Goal: Task Accomplishment & Management: Use online tool/utility

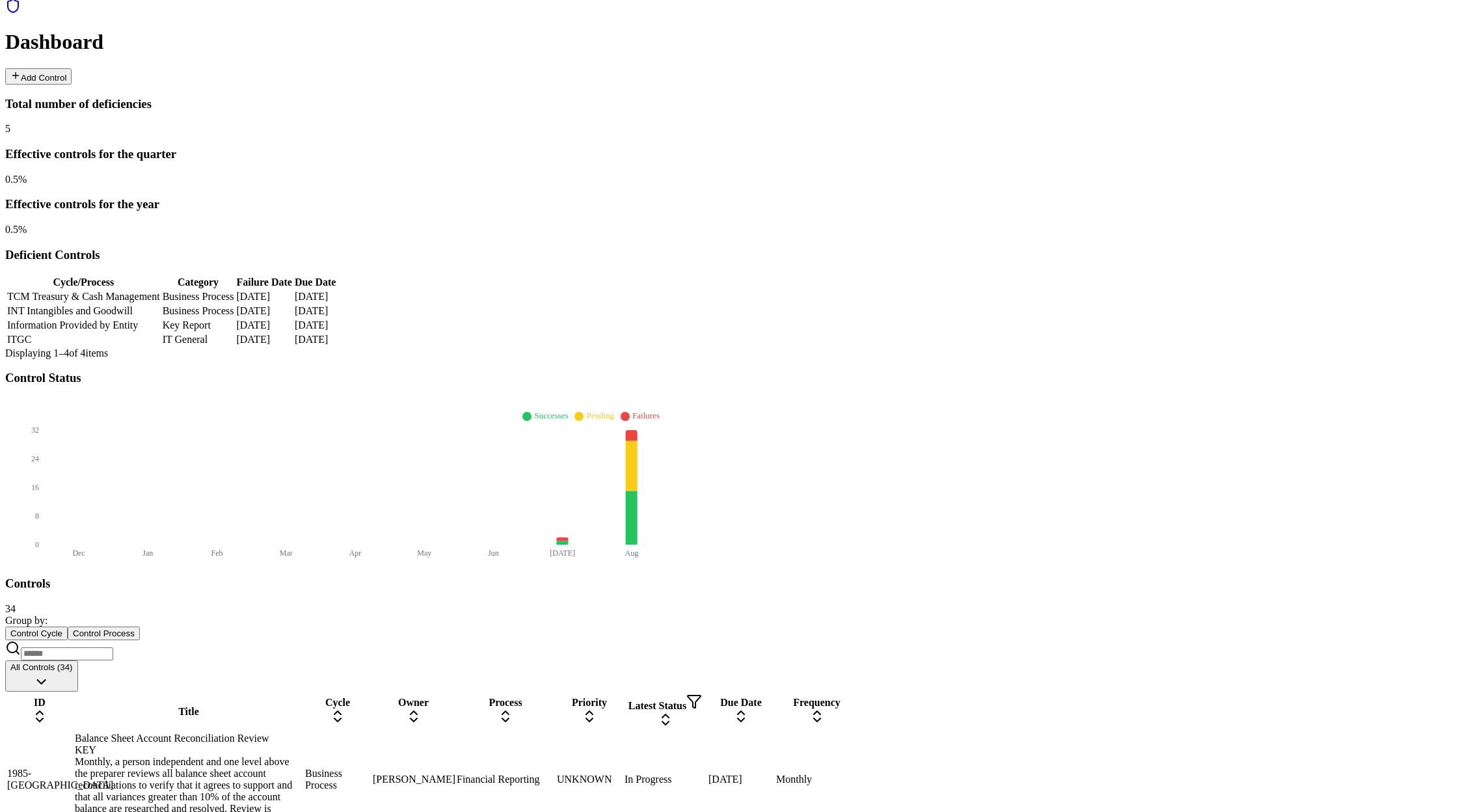
scroll to position [232, 0]
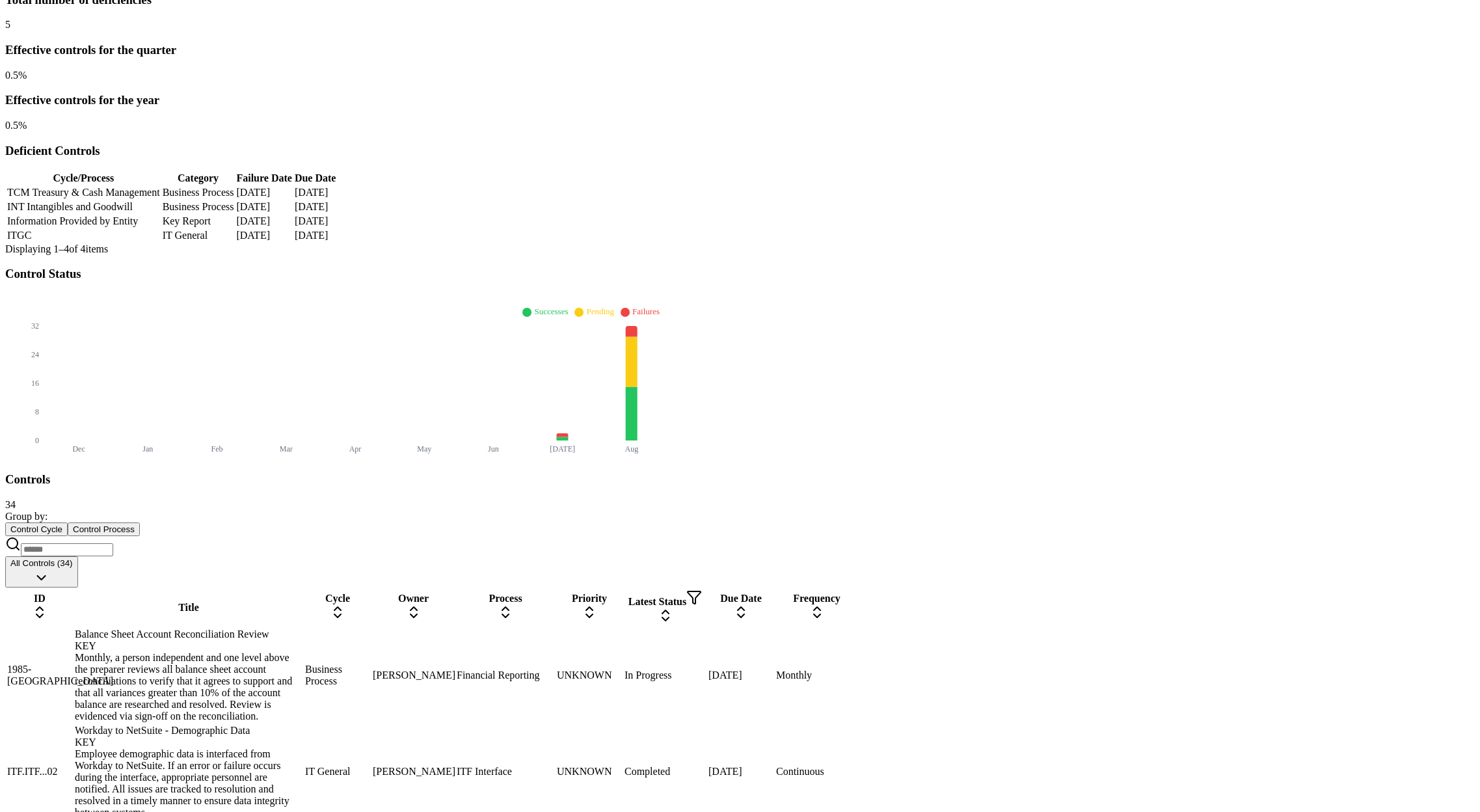
click at [113, 543] on input at bounding box center [67, 550] width 92 height 13
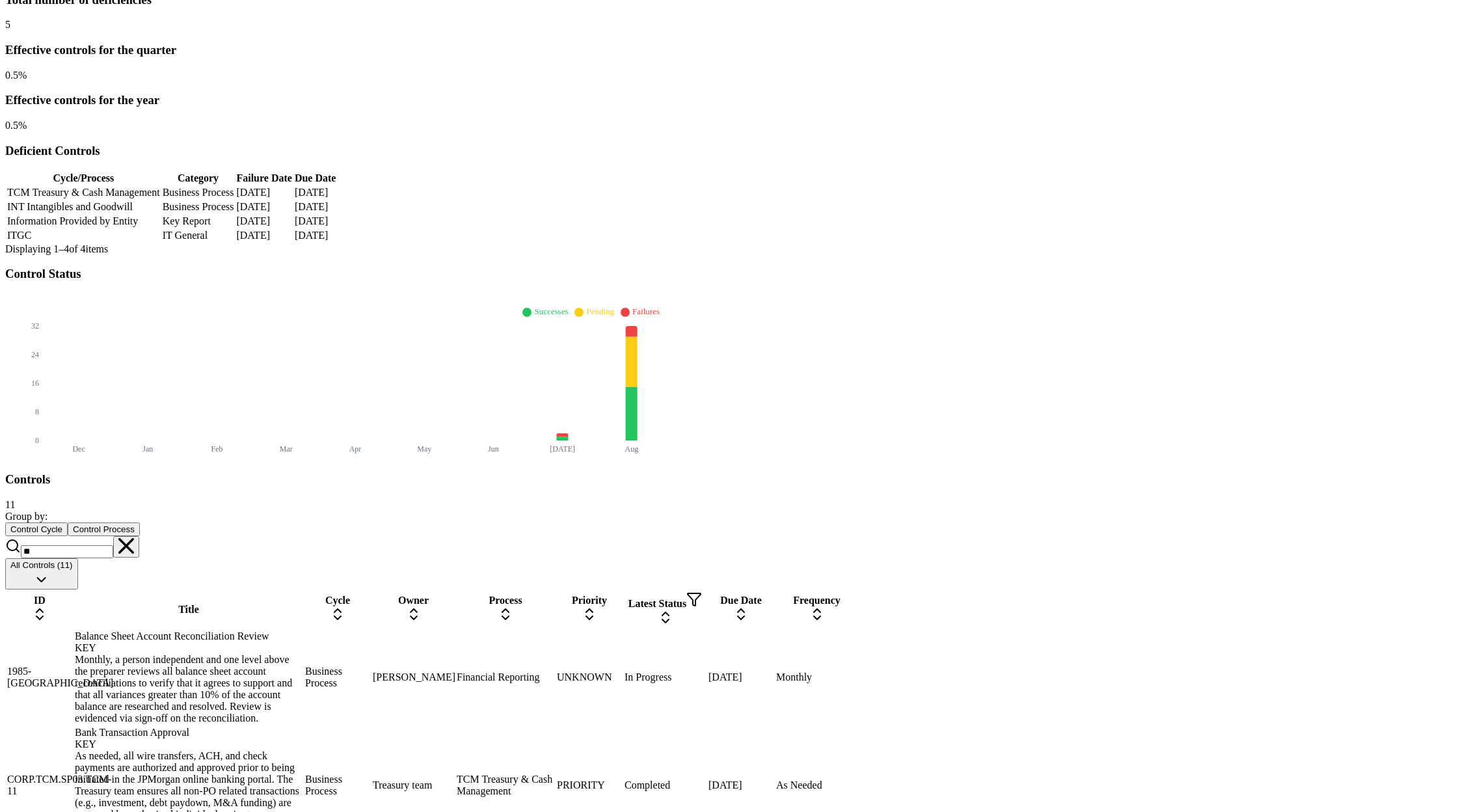
scroll to position [0, 0]
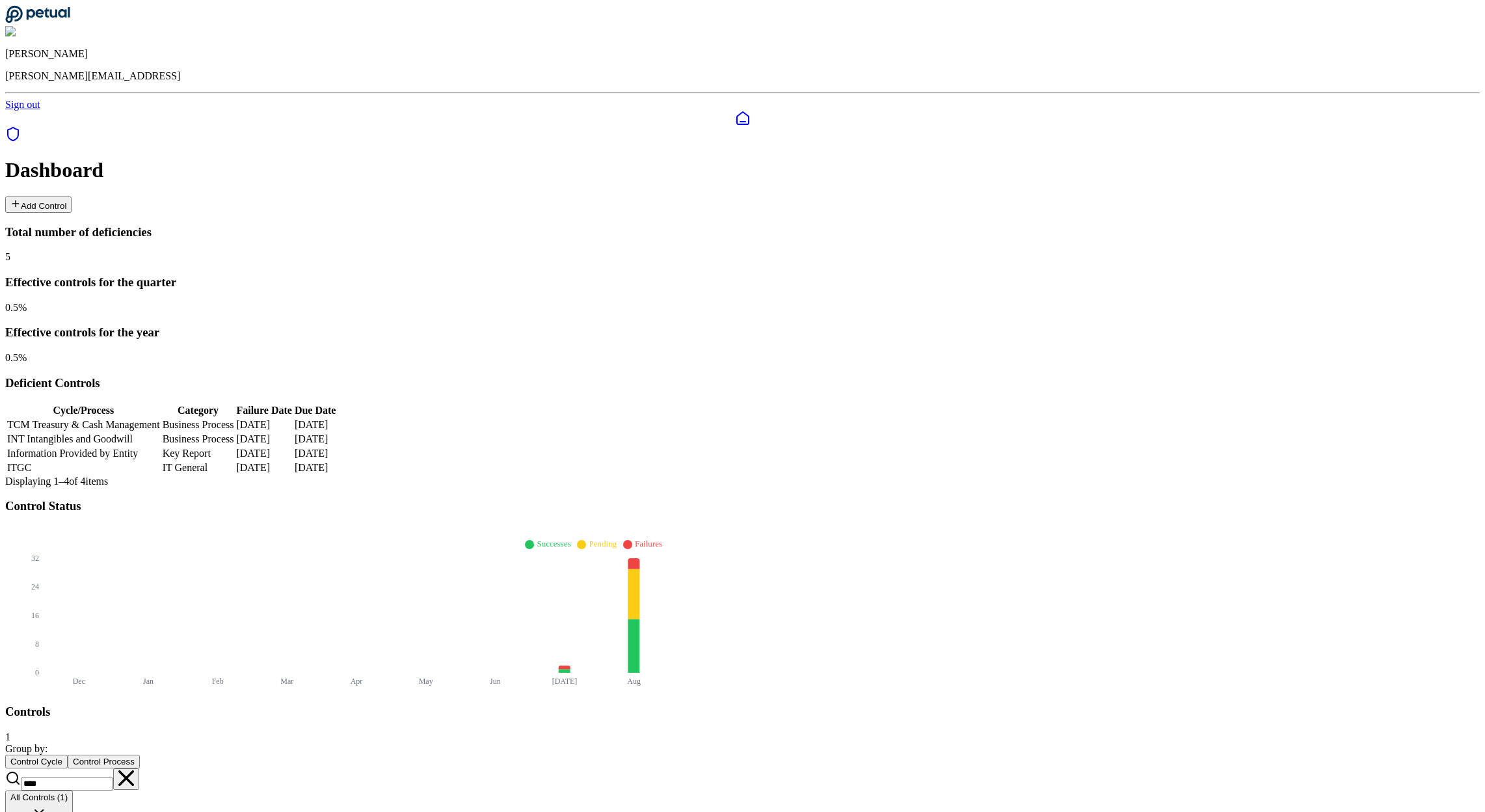
type input "****"
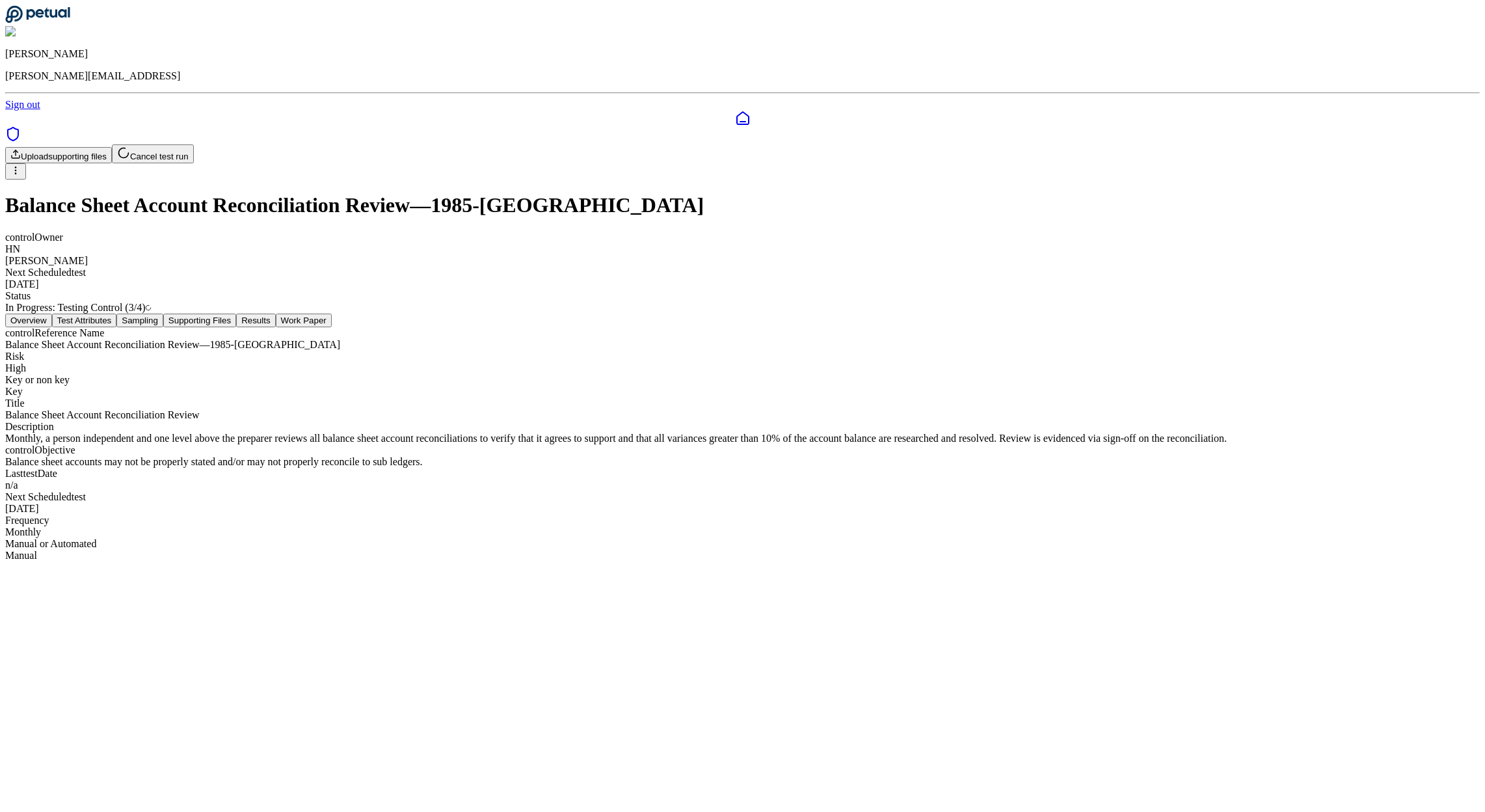
click at [117, 313] on button "Test Attributes" at bounding box center [84, 320] width 65 height 14
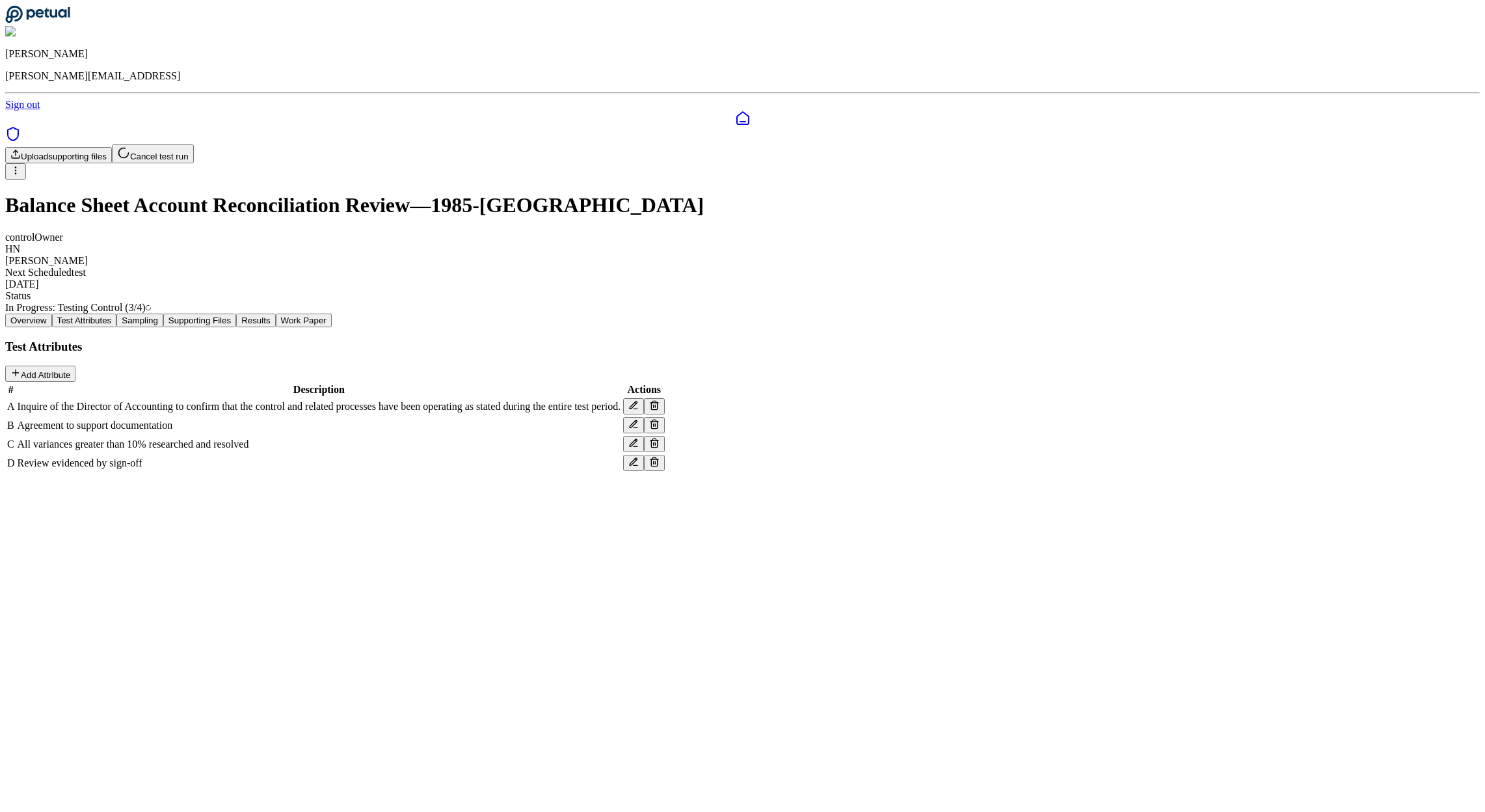
click at [638, 419] on icon at bounding box center [633, 424] width 10 height 10
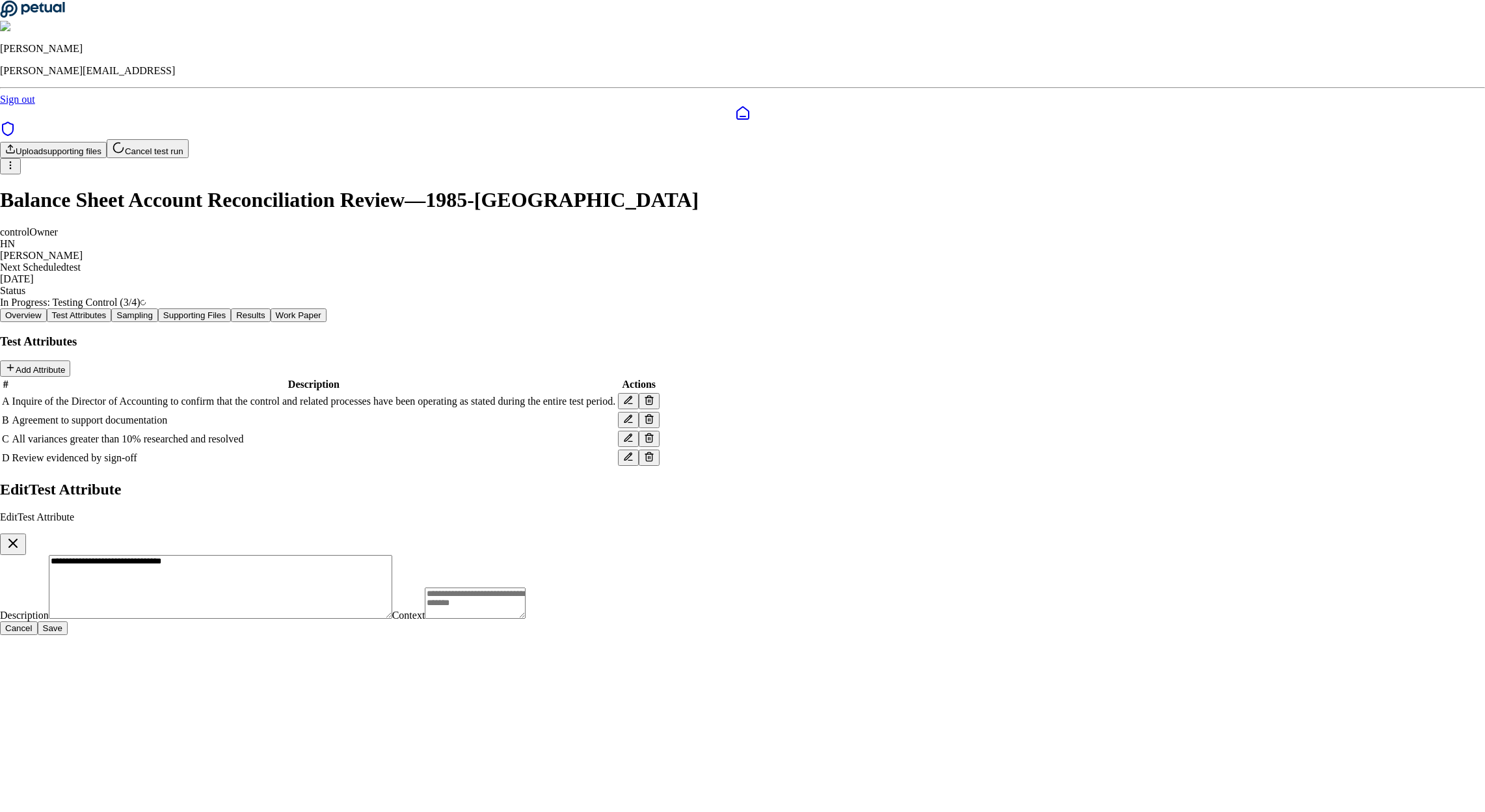
click at [392, 555] on textarea "**********" at bounding box center [220, 586] width 344 height 63
paste textarea "**********"
type textarea "**********"
click at [68, 621] on button "Save" at bounding box center [53, 628] width 30 height 14
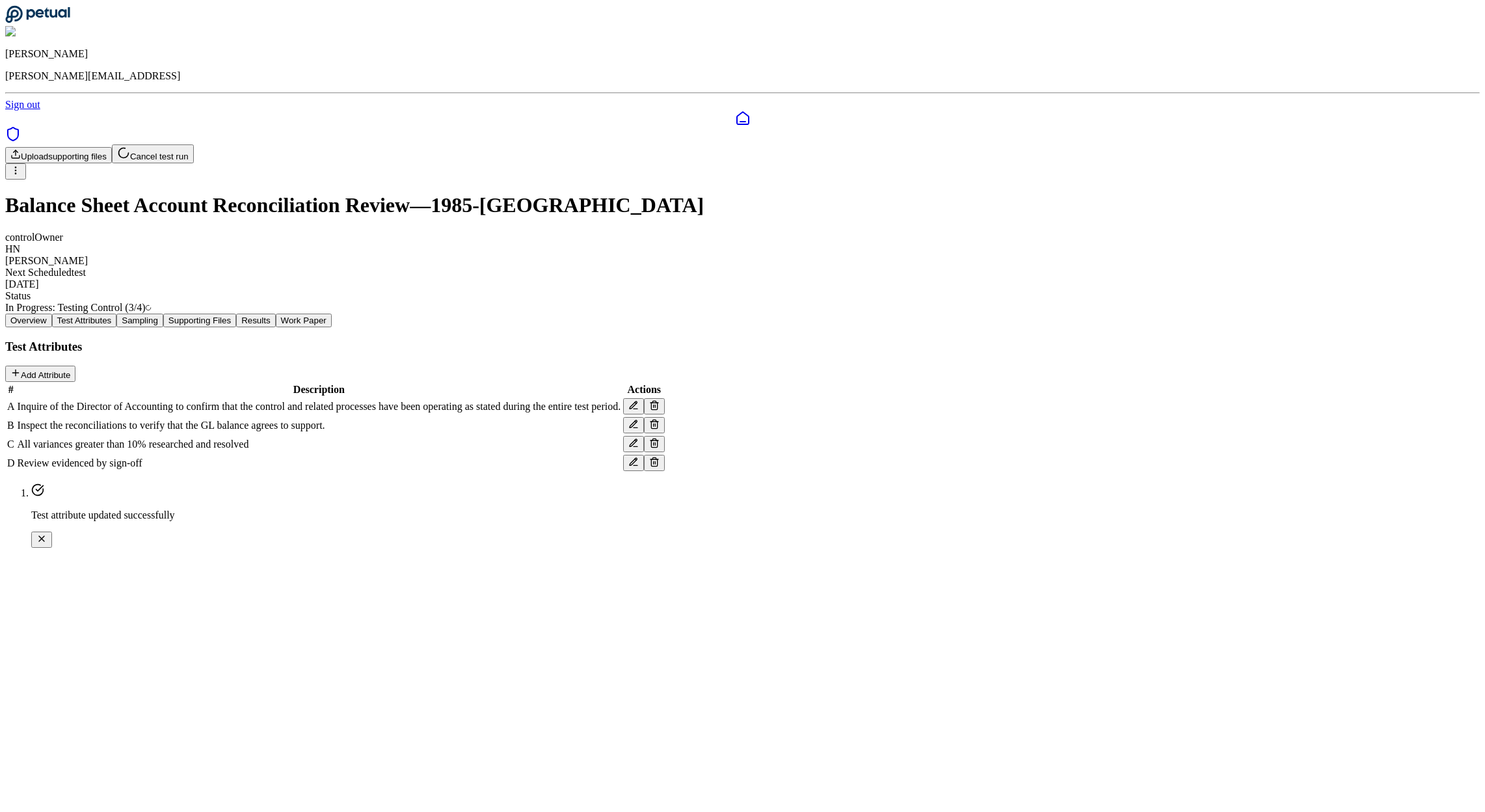
click at [638, 438] on icon at bounding box center [633, 443] width 10 height 10
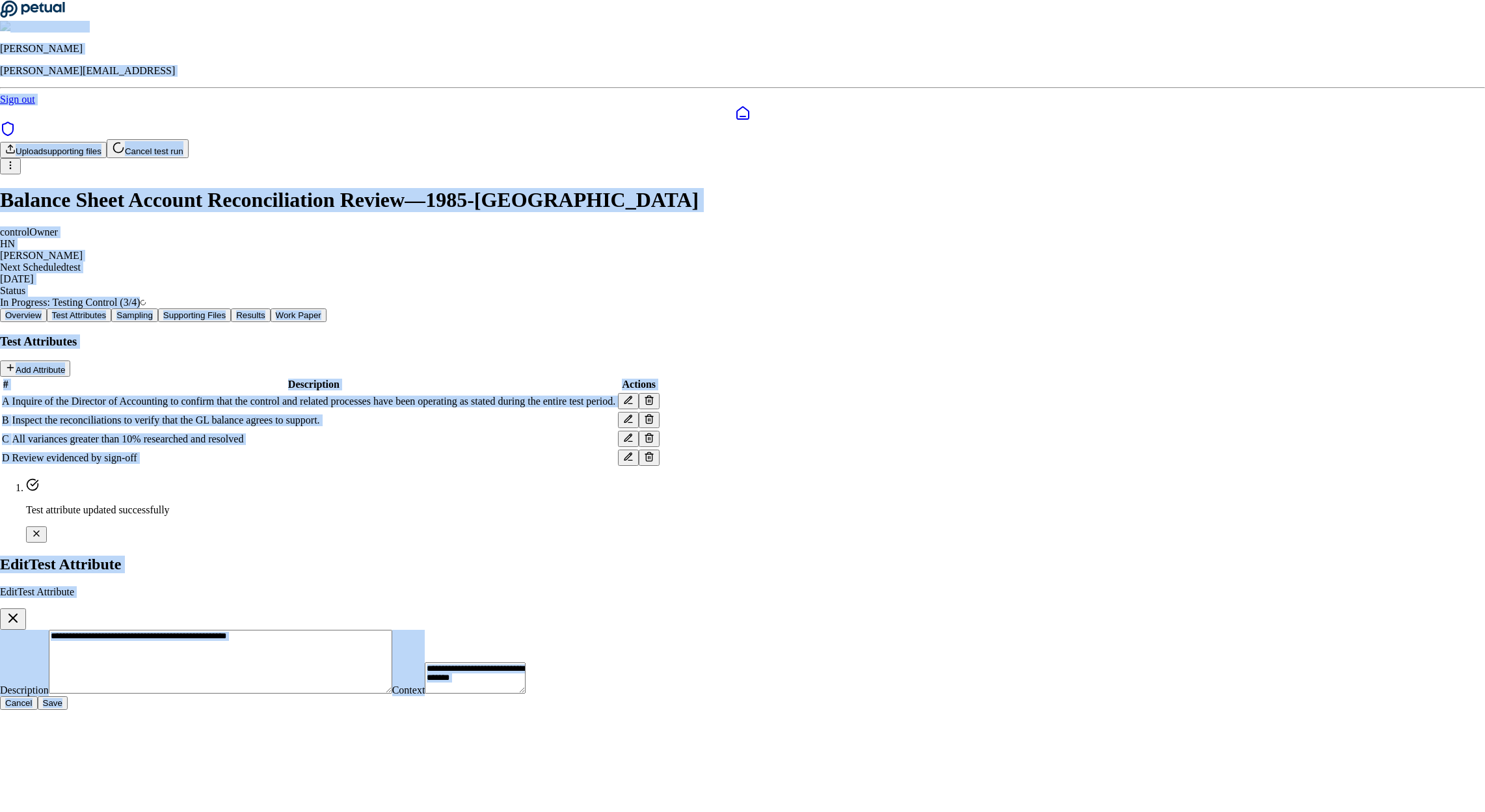
click at [392, 630] on textarea "**********" at bounding box center [220, 661] width 344 height 63
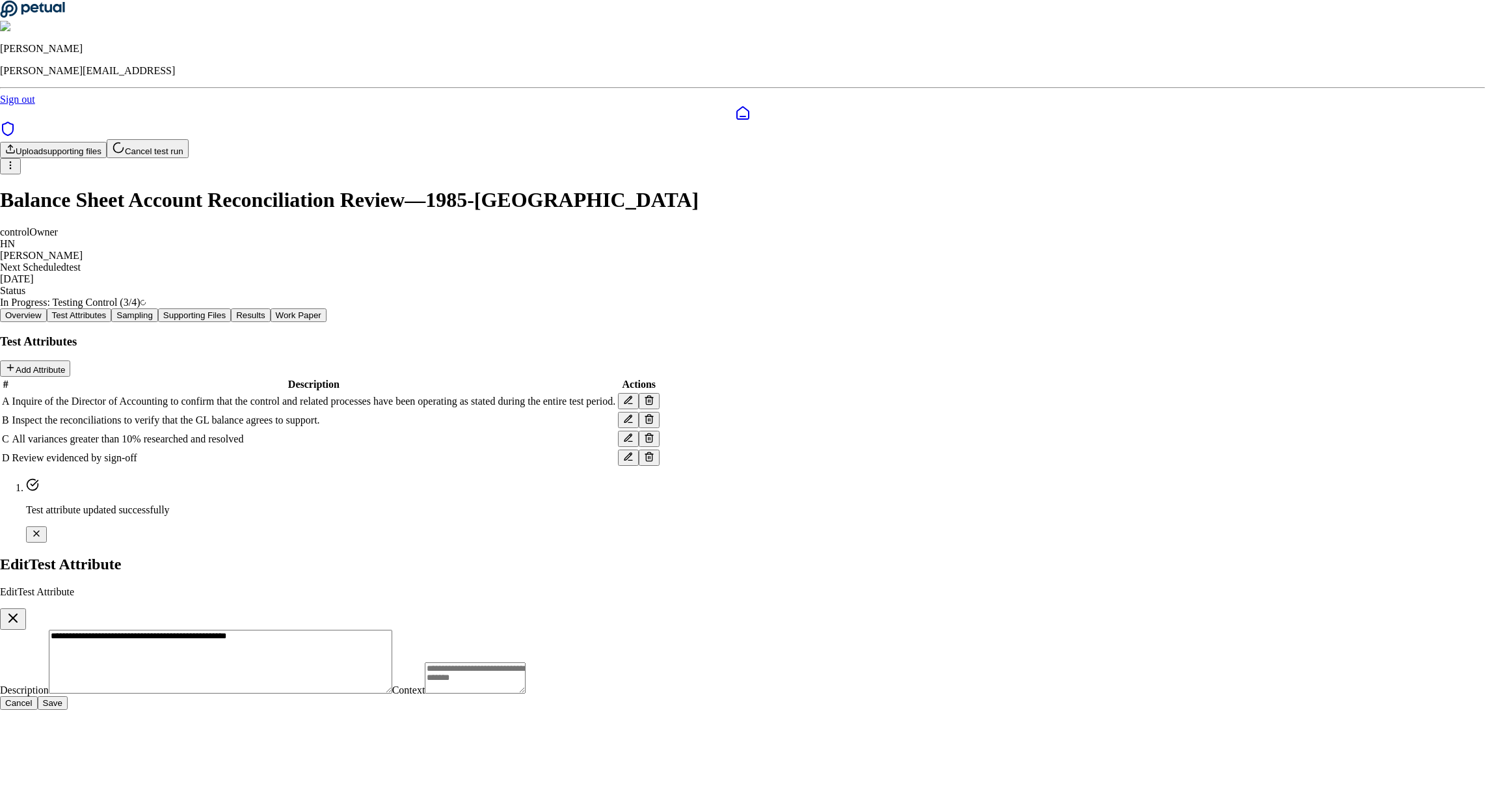
paste textarea "**********"
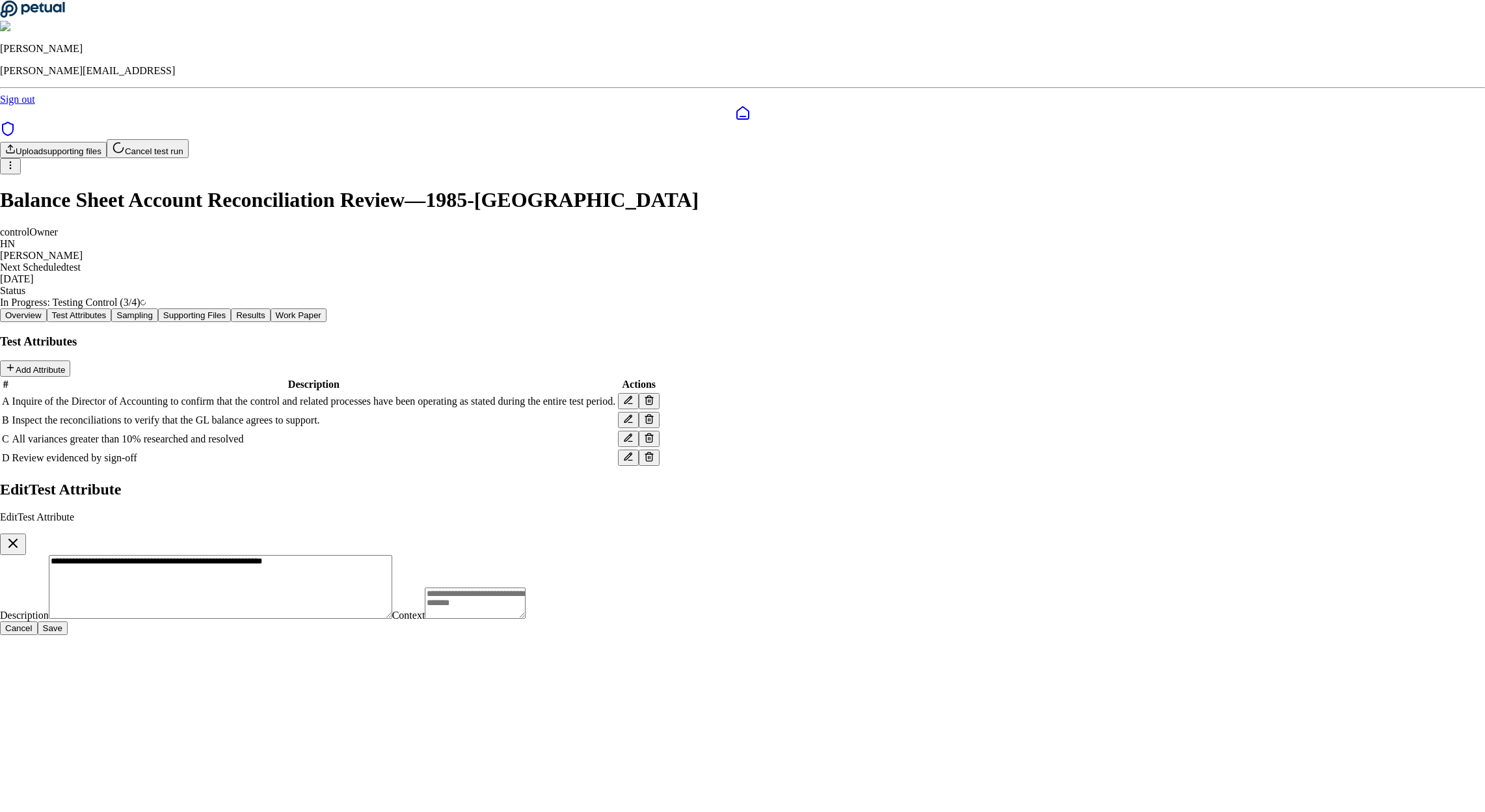
type textarea "**********"
click at [68, 621] on button "Save" at bounding box center [53, 628] width 30 height 14
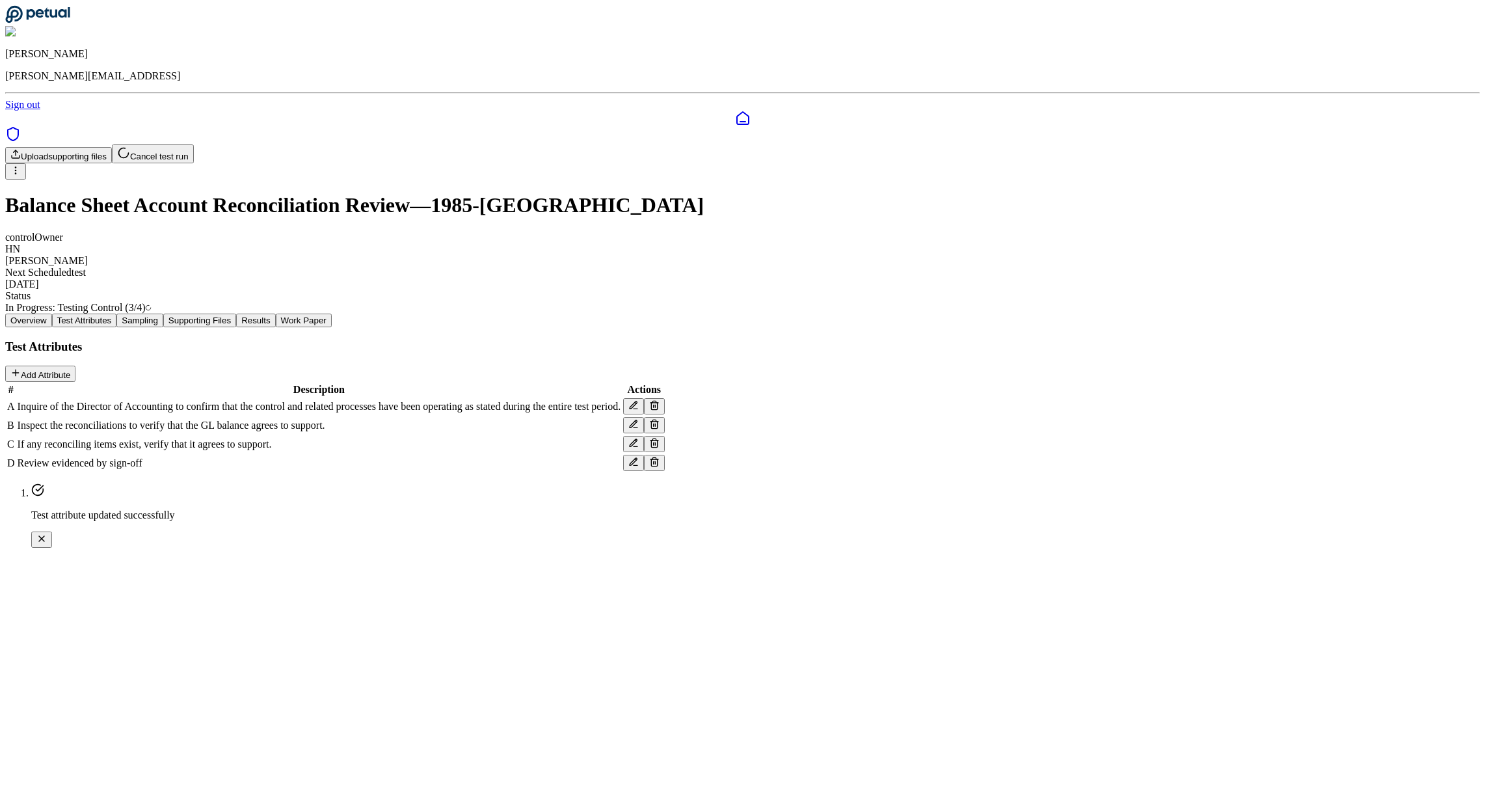
click at [638, 467] on icon at bounding box center [633, 462] width 10 height 10
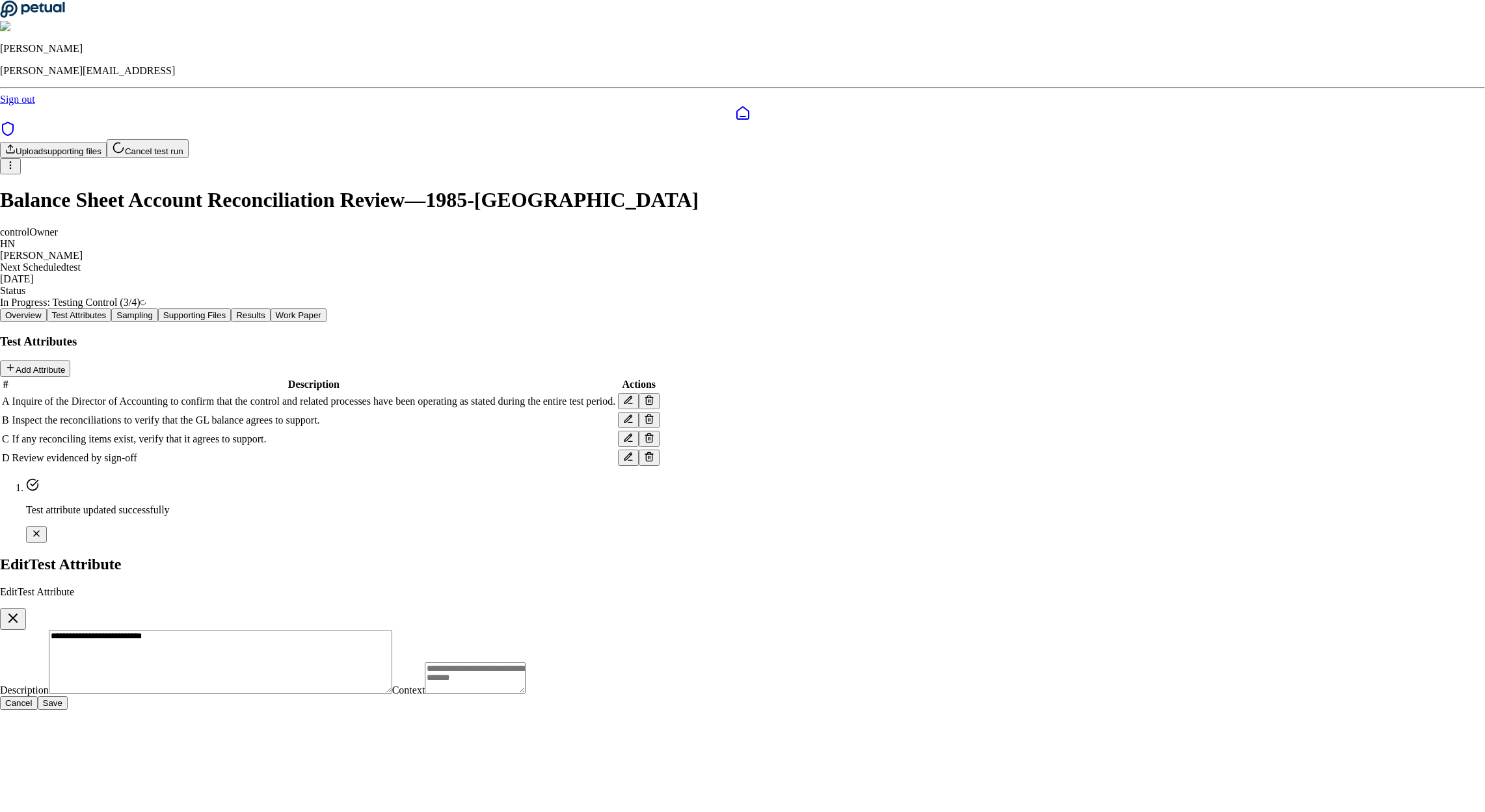
click at [392, 630] on textarea "**********" at bounding box center [220, 661] width 344 height 63
paste textarea "**********"
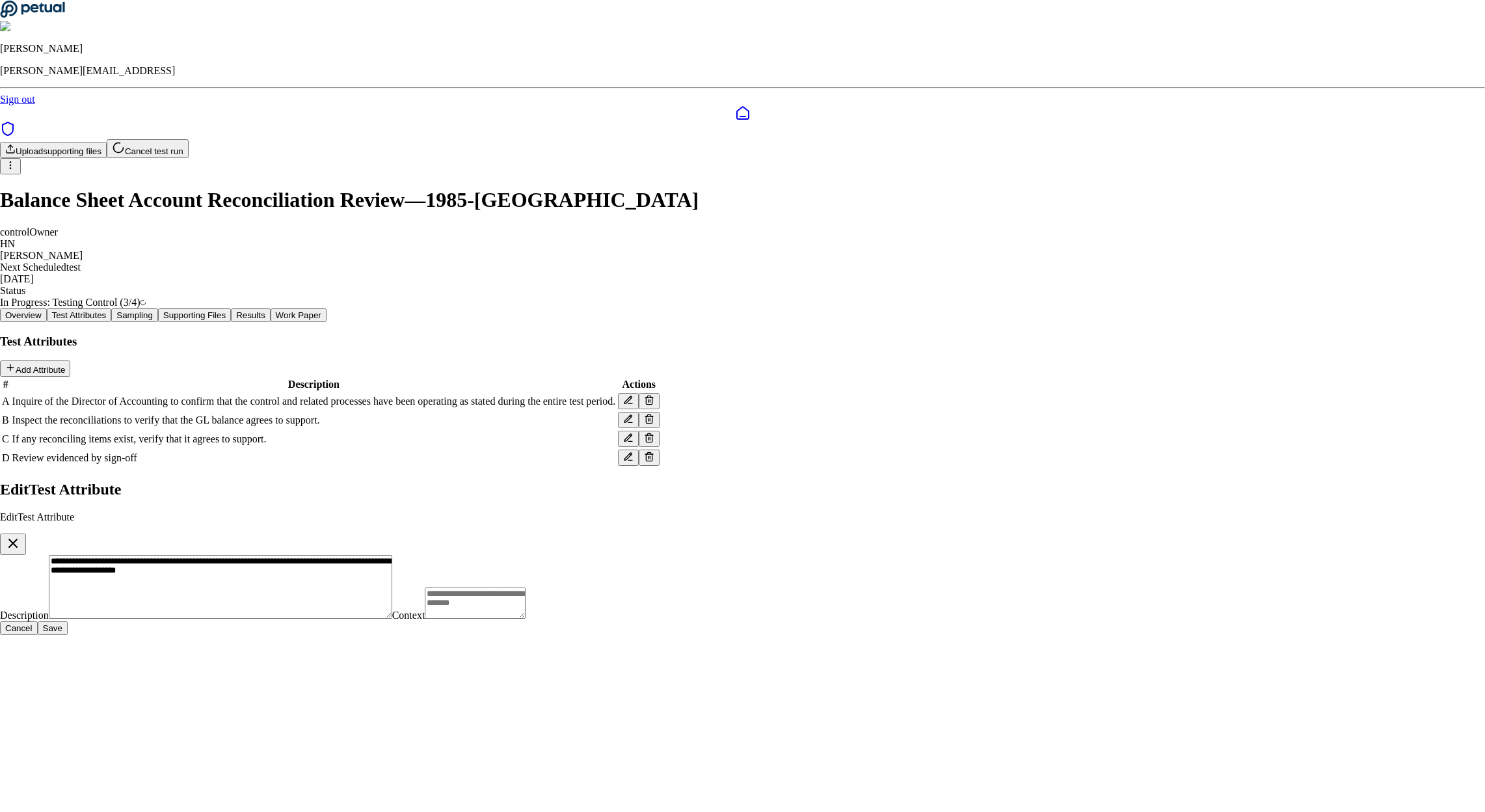
type textarea "**********"
click at [68, 621] on button "Save" at bounding box center [53, 628] width 30 height 14
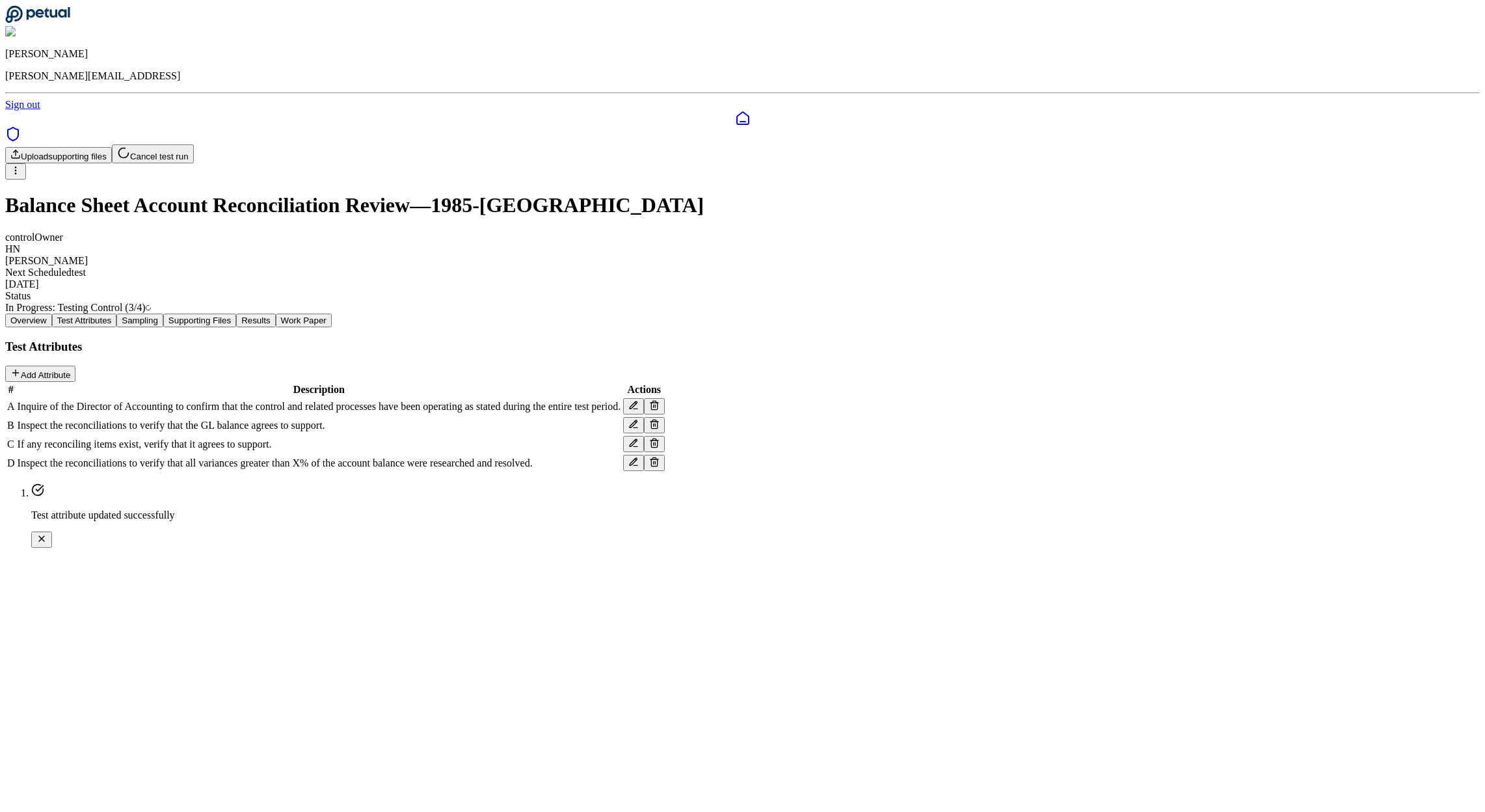
click at [1291, 328] on div "Overview Test Attributes Sampling Supporting Files Results Work Paper Test Attr…" at bounding box center [742, 393] width 1474 height 159
click at [76, 365] on button "Add Attribute" at bounding box center [40, 373] width 70 height 17
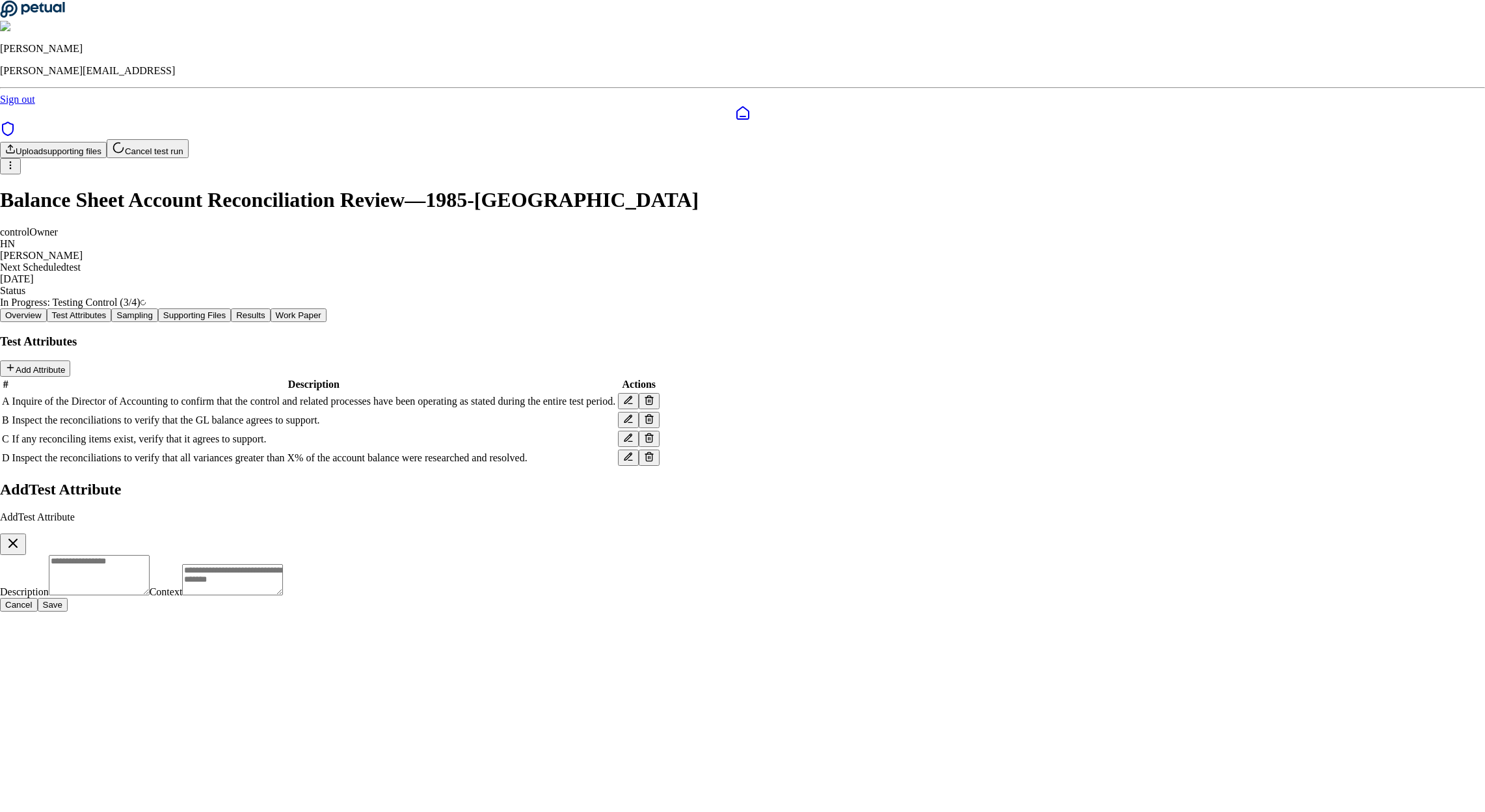
click at [150, 555] on textarea "Description" at bounding box center [99, 575] width 101 height 40
paste textarea "**********"
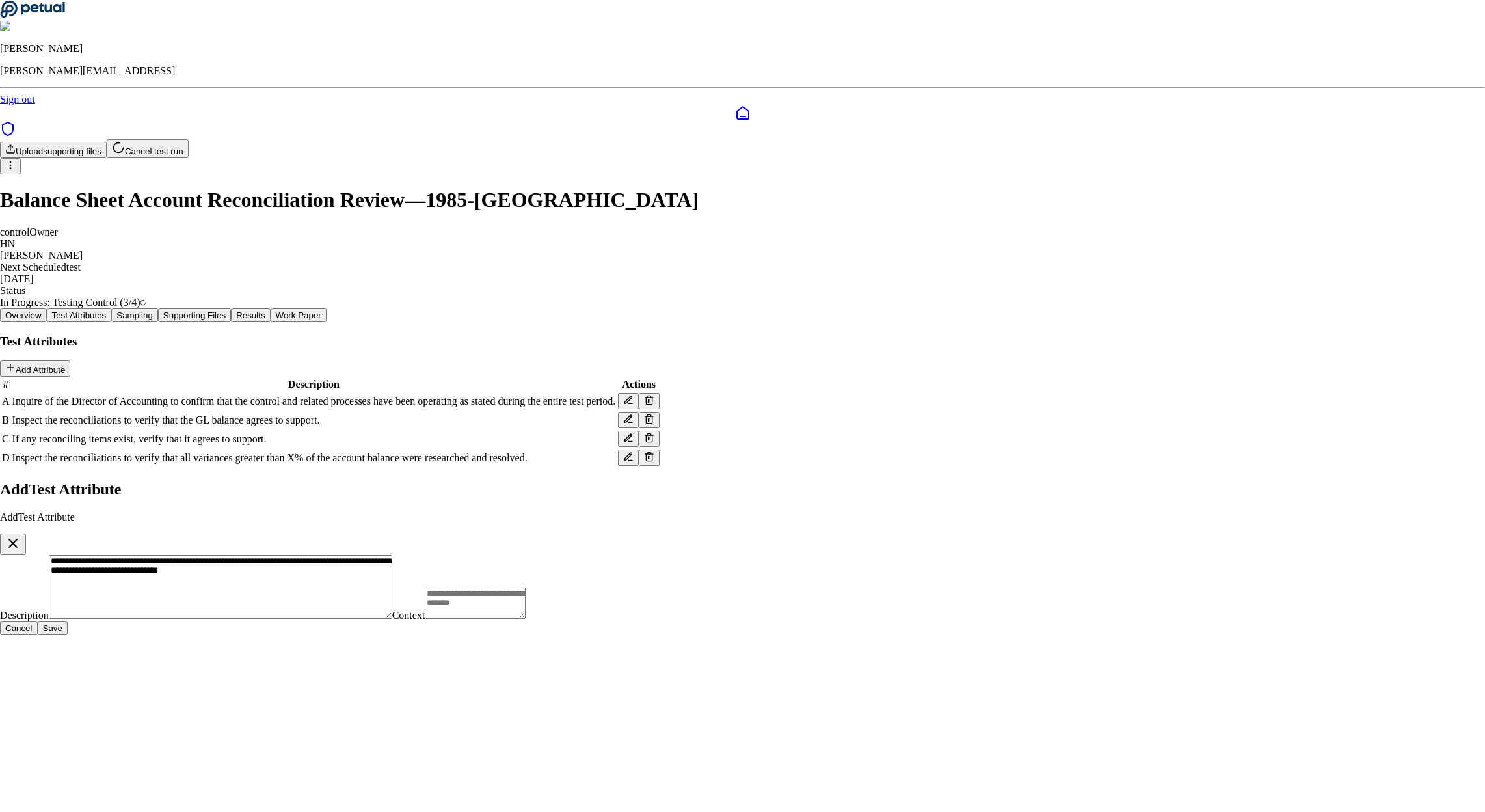
type textarea "**********"
click at [68, 621] on button "Save" at bounding box center [53, 628] width 30 height 14
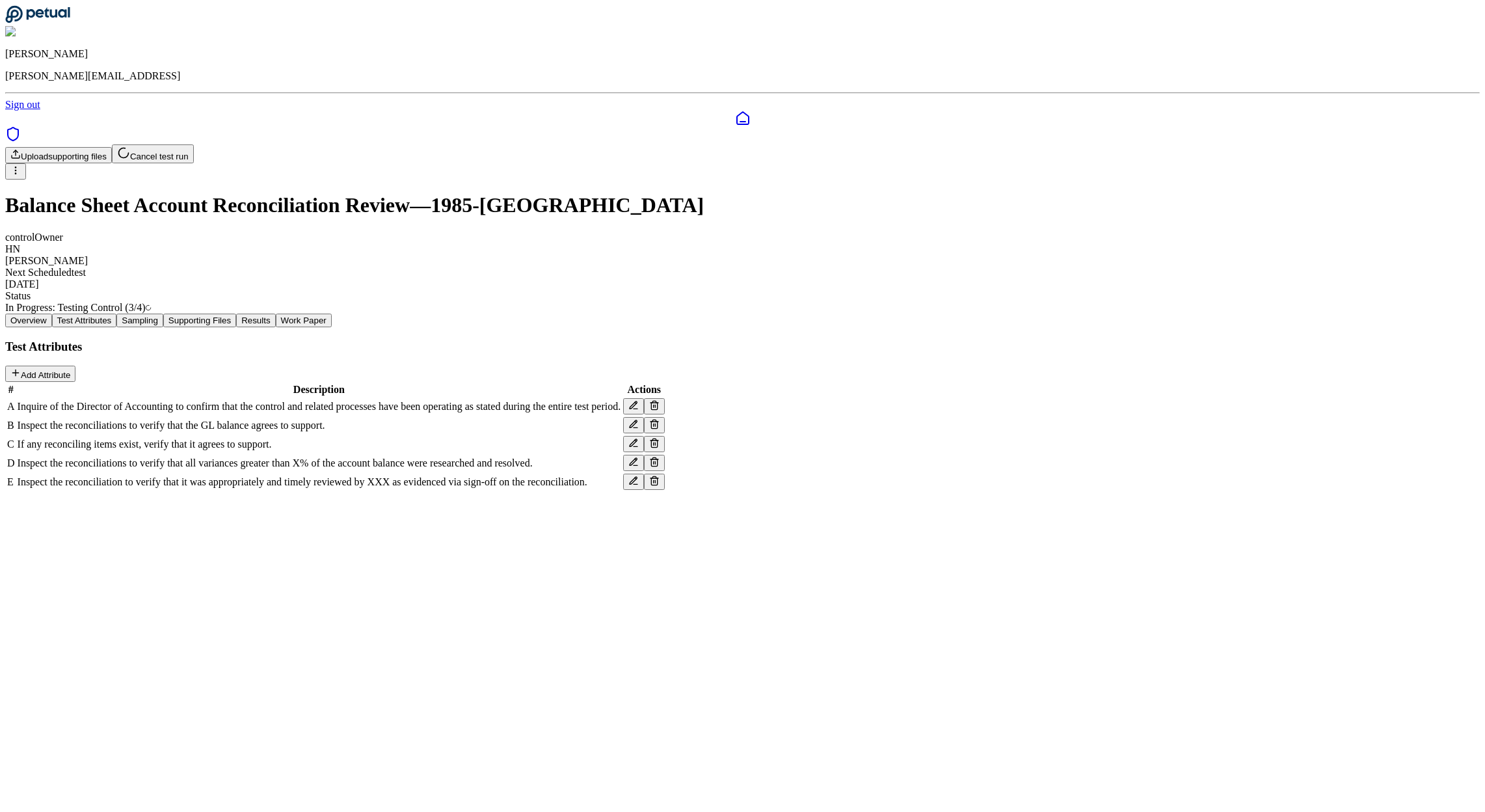
click at [1221, 313] on div "Overview Test Attributes Sampling Supporting Files Results Work Paper Test Attr…" at bounding box center [742, 402] width 1474 height 178
click at [194, 144] on button "Cancel test run" at bounding box center [153, 153] width 82 height 19
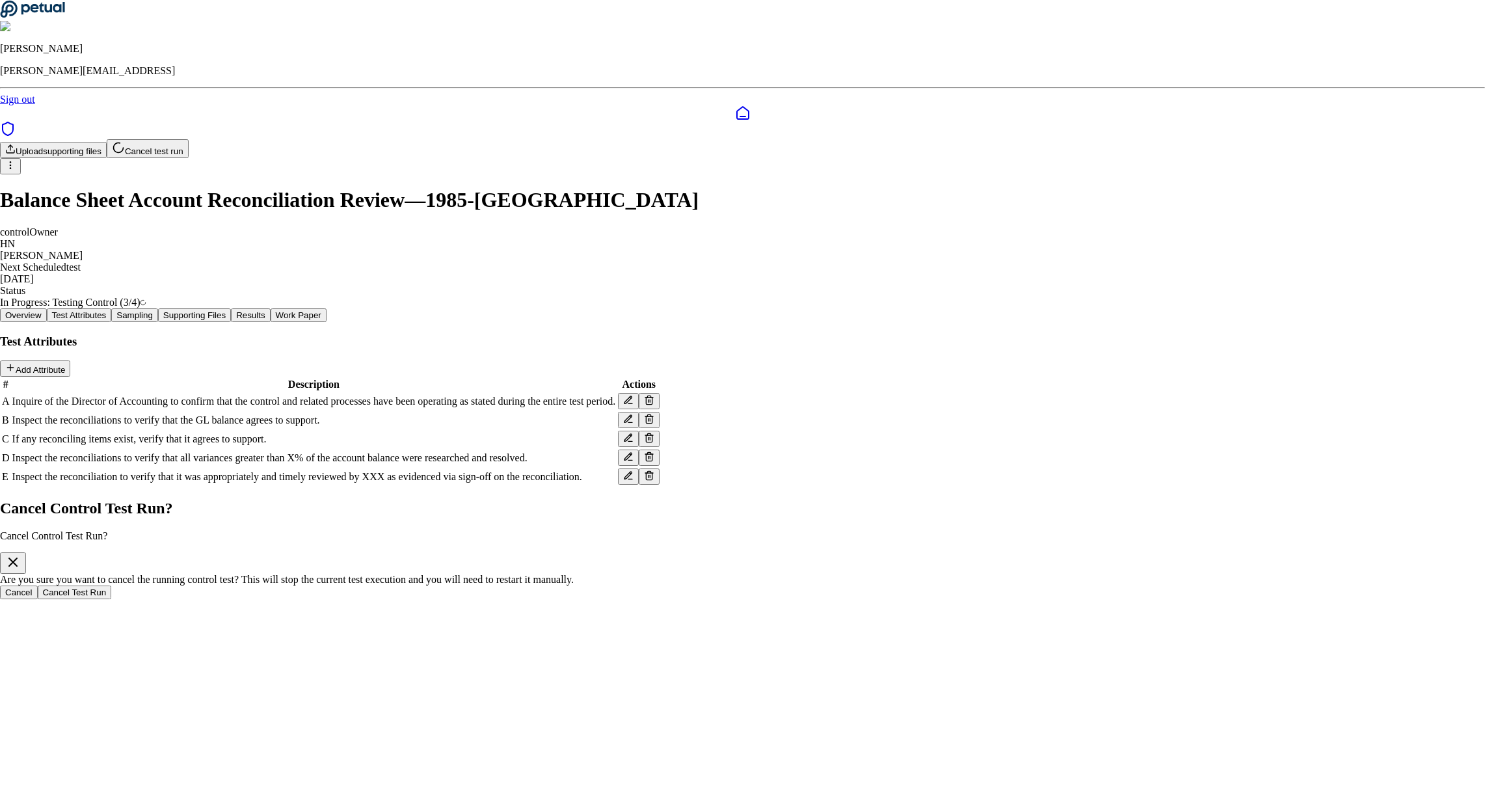
click at [112, 585] on button "Cancel Test Run" at bounding box center [74, 592] width 74 height 14
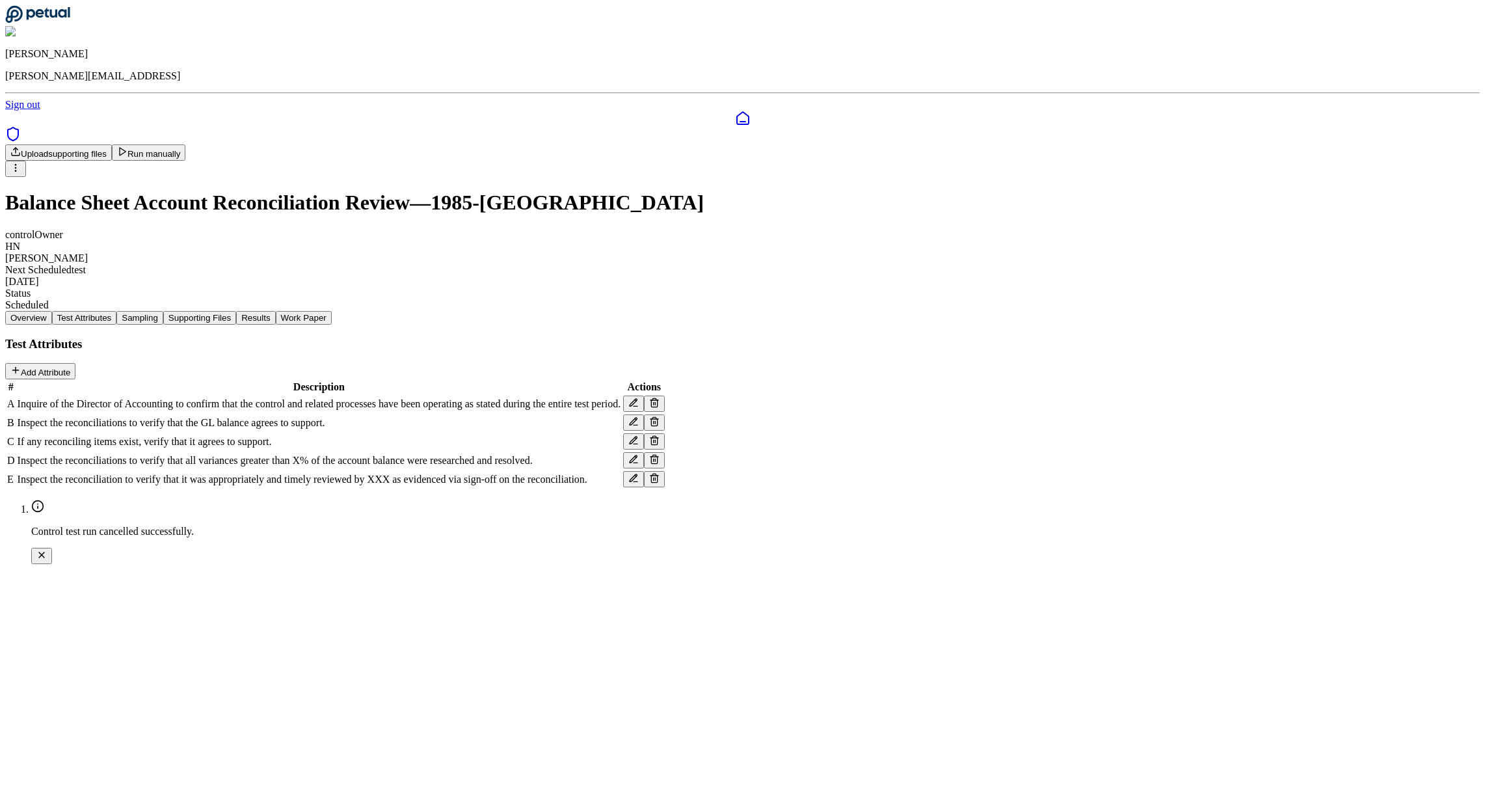
click at [164, 311] on button "Sampling" at bounding box center [140, 317] width 47 height 14
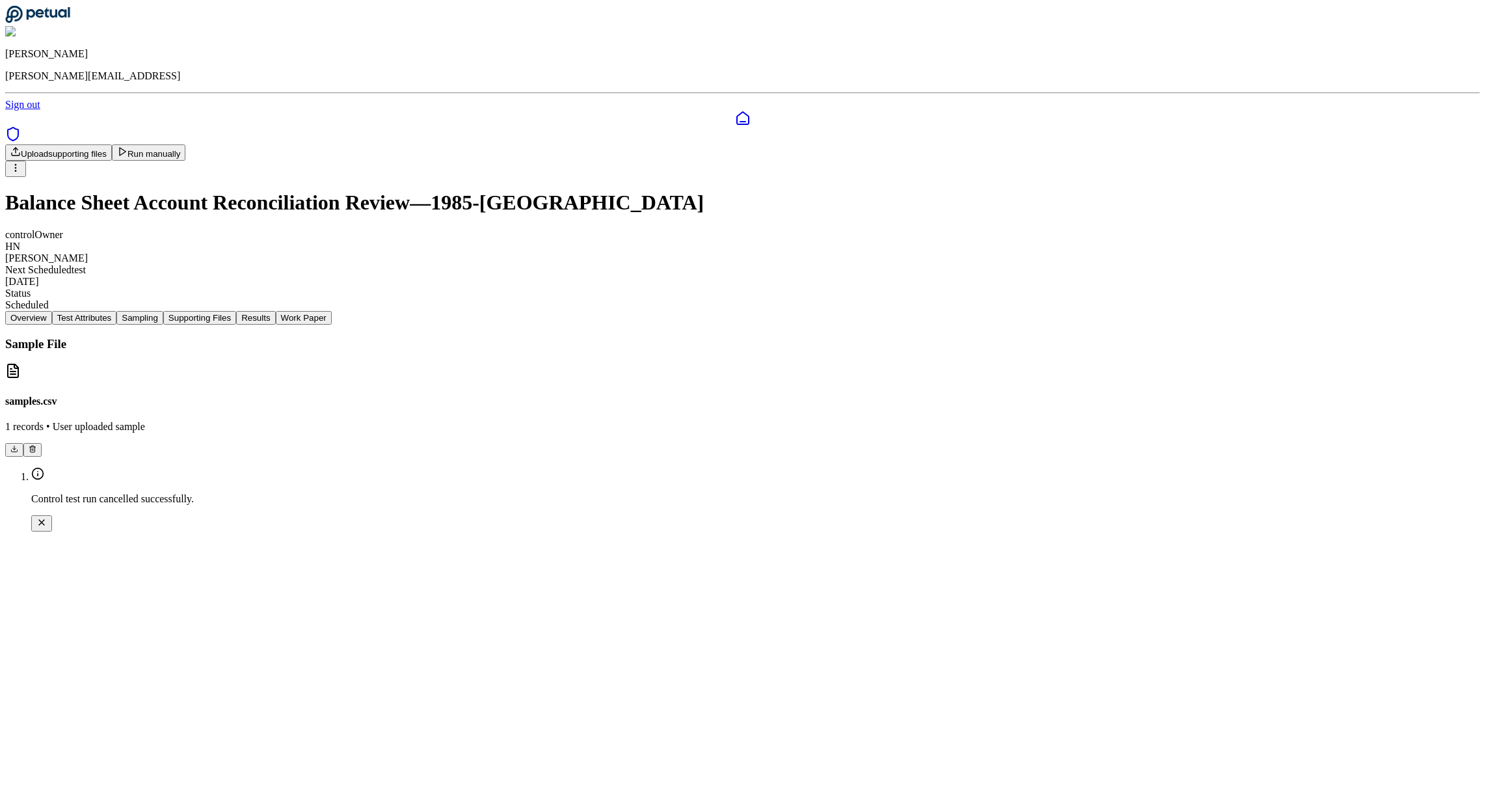
click at [236, 311] on button "Supporting Files" at bounding box center [200, 317] width 73 height 14
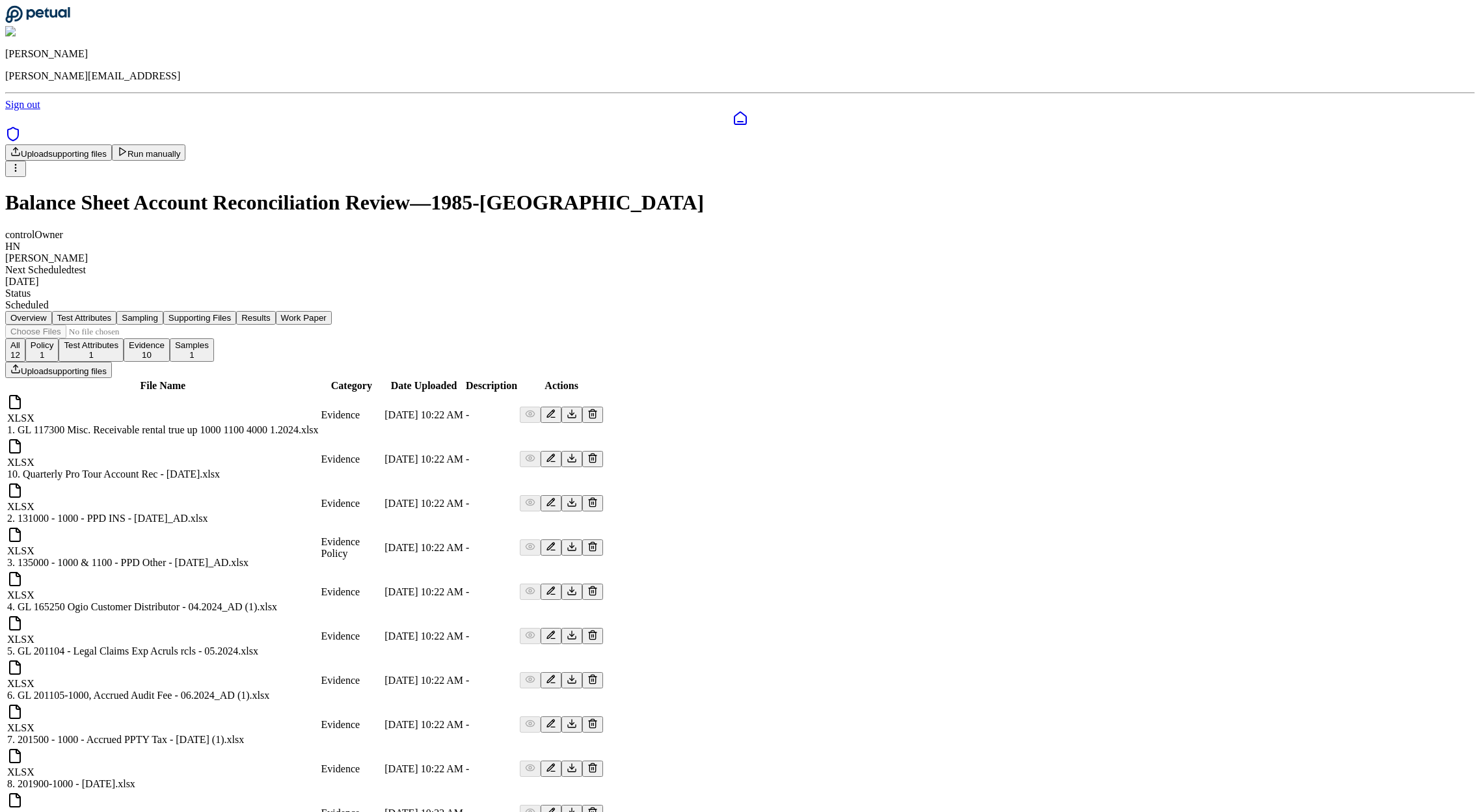
click at [546, 311] on nav "Overview Test Attributes Sampling Supporting Files Results Work Paper" at bounding box center [739, 317] width 1469 height 14
click at [164, 311] on button "Sampling" at bounding box center [140, 317] width 47 height 14
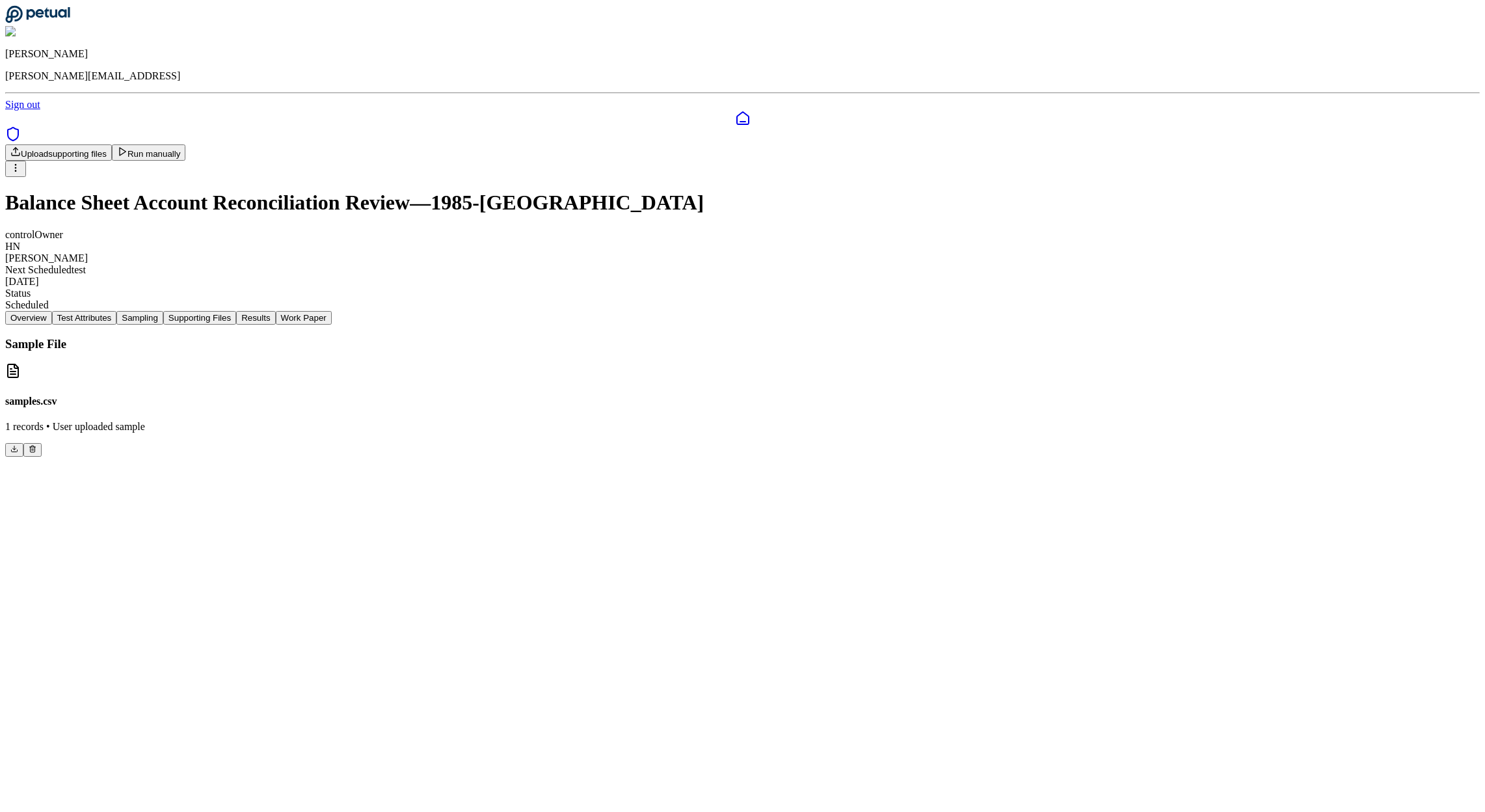
click at [37, 445] on icon at bounding box center [32, 448] width 8 height 8
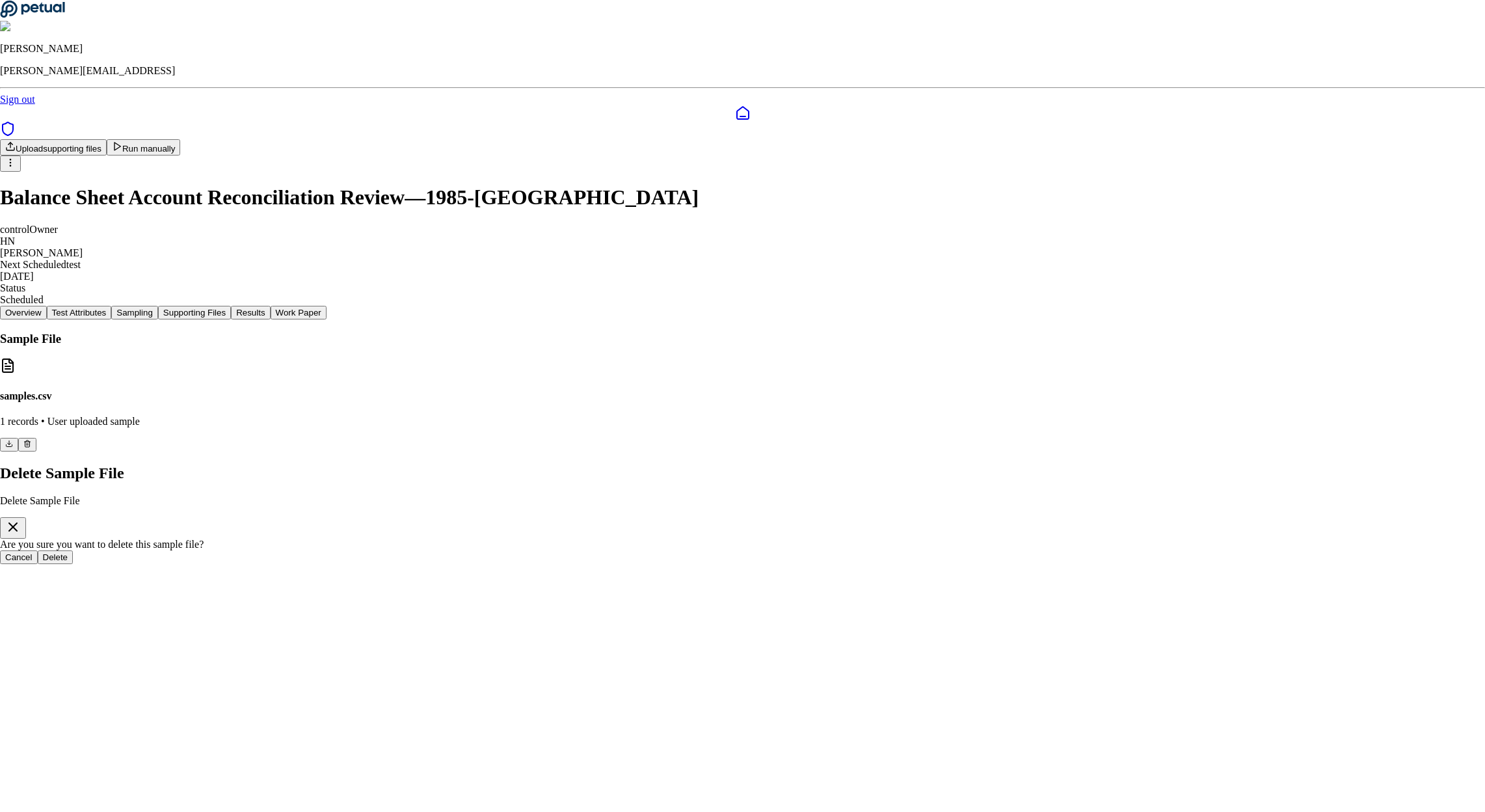
click at [73, 550] on button "Delete" at bounding box center [55, 557] width 36 height 14
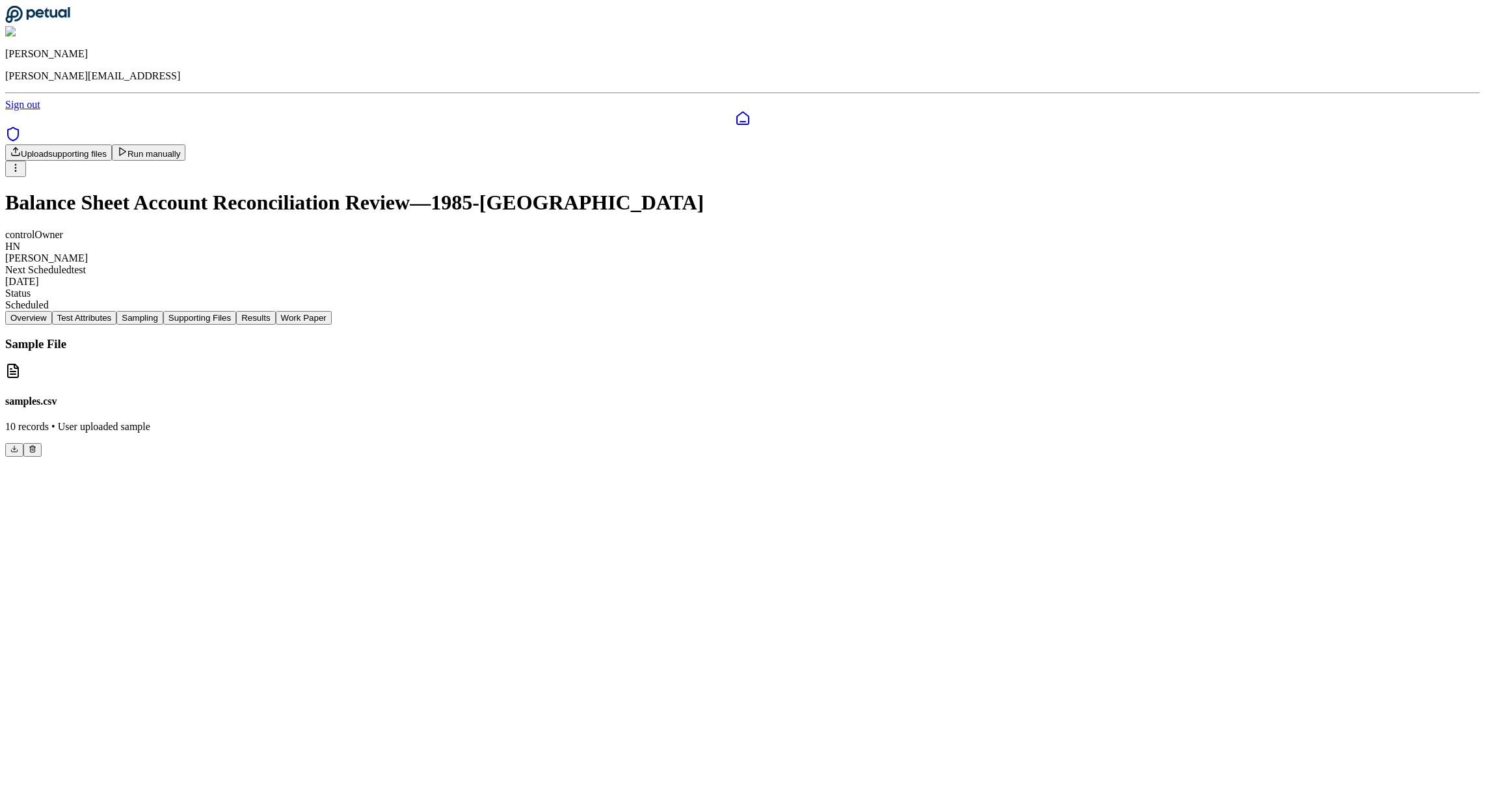
click at [236, 311] on button "Supporting Files" at bounding box center [200, 317] width 73 height 14
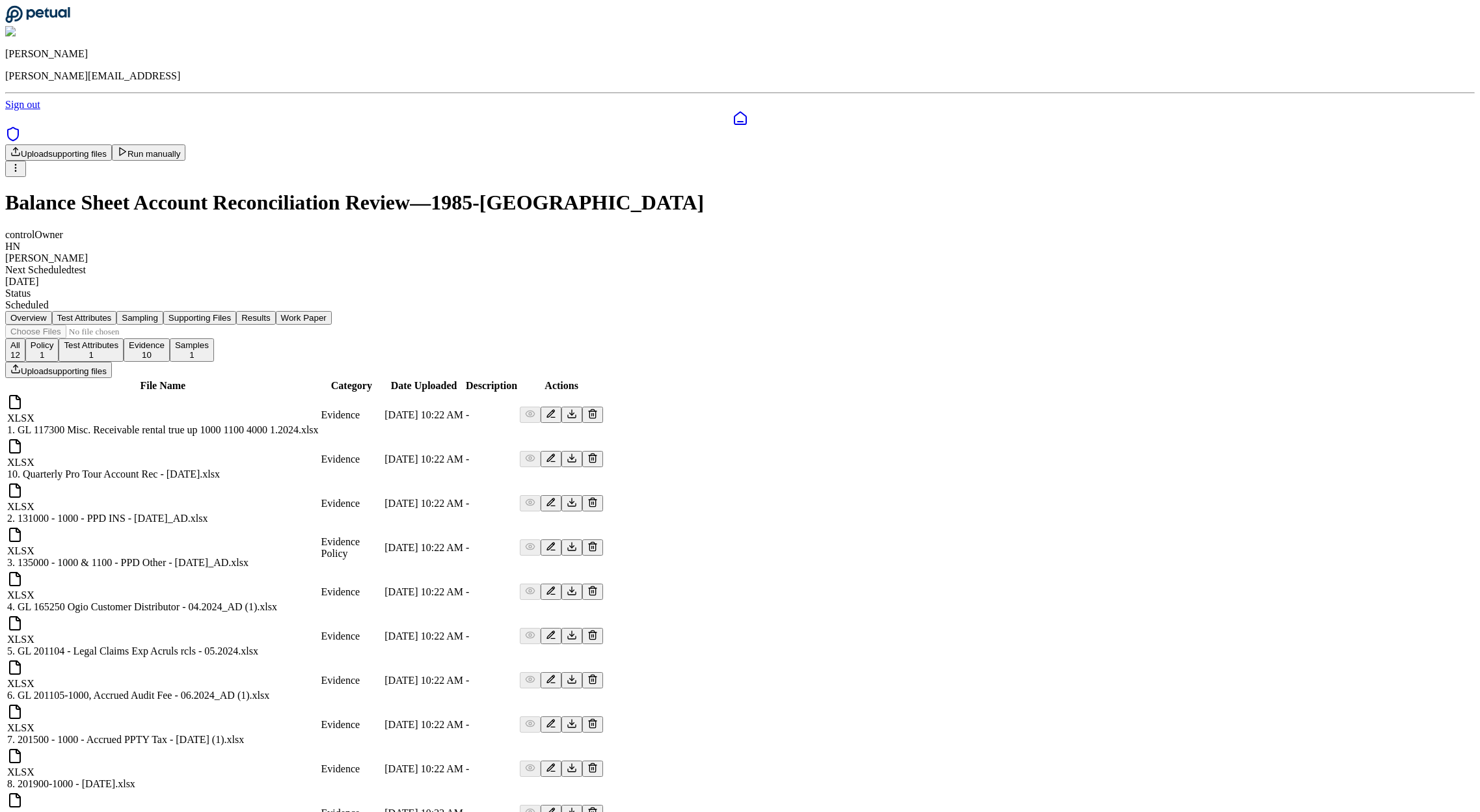
click at [275, 311] on button "Results" at bounding box center [256, 317] width 39 height 14
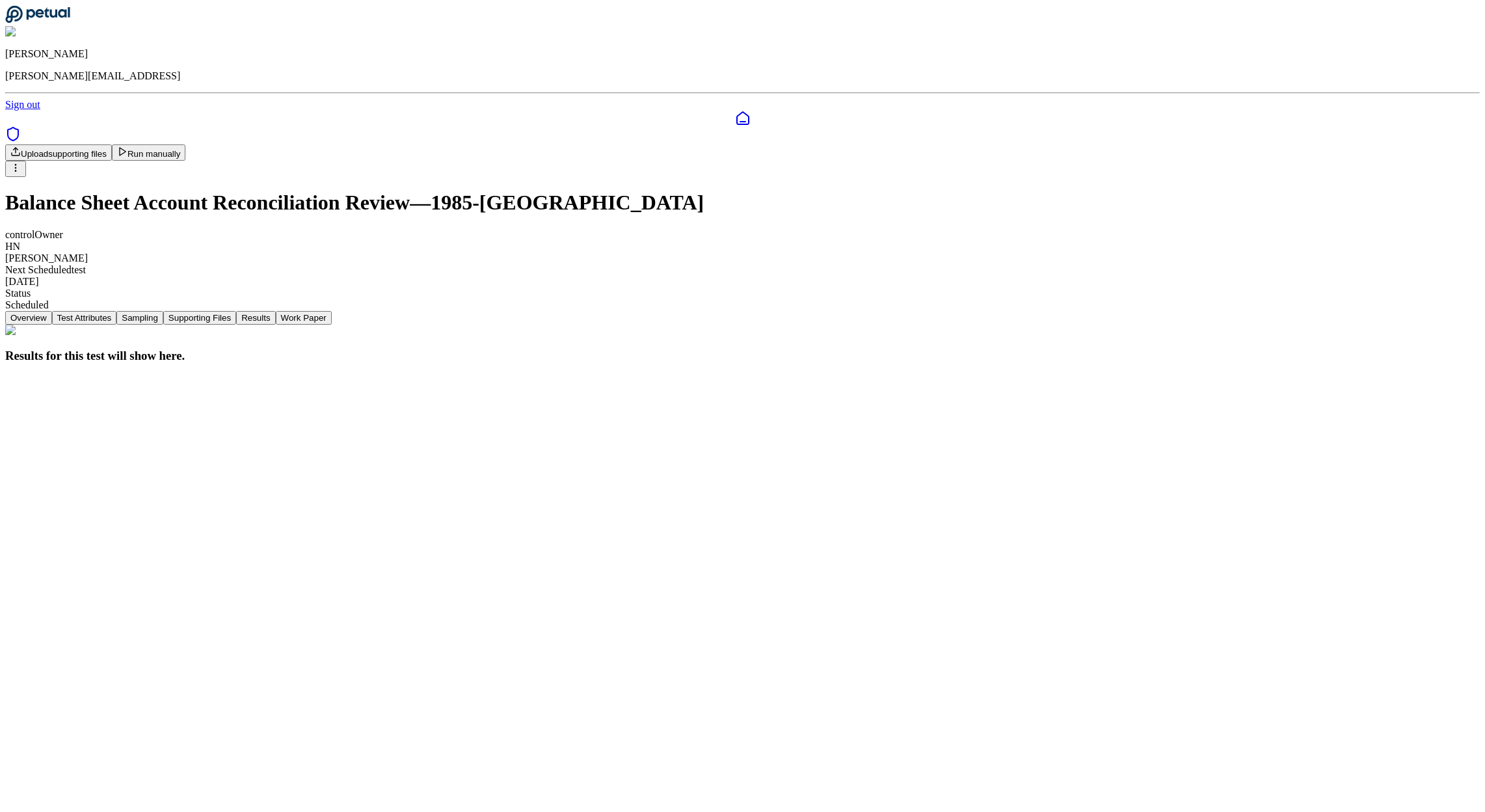
click at [331, 311] on button "Work Paper" at bounding box center [304, 317] width 56 height 14
click at [117, 311] on button "Test Attributes" at bounding box center [84, 317] width 65 height 14
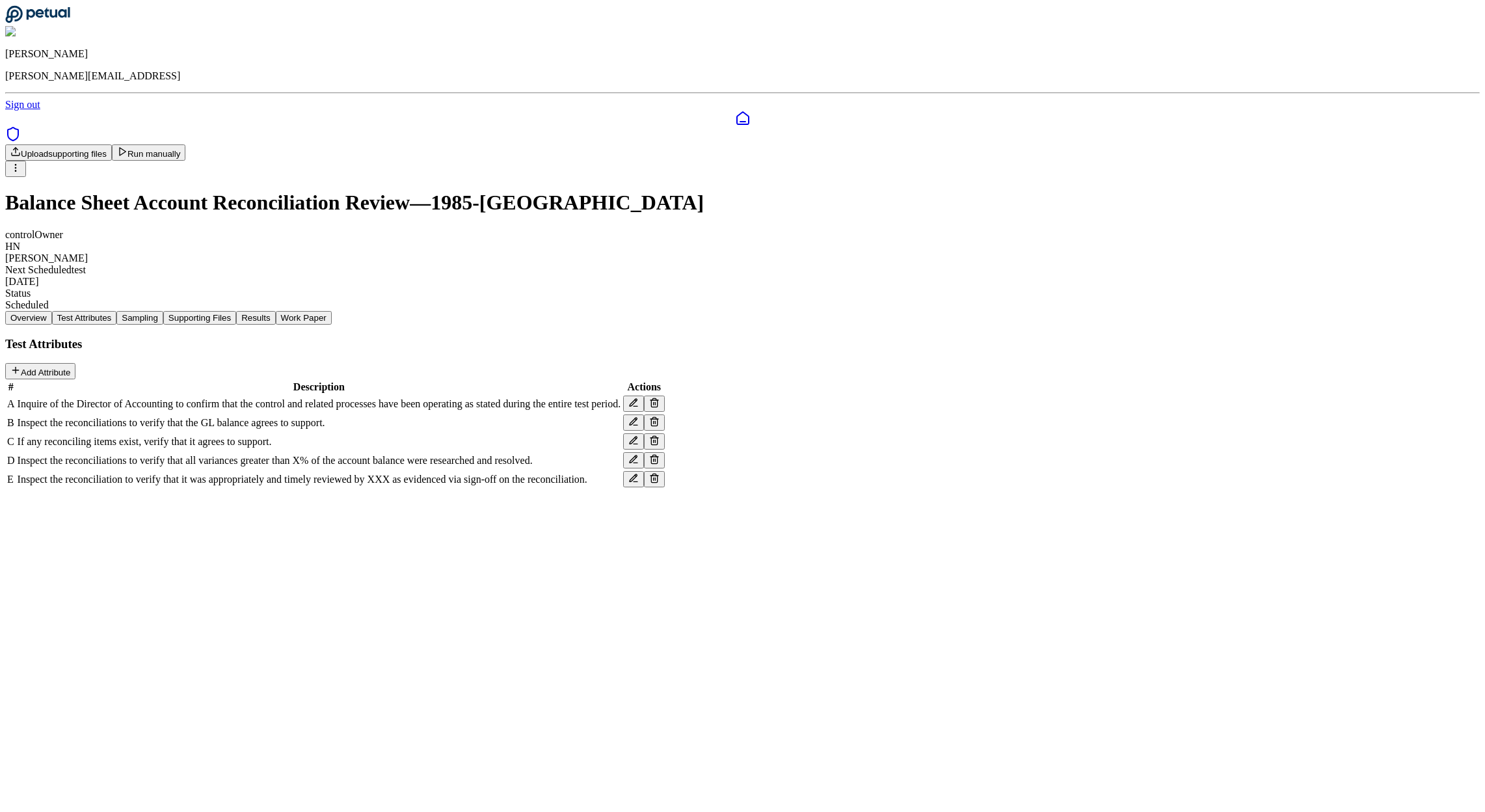
click at [331, 311] on button "Work Paper" at bounding box center [304, 317] width 56 height 14
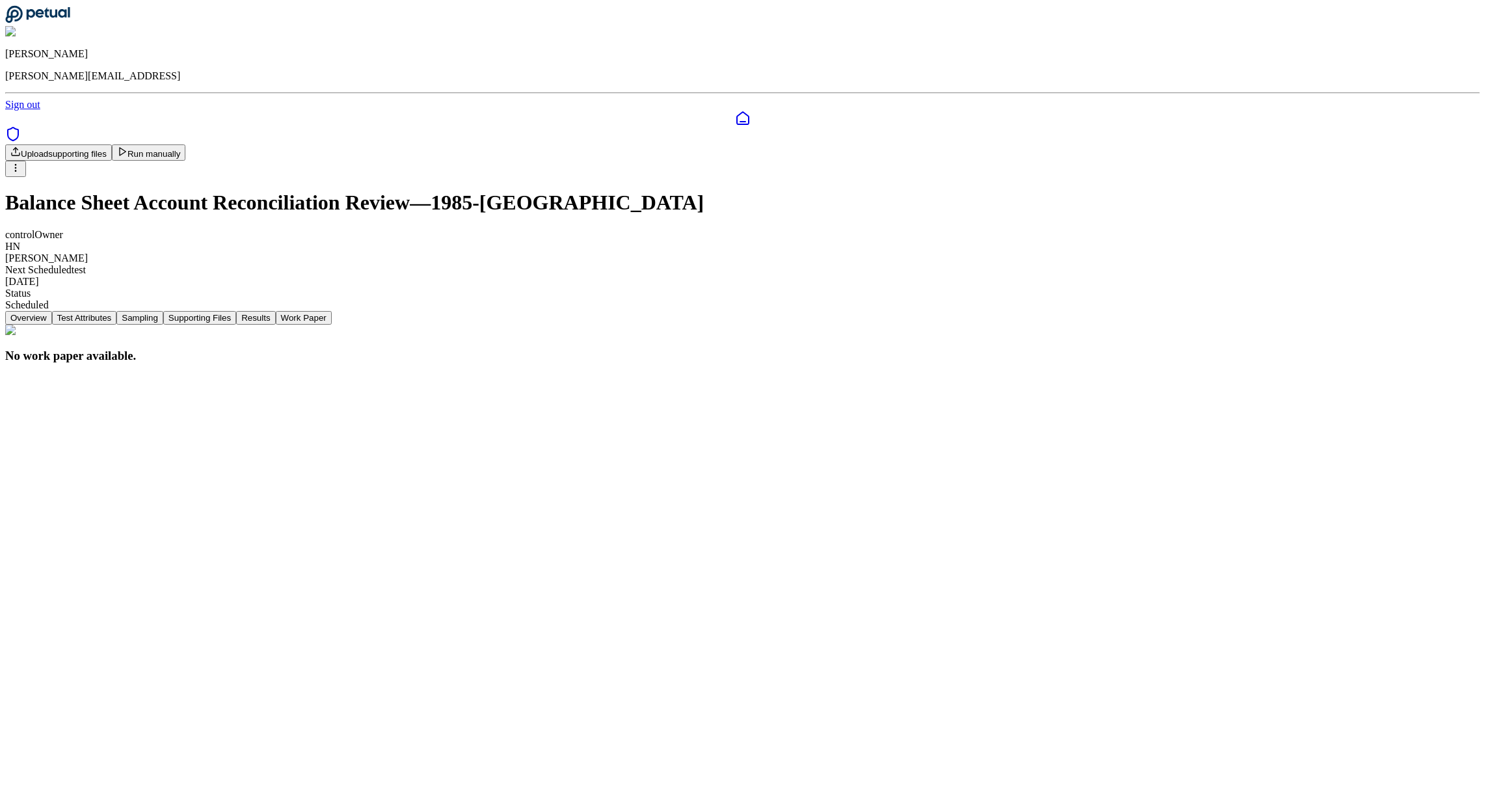
click at [186, 144] on button "Run manually" at bounding box center [148, 152] width 74 height 17
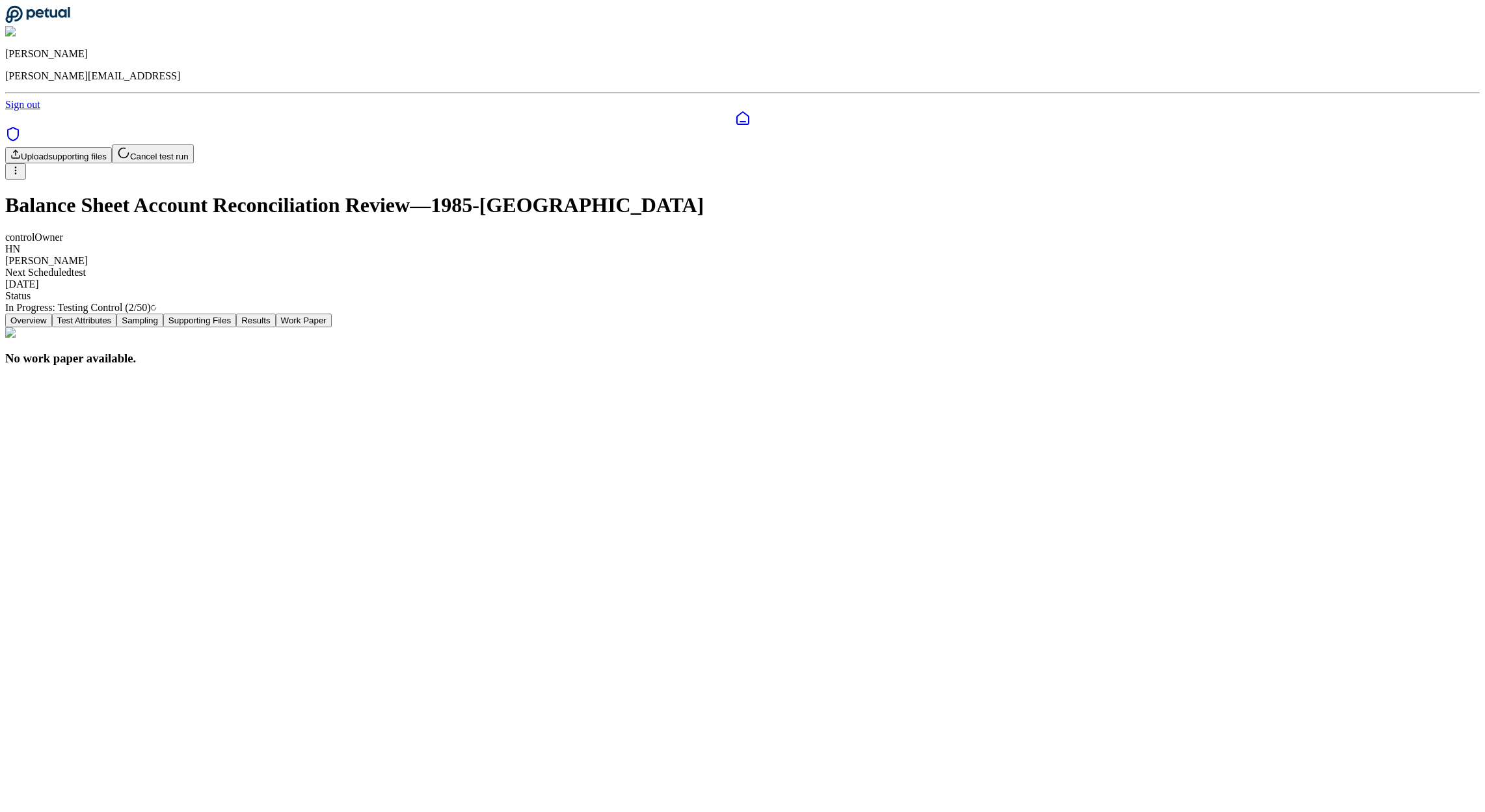
click at [164, 313] on button "Sampling" at bounding box center [140, 320] width 47 height 14
click at [117, 313] on button "Test Attributes" at bounding box center [84, 320] width 65 height 14
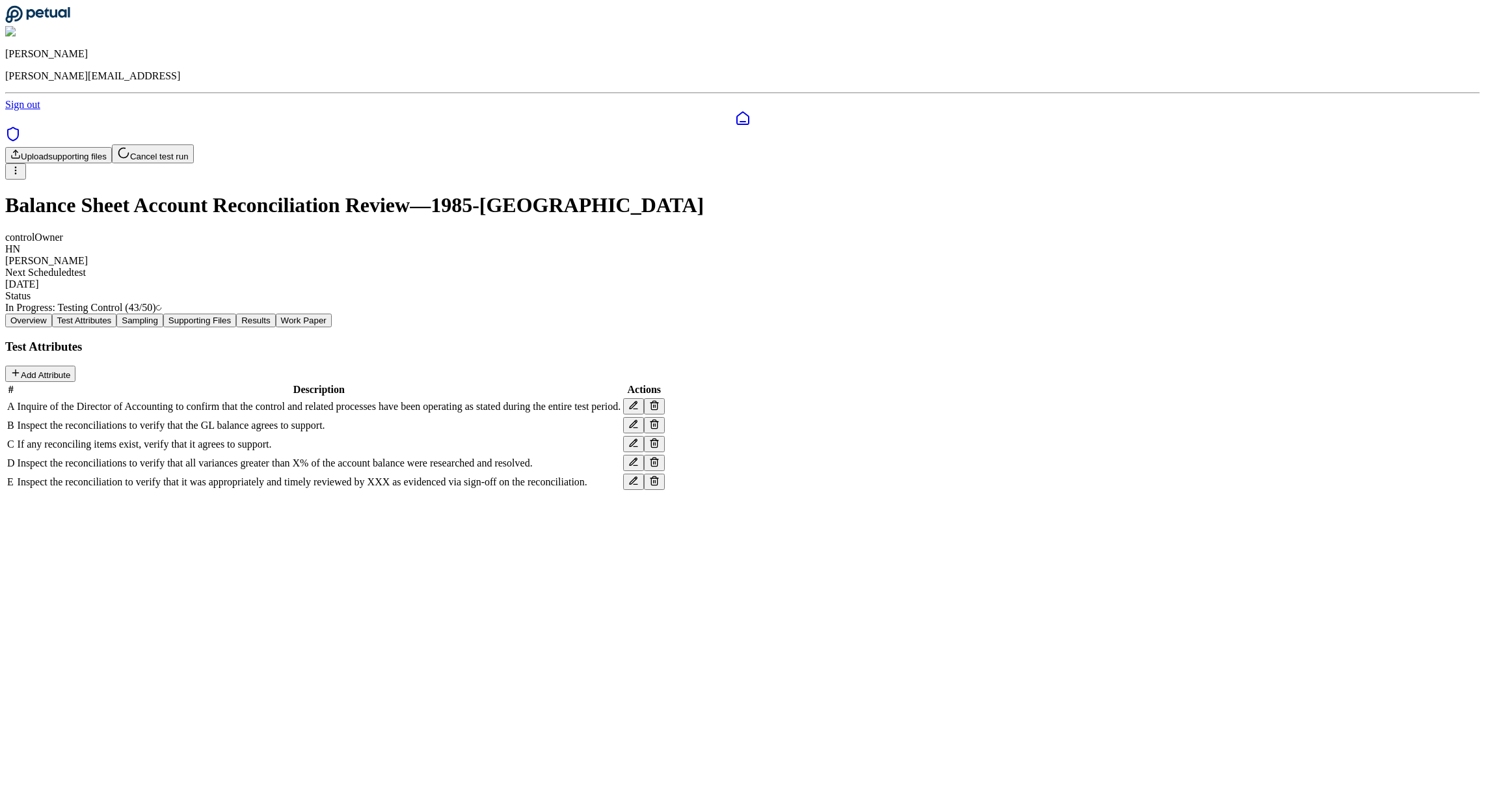
click at [1349, 313] on div "Overview Test Attributes Sampling Supporting Files Results Work Paper Test Attr…" at bounding box center [742, 402] width 1474 height 178
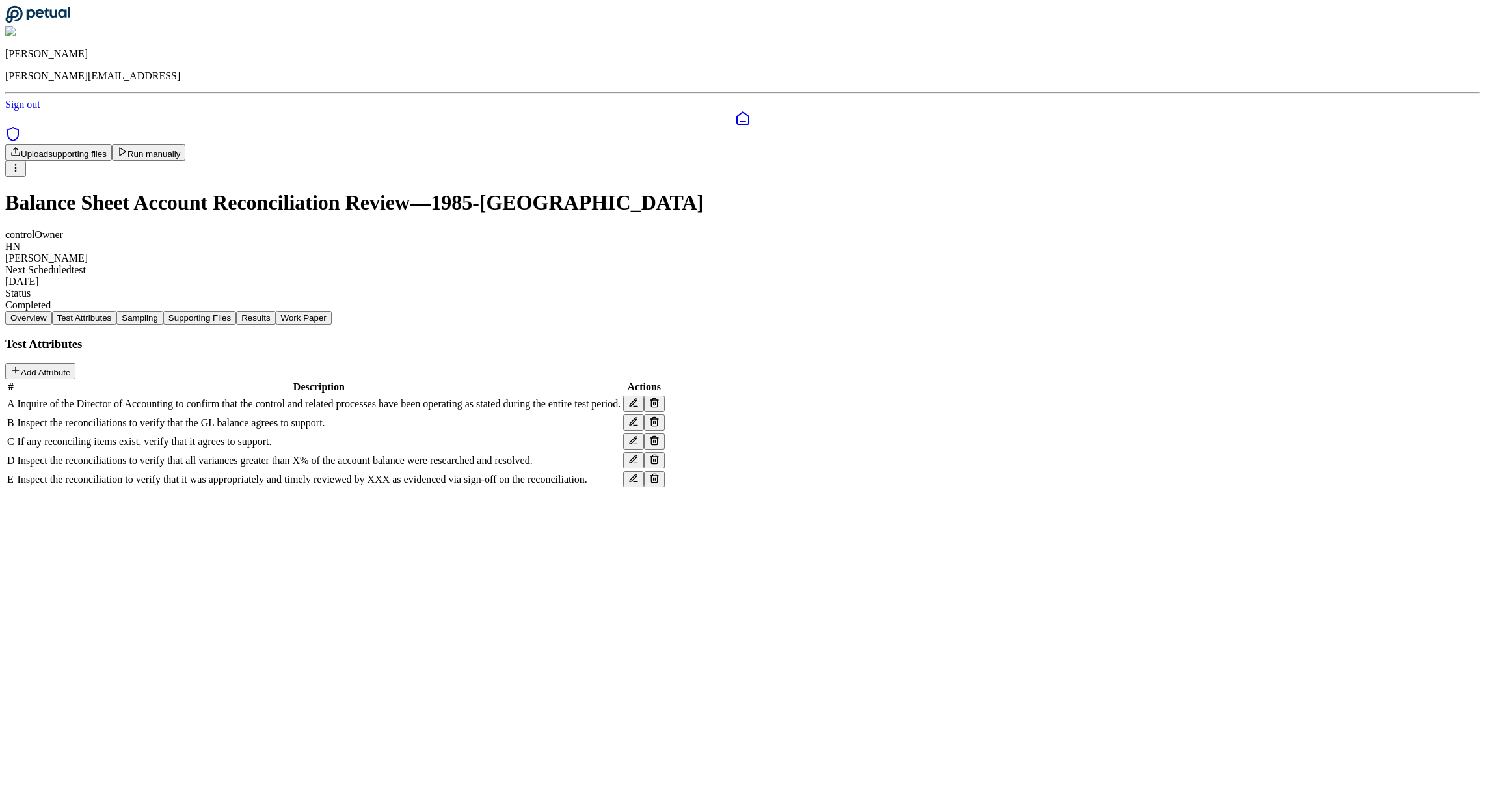
click at [275, 311] on button "Results" at bounding box center [256, 317] width 39 height 14
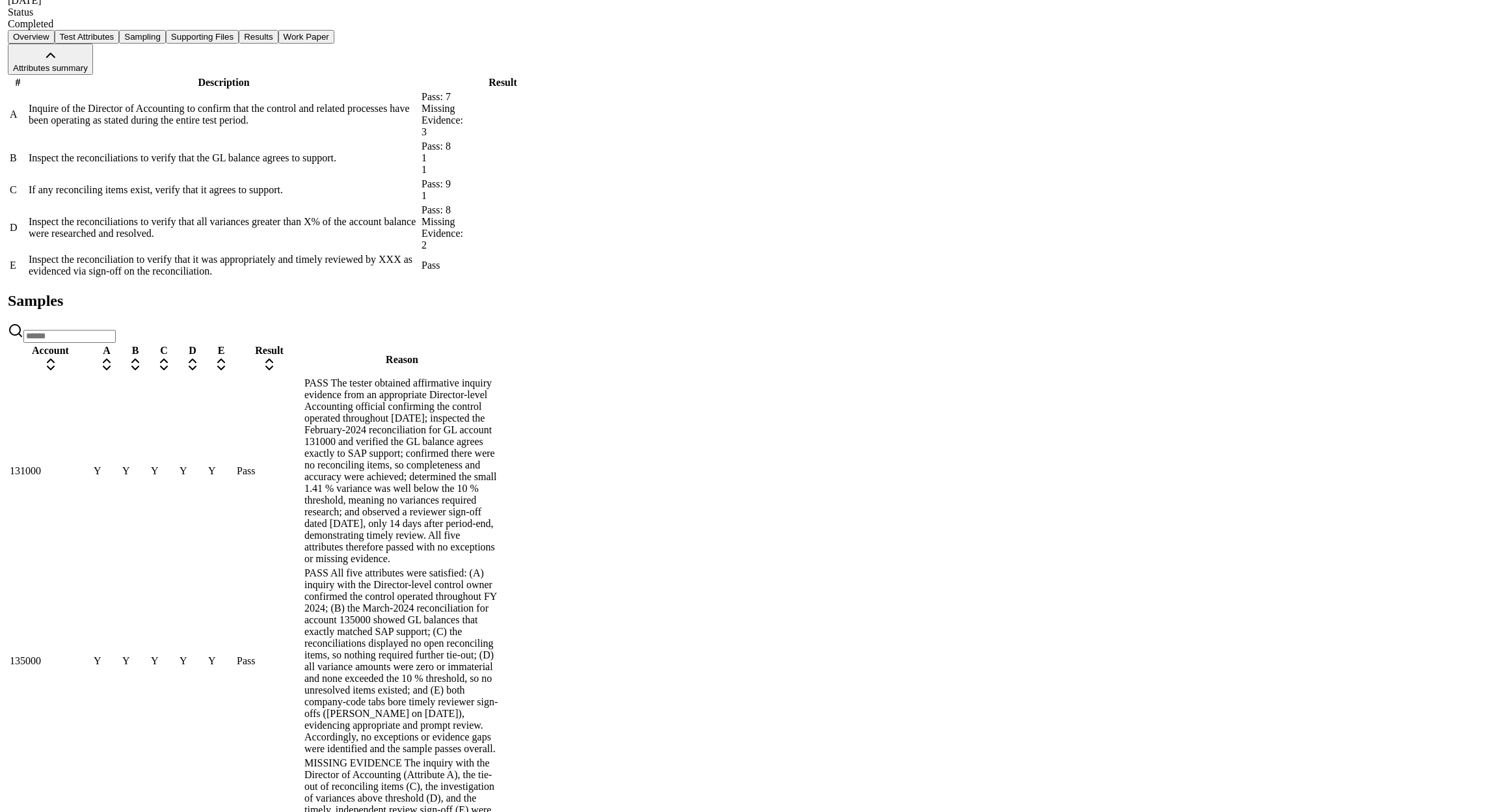
scroll to position [295, 0]
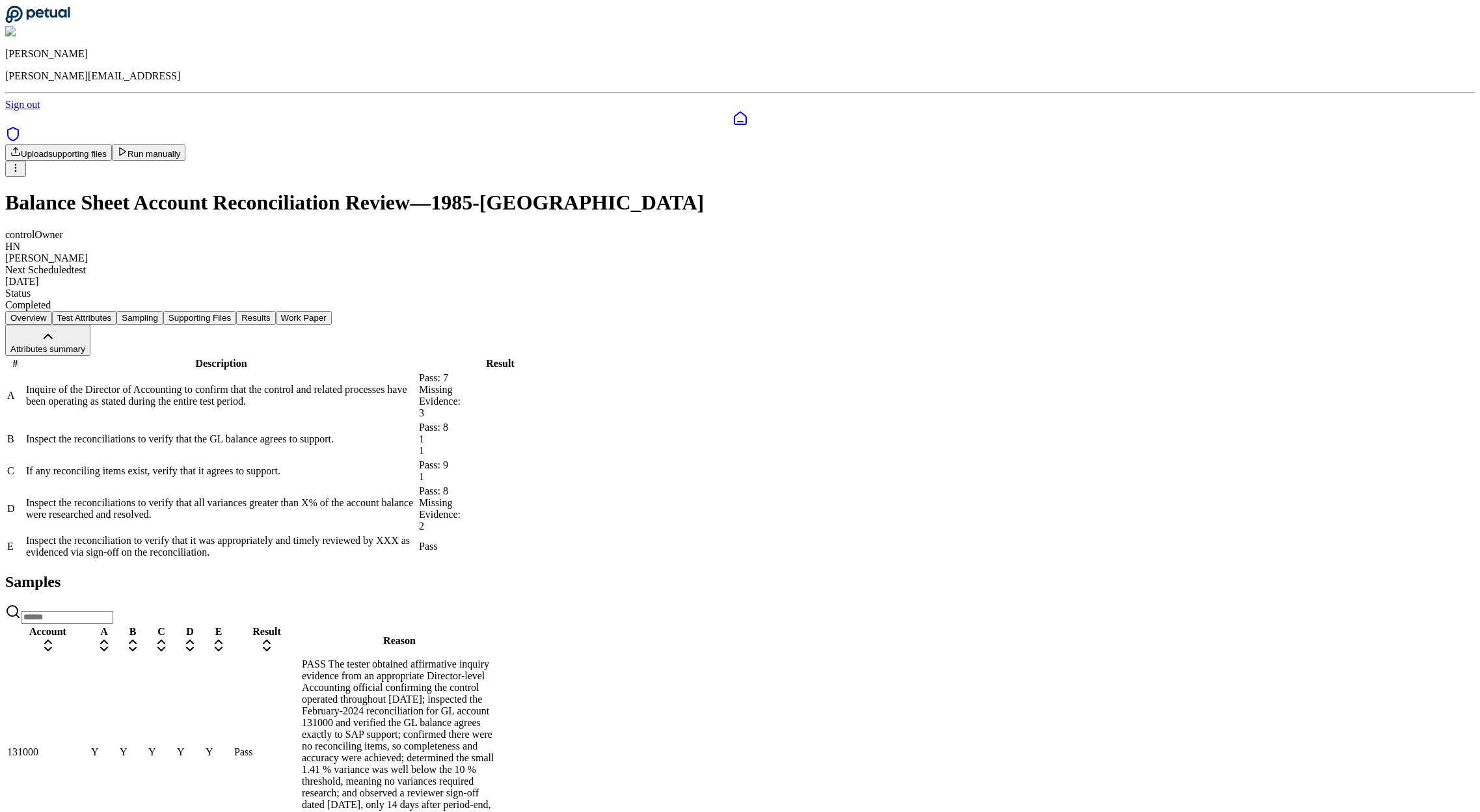
click at [331, 311] on button "Work Paper" at bounding box center [304, 317] width 56 height 14
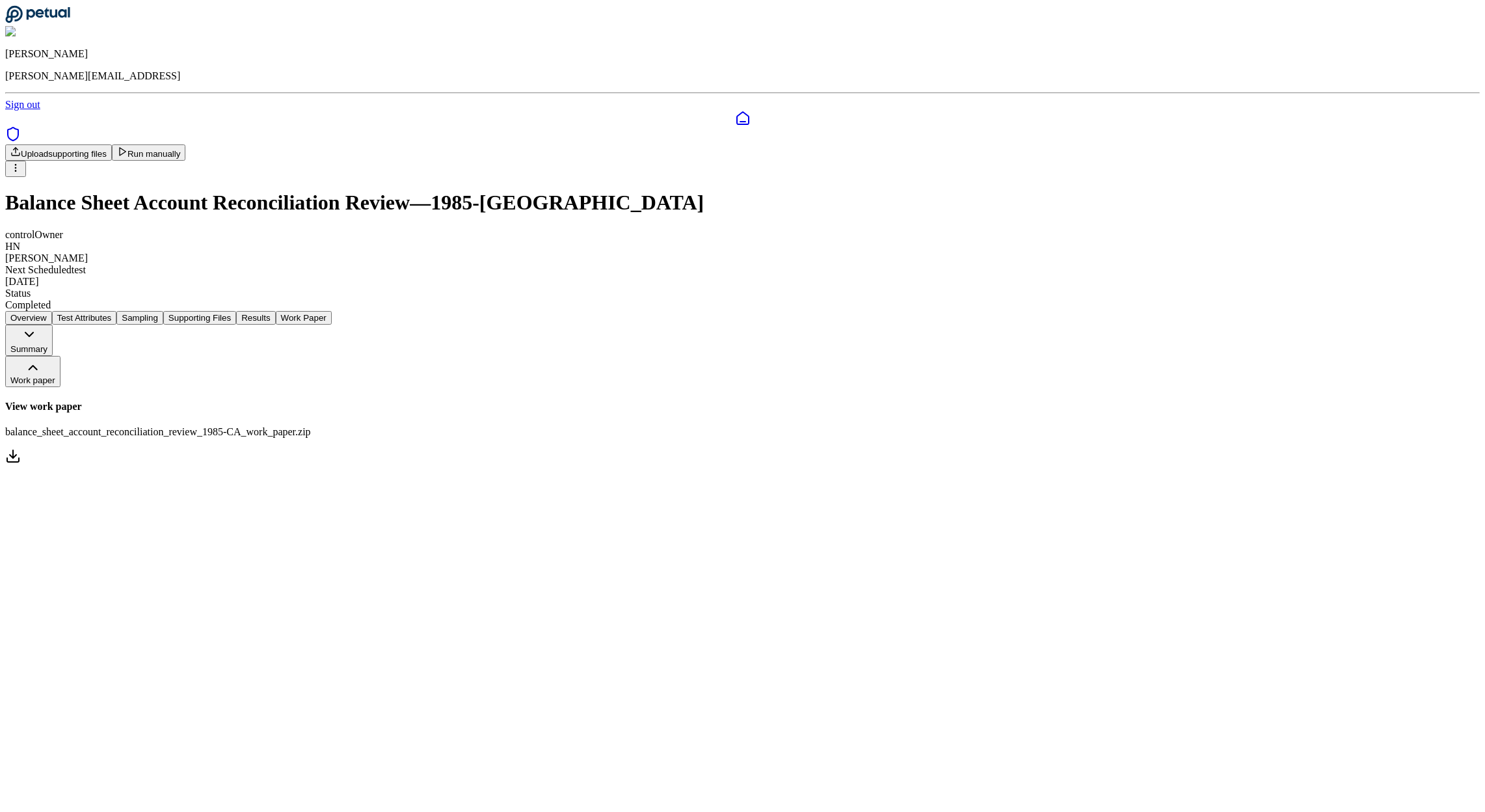
click at [21, 448] on icon at bounding box center [13, 456] width 16 height 16
click at [275, 311] on button "Results" at bounding box center [256, 317] width 39 height 14
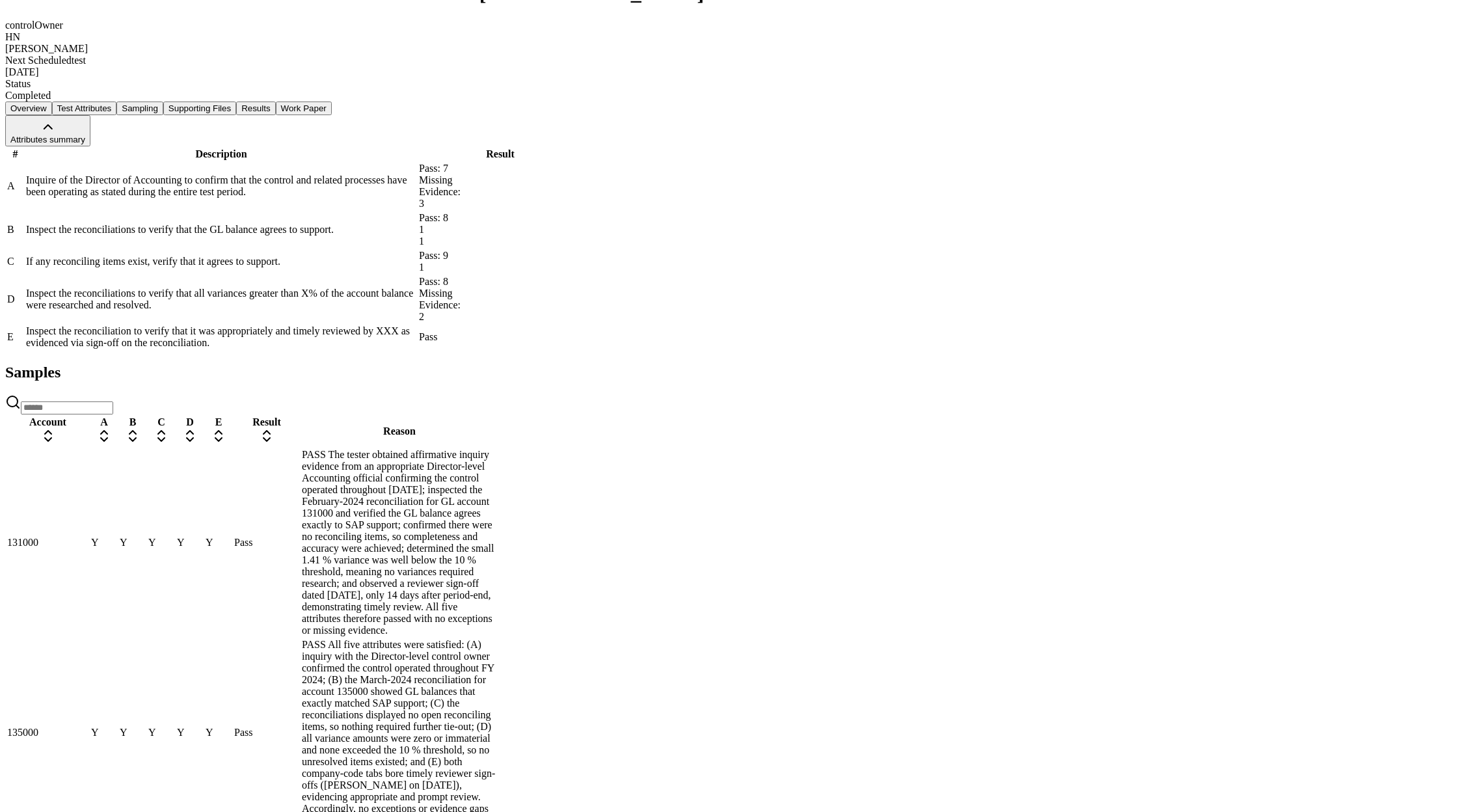
scroll to position [295, 0]
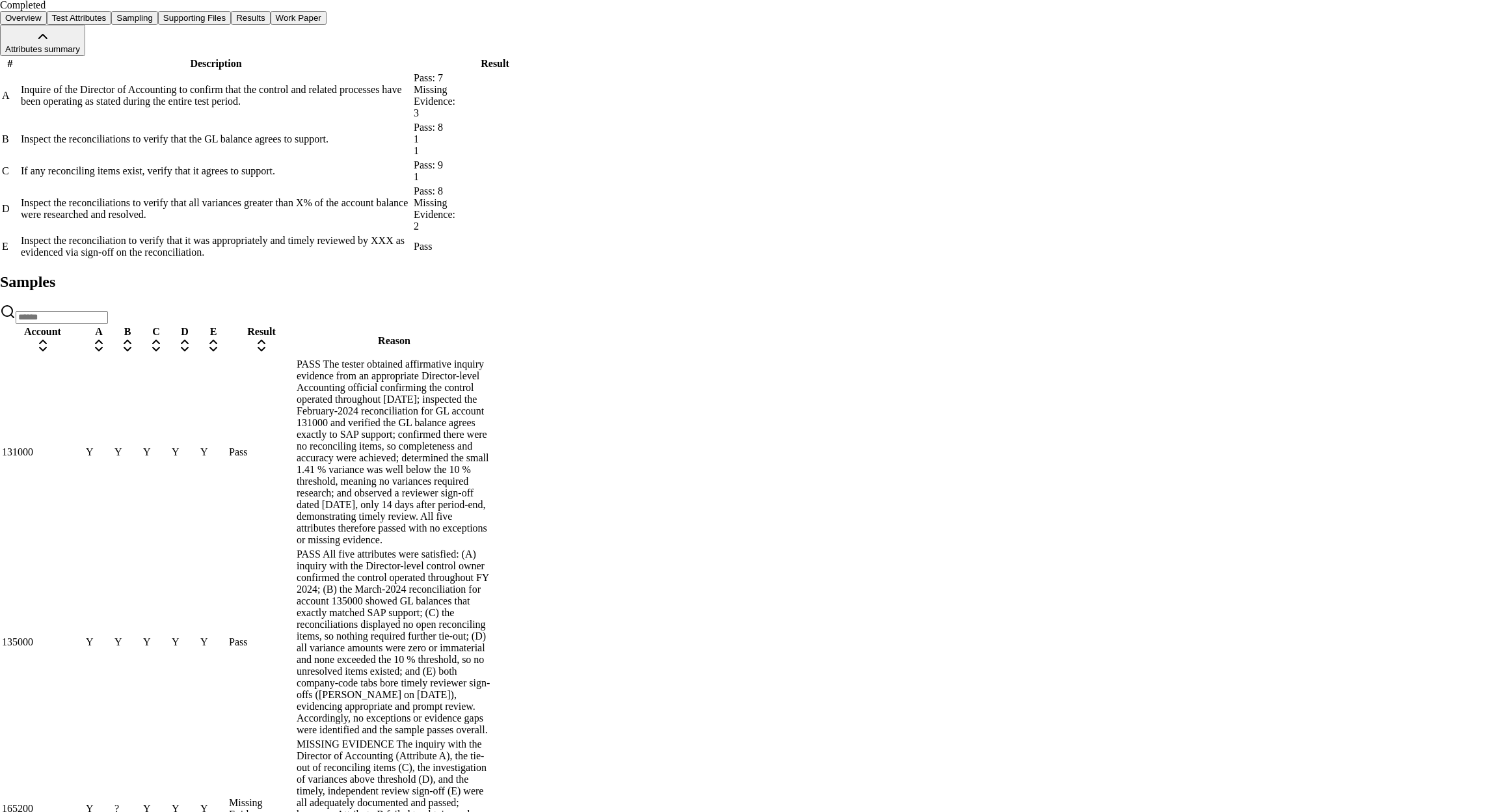
drag, startPoint x: 1445, startPoint y: 43, endPoint x: 1449, endPoint y: 35, distance: 8.9
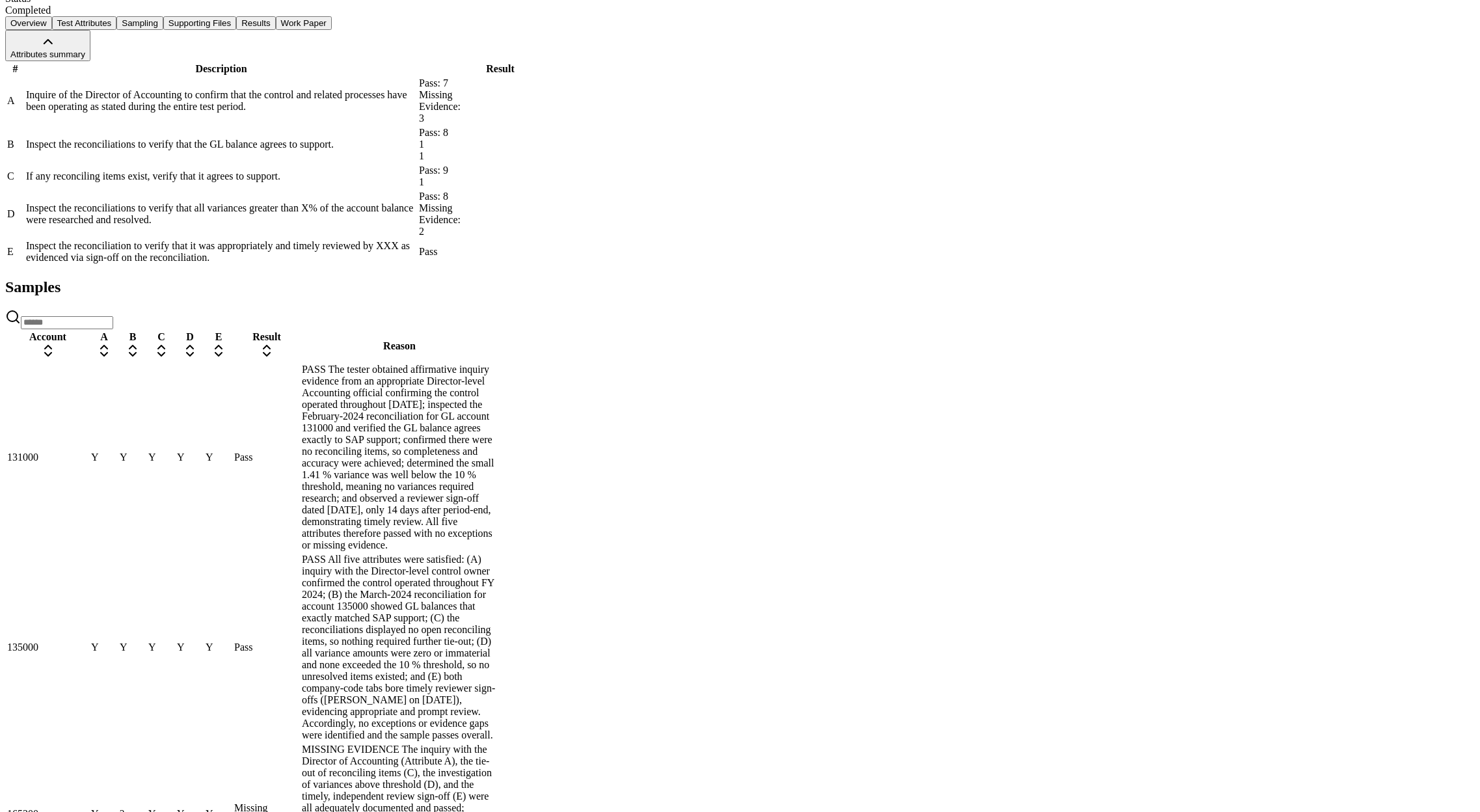
click at [146, 743] on td "?" at bounding box center [133, 813] width 27 height 142
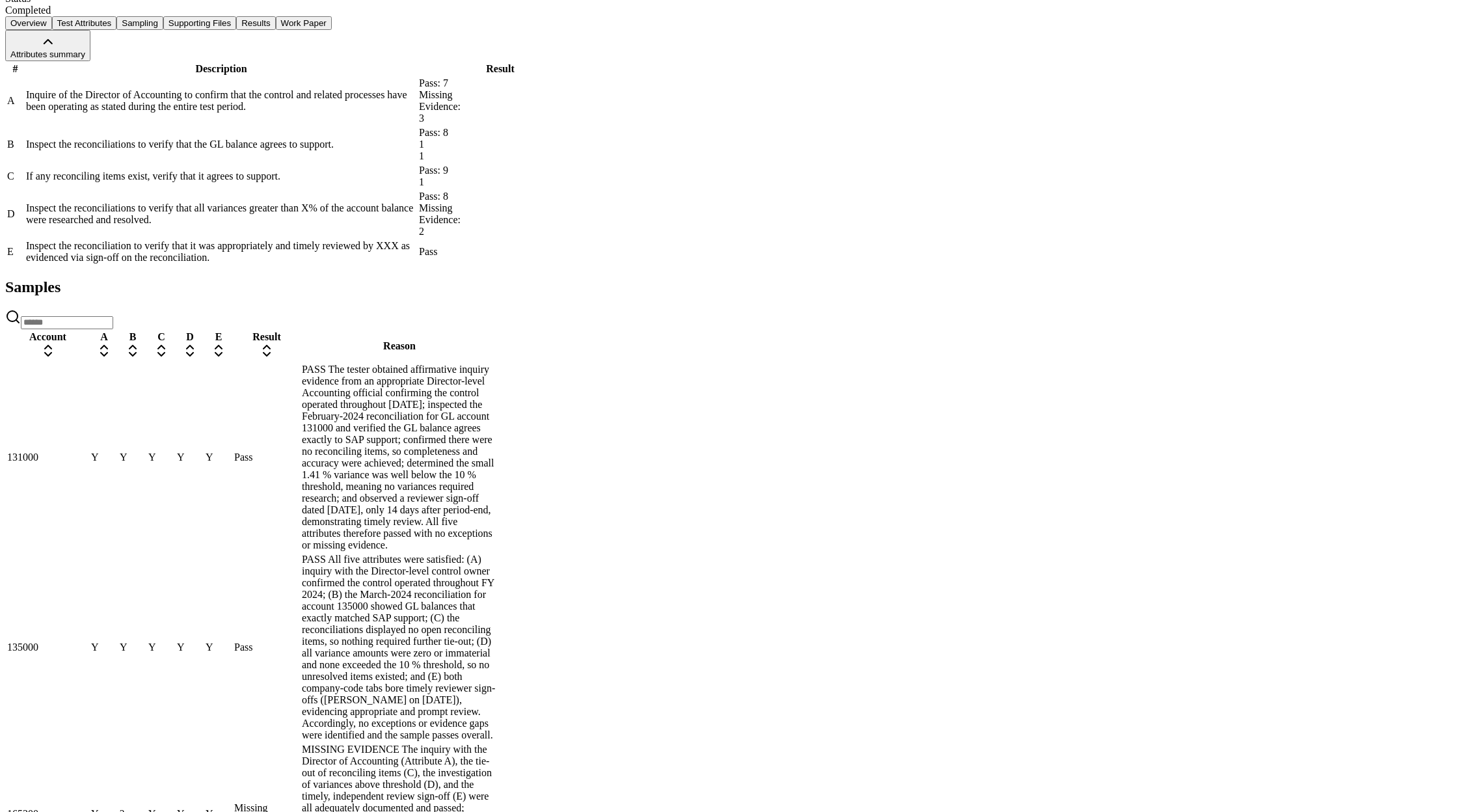
click at [124, 808] on span "?" at bounding box center [122, 813] width 4 height 11
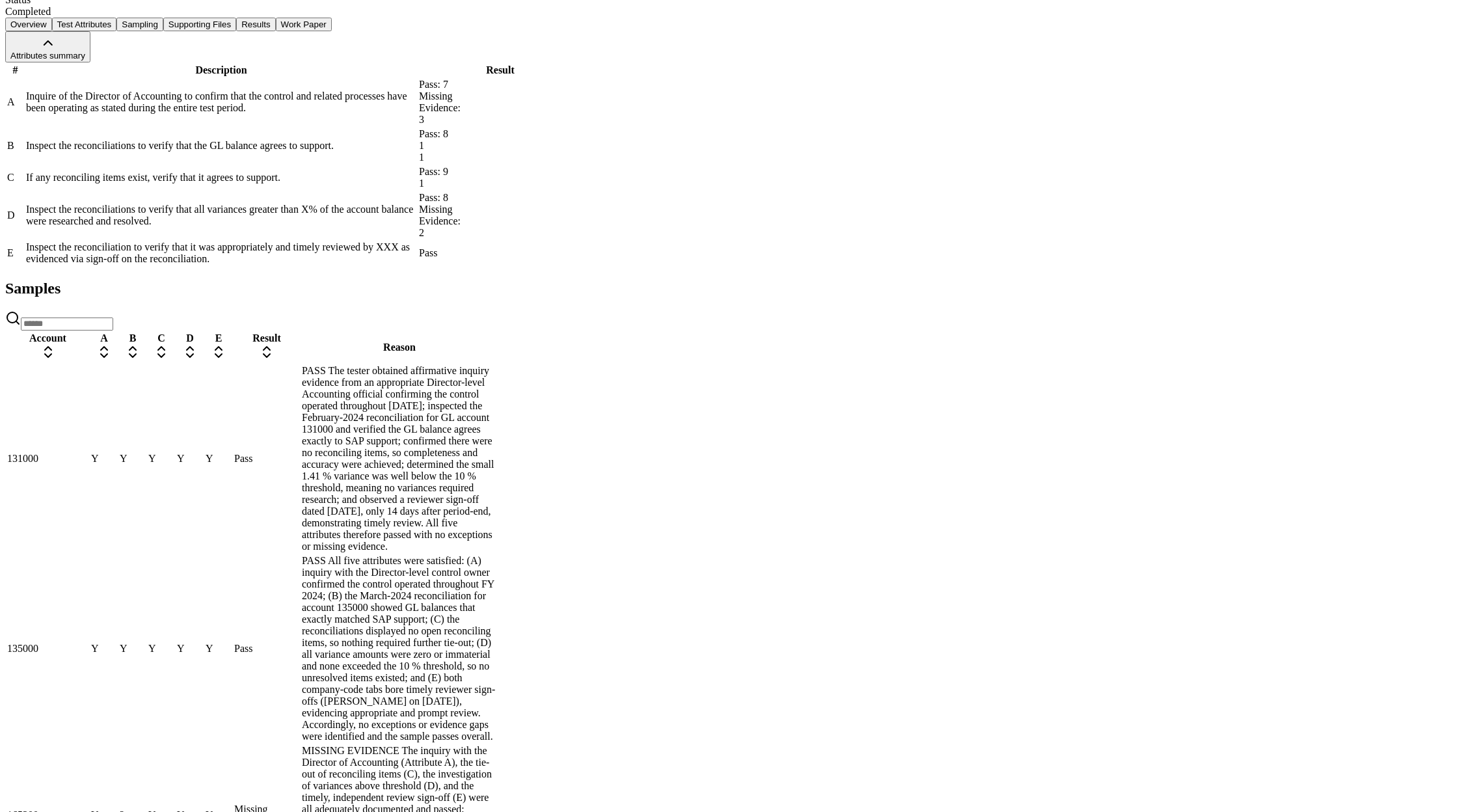
scroll to position [295, 0]
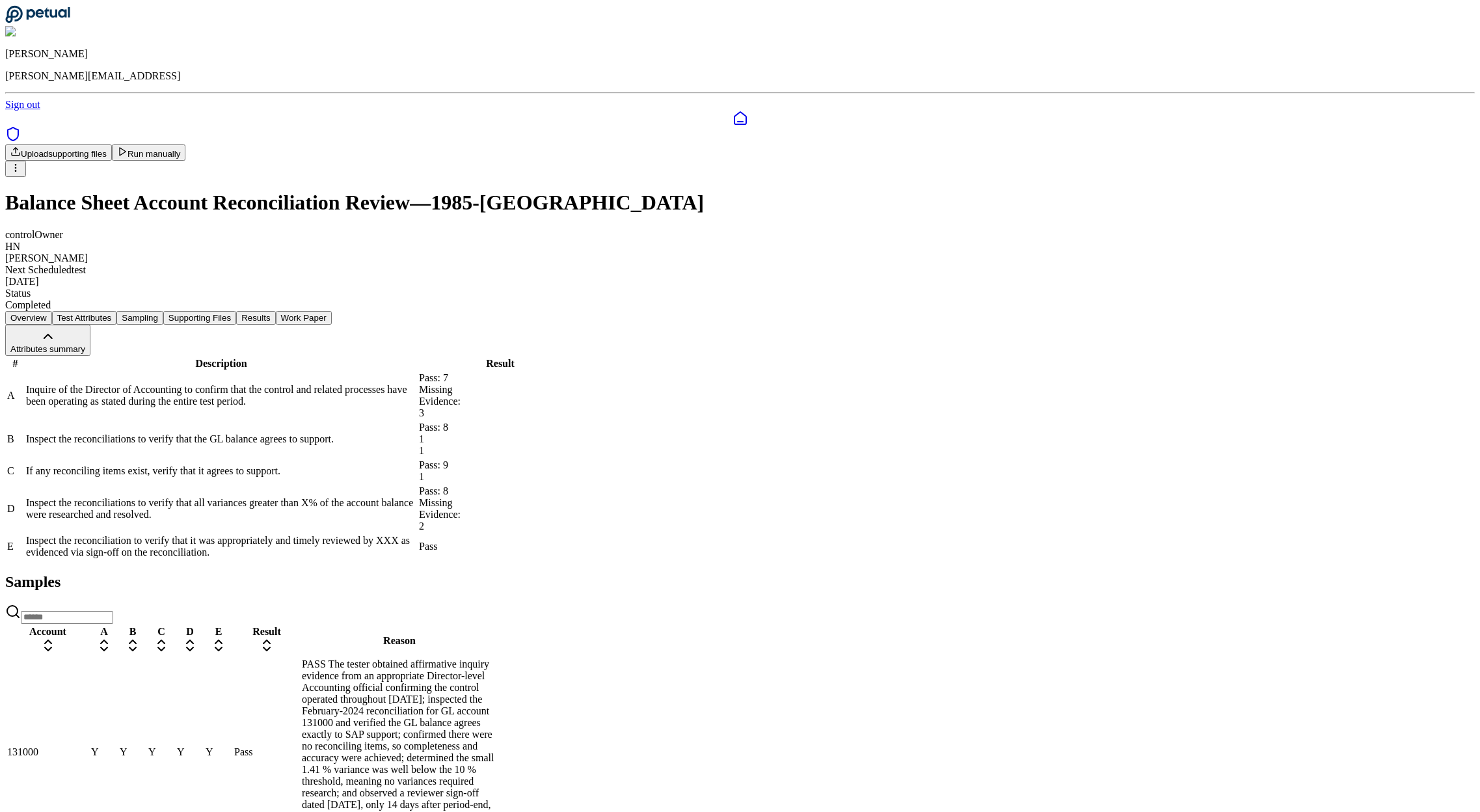
click at [117, 311] on button "Test Attributes" at bounding box center [84, 317] width 65 height 14
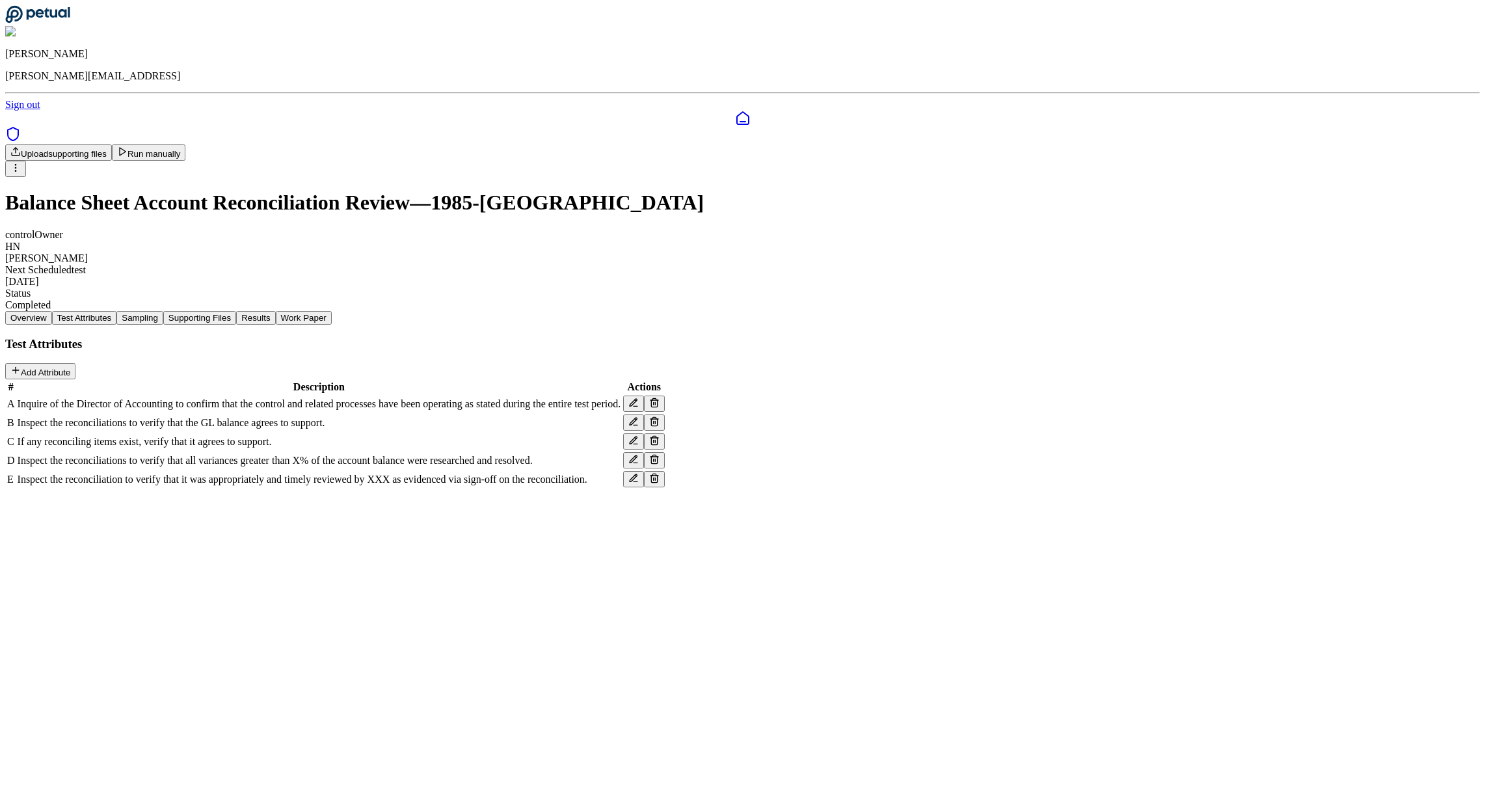
click at [275, 311] on button "Results" at bounding box center [256, 317] width 39 height 14
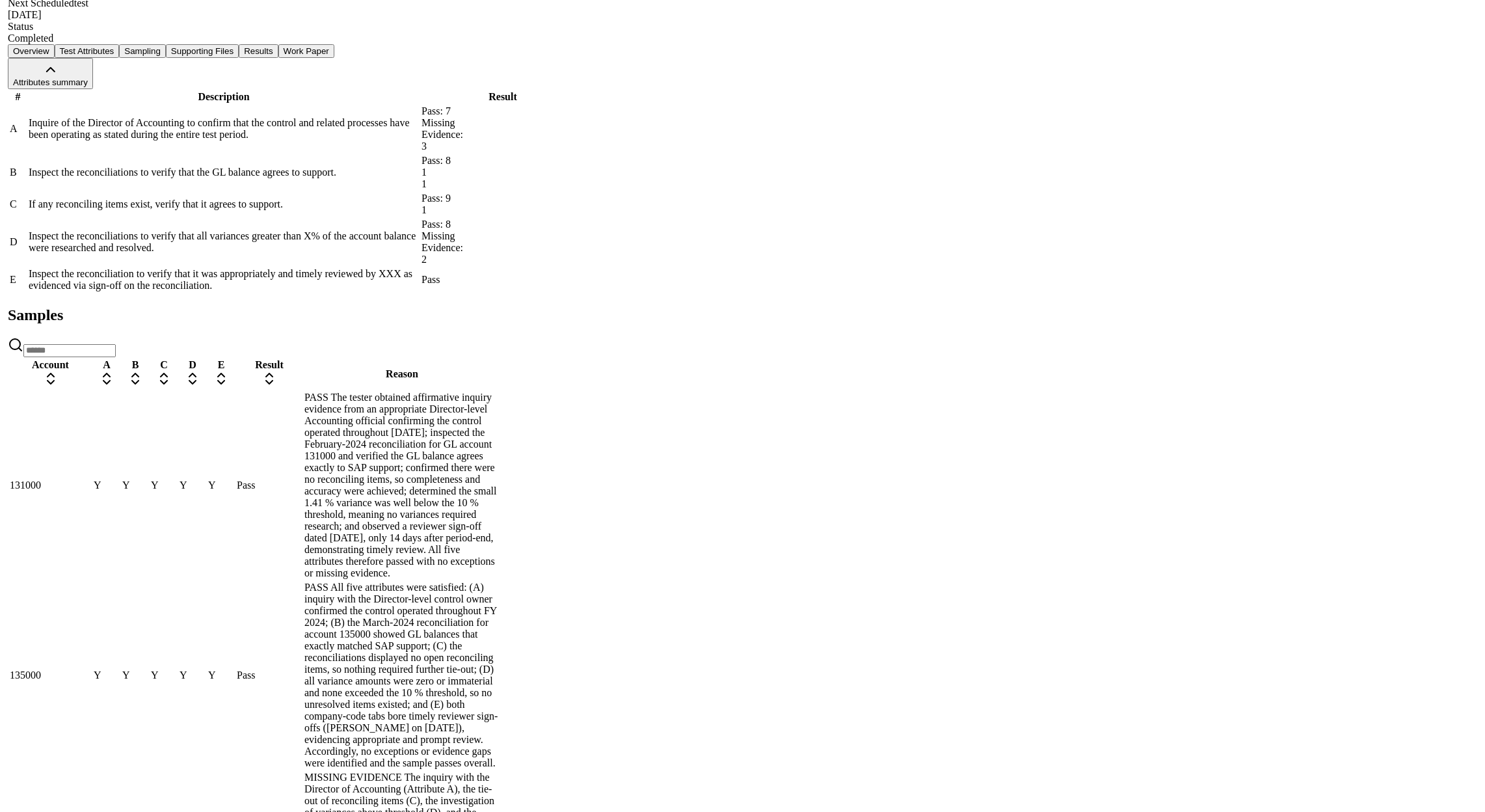
scroll to position [295, 0]
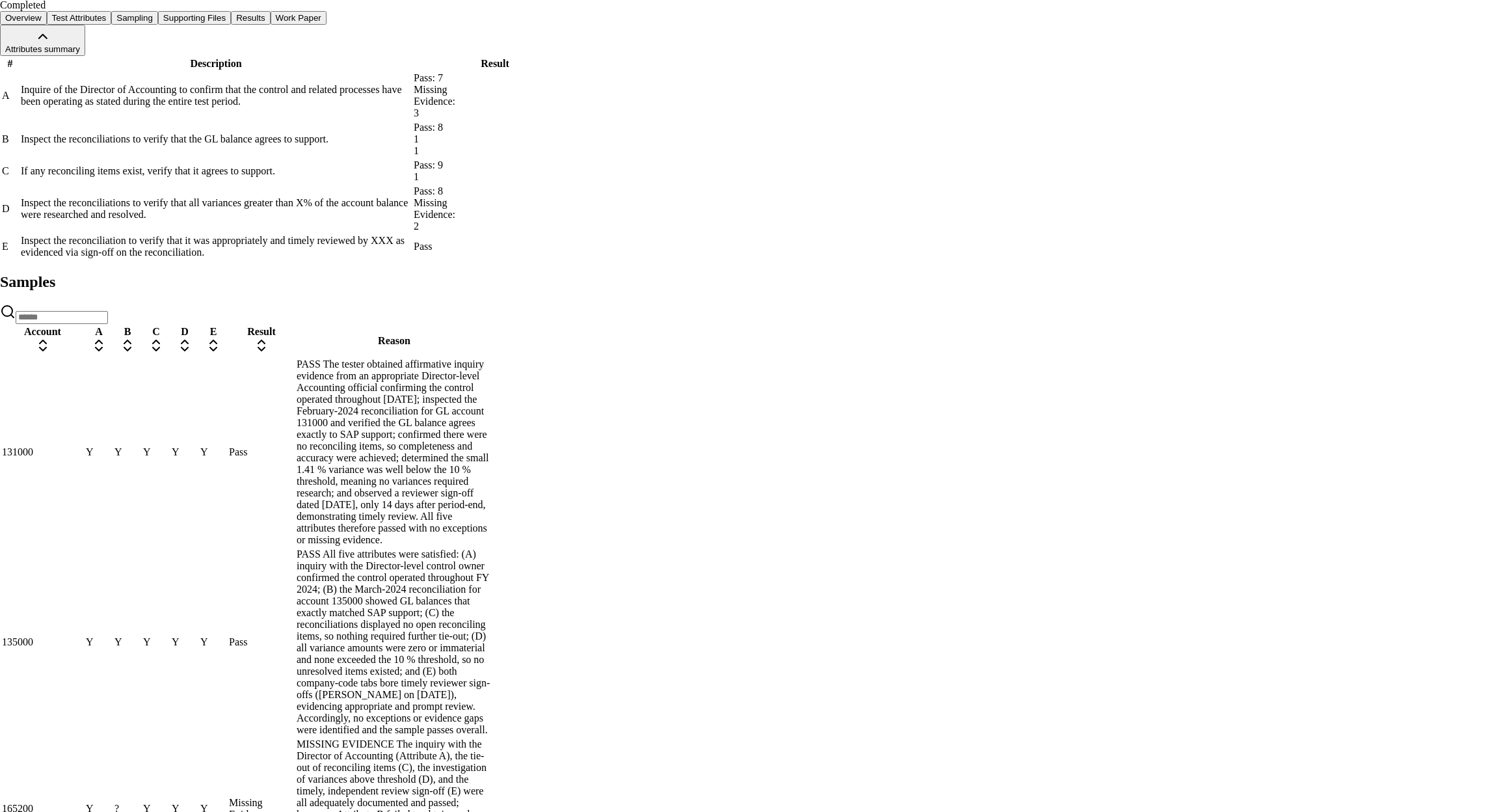
drag, startPoint x: 656, startPoint y: 342, endPoint x: 545, endPoint y: 356, distance: 111.9
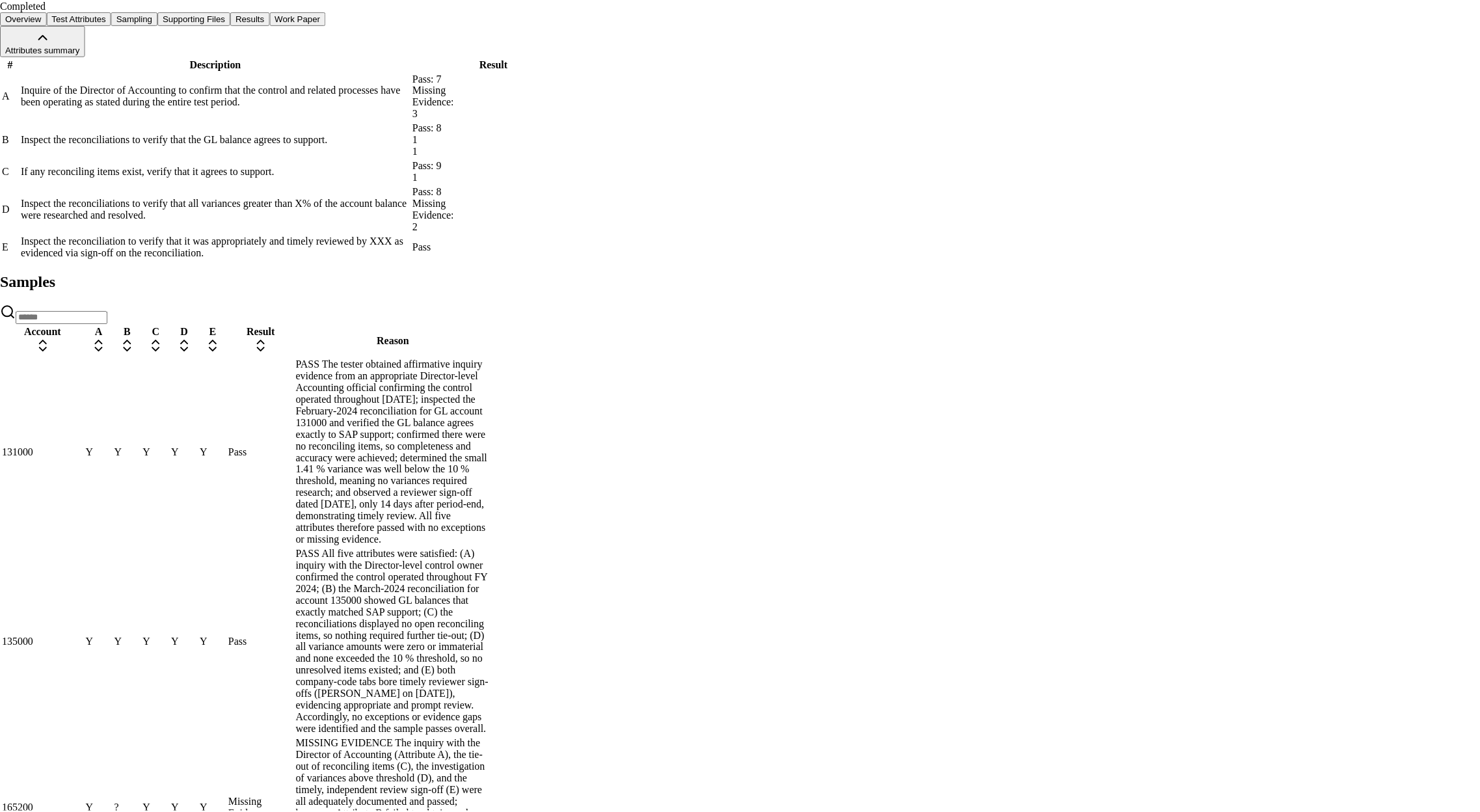
scroll to position [47, 0]
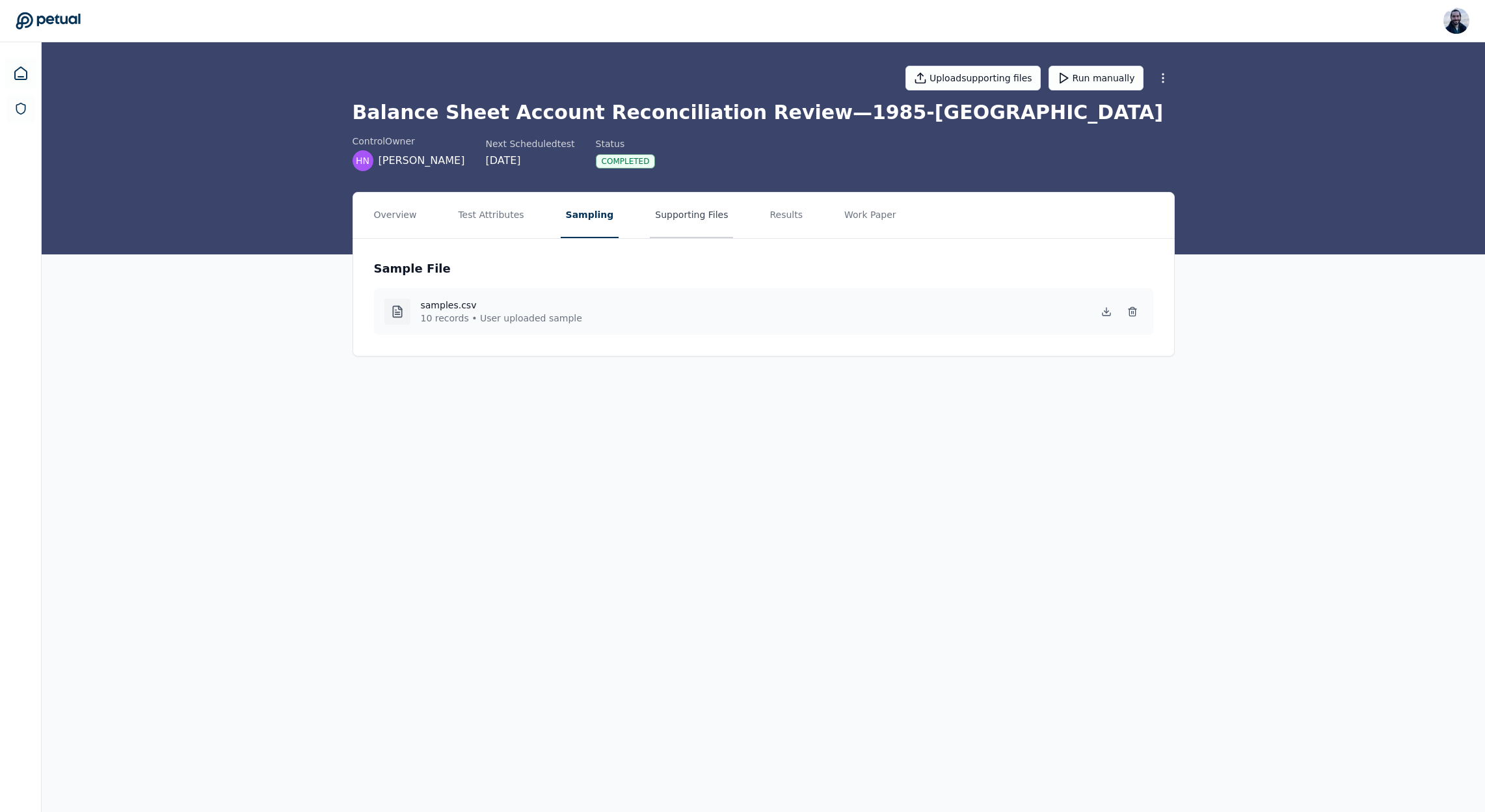
click at [670, 217] on button "Supporting Files" at bounding box center [692, 215] width 84 height 45
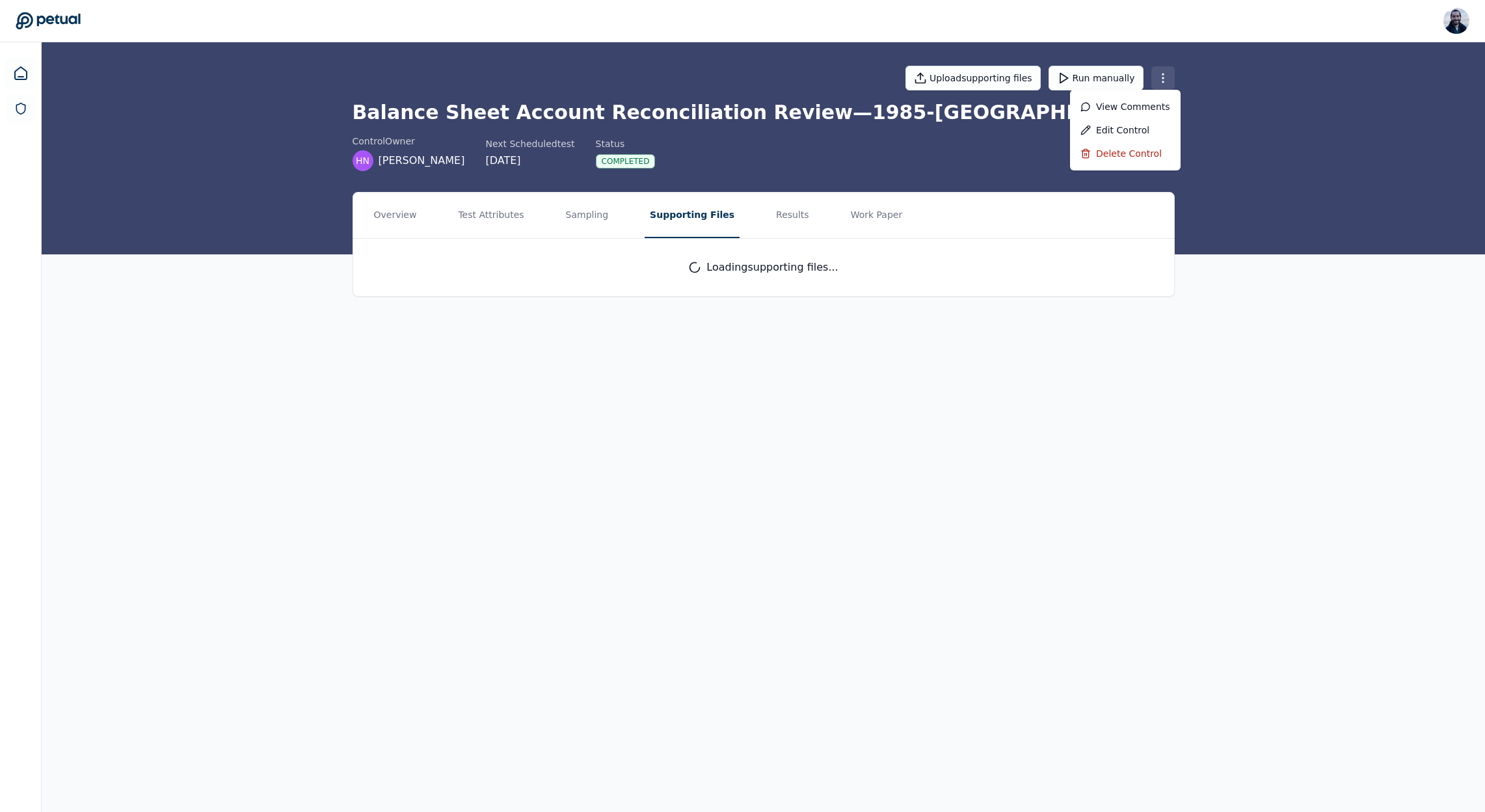
click at [1167, 79] on html "Roberto Fernandez roberto@petual.ai Sign out Upload supporting files Run manual…" at bounding box center [742, 406] width 1485 height 812
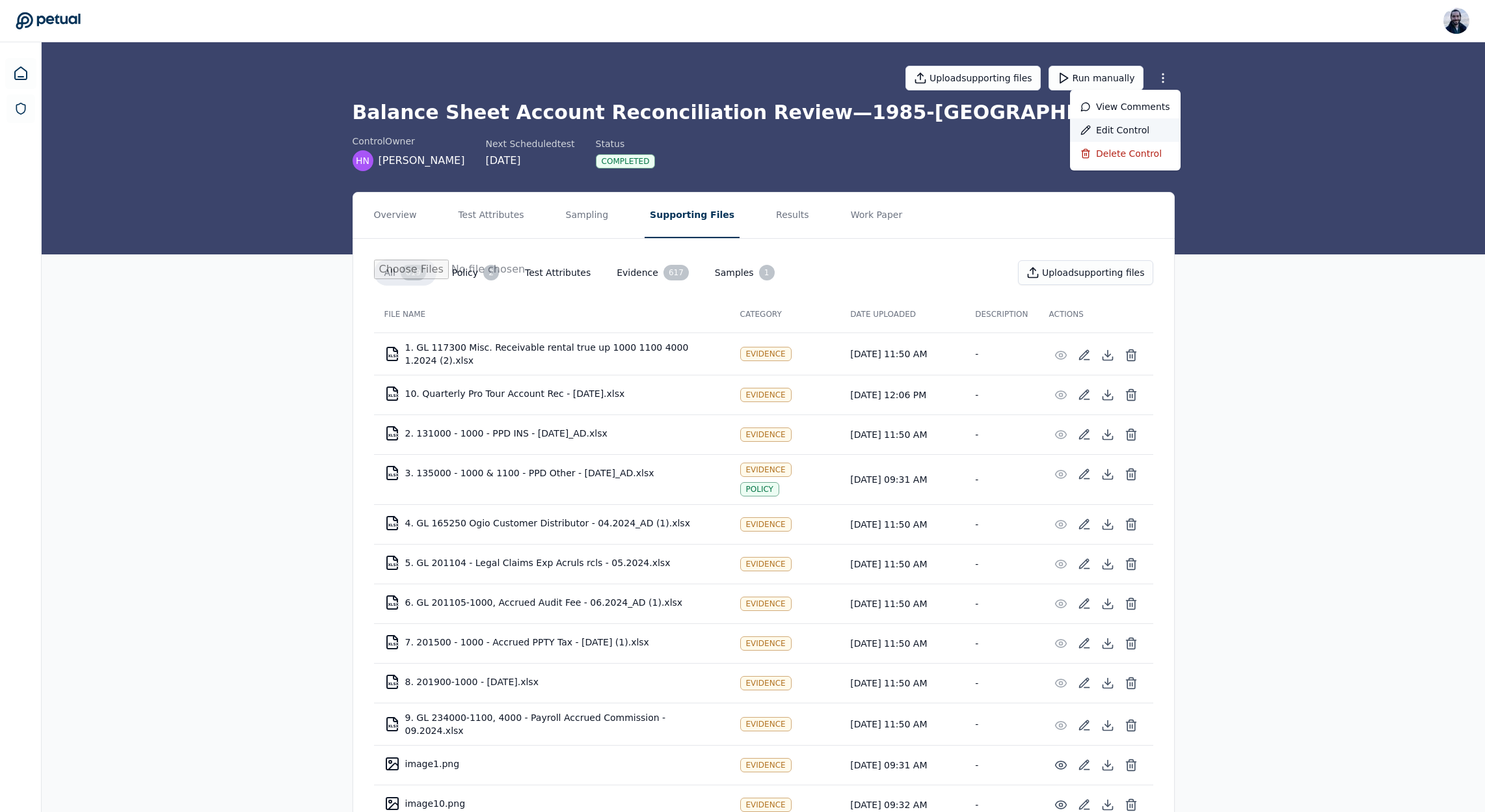
click at [1131, 129] on div "Edit control" at bounding box center [1125, 130] width 110 height 23
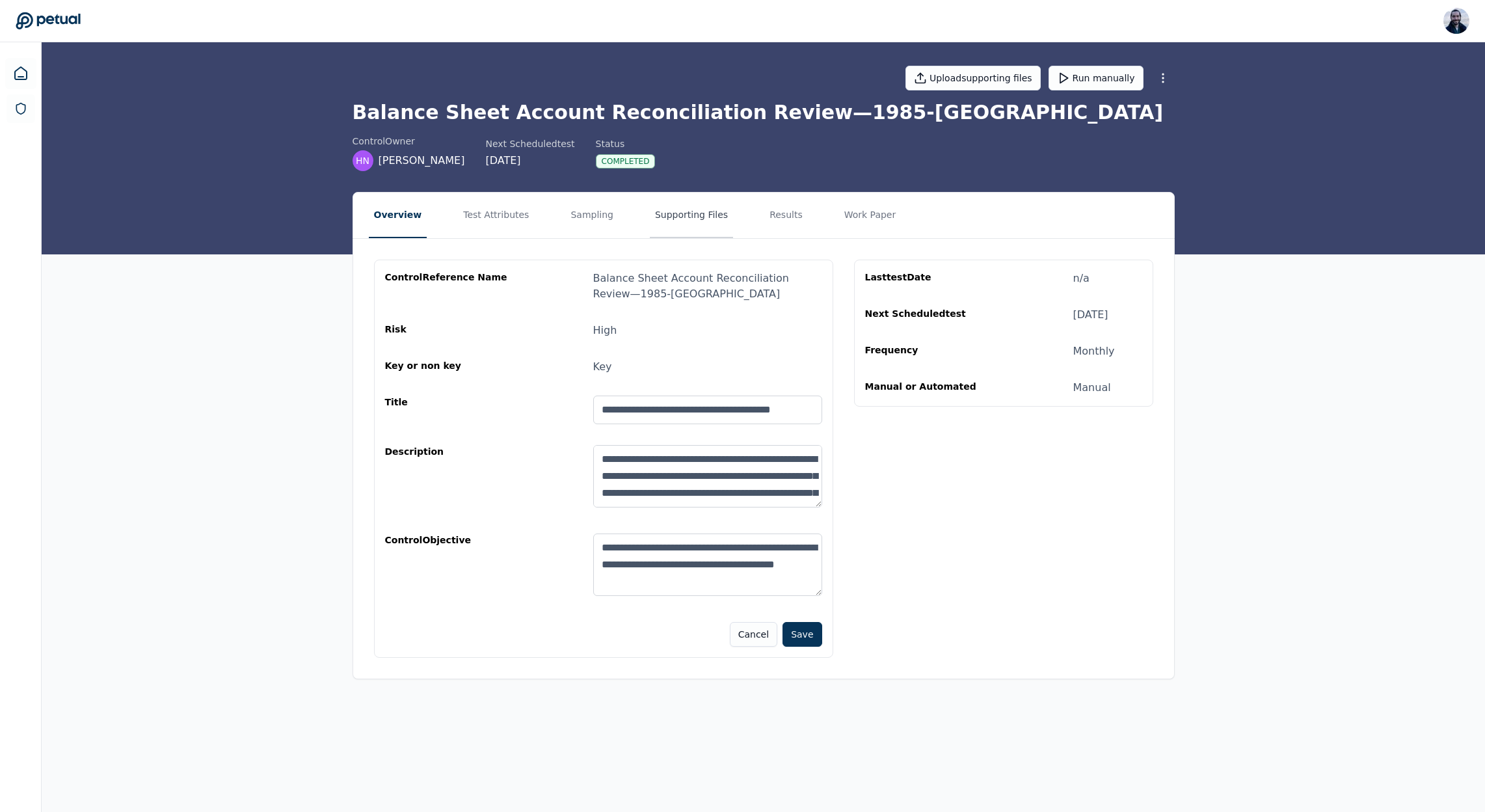
click at [677, 207] on button "Supporting Files" at bounding box center [692, 215] width 84 height 45
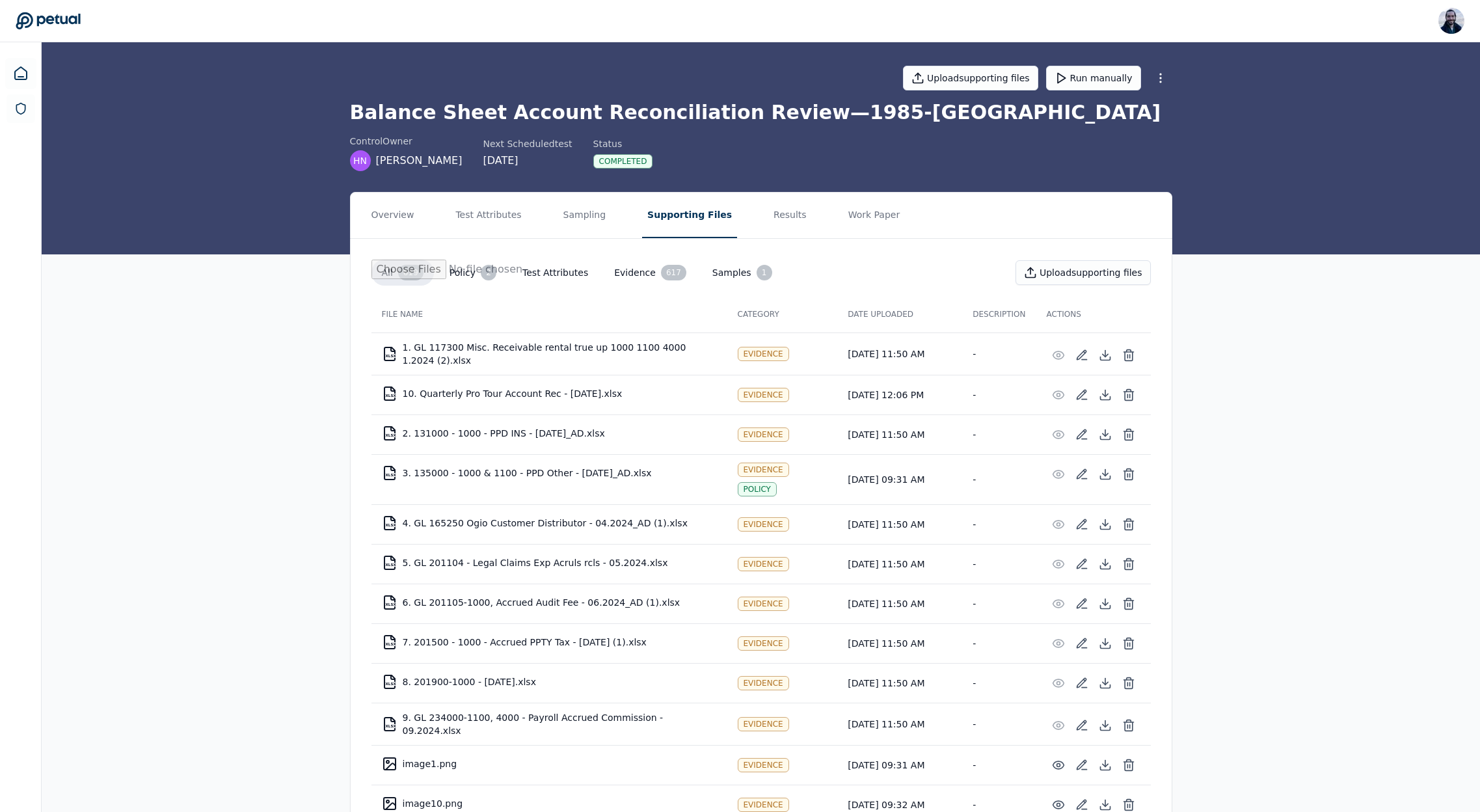
click at [636, 273] on button "Evidence 617" at bounding box center [650, 272] width 93 height 26
click at [942, 79] on button "Upload supporting files" at bounding box center [971, 78] width 135 height 24
click at [406, 210] on button "Overview" at bounding box center [393, 215] width 53 height 45
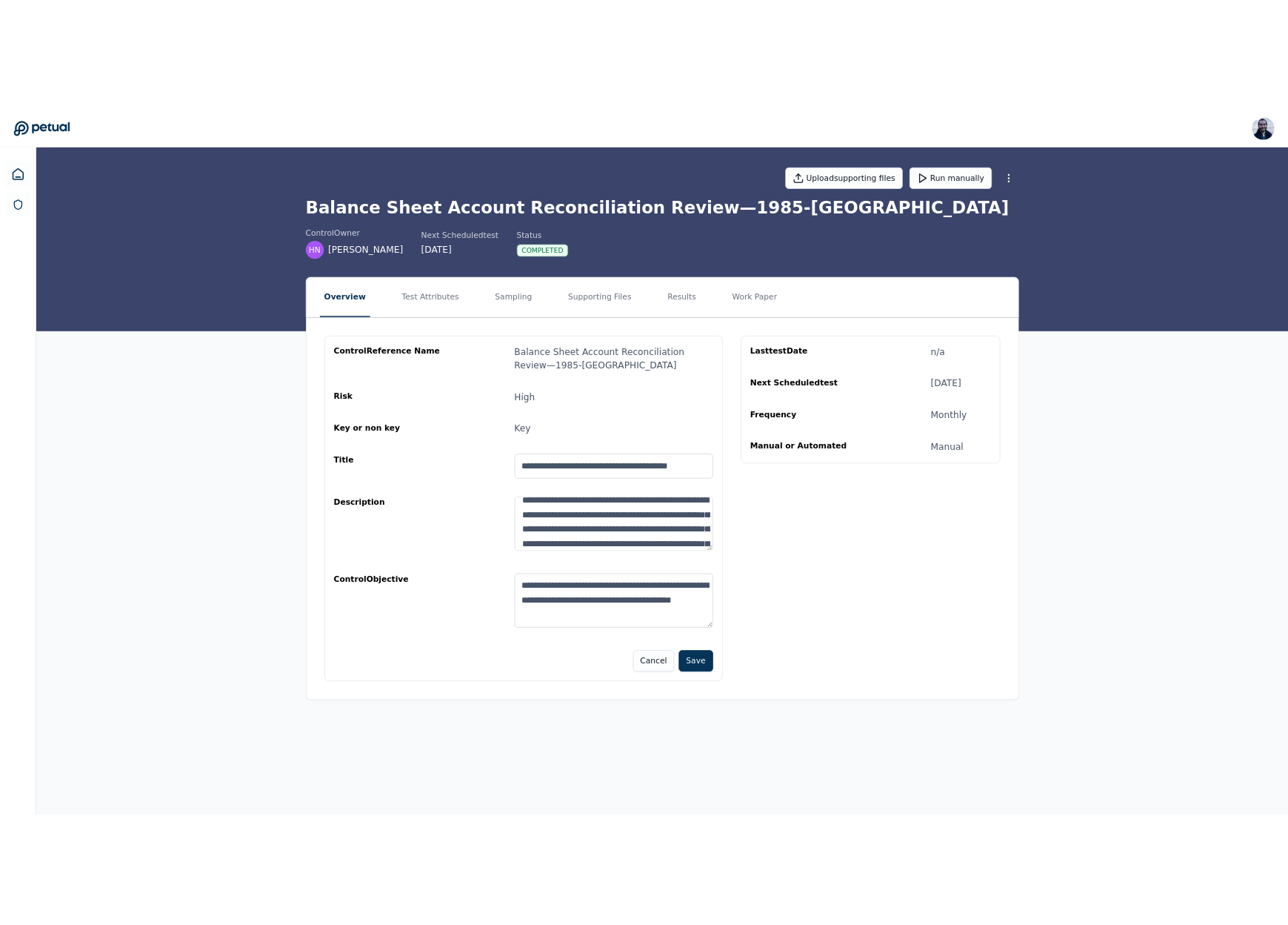
scroll to position [15, 0]
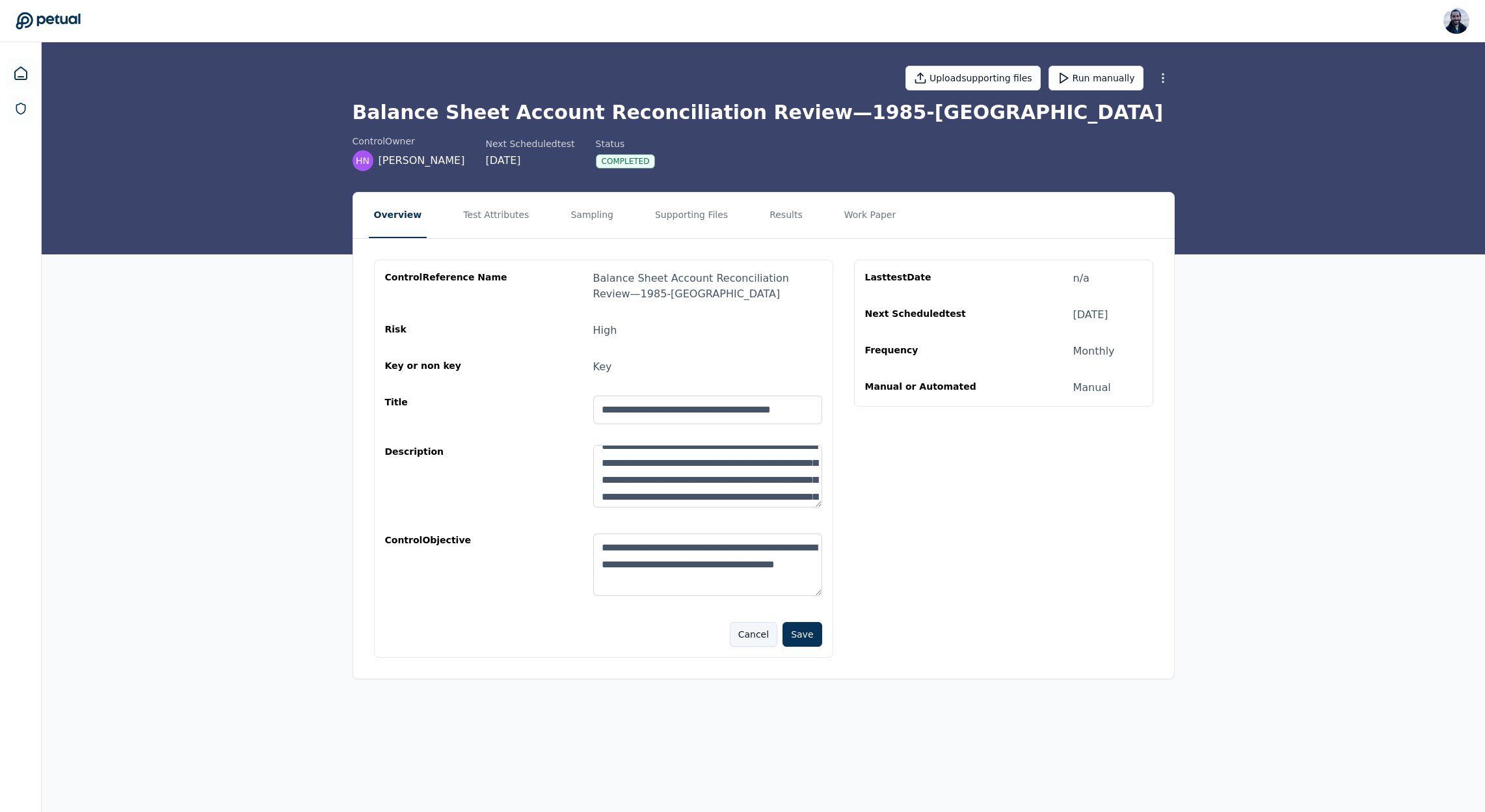
click at [763, 625] on button "Cancel" at bounding box center [754, 634] width 48 height 24
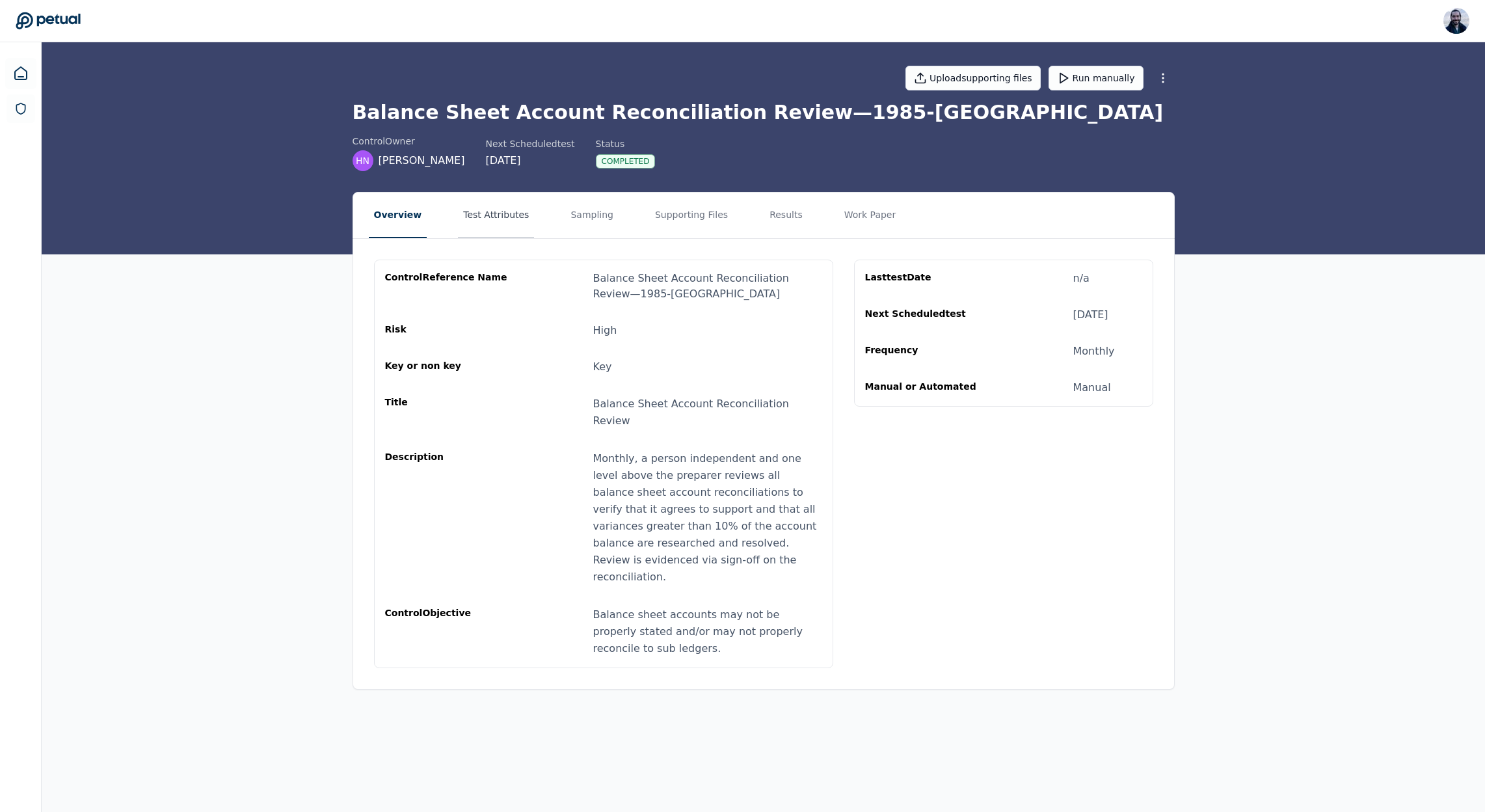
click at [486, 213] on button "Test Attributes" at bounding box center [496, 215] width 76 height 45
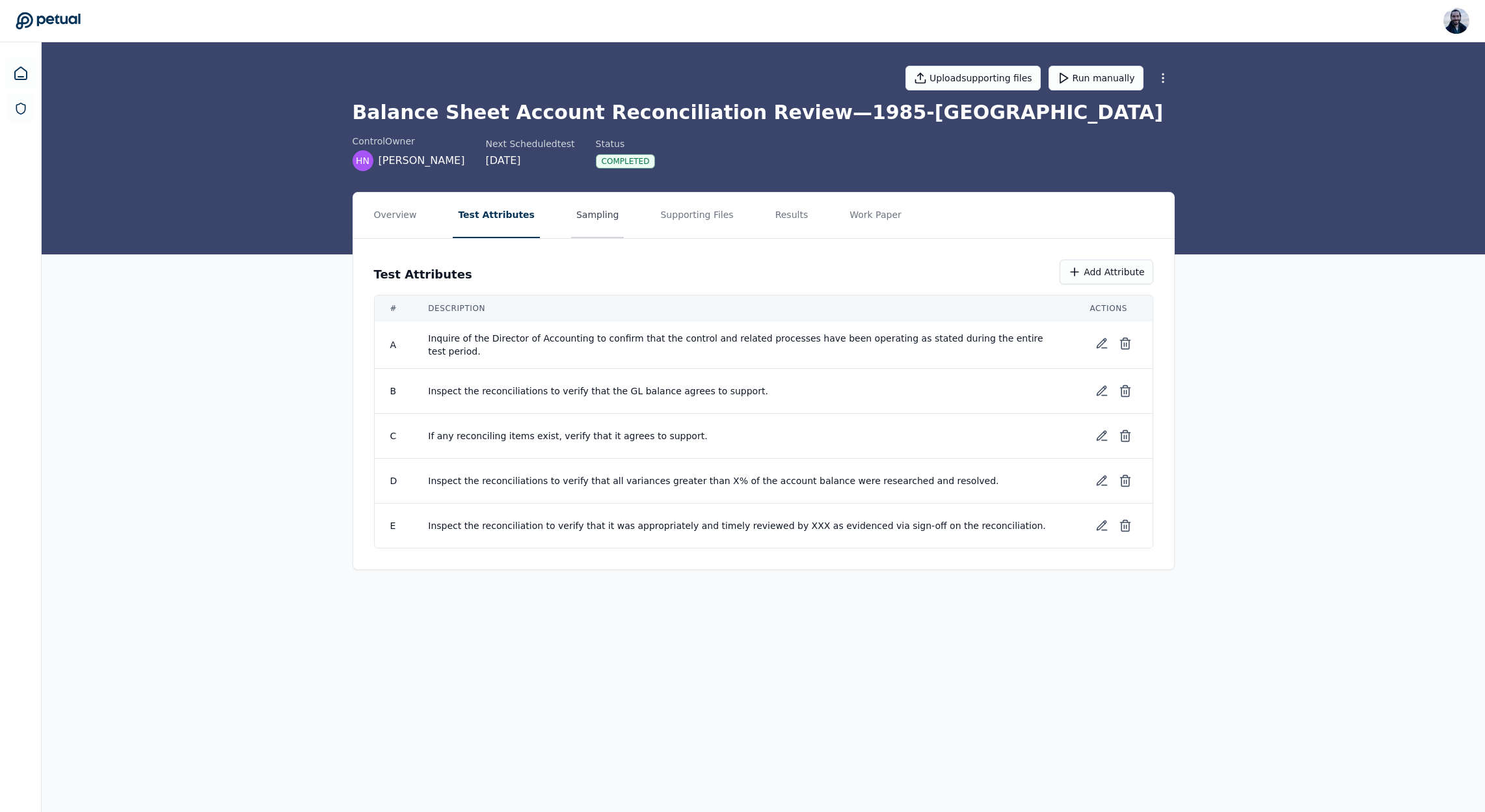
click at [572, 215] on button "Sampling" at bounding box center [598, 215] width 53 height 45
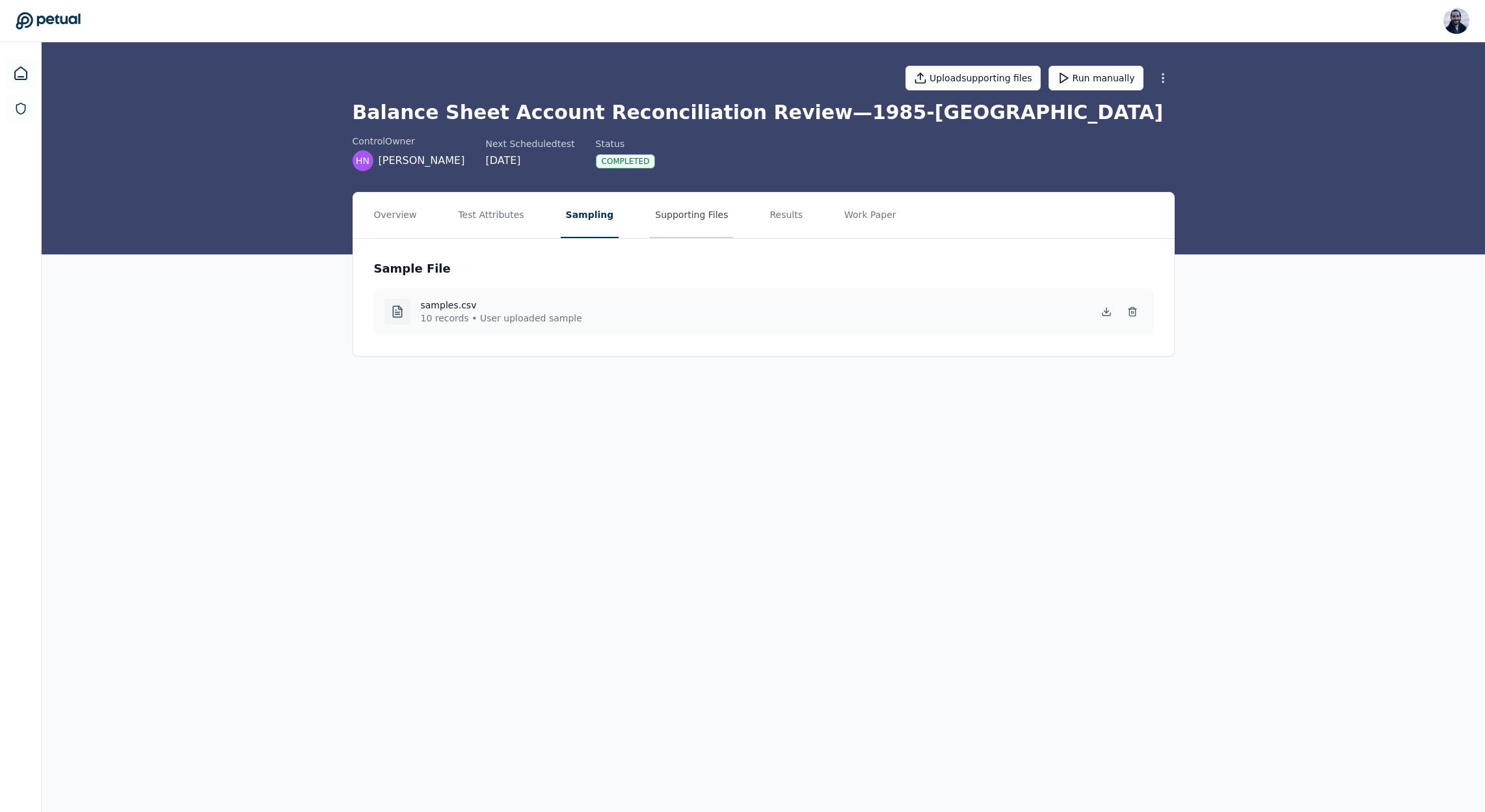
click at [661, 210] on button "Supporting Files" at bounding box center [692, 215] width 84 height 45
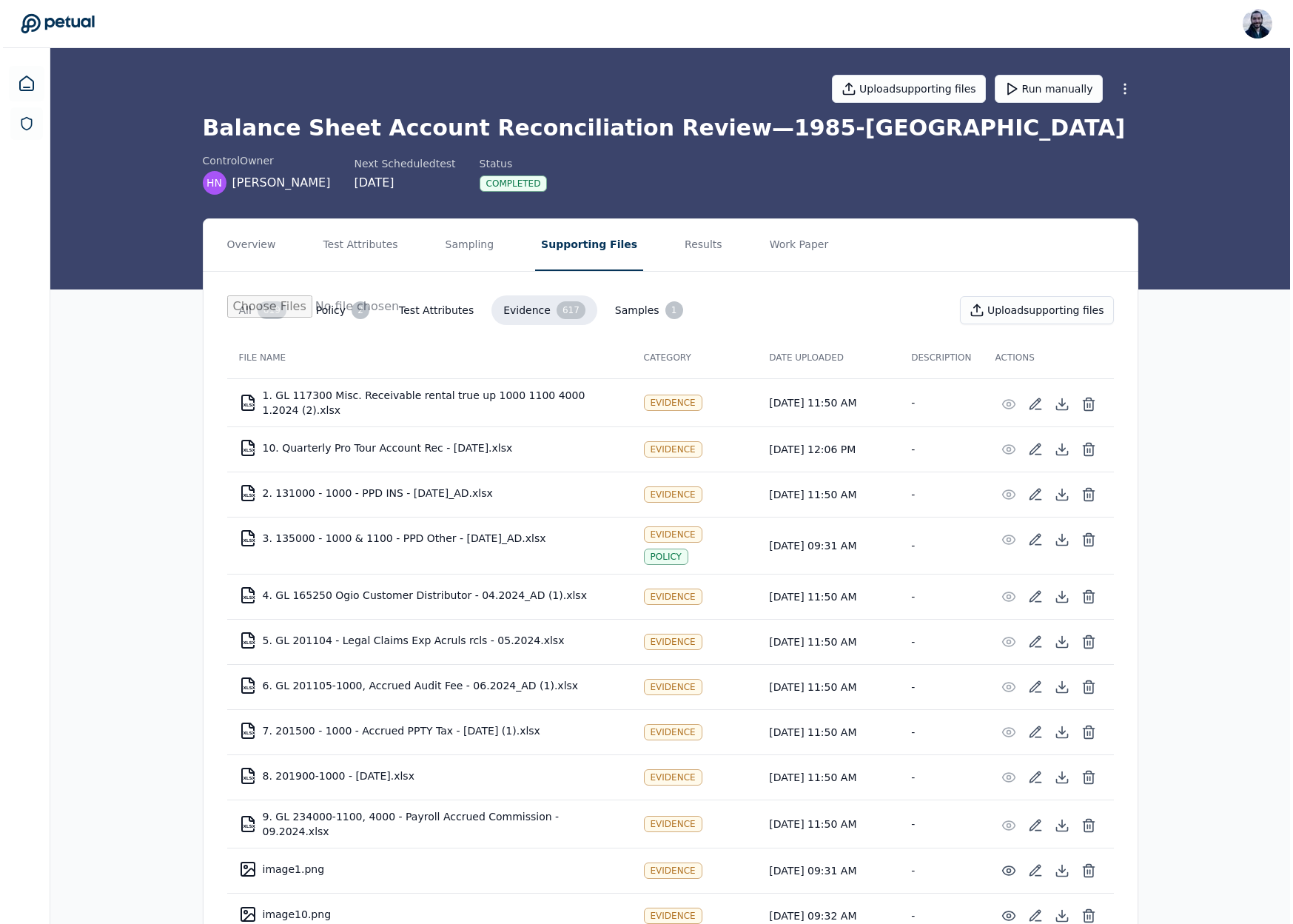
scroll to position [269, 0]
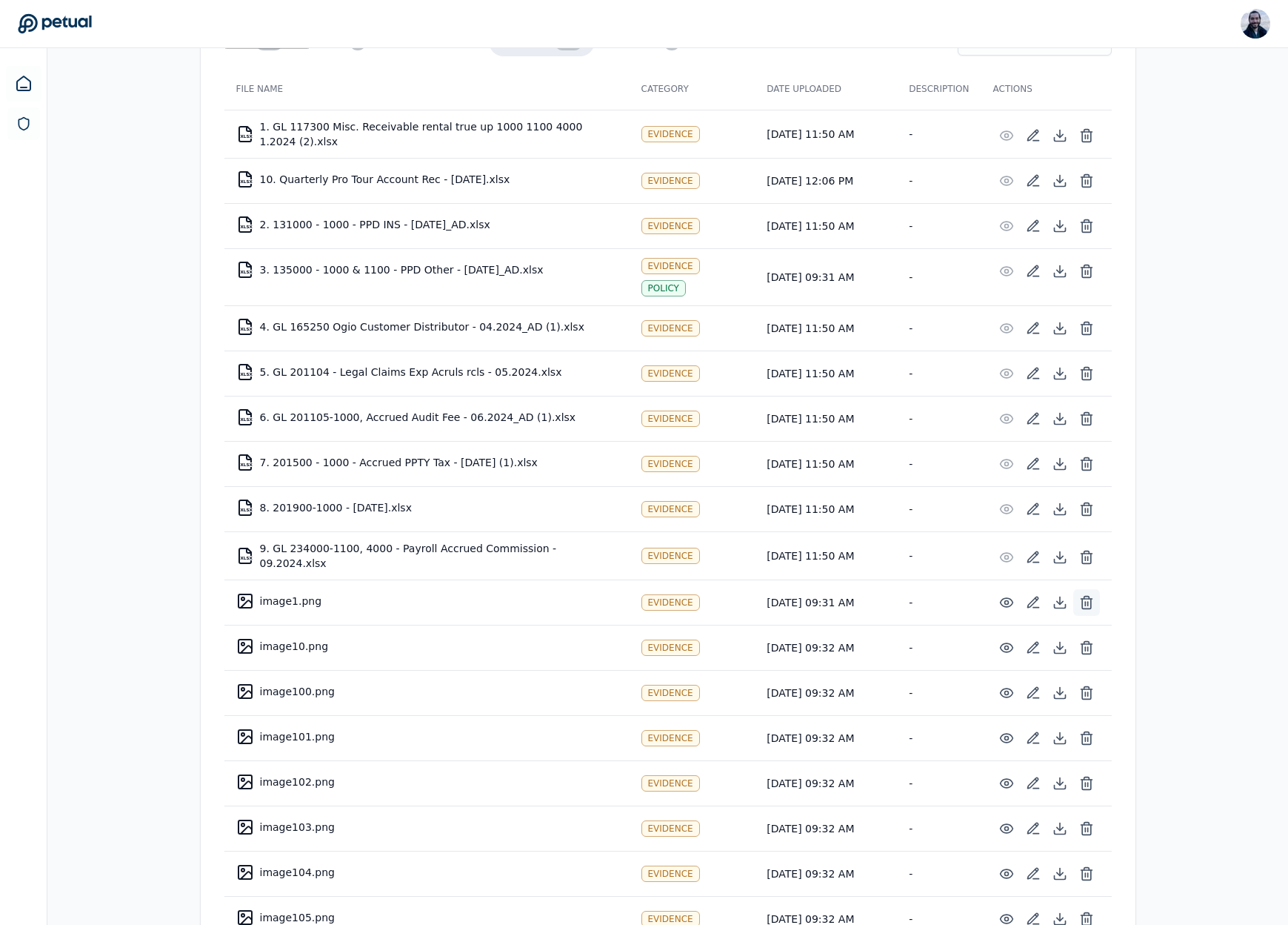
click at [1088, 600] on icon at bounding box center [1086, 602] width 15 height 15
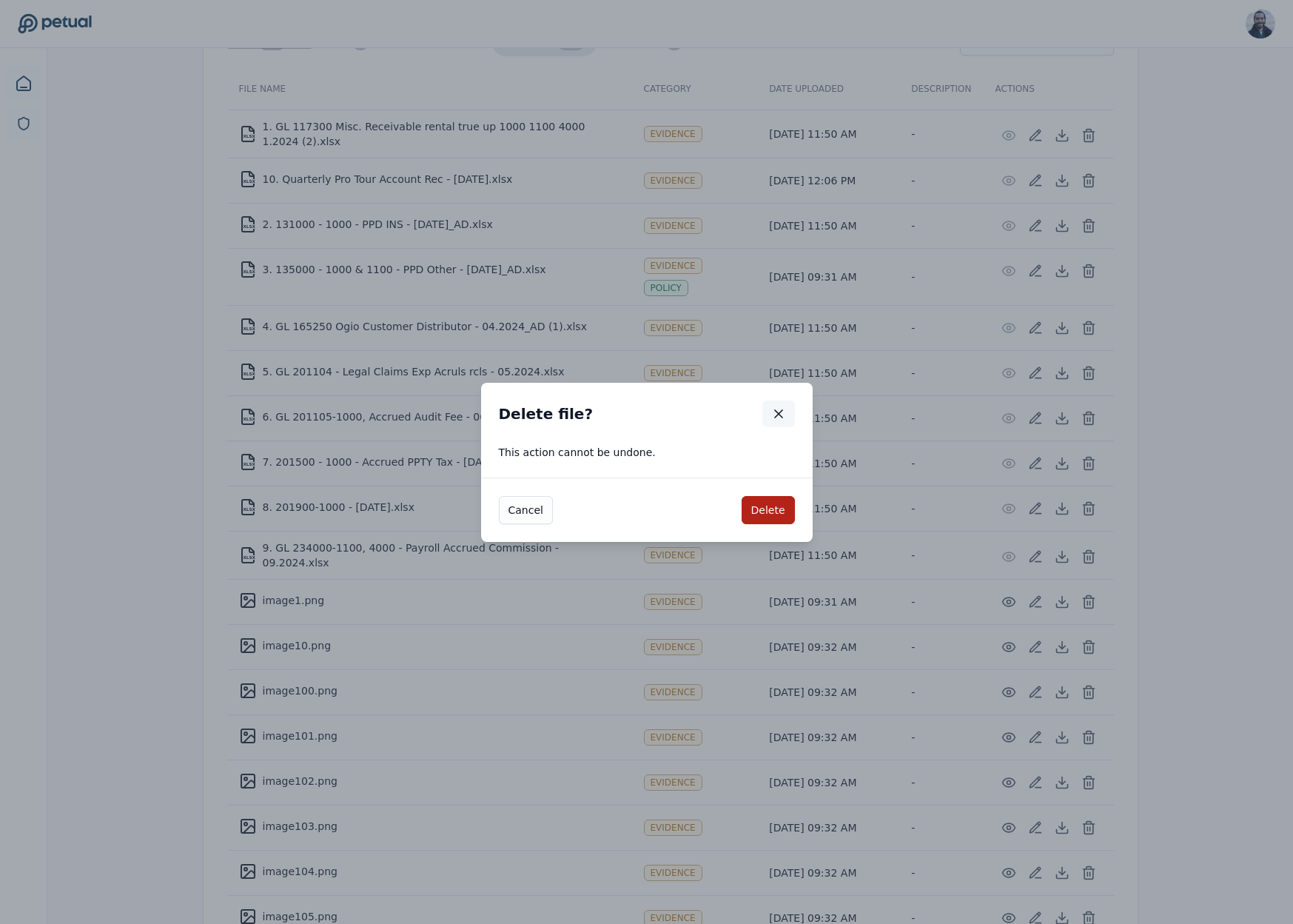
click at [777, 412] on icon "button" at bounding box center [778, 413] width 7 height 7
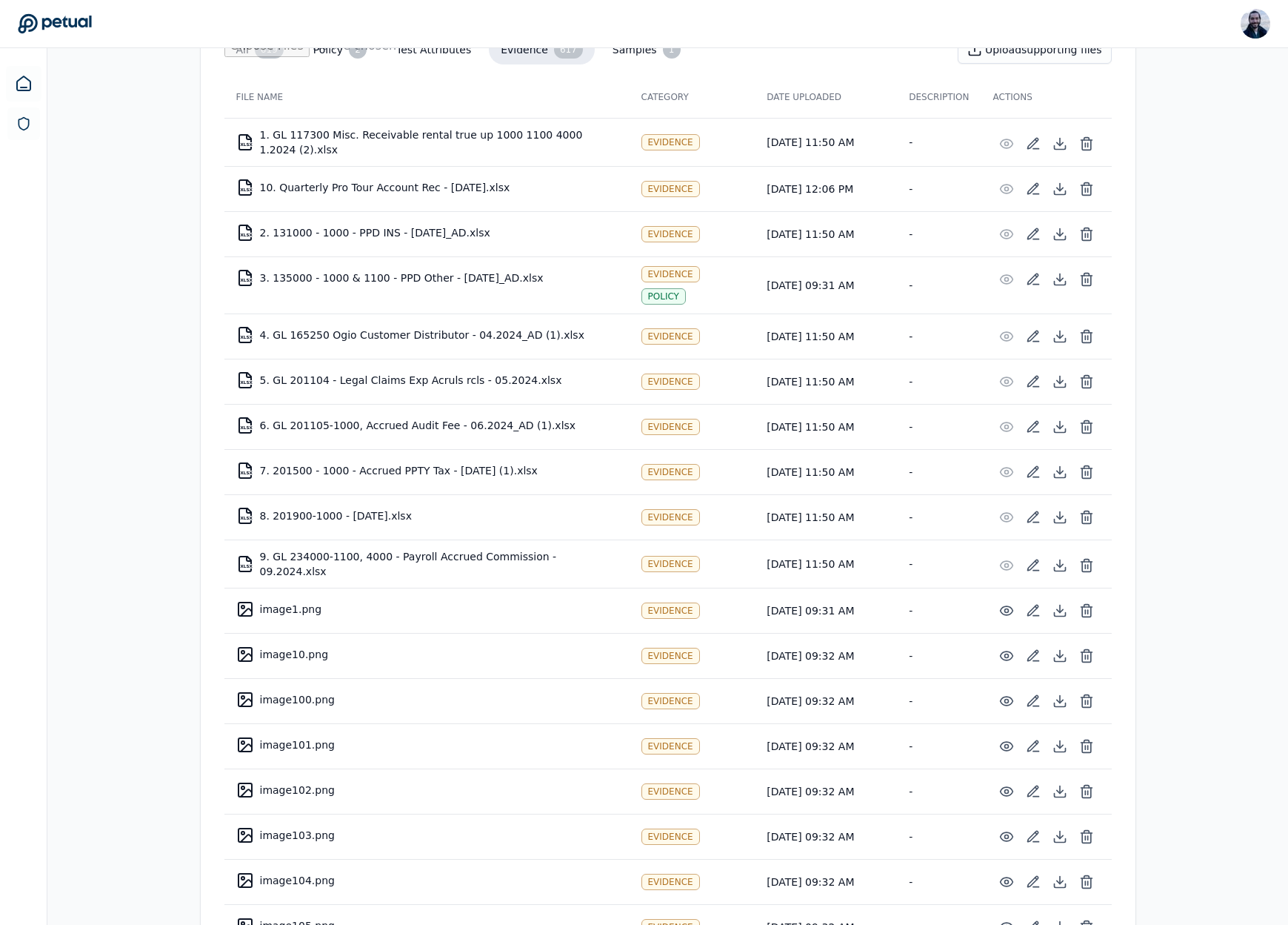
scroll to position [49, 0]
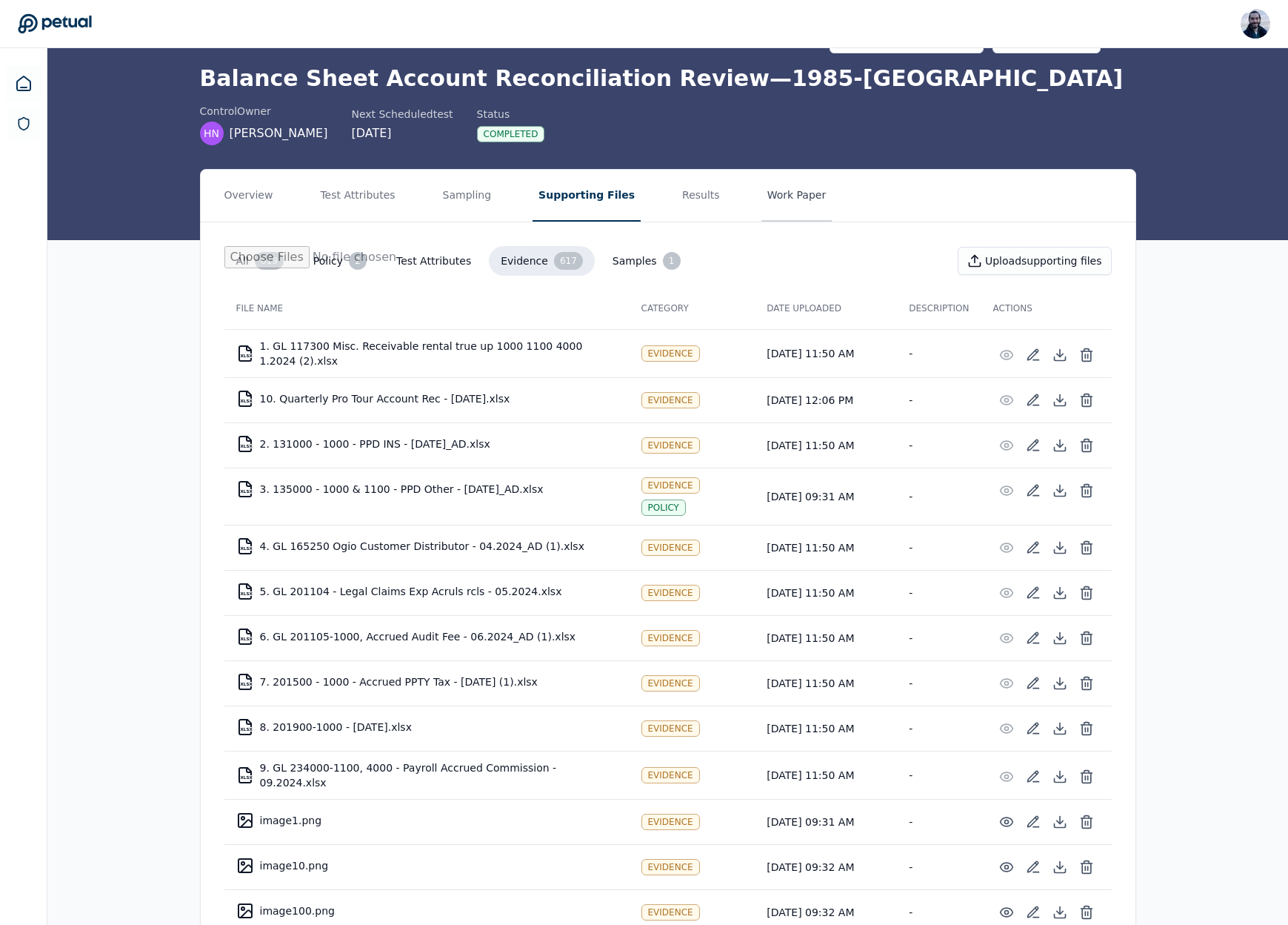
click at [774, 198] on button "Work Paper" at bounding box center [797, 195] width 71 height 52
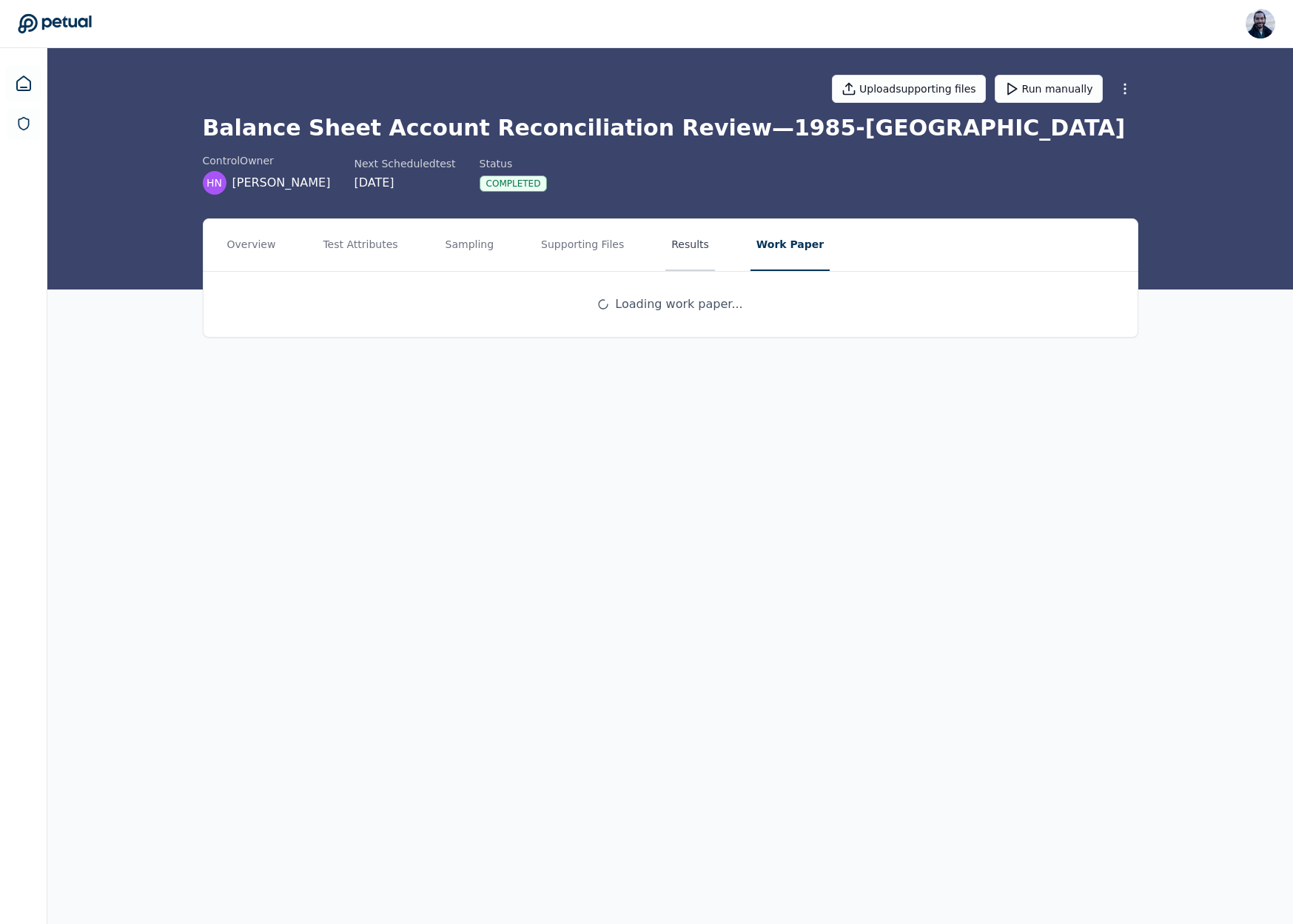
click at [682, 256] on button "Results" at bounding box center [690, 244] width 49 height 52
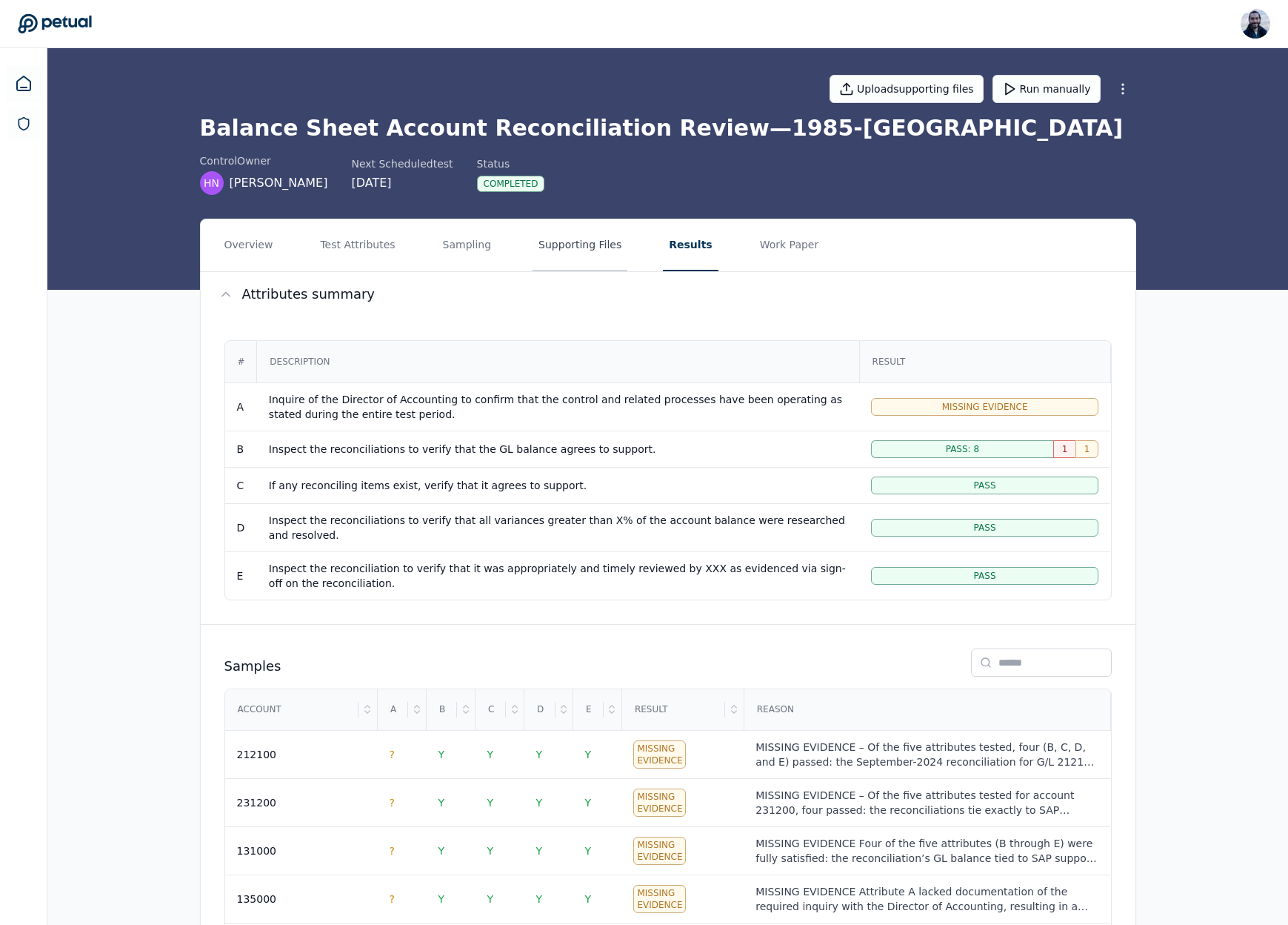
click at [597, 249] on button "Supporting Files" at bounding box center [580, 245] width 95 height 52
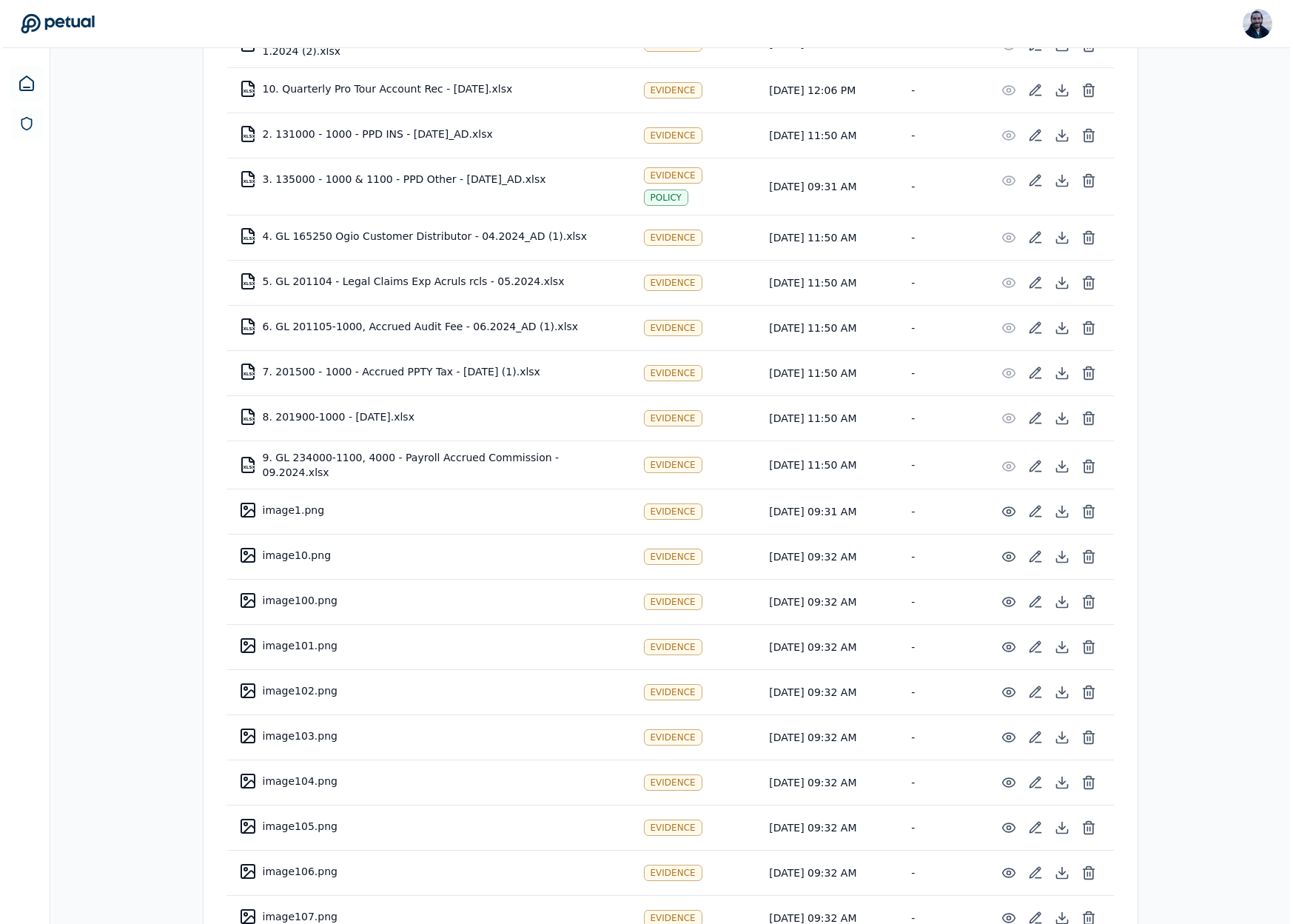
scroll to position [378, 0]
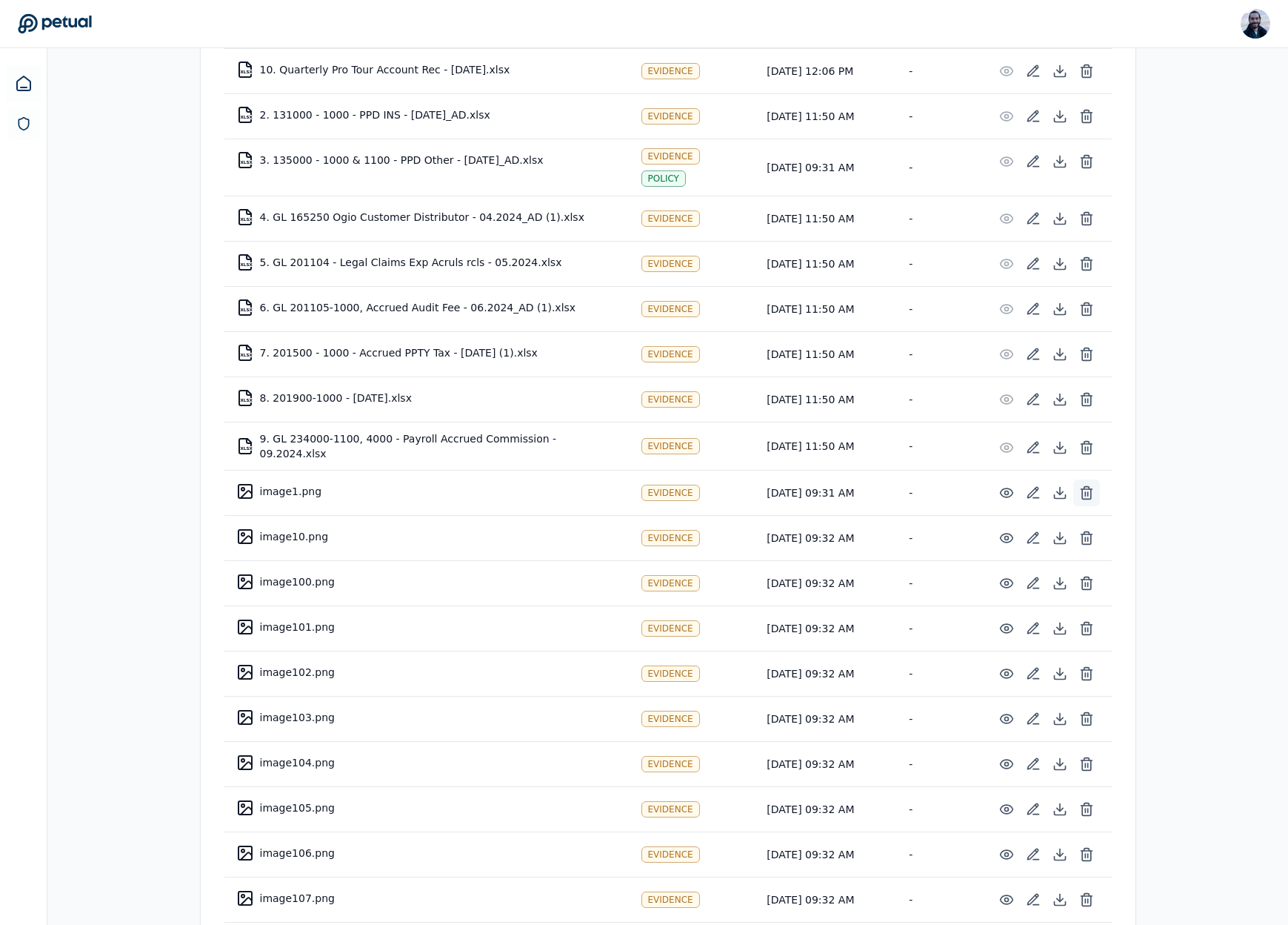
click at [1082, 489] on icon at bounding box center [1086, 492] width 15 height 15
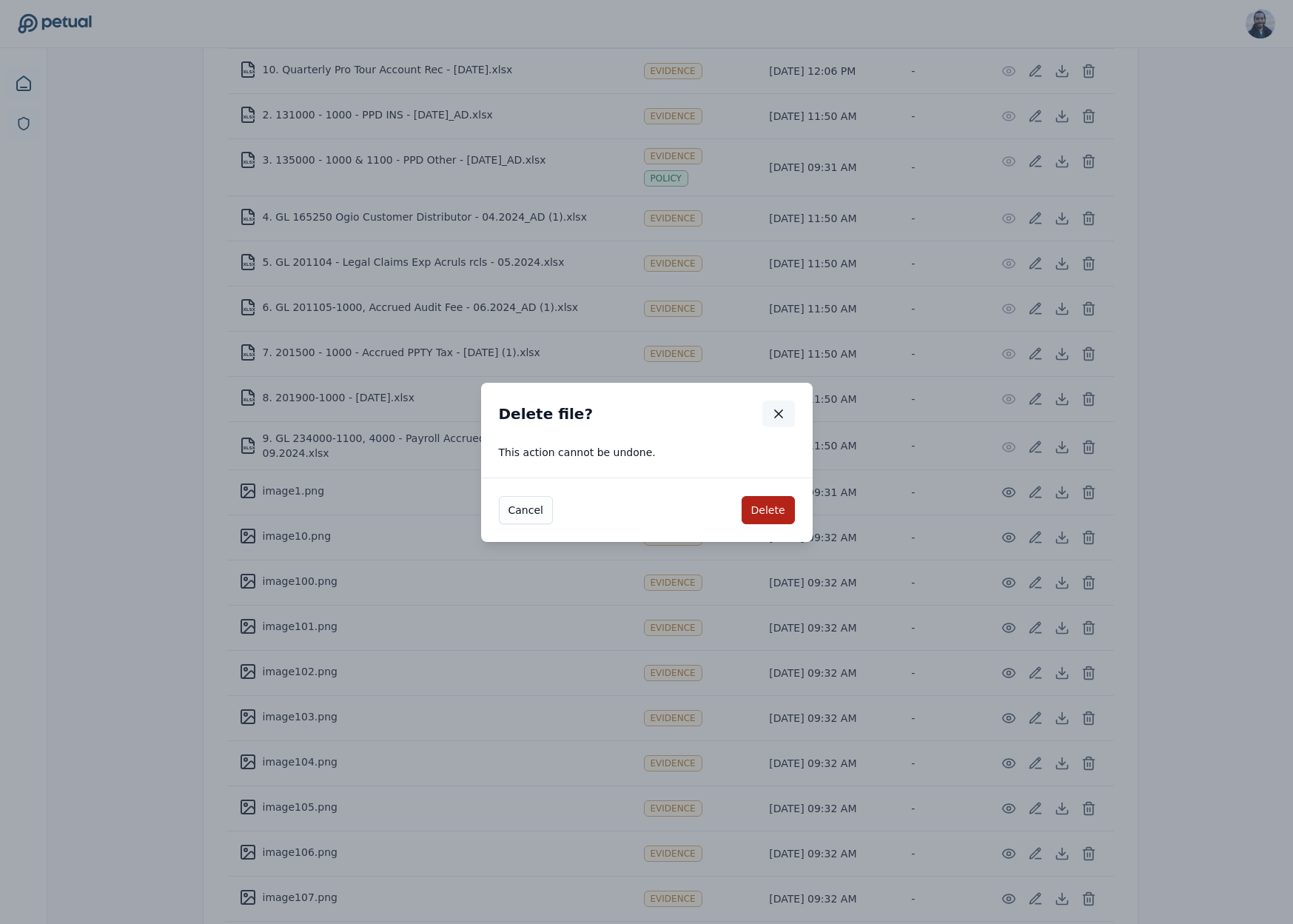
click at [779, 409] on icon "button" at bounding box center [779, 414] width 15 height 15
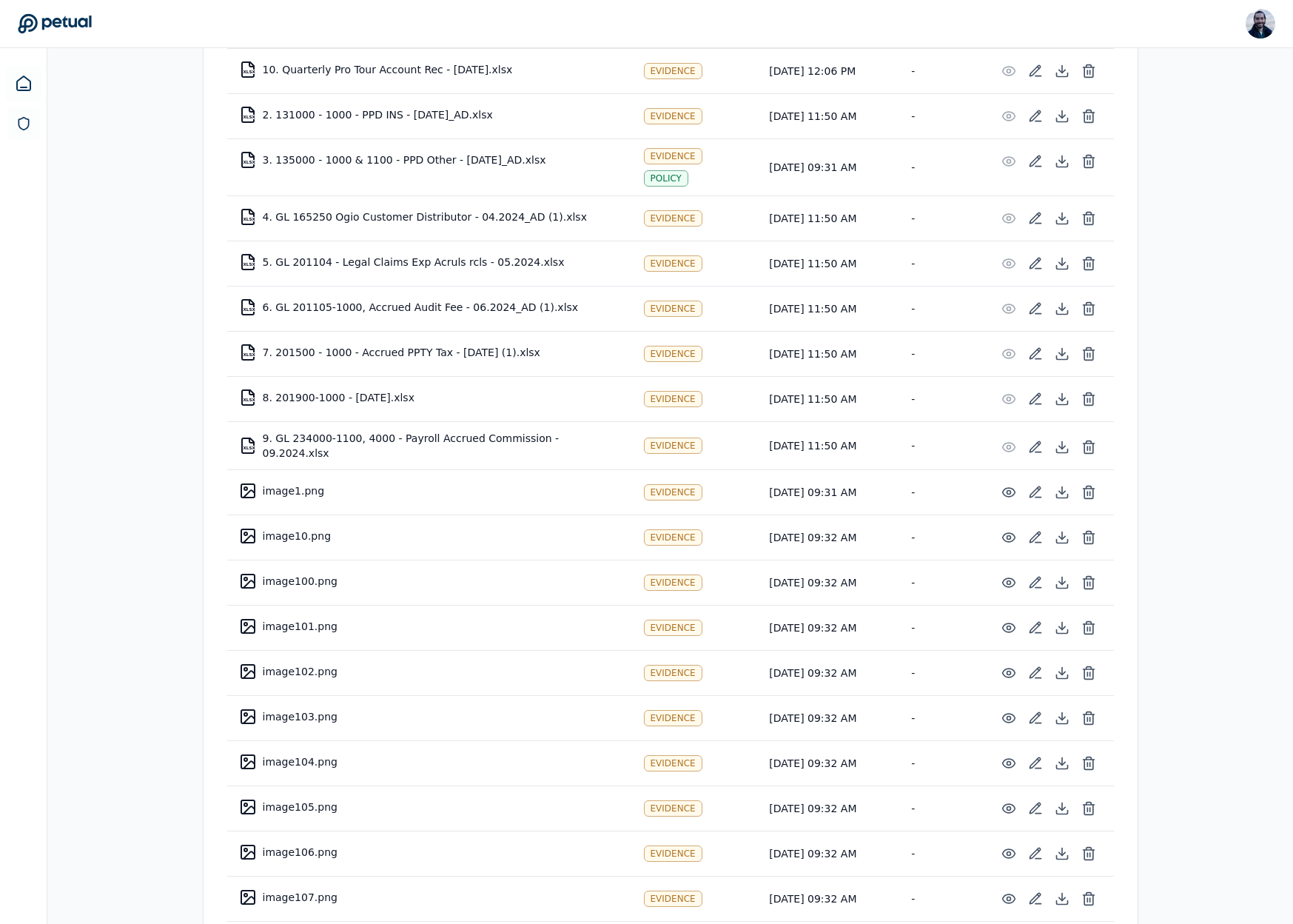
scroll to position [0, 0]
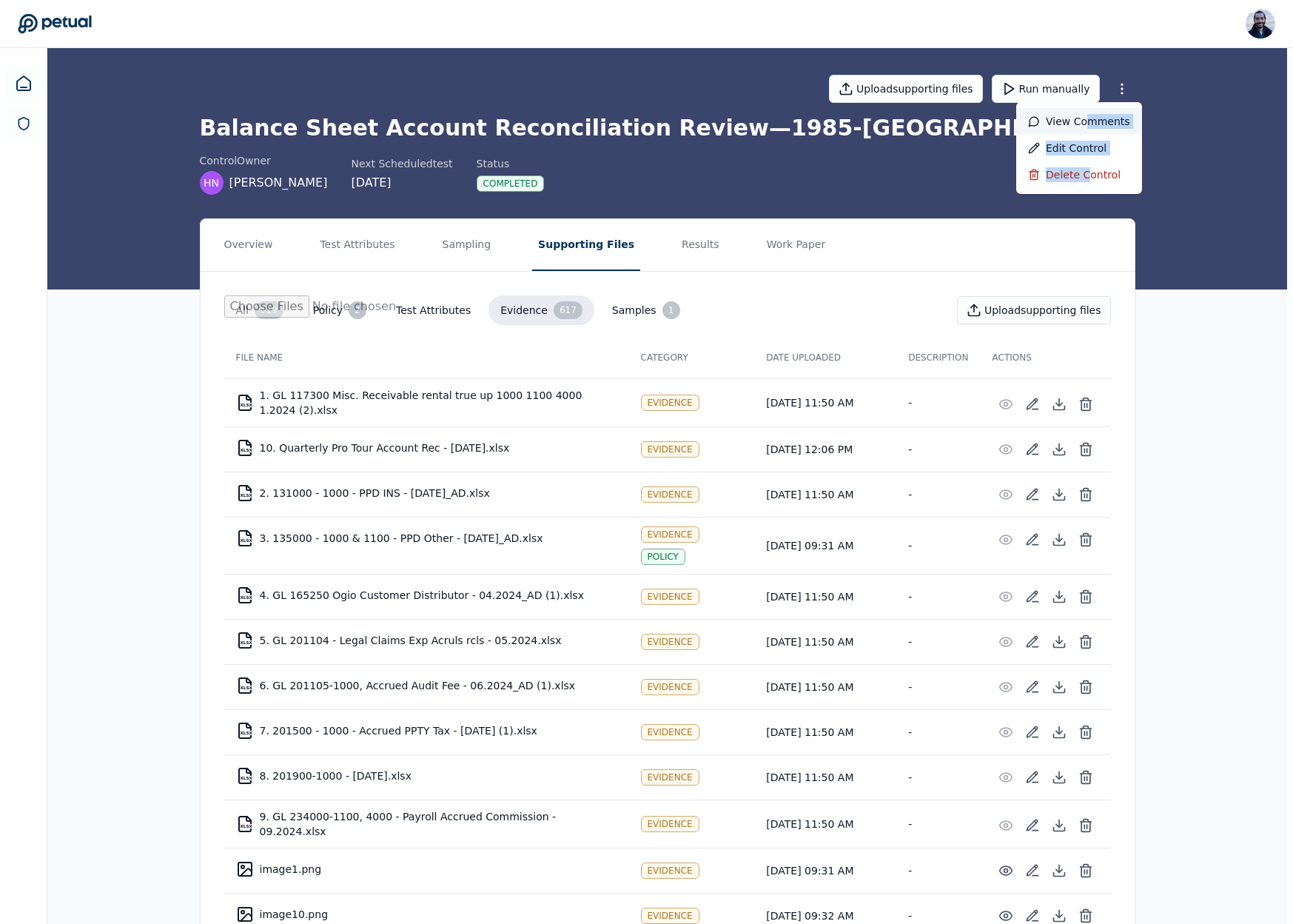
drag, startPoint x: 1084, startPoint y: 180, endPoint x: 1087, endPoint y: 118, distance: 62.1
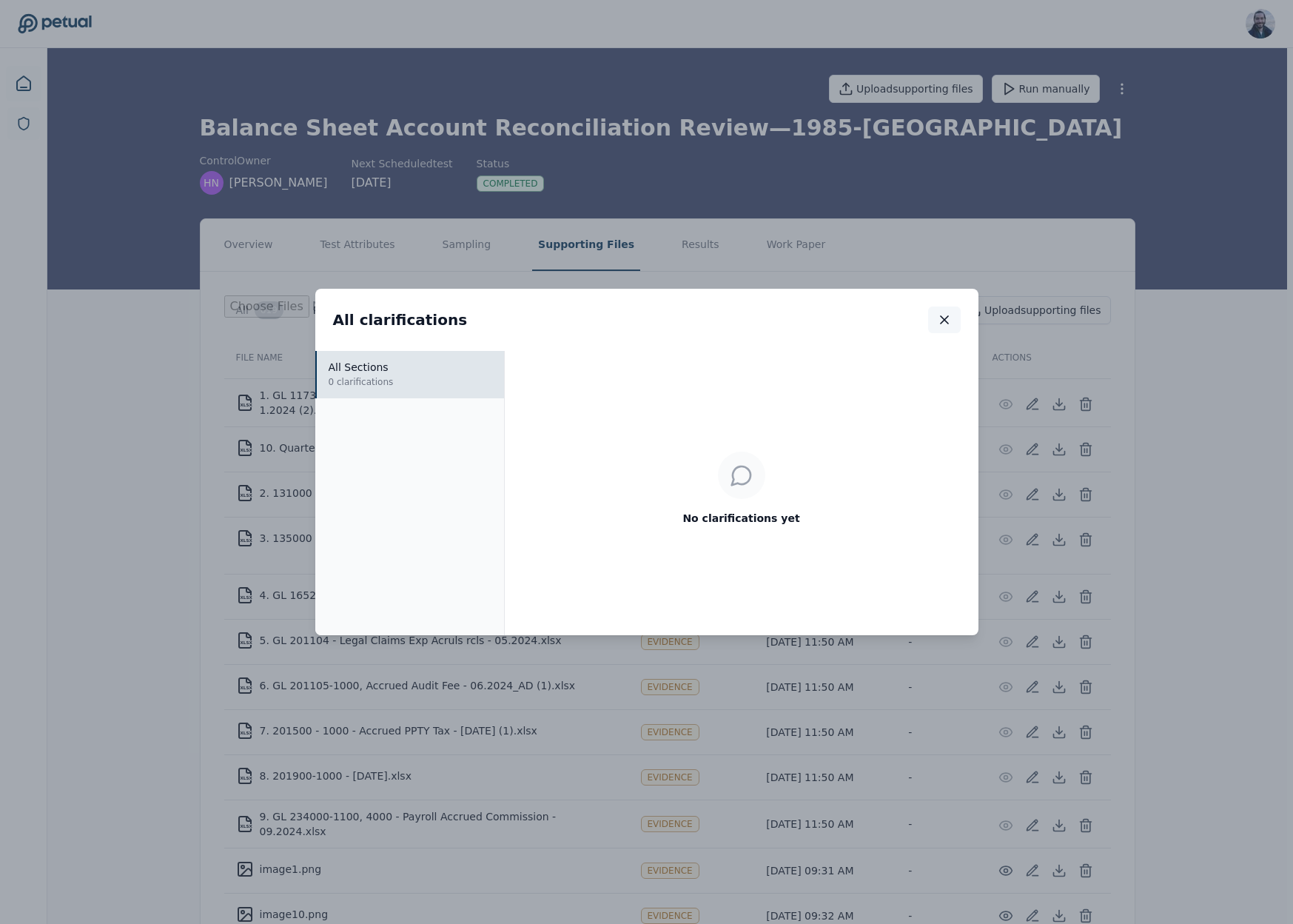
click at [947, 321] on icon "button" at bounding box center [945, 320] width 15 height 15
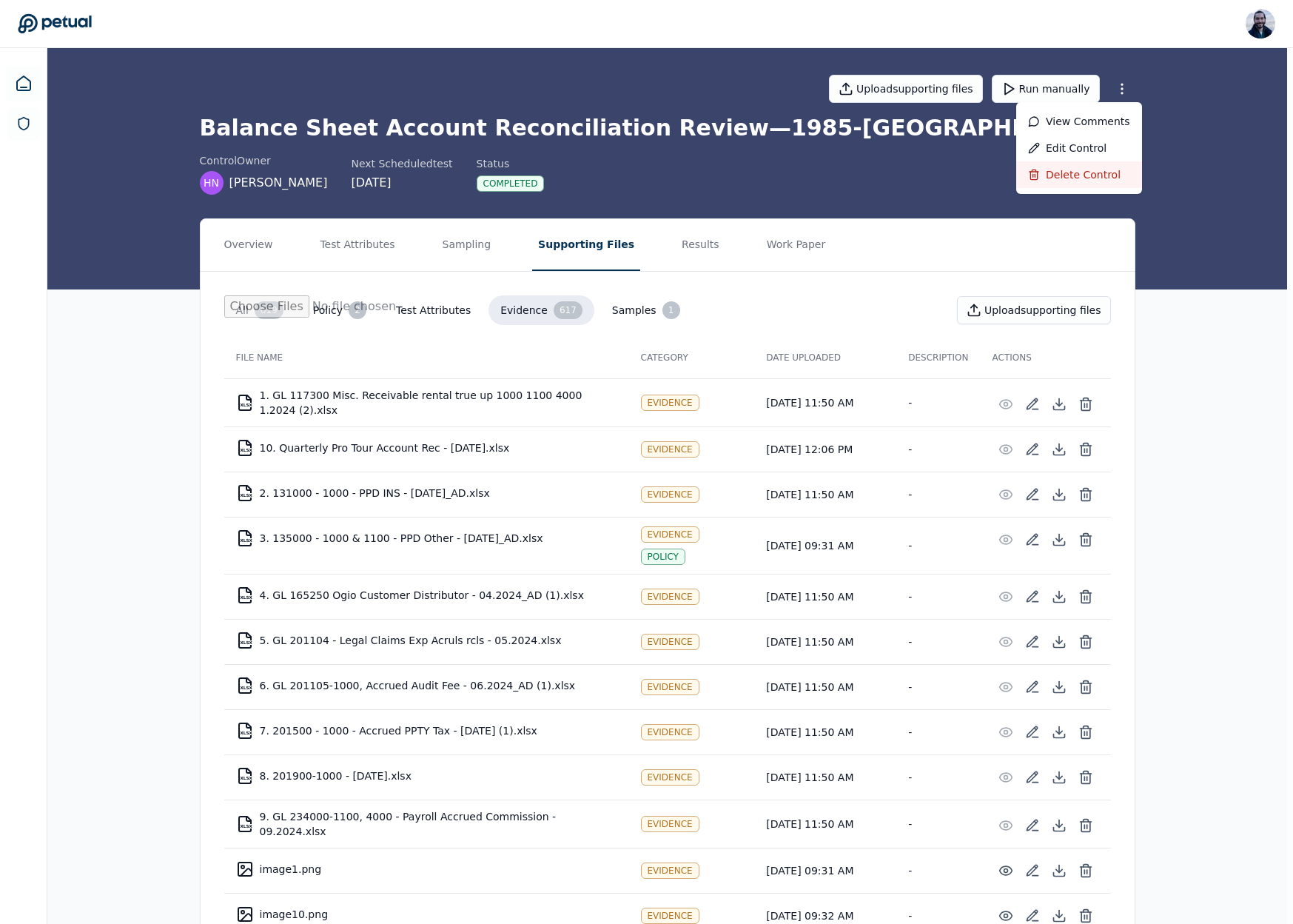
click at [1081, 171] on div "Delete control" at bounding box center [1078, 175] width 125 height 26
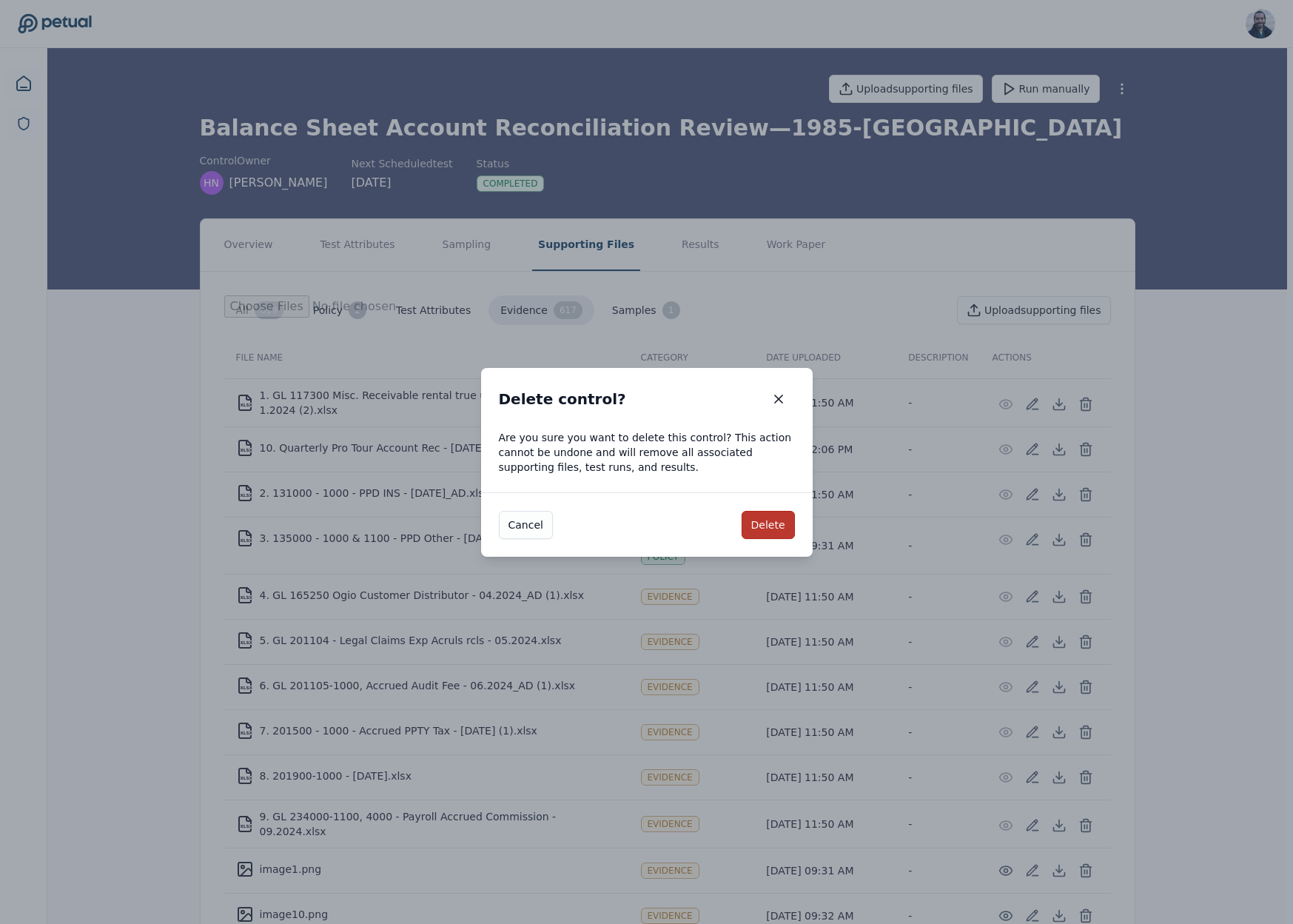
click at [776, 524] on button "Delete" at bounding box center [767, 525] width 53 height 28
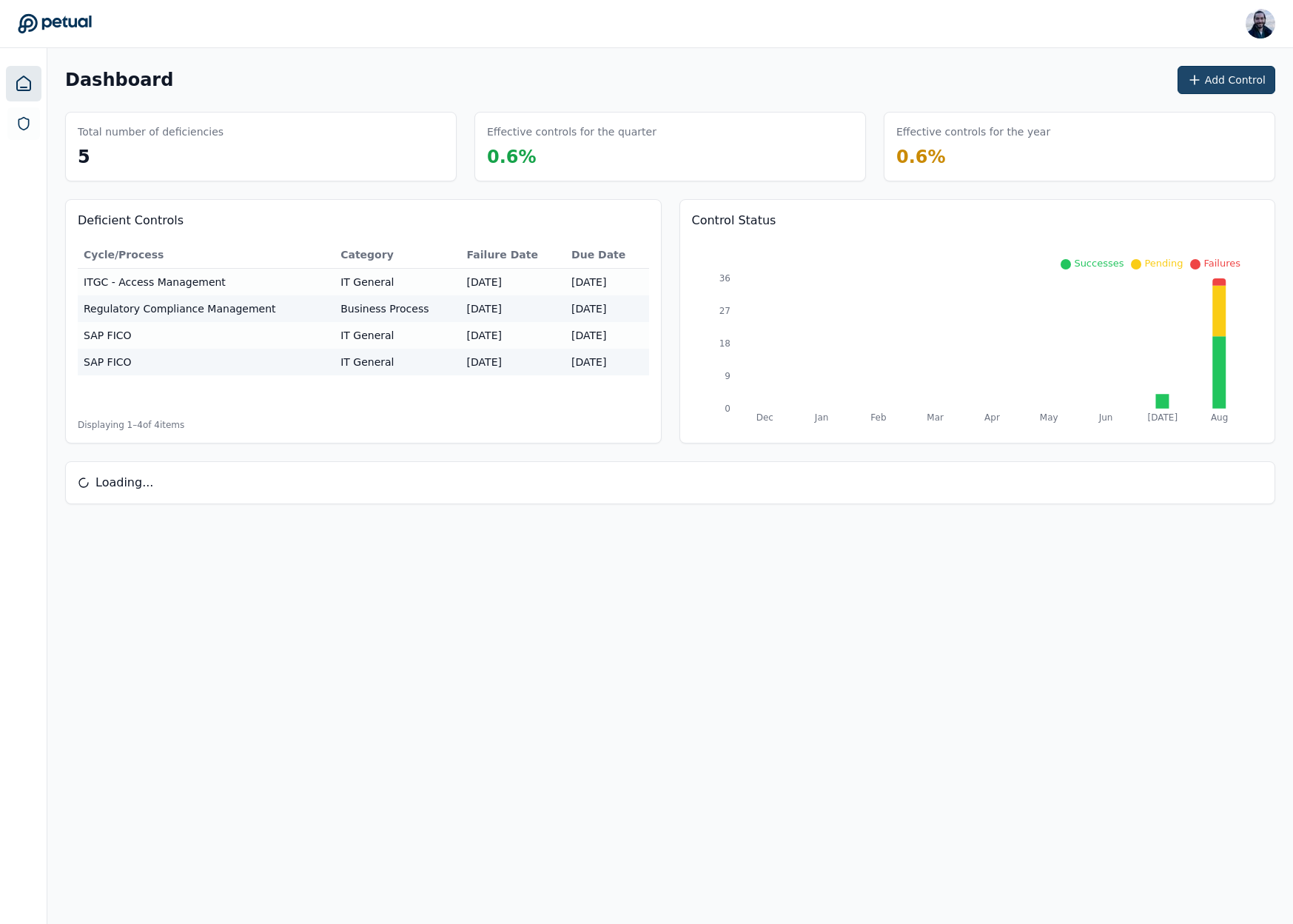
click at [1214, 76] on button "Add Control" at bounding box center [1226, 80] width 98 height 28
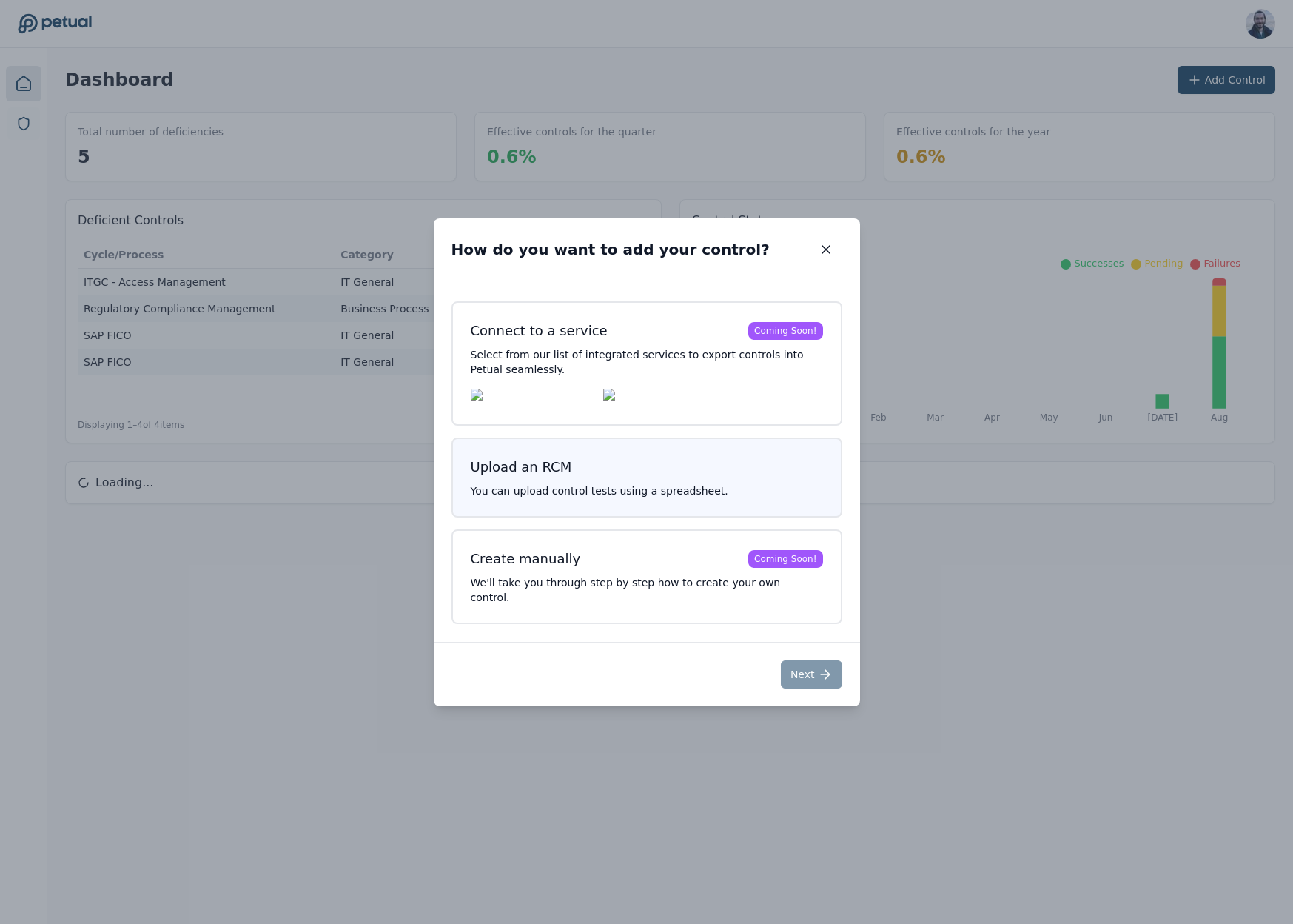
click at [587, 491] on button "Upload an RCM You can upload control tests using a spreadsheet." at bounding box center [647, 476] width 391 height 80
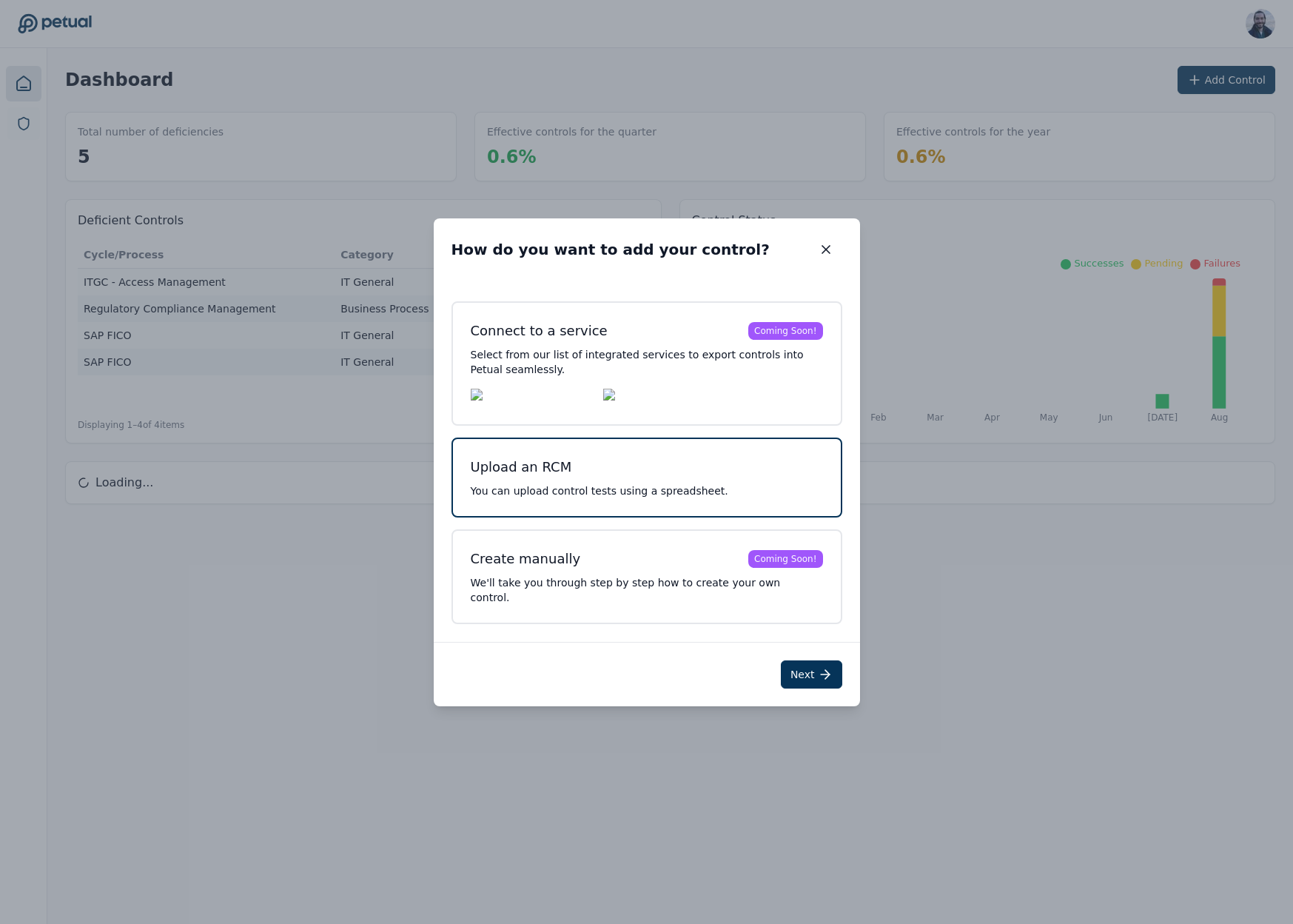
click at [808, 673] on button "Next" at bounding box center [811, 674] width 61 height 28
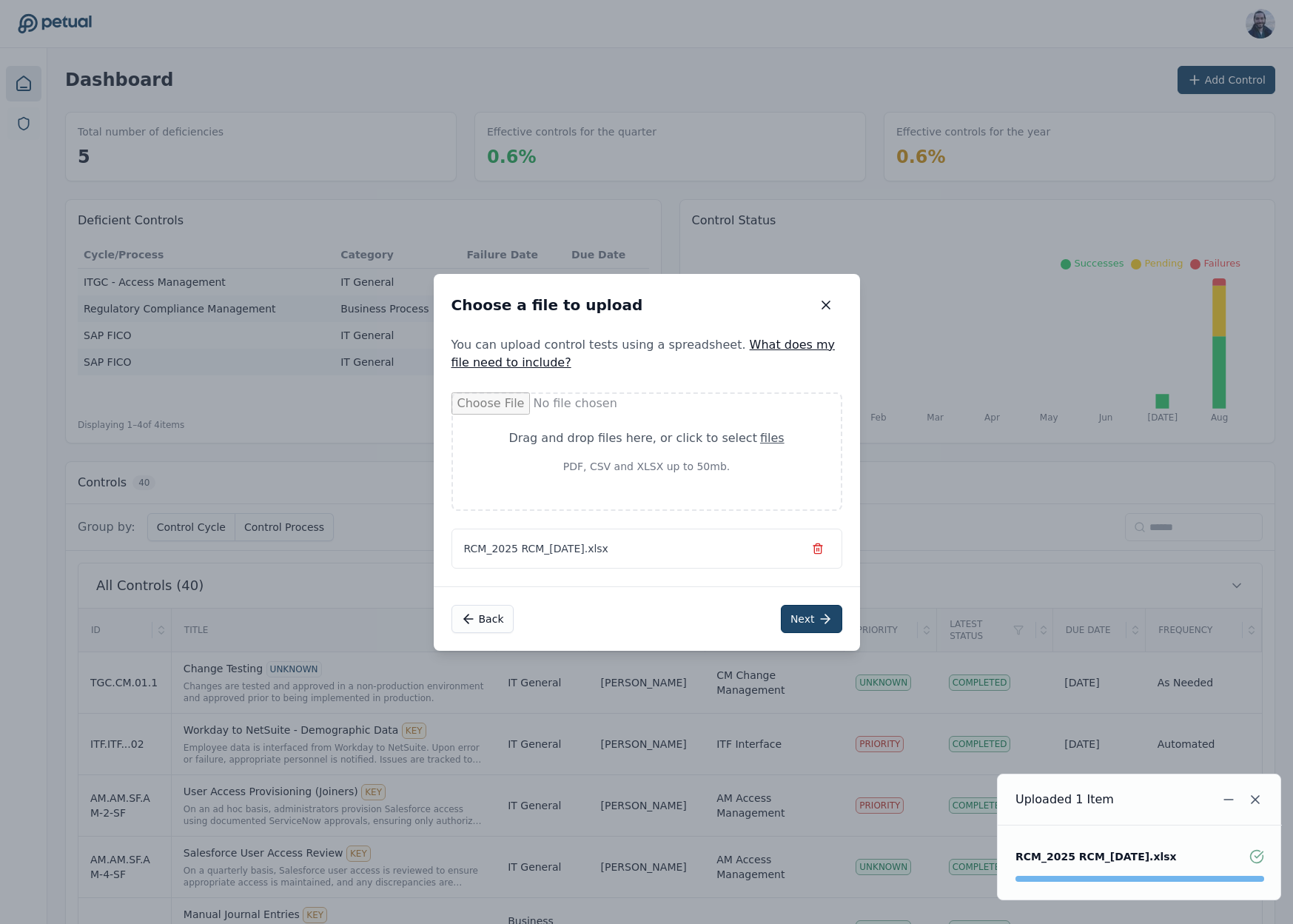
click at [823, 616] on icon at bounding box center [825, 619] width 15 height 15
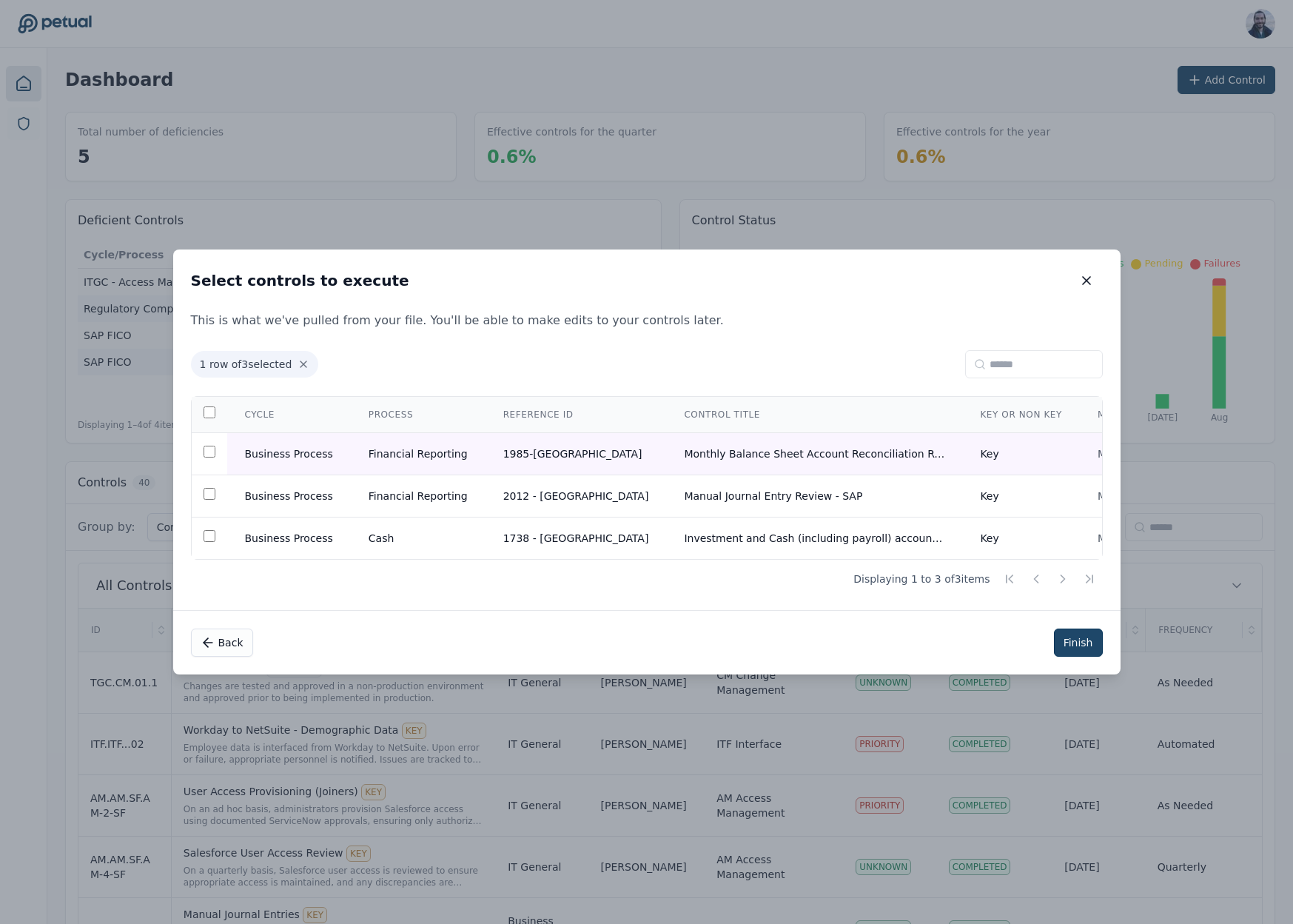
click at [1075, 648] on button "Finish" at bounding box center [1078, 642] width 49 height 28
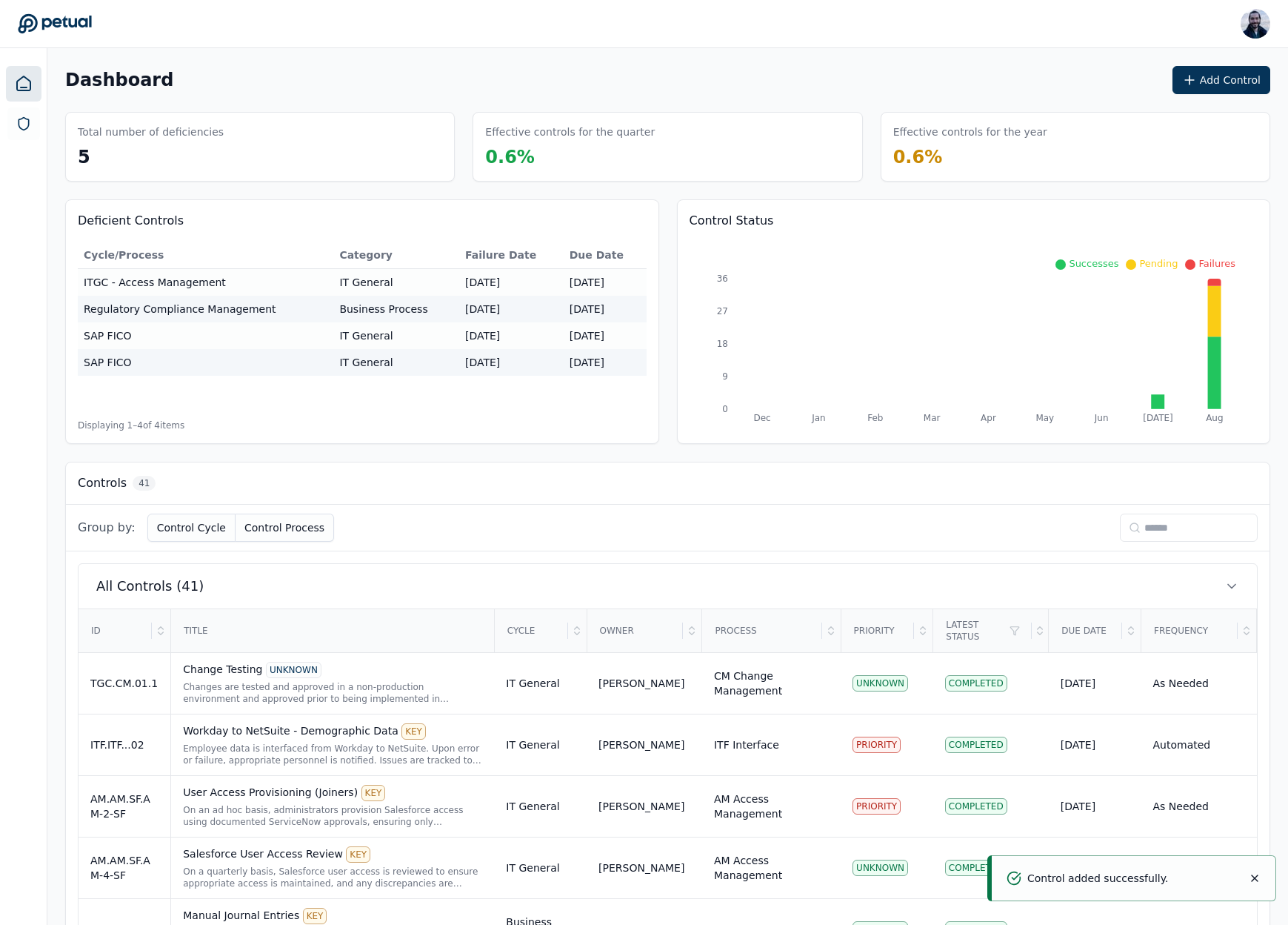
click at [1138, 538] on input at bounding box center [1189, 528] width 138 height 28
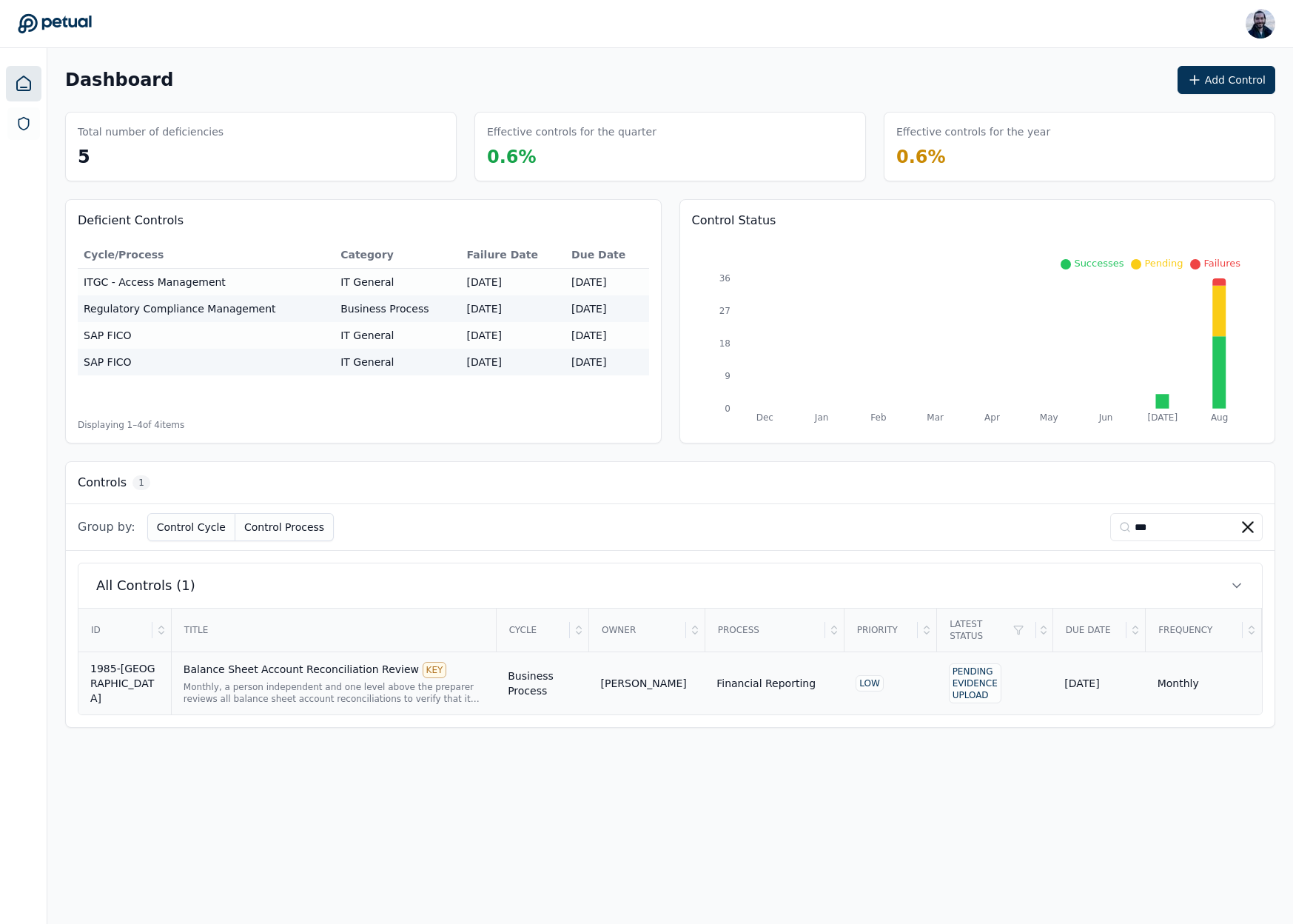
type input "***"
click at [347, 680] on div "Monthly, a person independent and one level above the preparer reviews all bala…" at bounding box center [334, 692] width 300 height 24
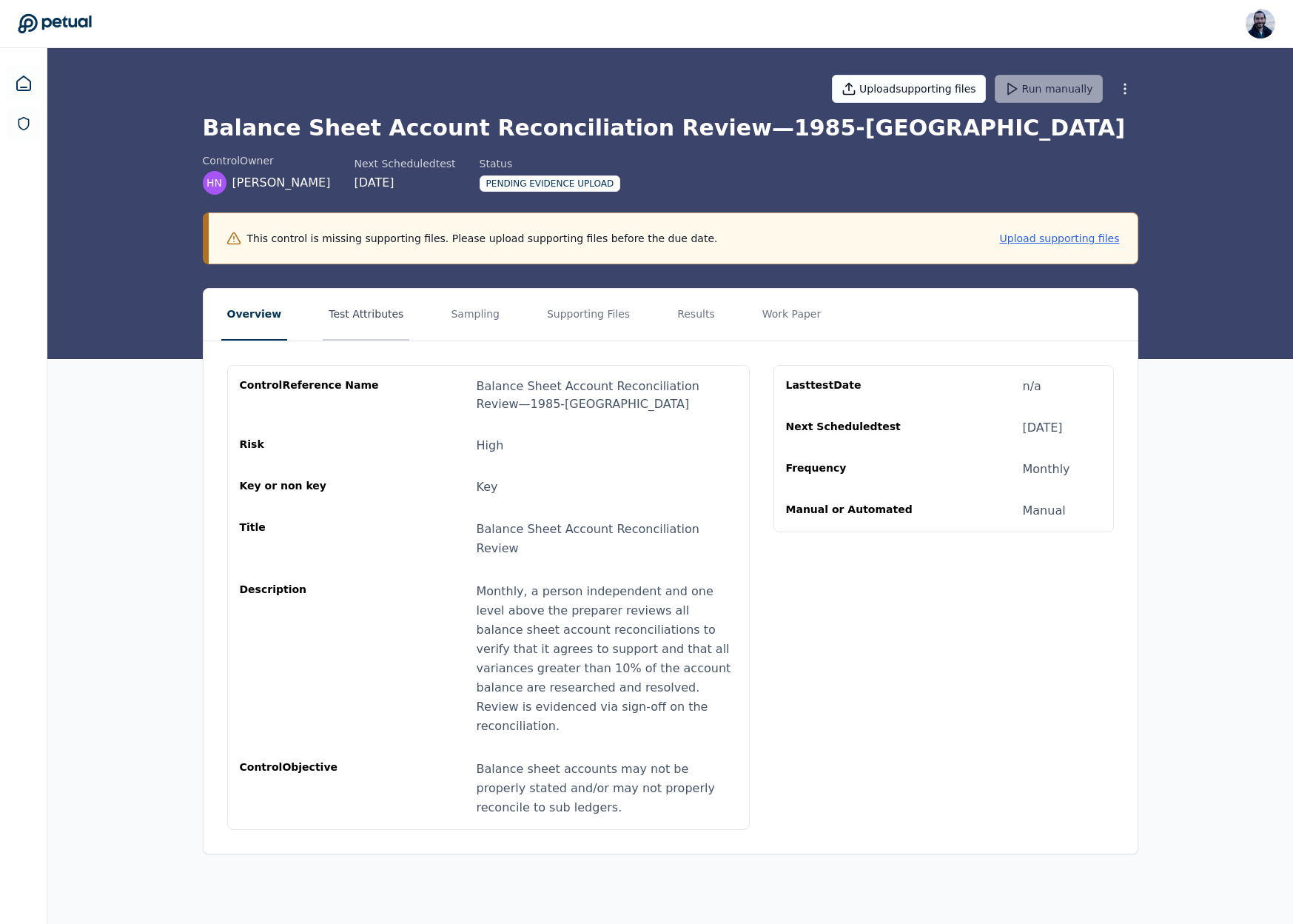
click at [358, 307] on button "Test Attributes" at bounding box center [367, 314] width 87 height 52
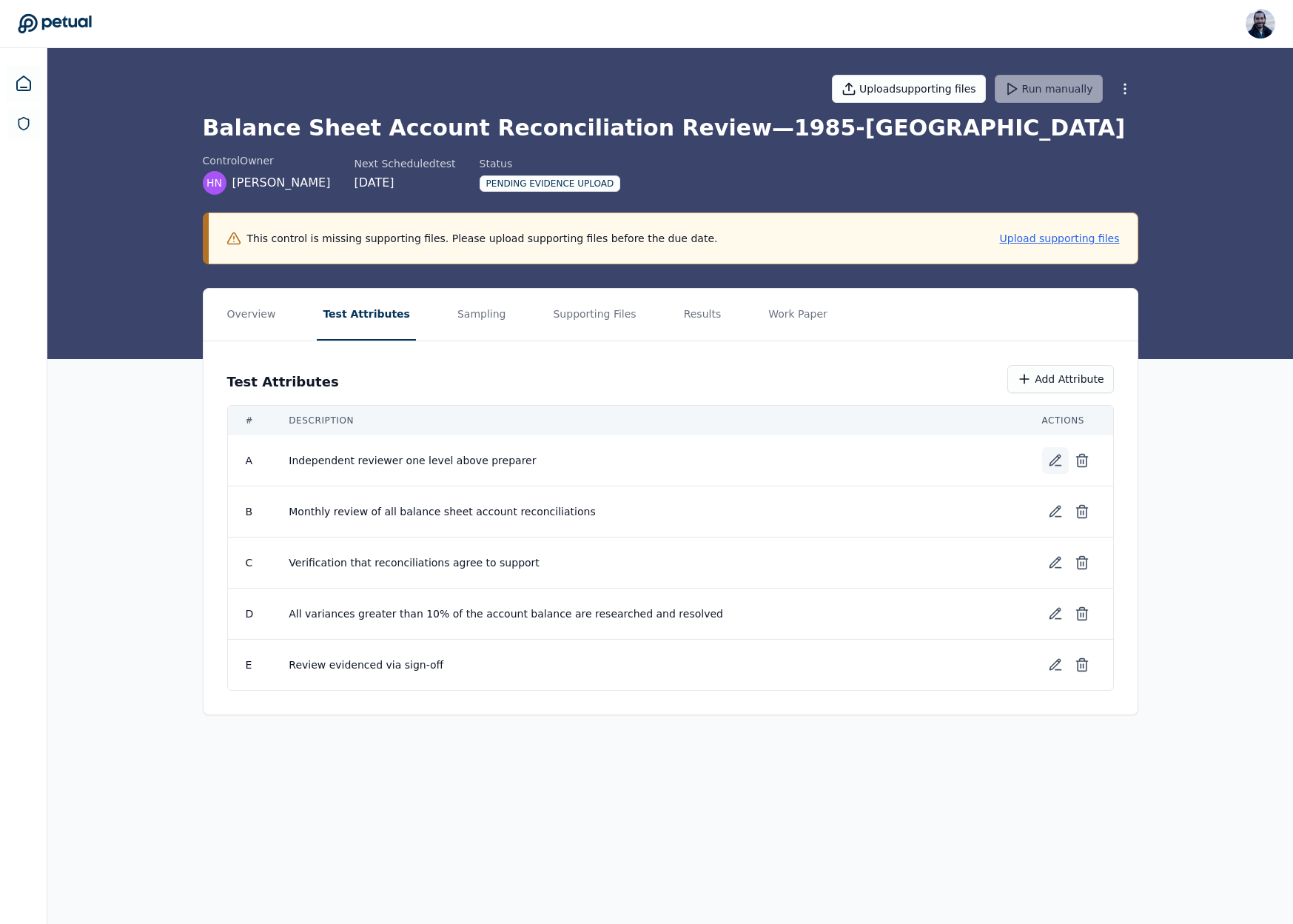
click at [1045, 461] on button at bounding box center [1055, 460] width 26 height 26
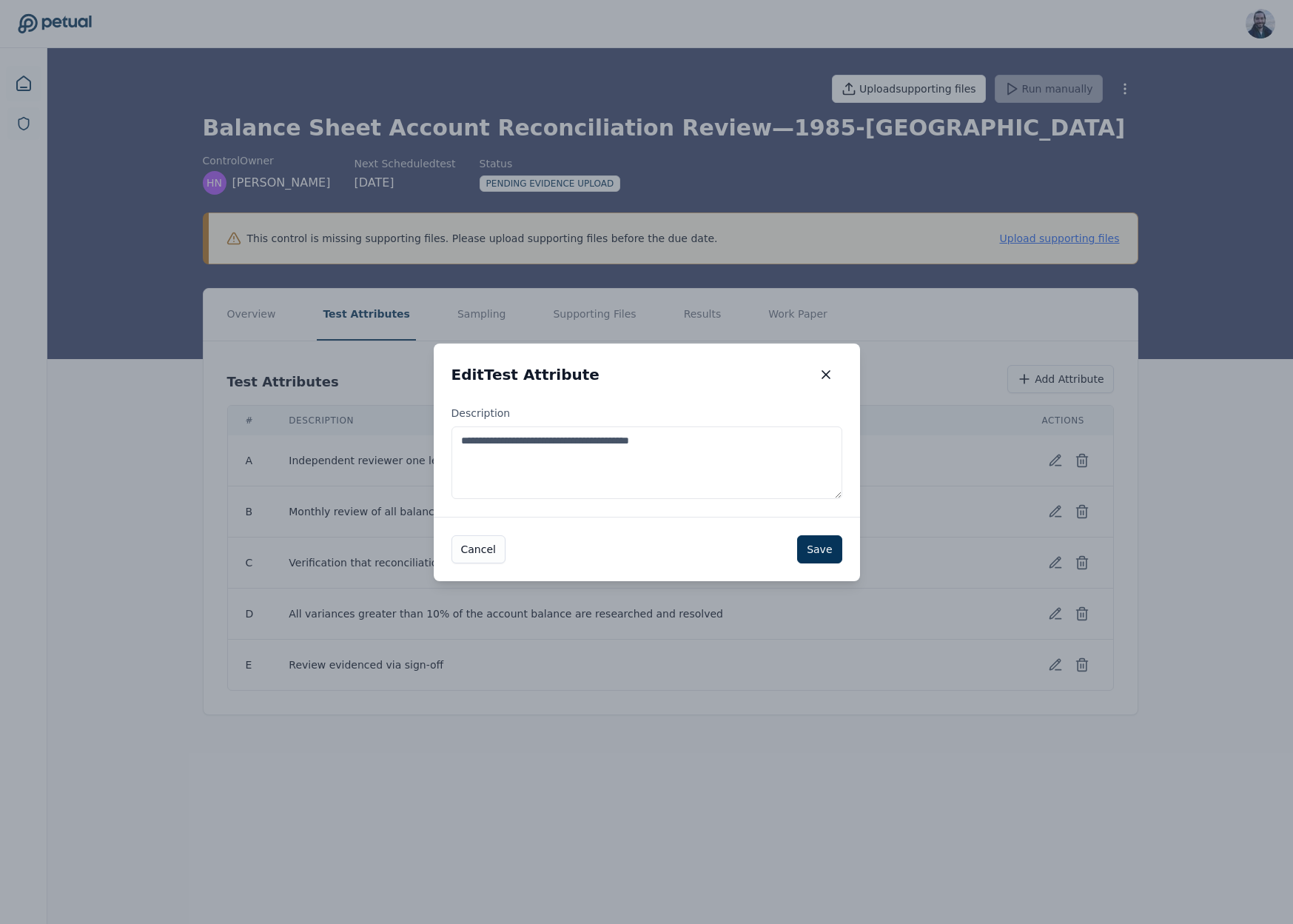
click at [707, 461] on textarea "**********" at bounding box center [647, 462] width 391 height 72
paste textarea "**********"
type textarea "**********"
click at [826, 552] on button "Save" at bounding box center [819, 549] width 44 height 28
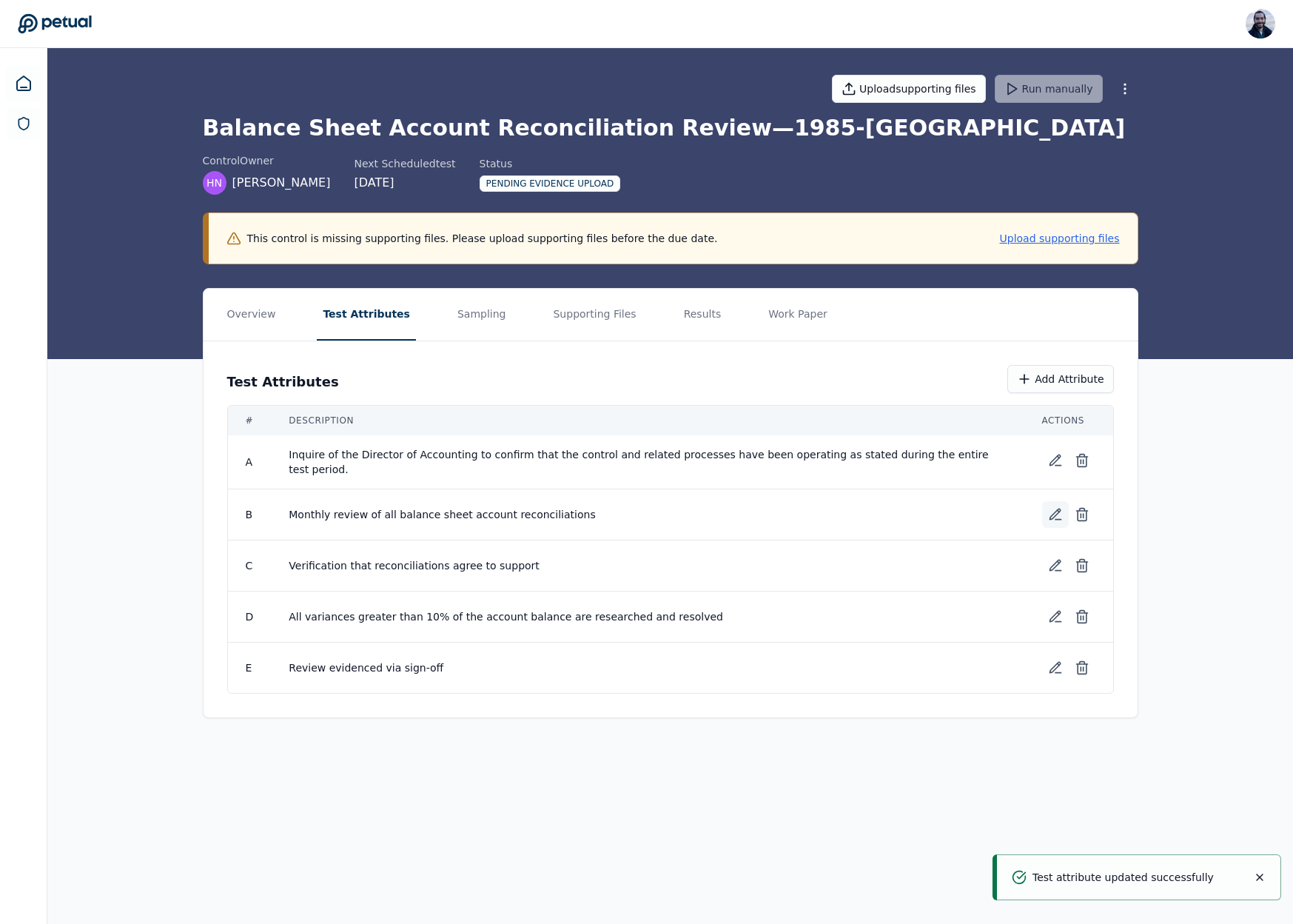
click at [1057, 520] on icon at bounding box center [1058, 520] width 6 height 0
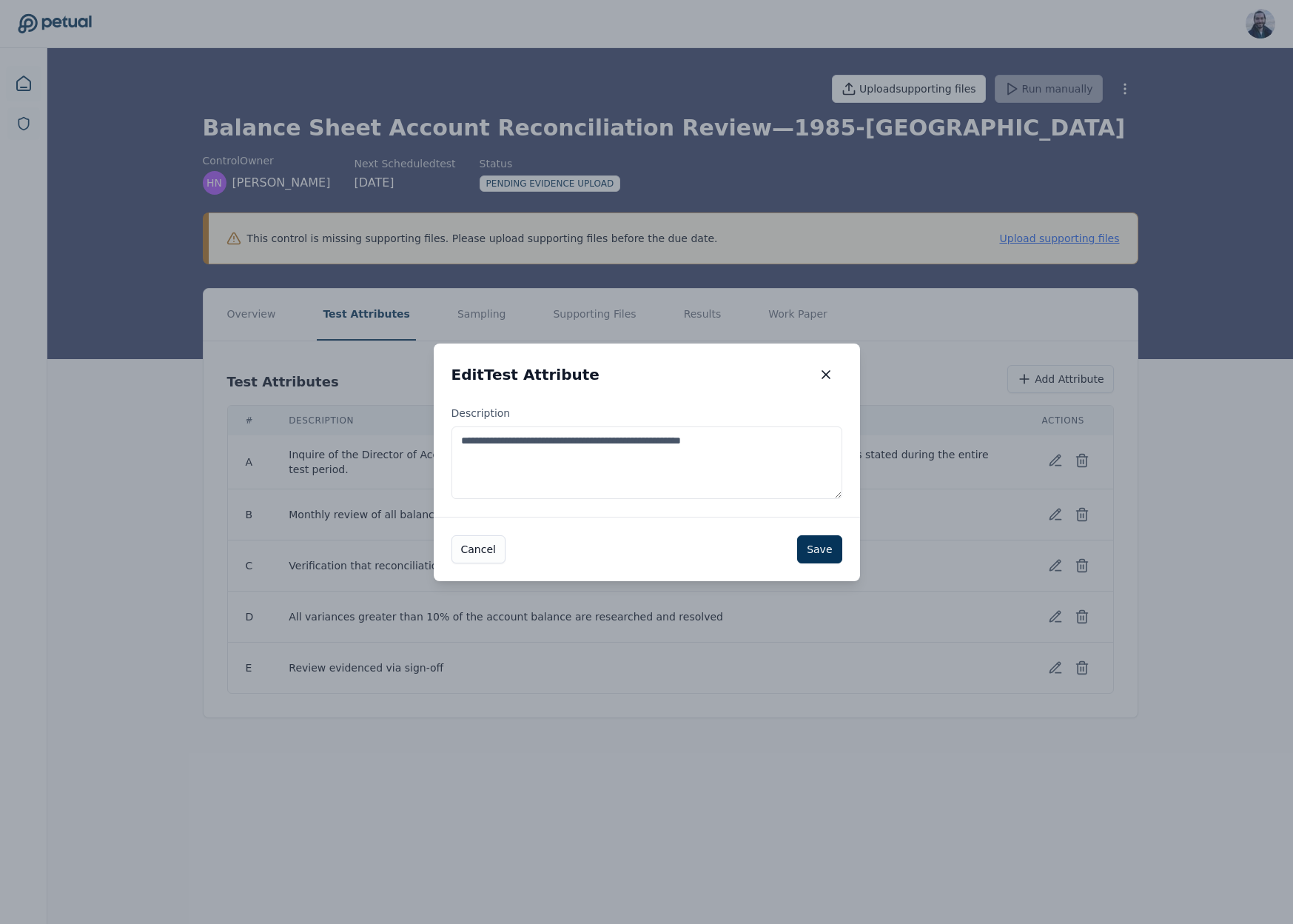
click at [626, 482] on textarea "**********" at bounding box center [647, 462] width 391 height 72
paste textarea "**********"
type textarea "**********"
click at [822, 553] on button "Save" at bounding box center [819, 549] width 44 height 28
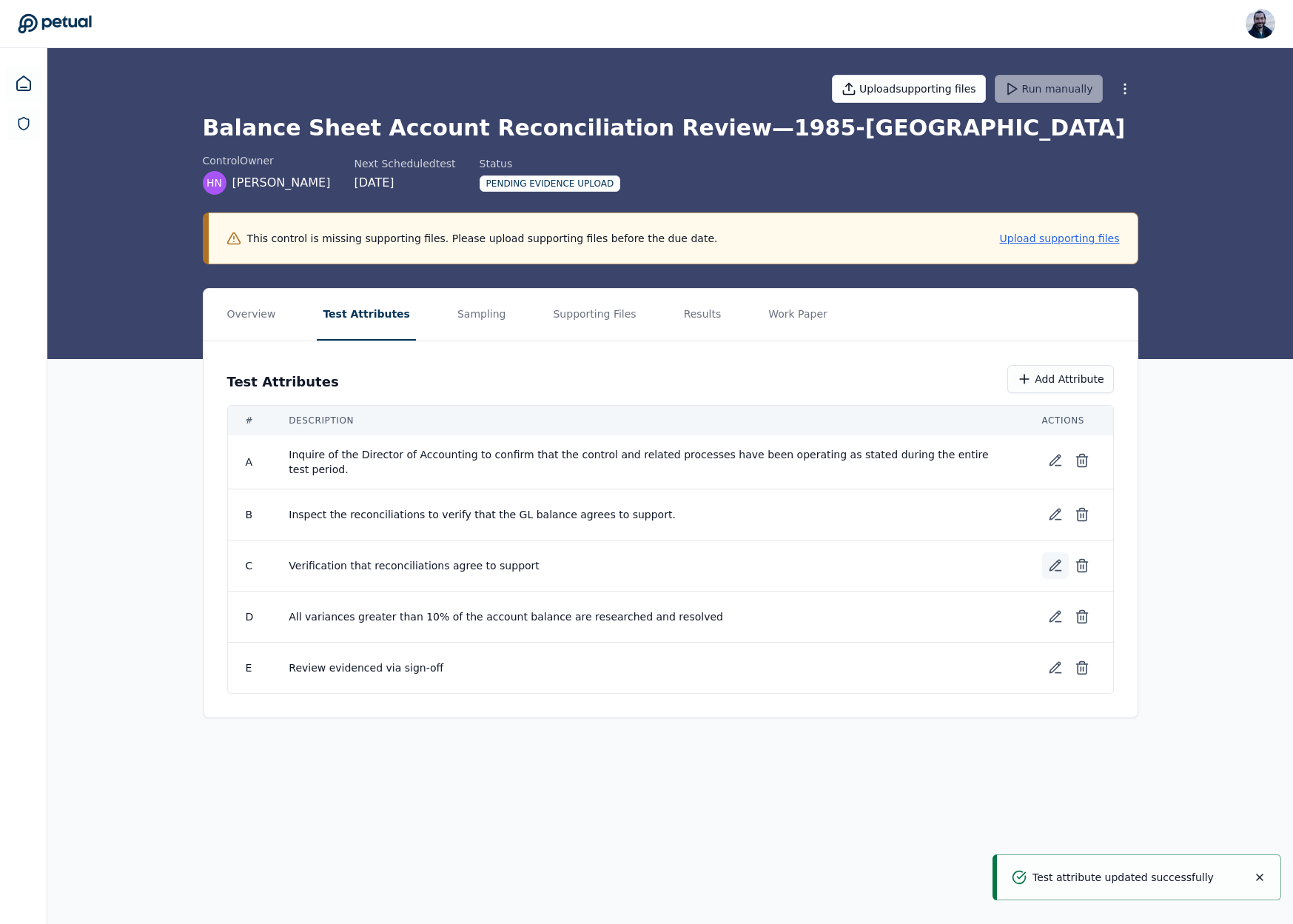
click at [1058, 561] on icon at bounding box center [1054, 565] width 11 height 11
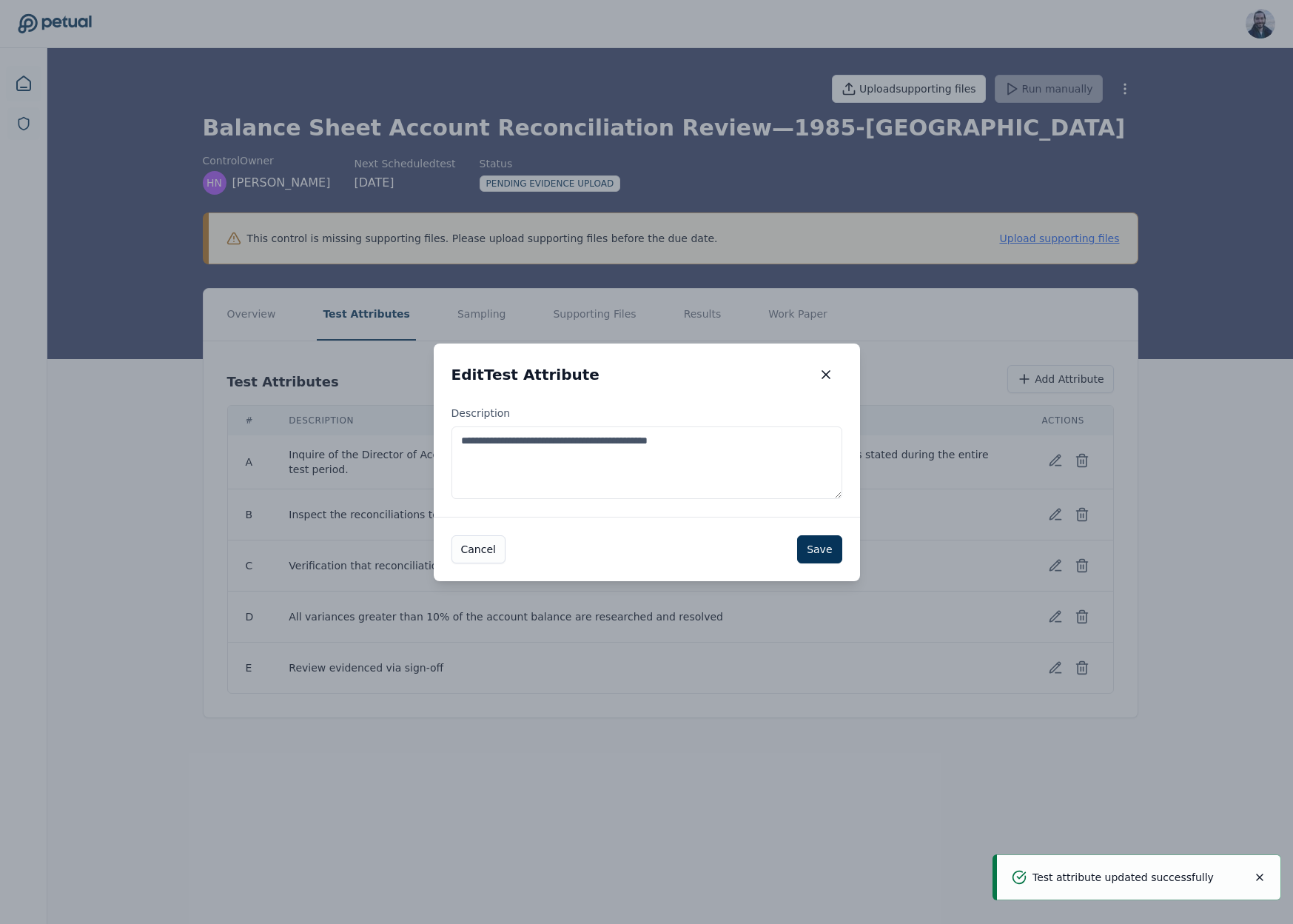
click at [650, 459] on textarea "**********" at bounding box center [647, 462] width 391 height 72
paste textarea "**********"
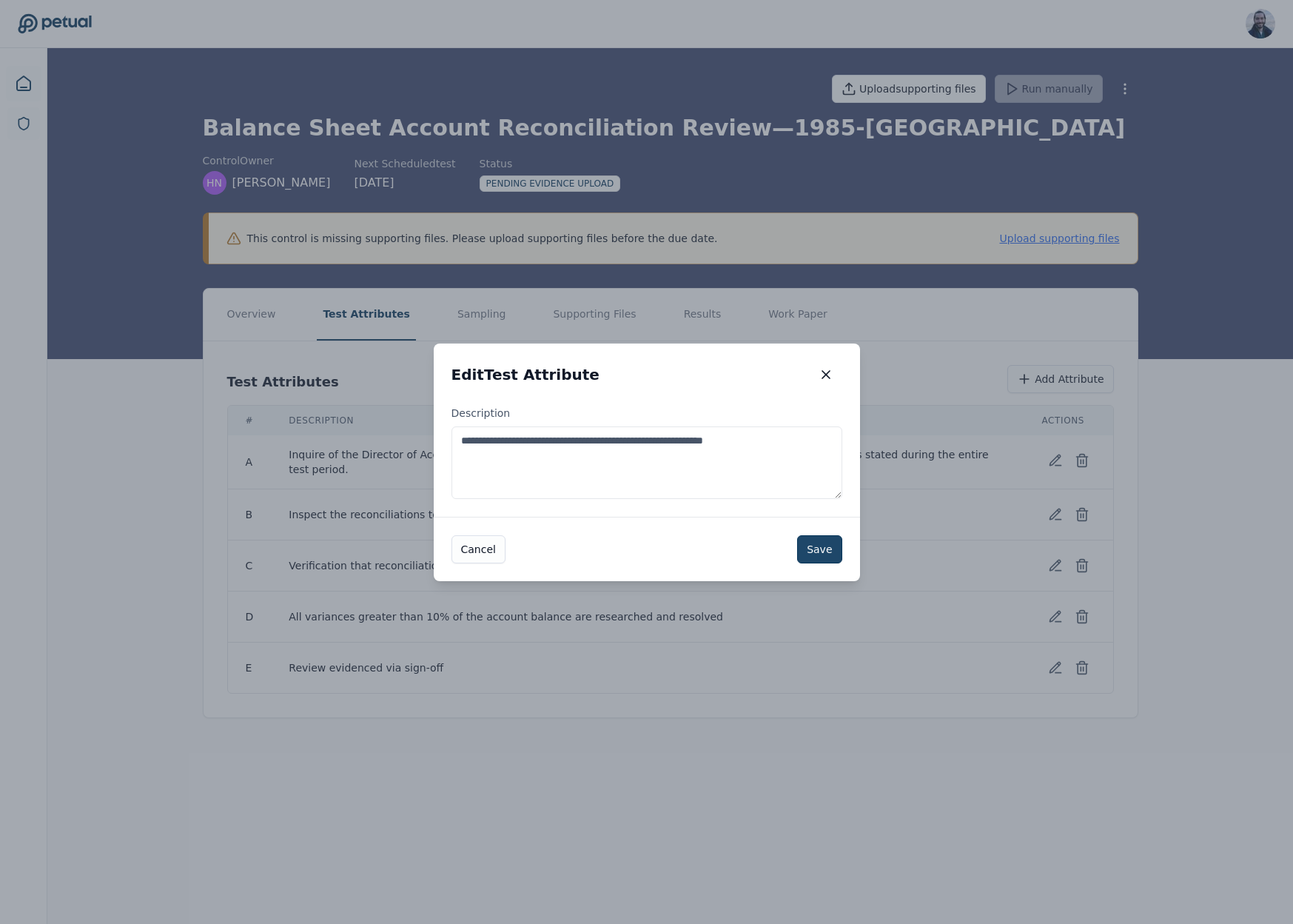
type textarea "**********"
click at [830, 554] on button "Save" at bounding box center [819, 549] width 44 height 28
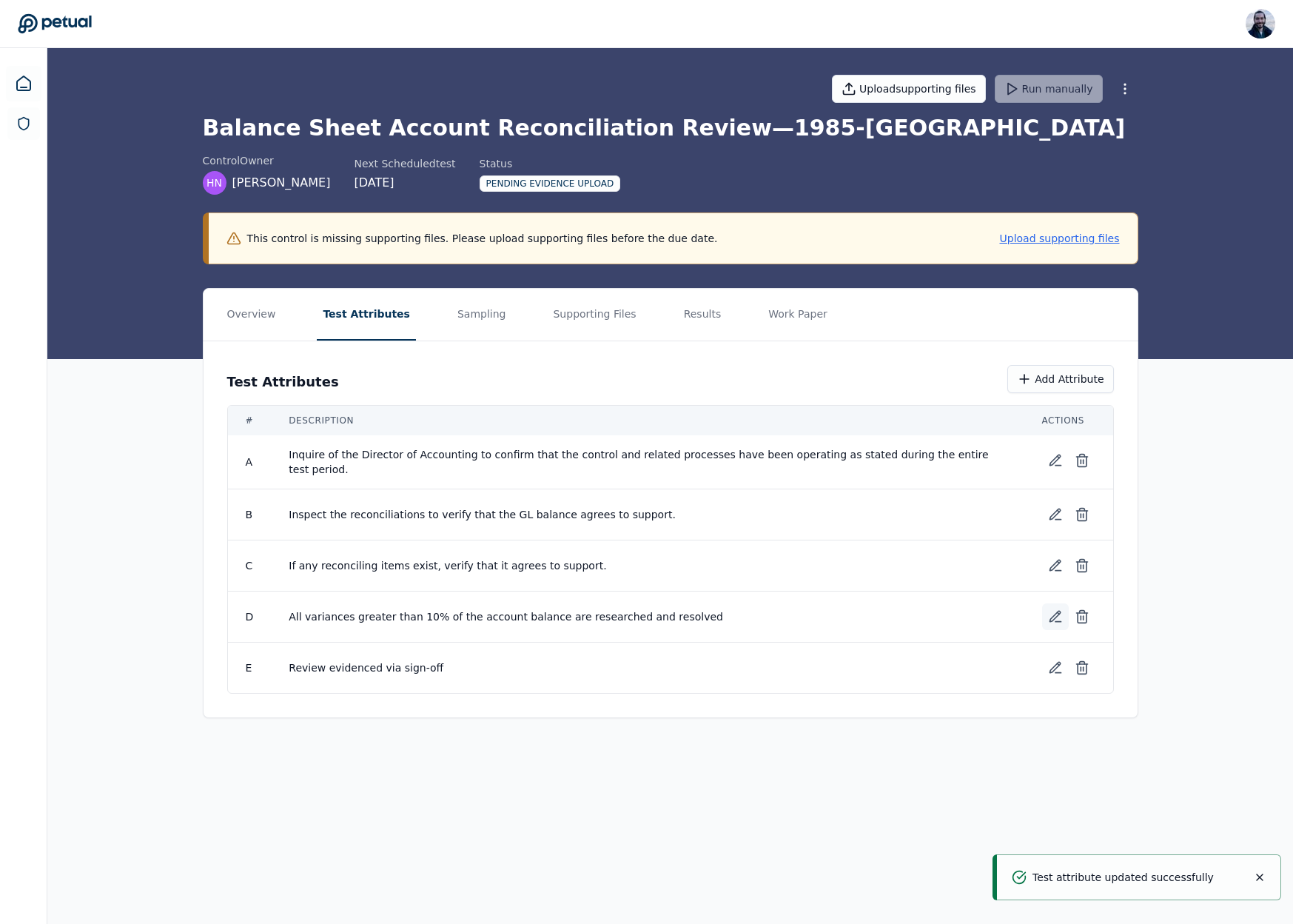
click at [1050, 614] on icon at bounding box center [1055, 617] width 15 height 15
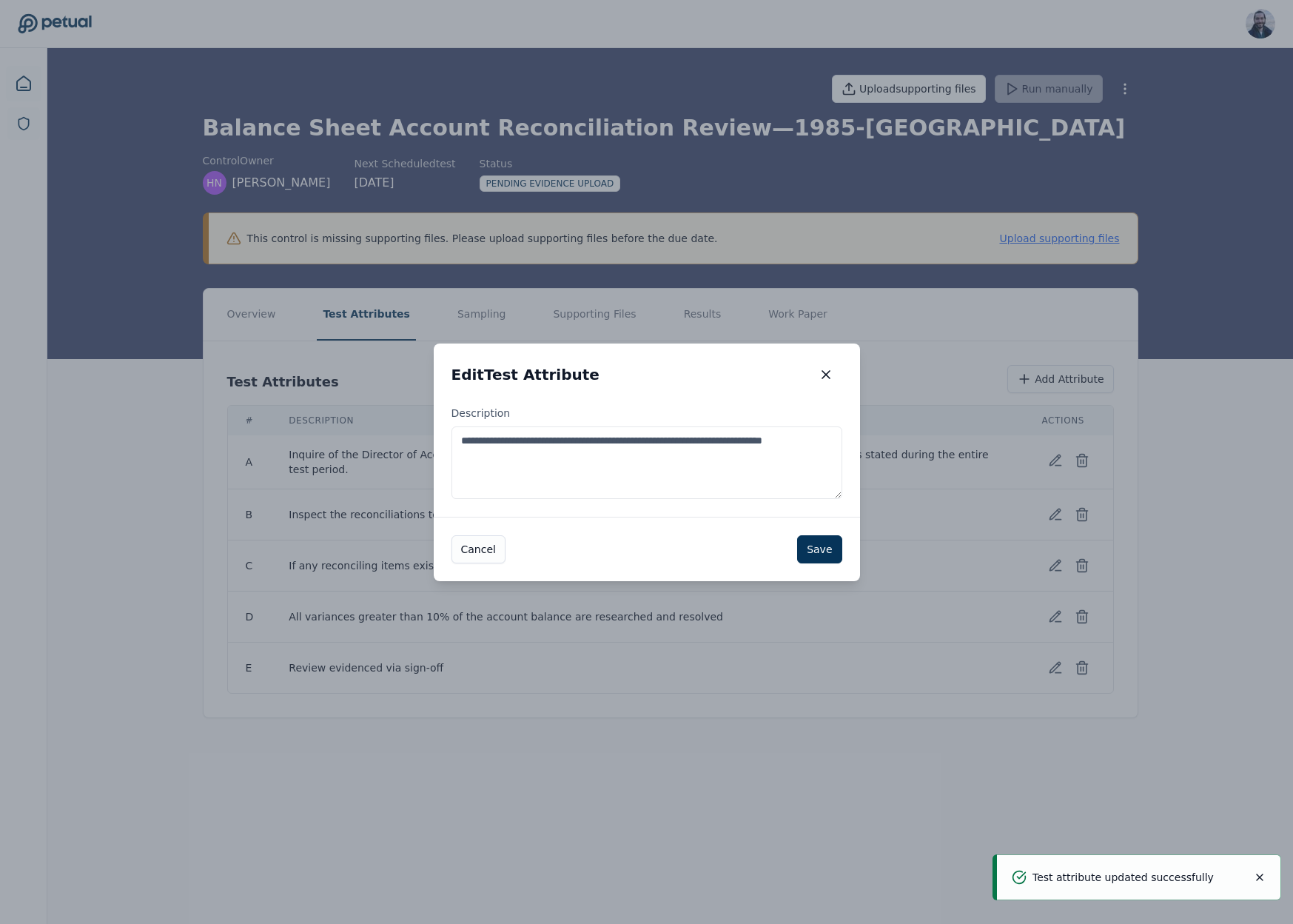
click at [663, 460] on textarea "**********" at bounding box center [647, 462] width 391 height 72
paste textarea "**********"
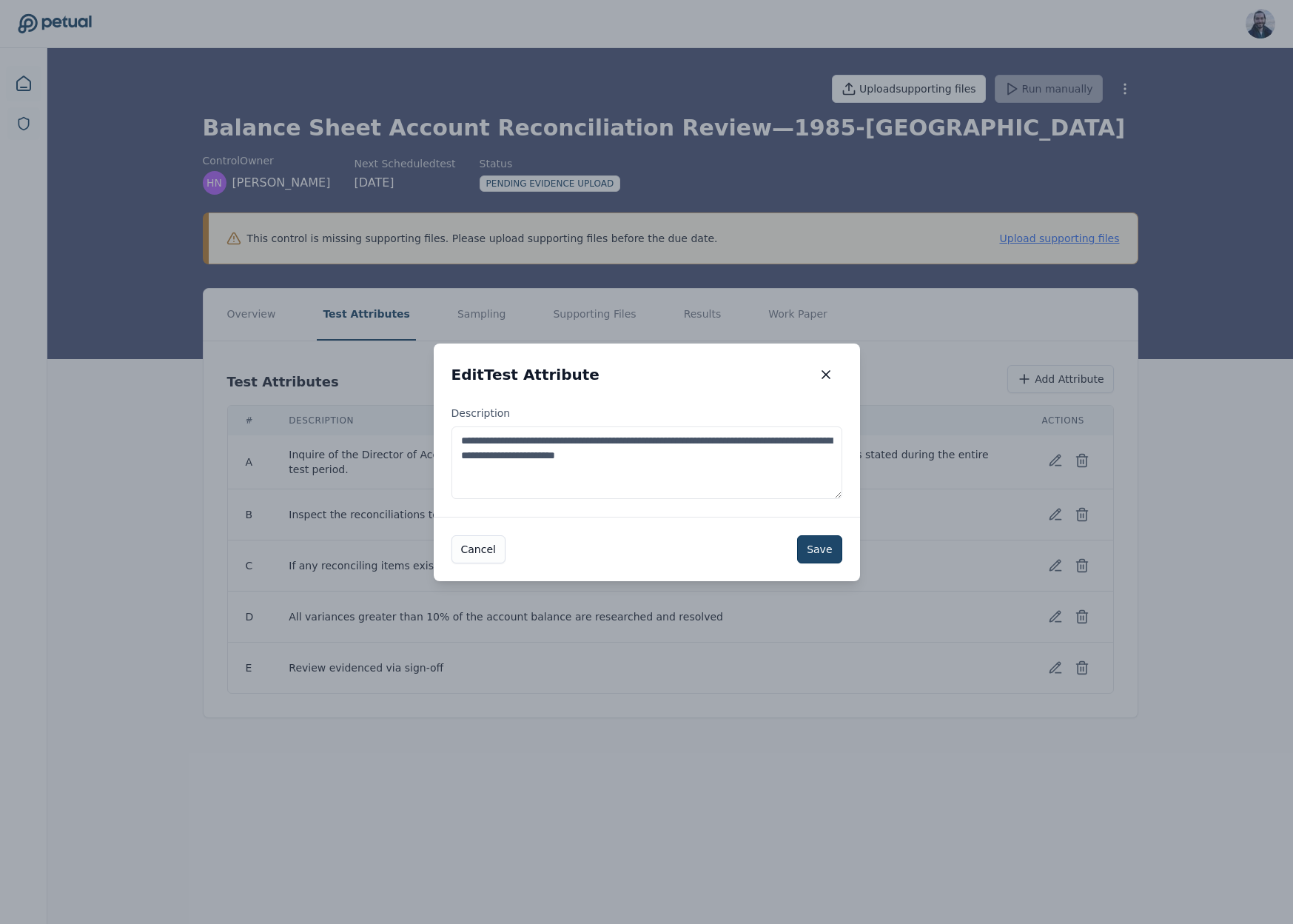
type textarea "**********"
click at [828, 551] on button "Save" at bounding box center [819, 549] width 44 height 28
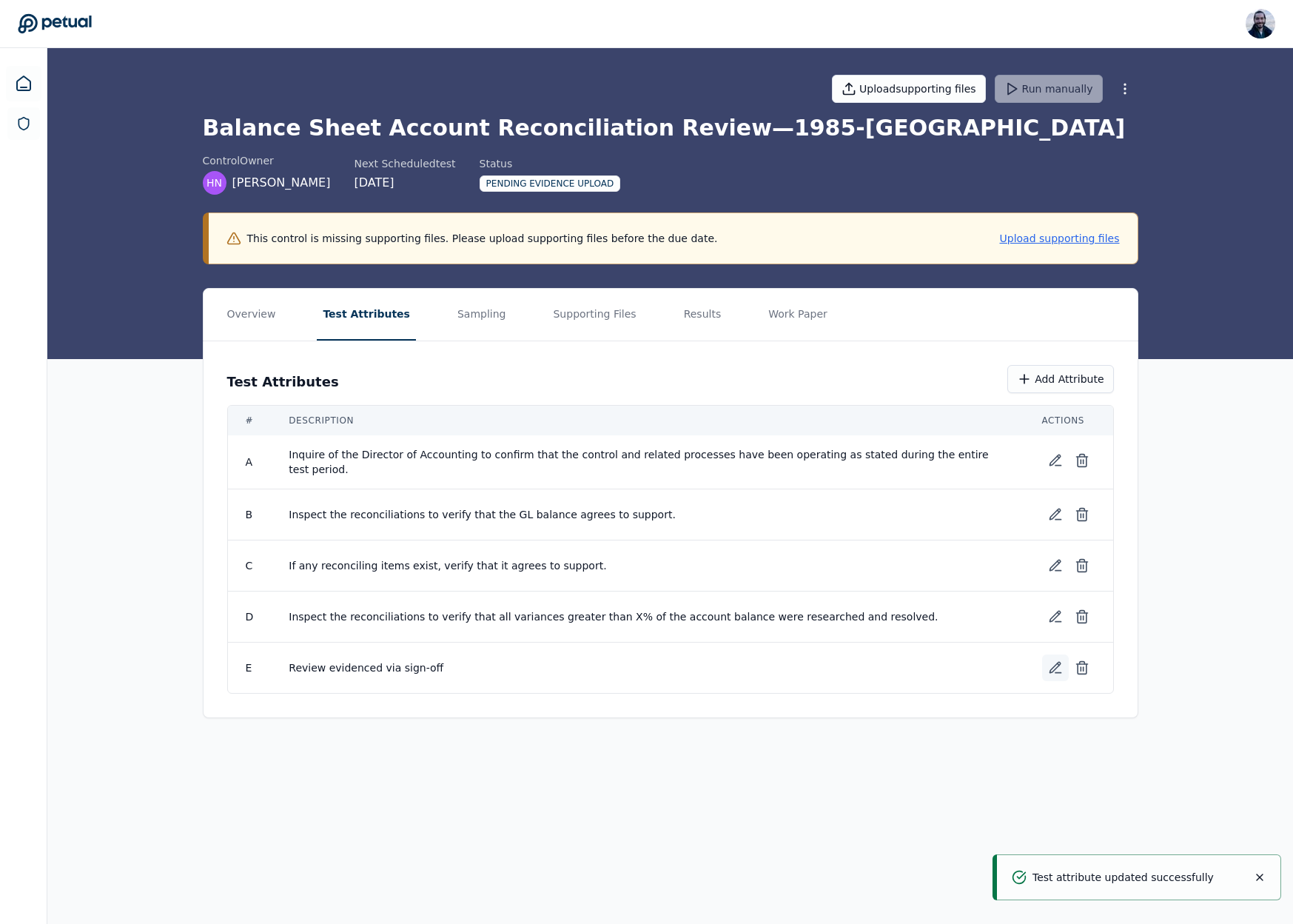
click at [1048, 660] on icon at bounding box center [1055, 667] width 15 height 15
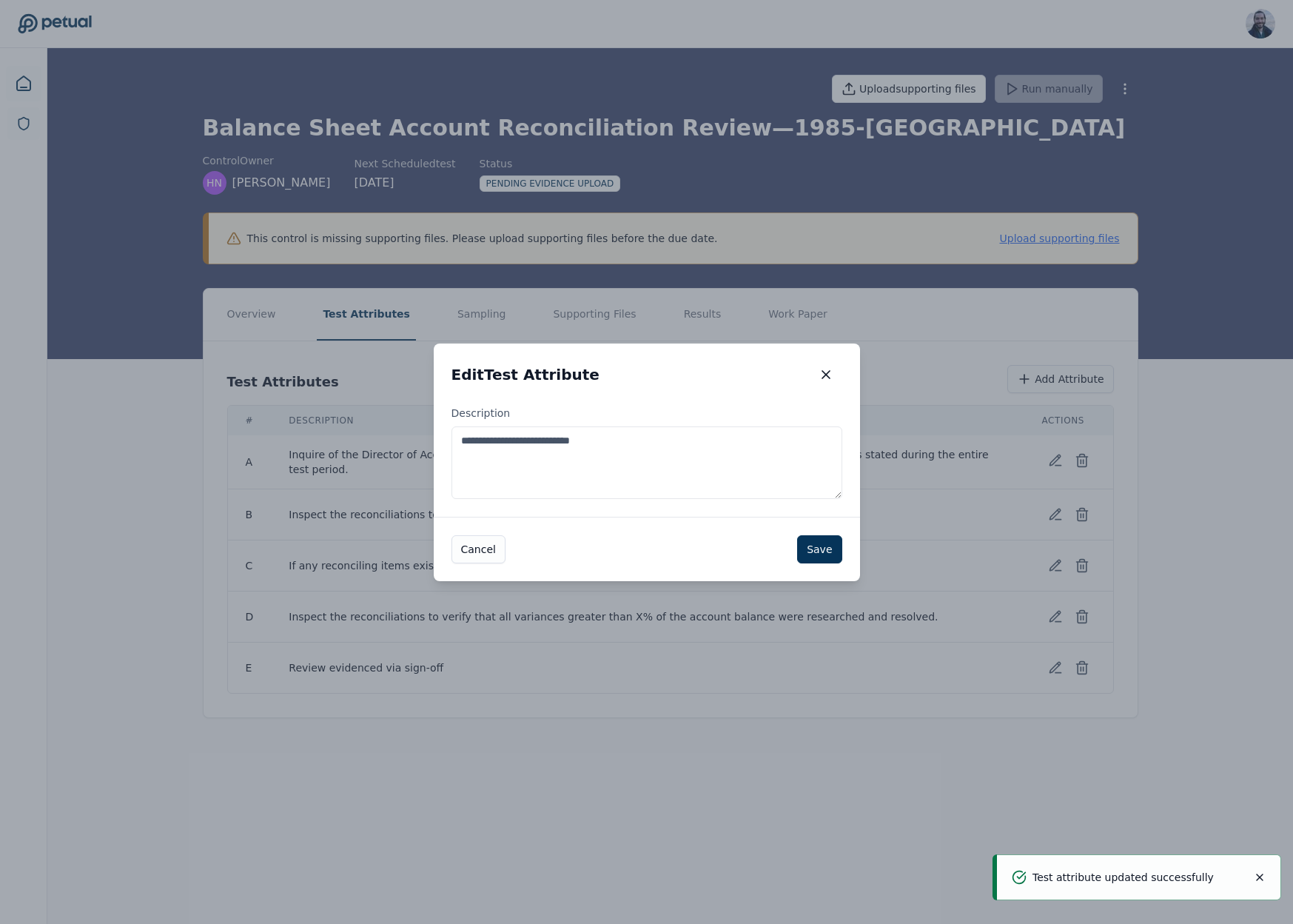
click at [603, 444] on textarea "**********" at bounding box center [647, 462] width 391 height 72
paste textarea "**********"
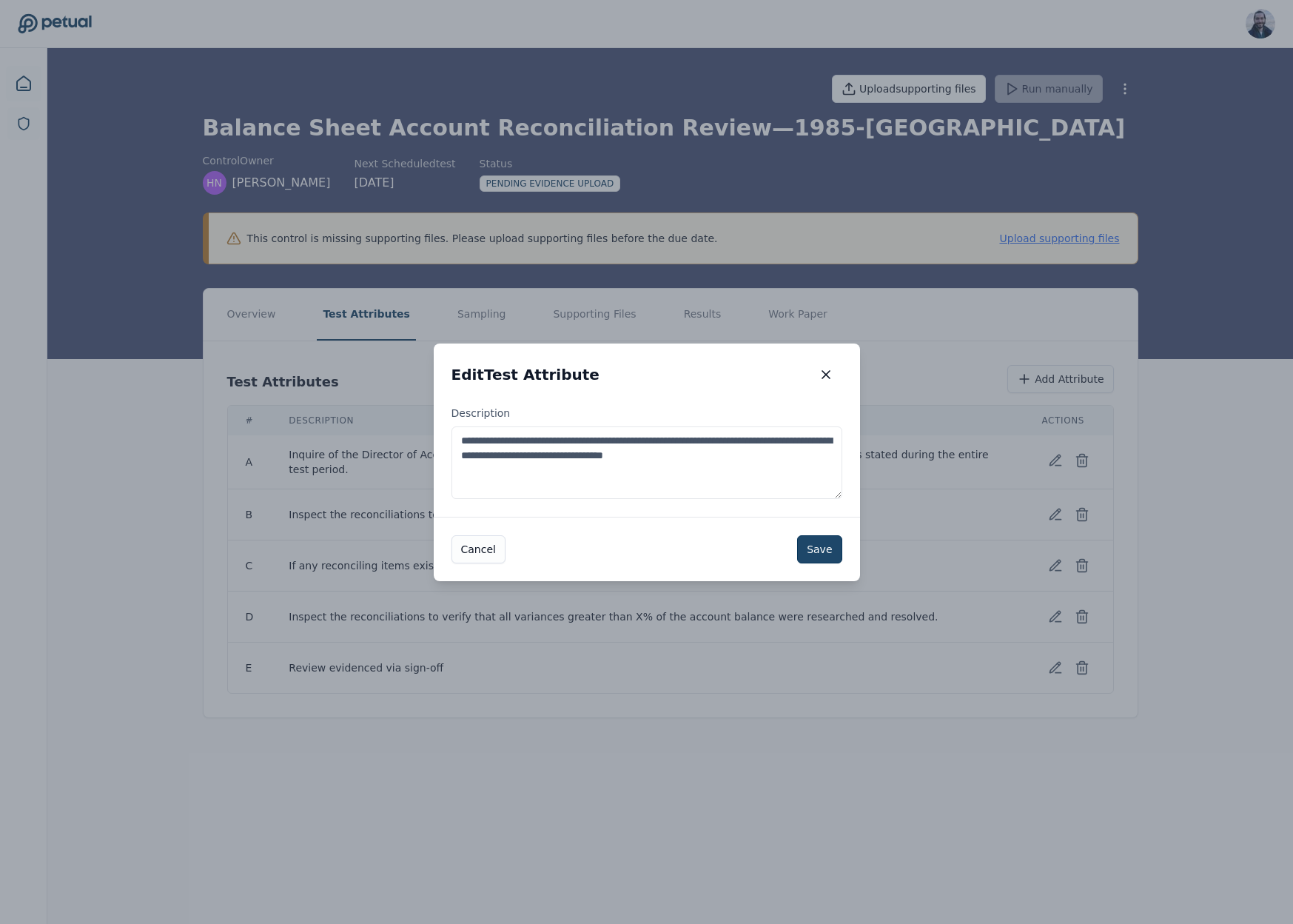
type textarea "**********"
click at [826, 551] on button "Save" at bounding box center [819, 549] width 44 height 28
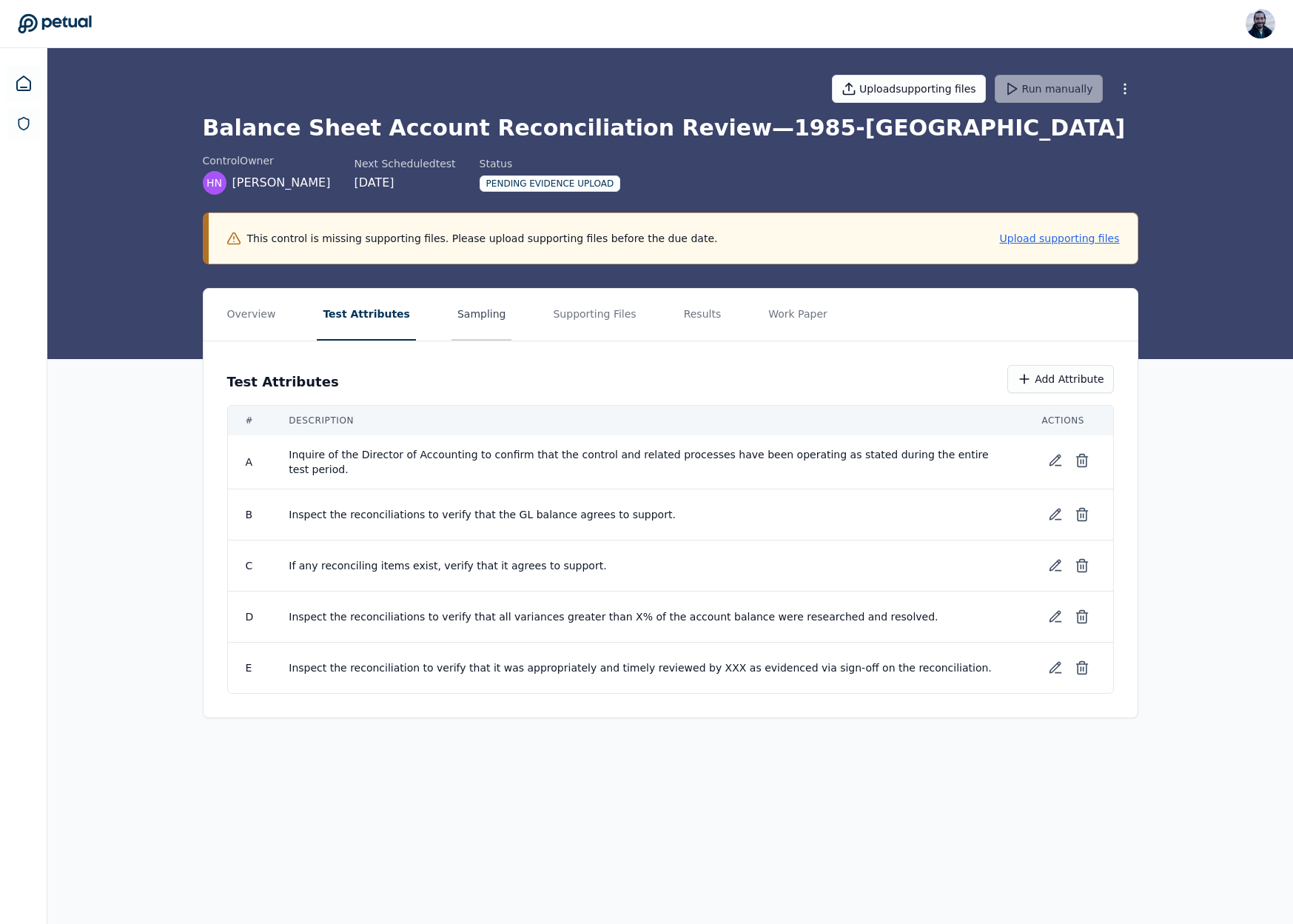
click at [479, 315] on button "Sampling" at bounding box center [482, 314] width 61 height 52
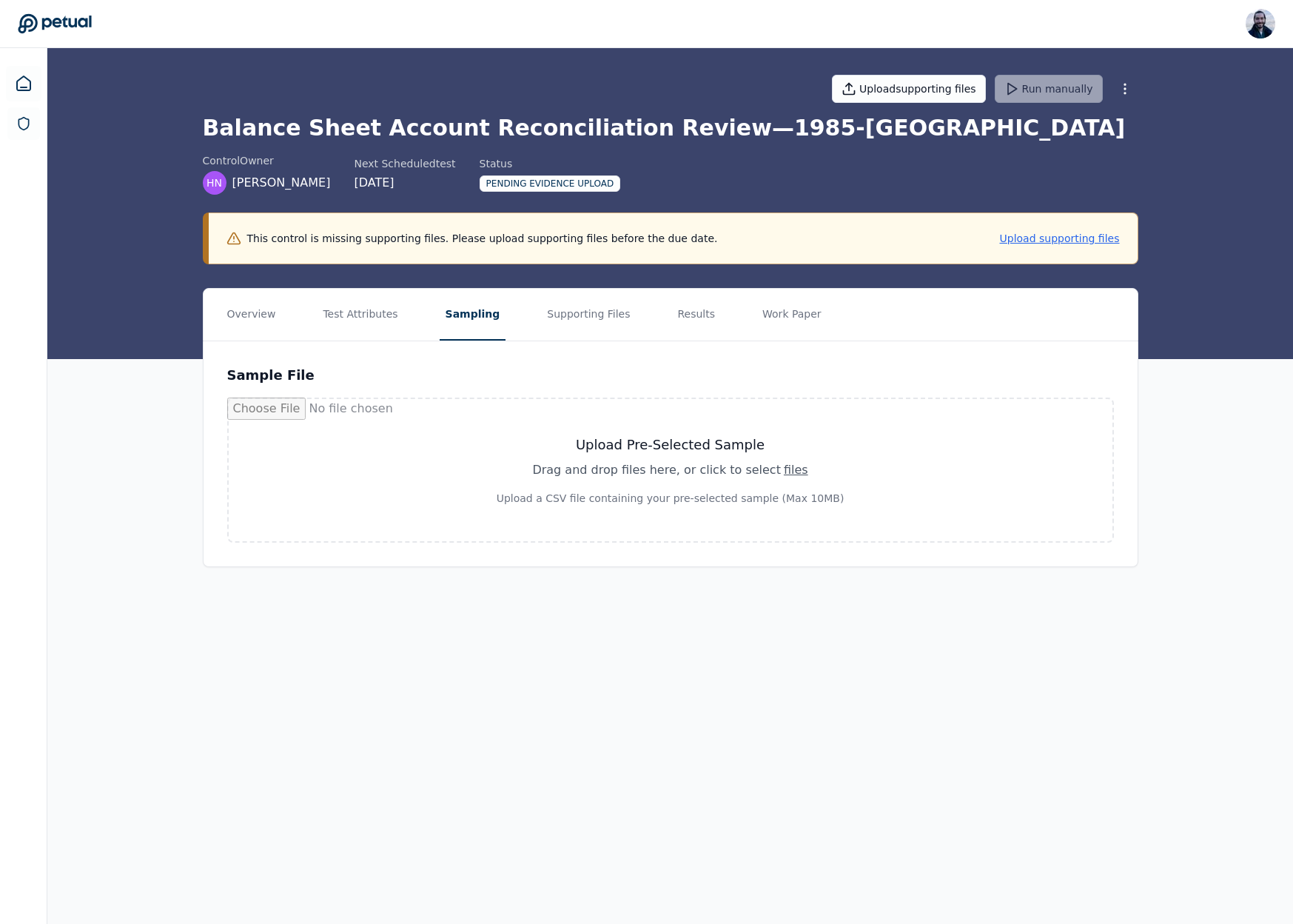
click at [693, 444] on h3 "Upload Pre-Selected Sample" at bounding box center [670, 444] width 813 height 20
type input "**********"
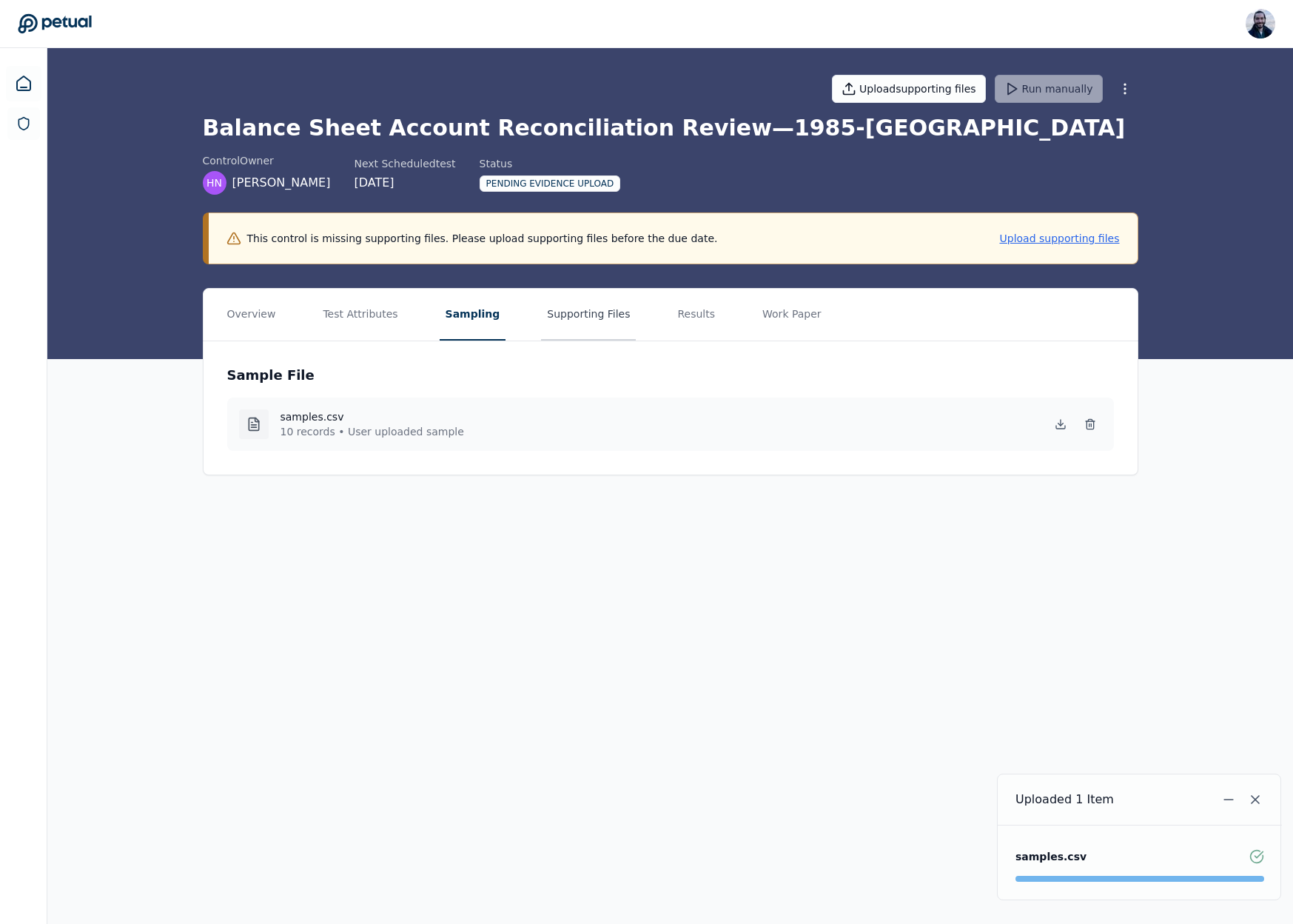
click at [584, 316] on button "Supporting Files" at bounding box center [589, 314] width 95 height 52
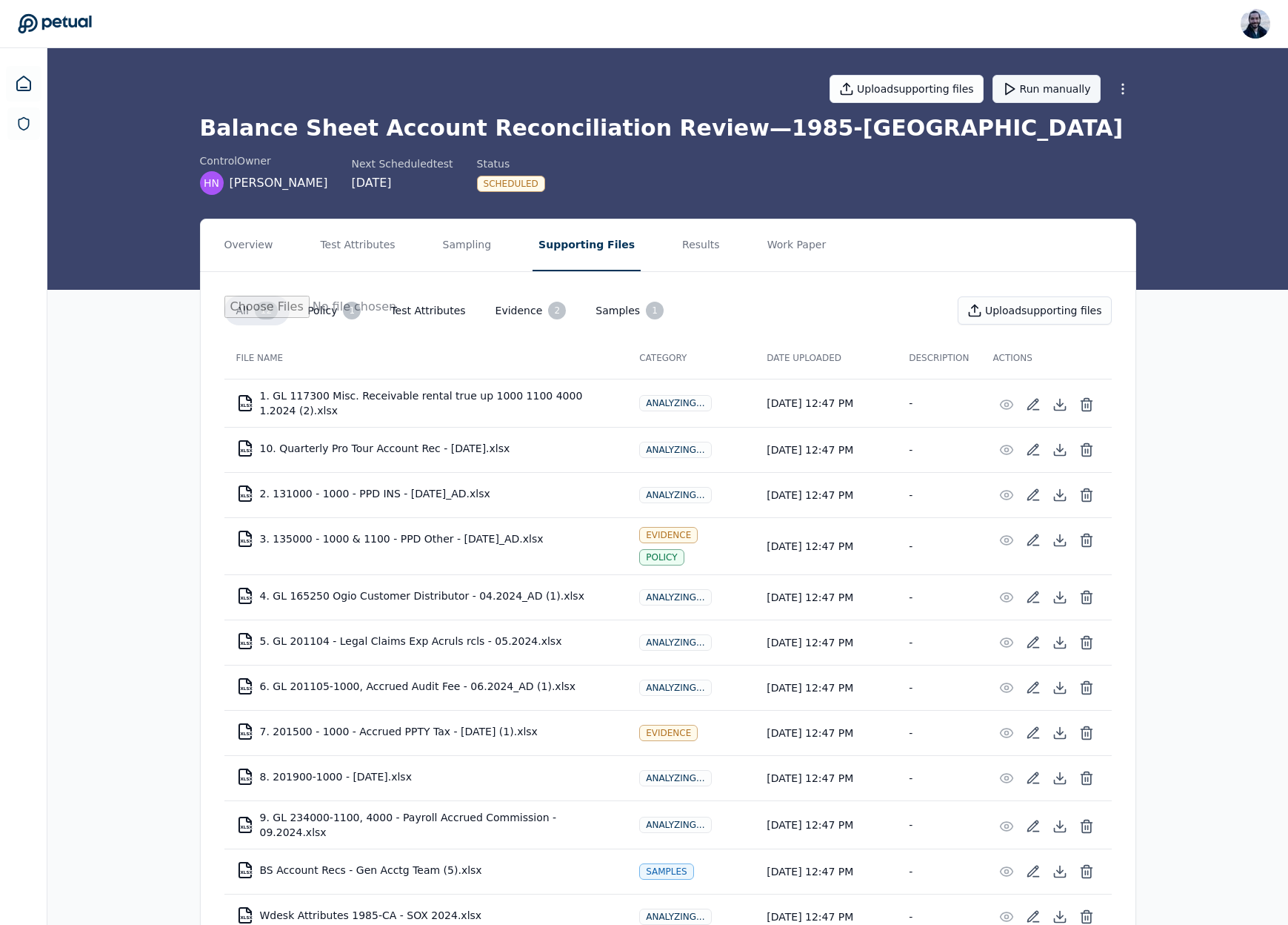
click at [1046, 86] on button "Run manually" at bounding box center [1047, 89] width 108 height 28
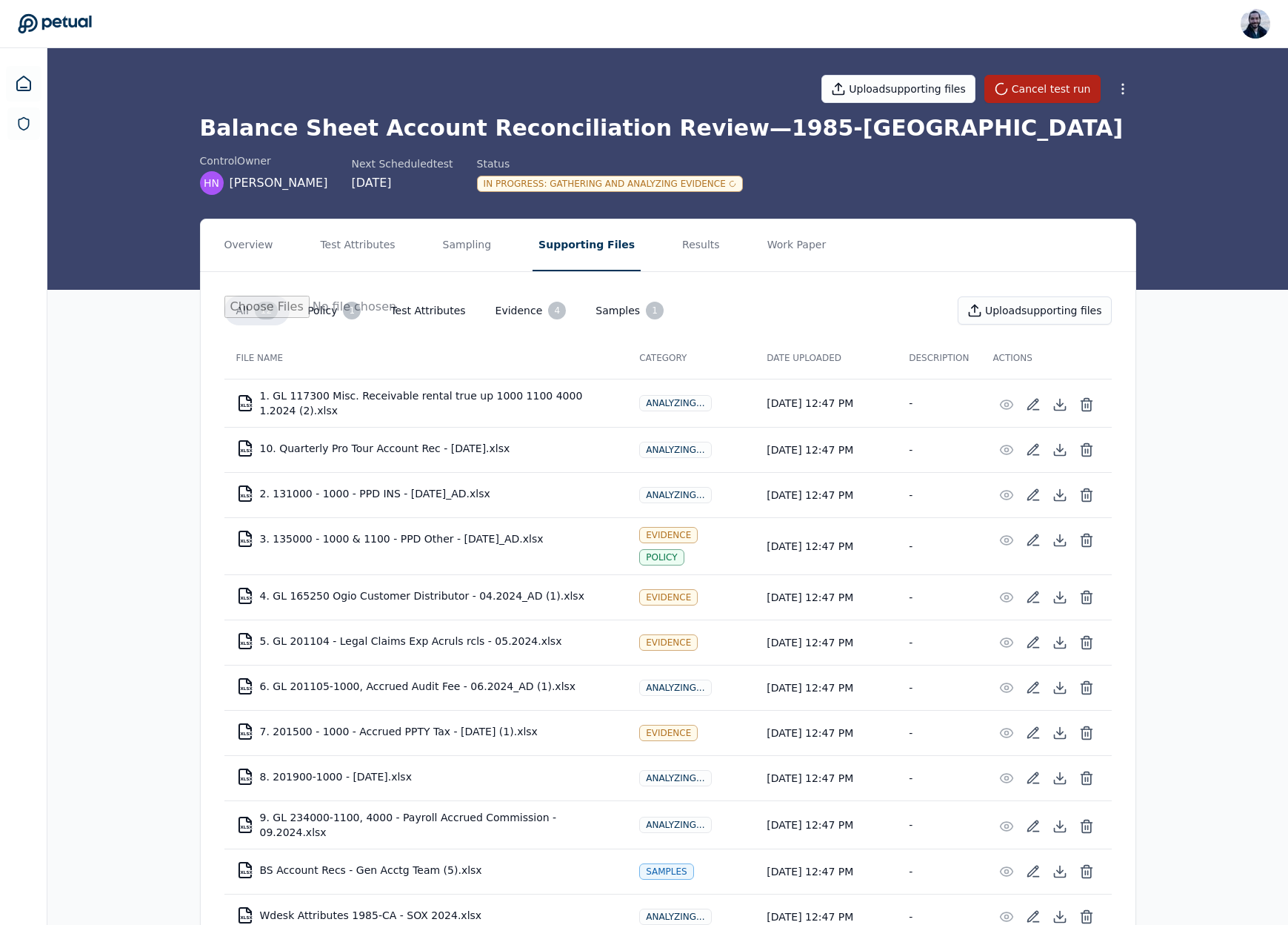
click at [1117, 183] on div "control Owner HN Hau Novosedliak Next Scheduled test 9/29/2025 Status In Progre…" at bounding box center [668, 174] width 936 height 42
click at [689, 234] on button "Results" at bounding box center [701, 245] width 49 height 52
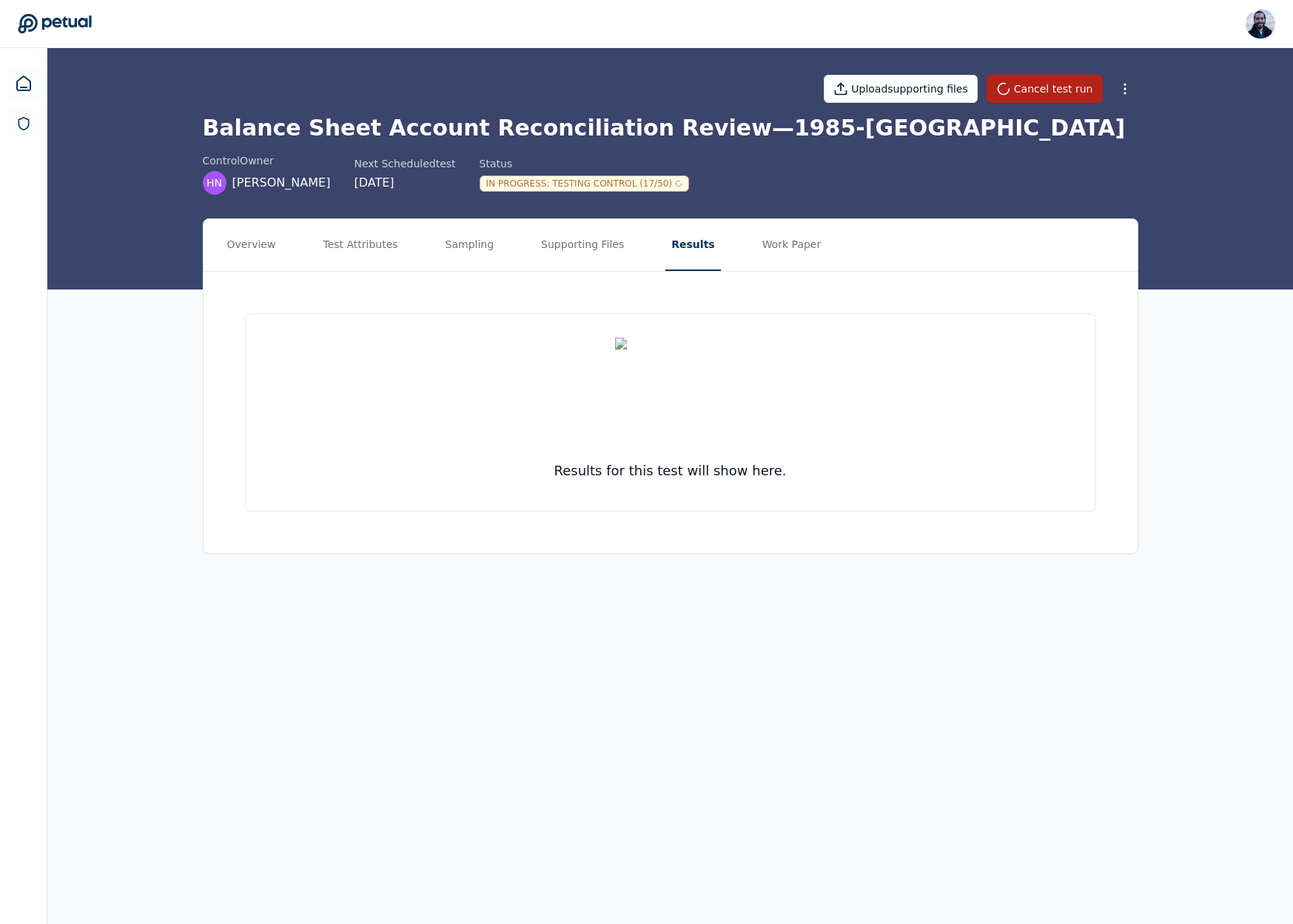
click at [279, 245] on nav "Overview Test Attributes Sampling Supporting Files Results Work Paper" at bounding box center [670, 244] width 934 height 52
click at [264, 245] on button "Overview" at bounding box center [252, 244] width 61 height 52
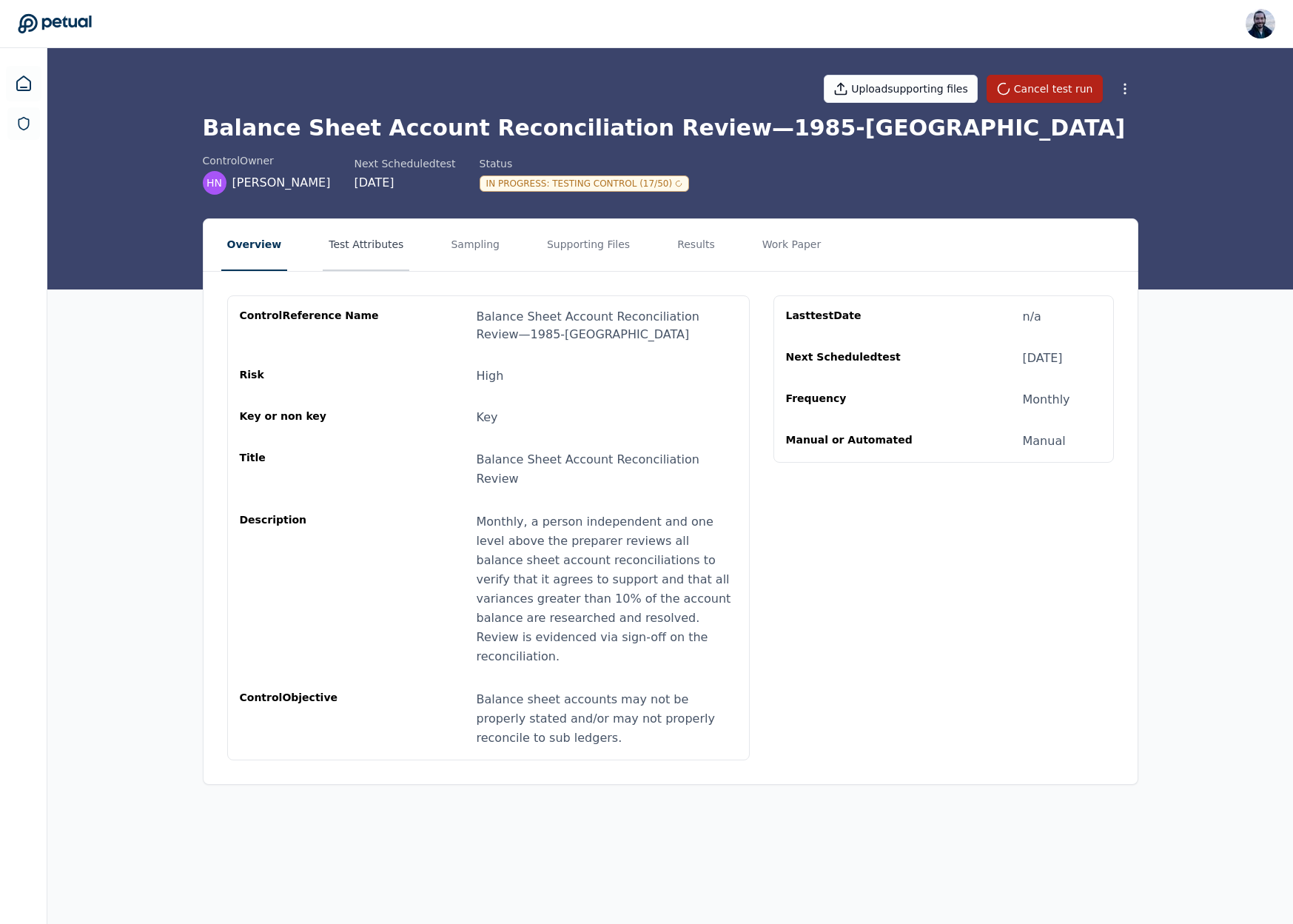
click at [362, 248] on button "Test Attributes" at bounding box center [367, 244] width 87 height 52
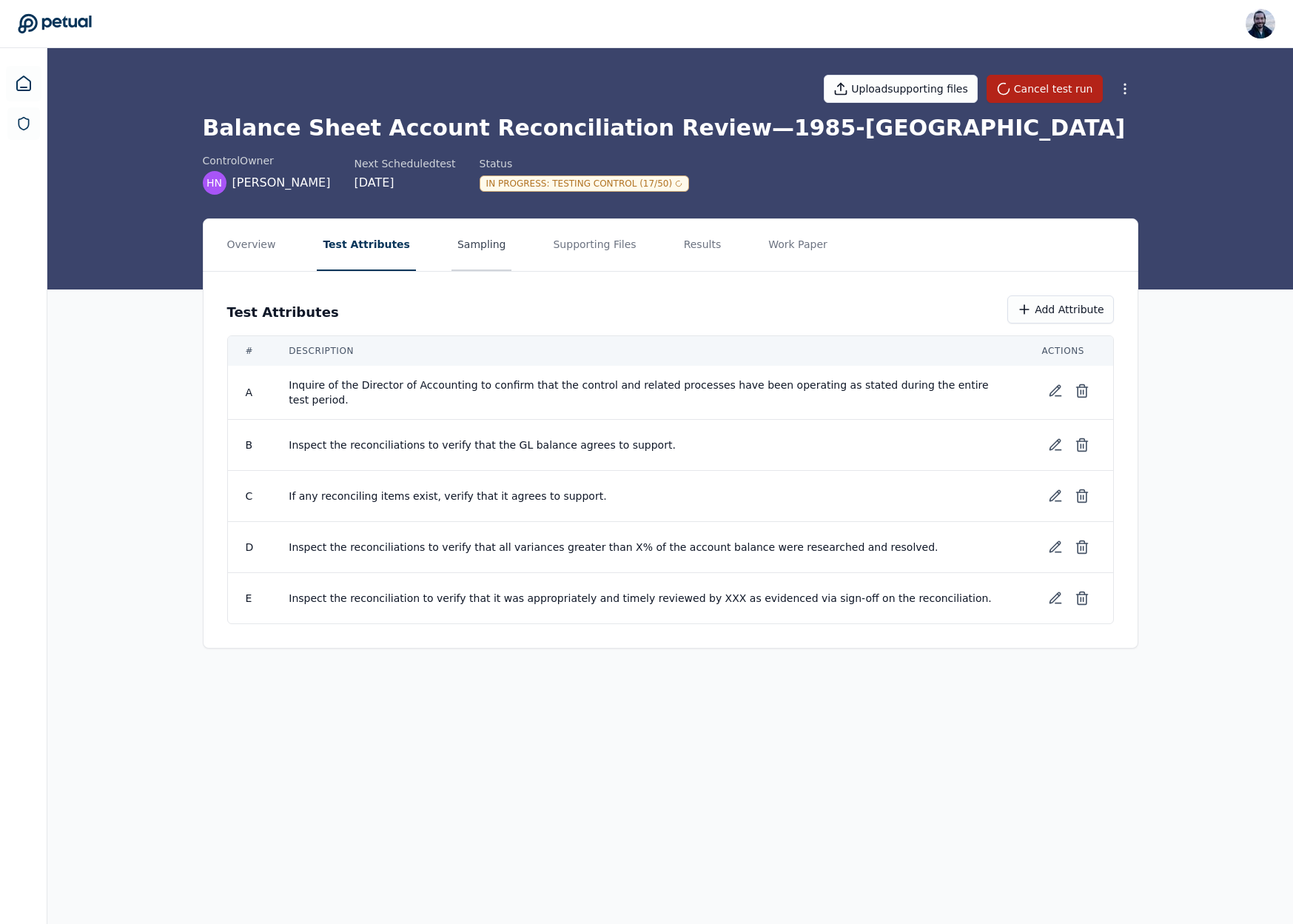
click at [485, 255] on button "Sampling" at bounding box center [482, 244] width 61 height 52
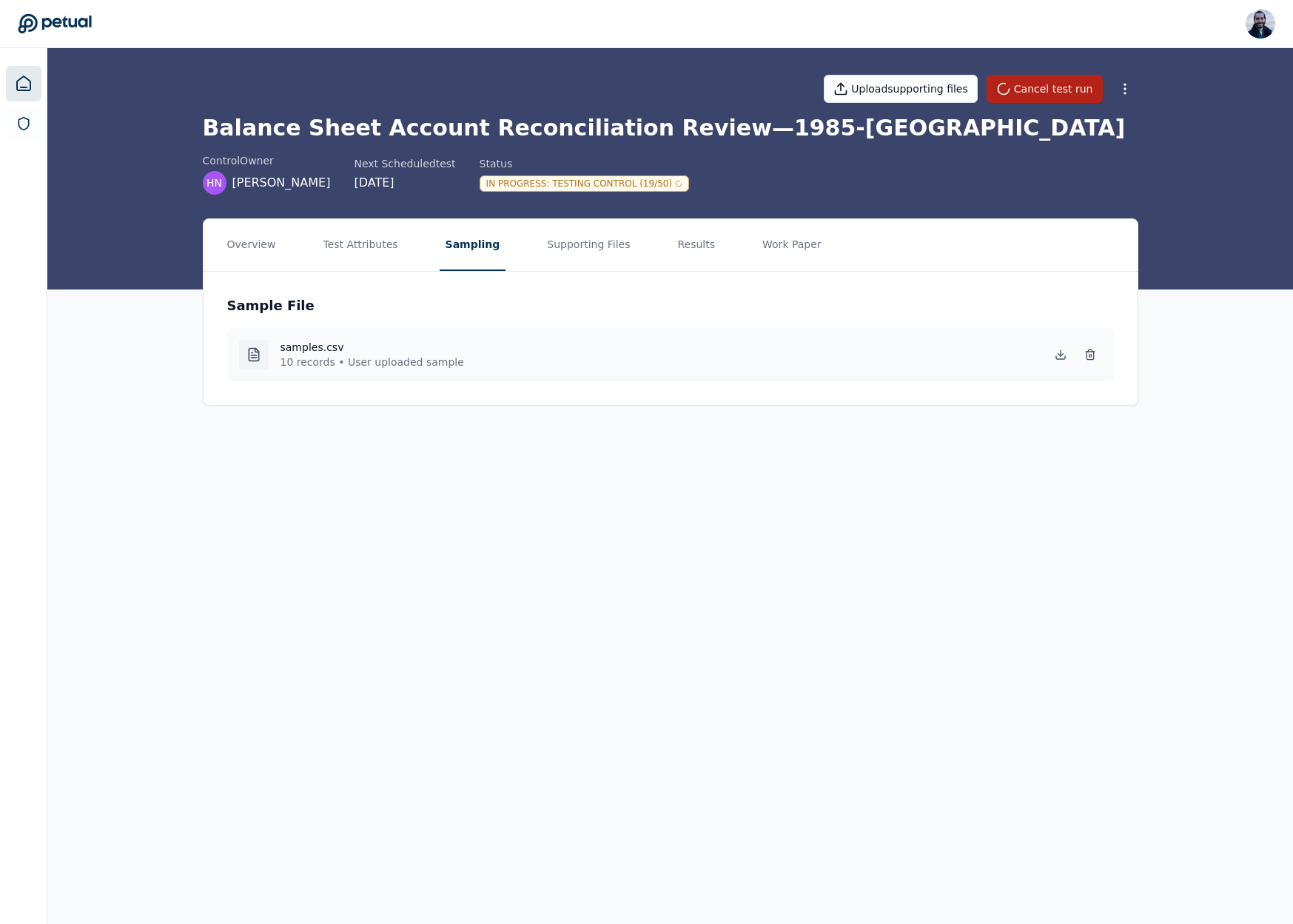
click at [26, 82] on icon at bounding box center [24, 84] width 18 height 18
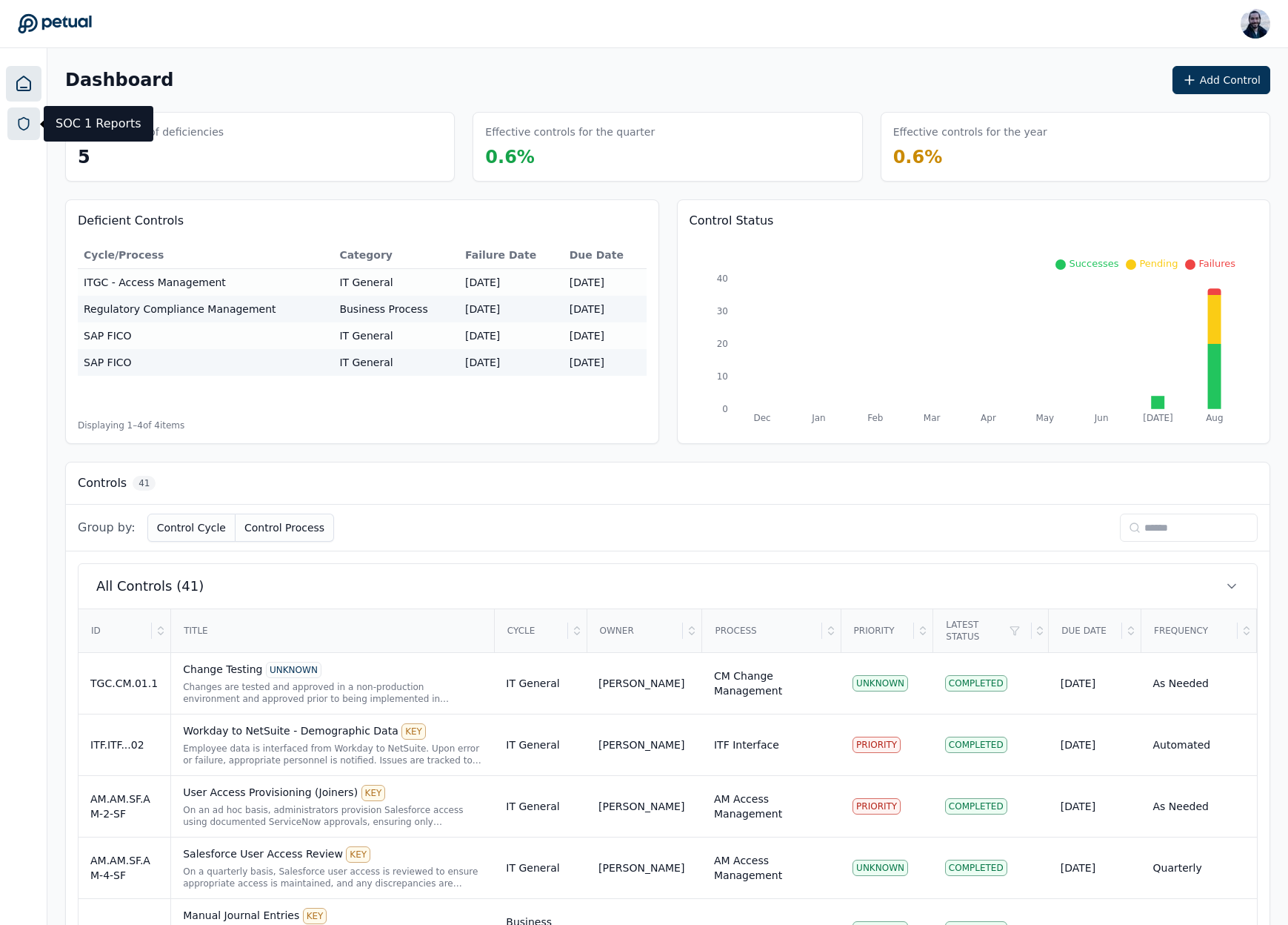
click at [26, 113] on link at bounding box center [24, 124] width 33 height 33
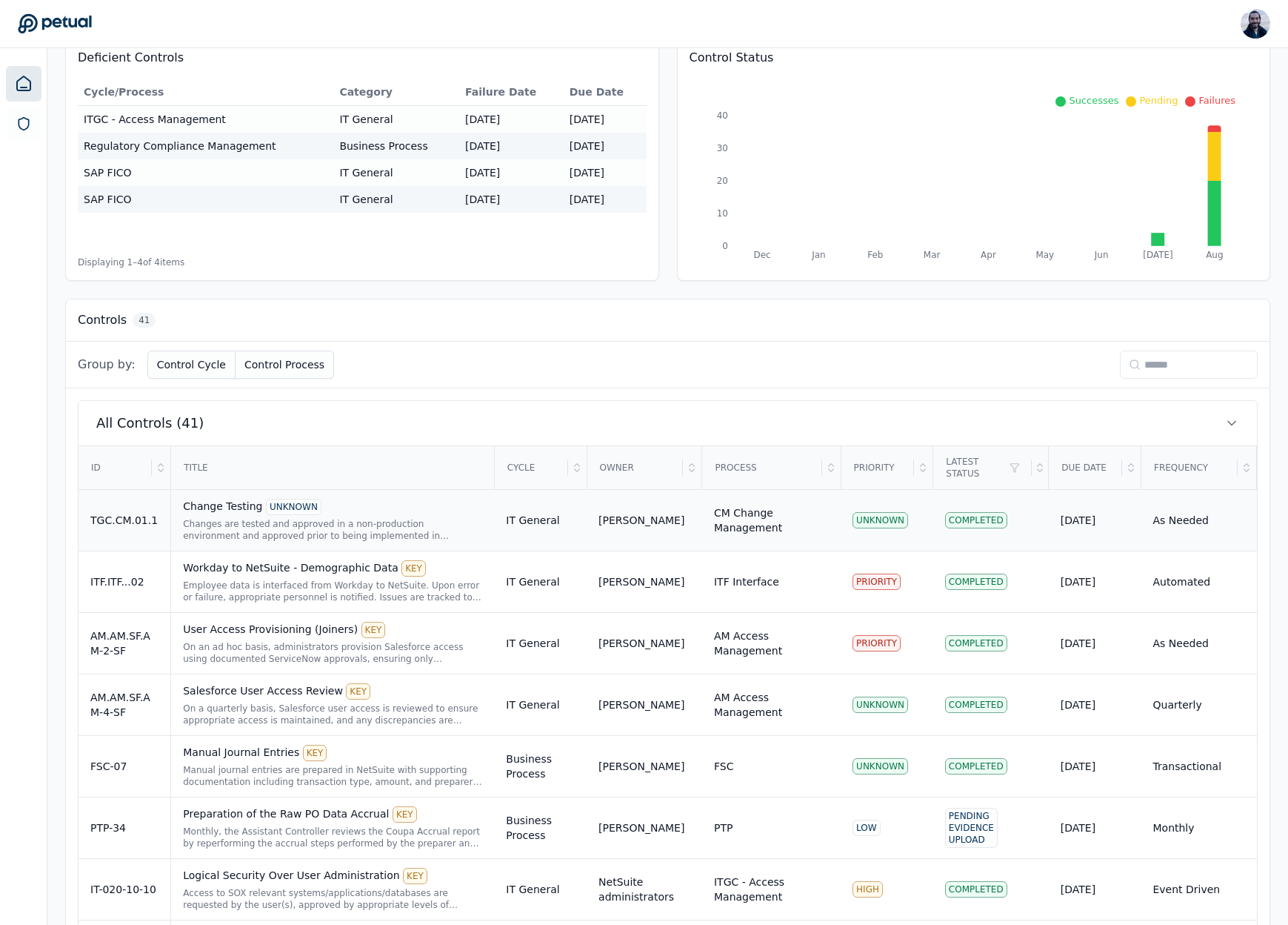
scroll to position [197, 0]
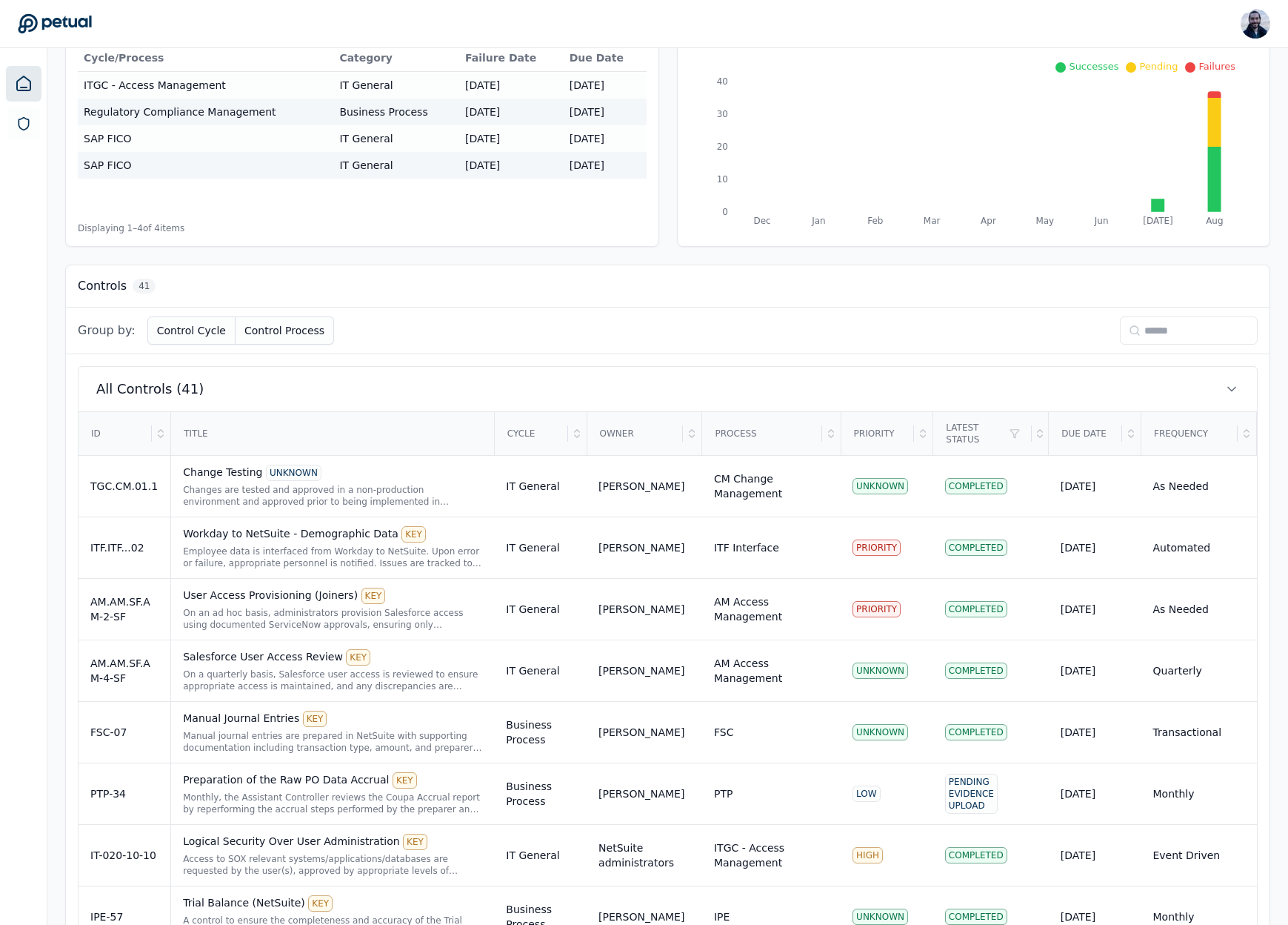
click at [1172, 341] on input at bounding box center [1189, 330] width 138 height 28
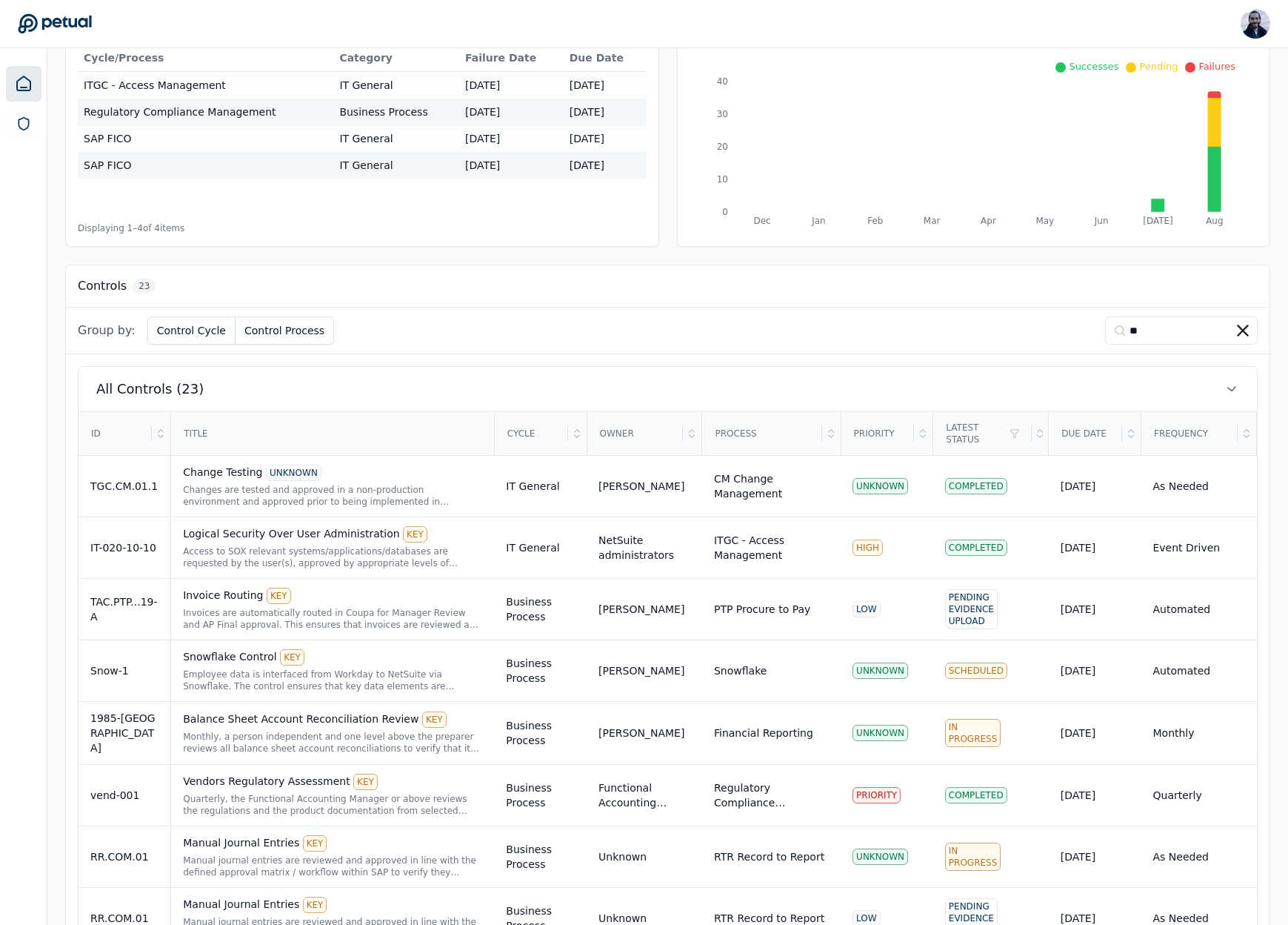
scroll to position [0, 0]
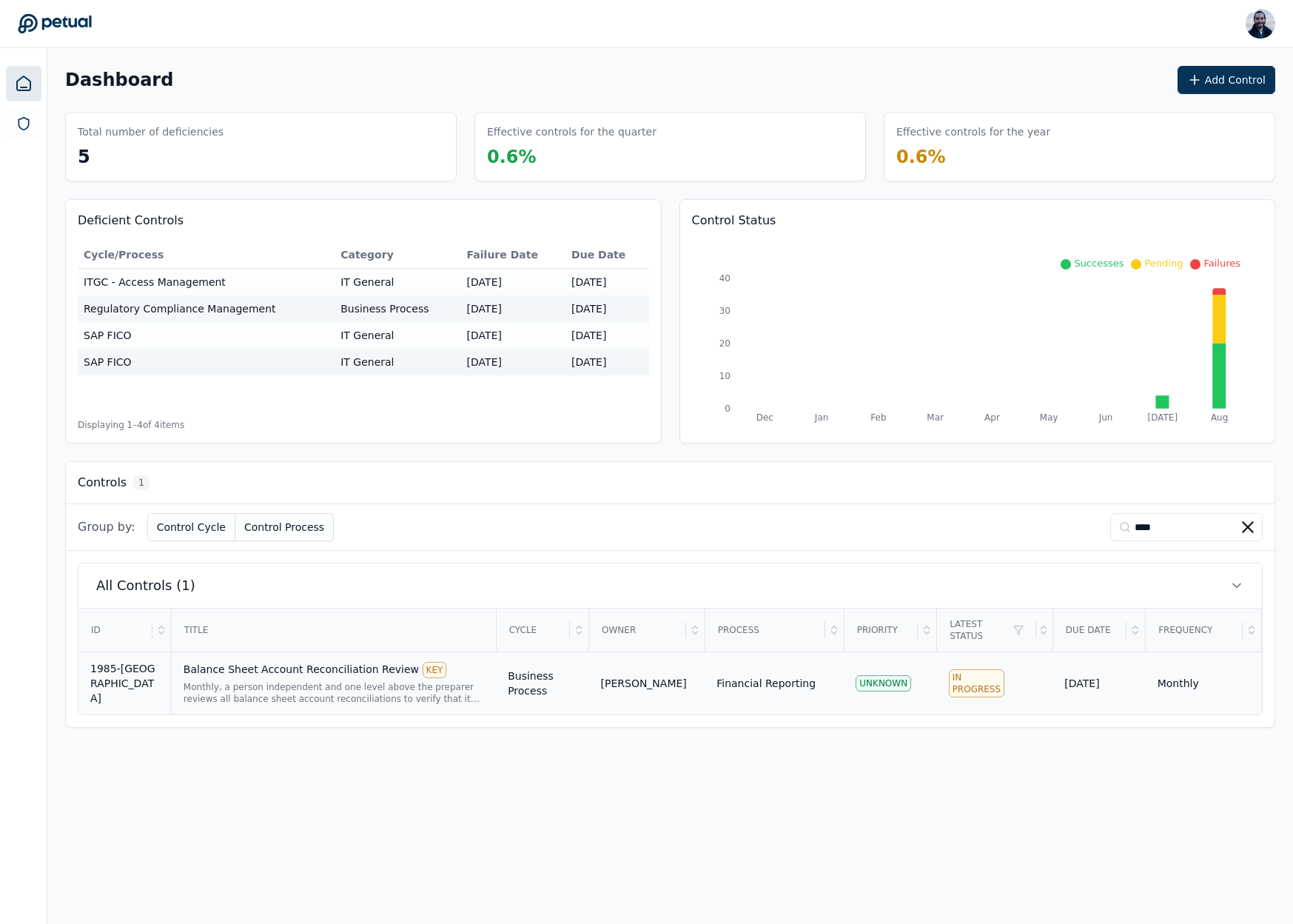
type input "****"
click at [372, 685] on div "Monthly, a person independent and one level above the preparer reviews all bala…" at bounding box center [334, 692] width 300 height 24
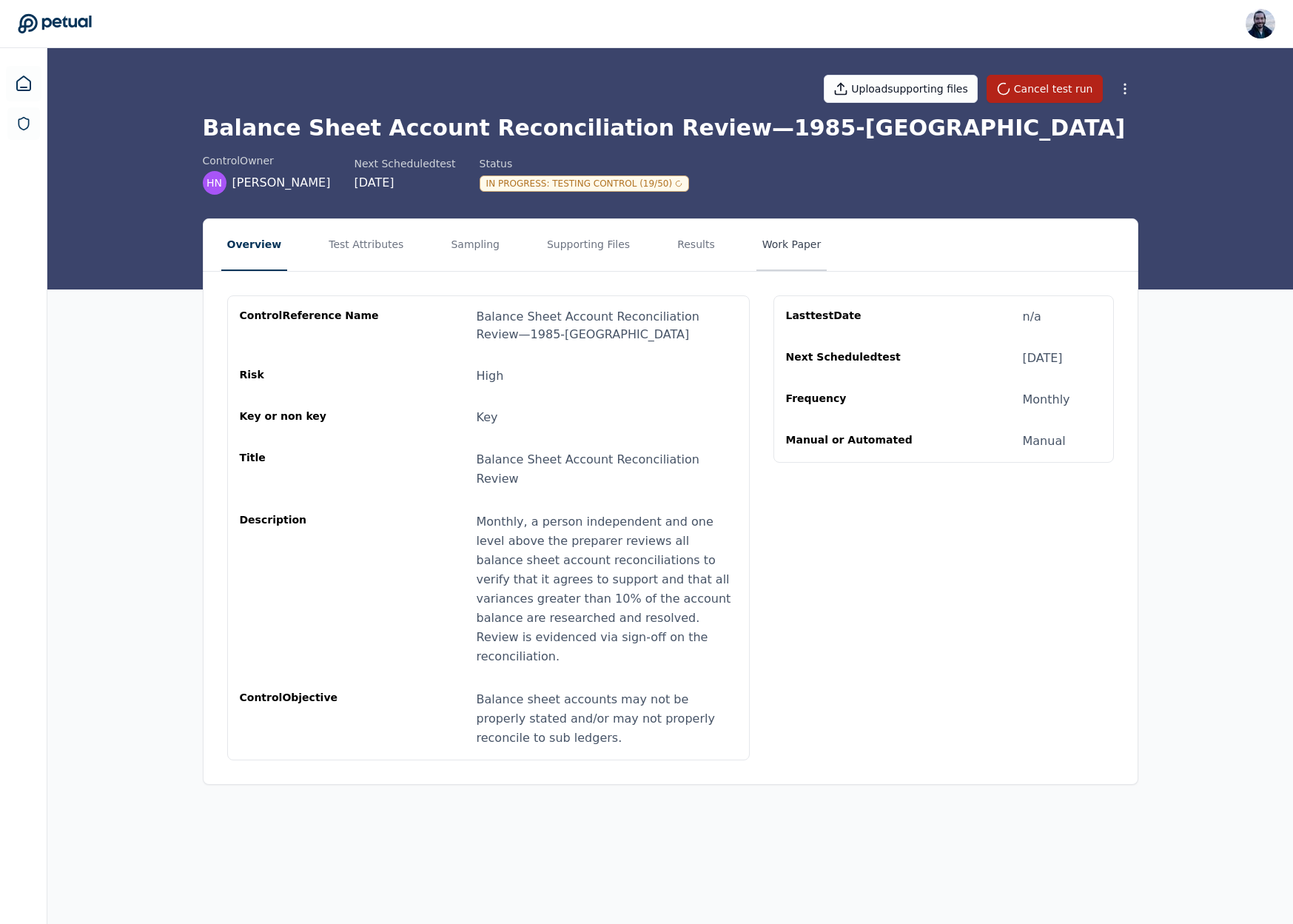
click at [764, 258] on button "Work Paper" at bounding box center [792, 244] width 71 height 52
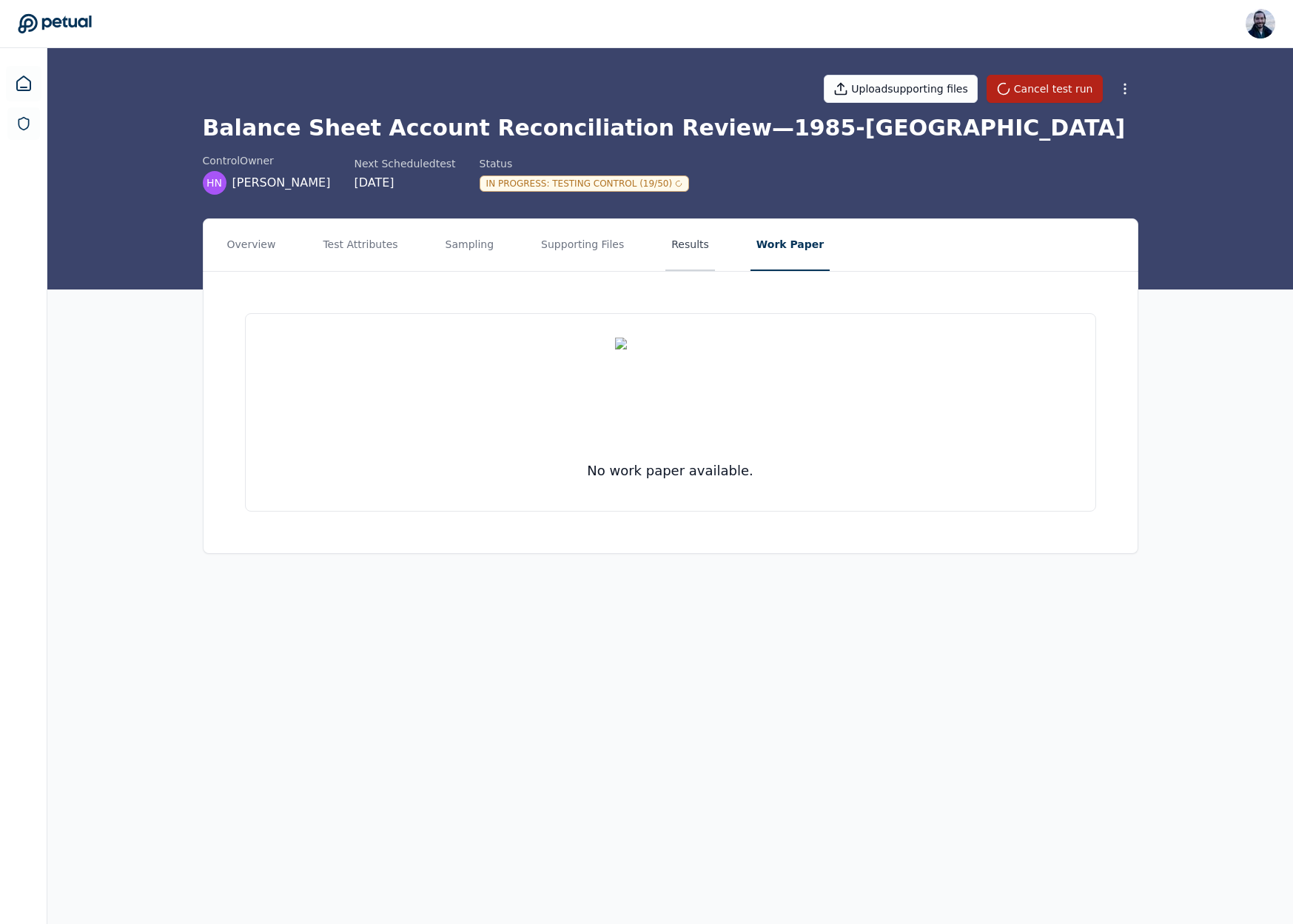
click at [681, 239] on button "Results" at bounding box center [690, 244] width 49 height 52
click at [606, 240] on button "Supporting Files" at bounding box center [583, 244] width 95 height 52
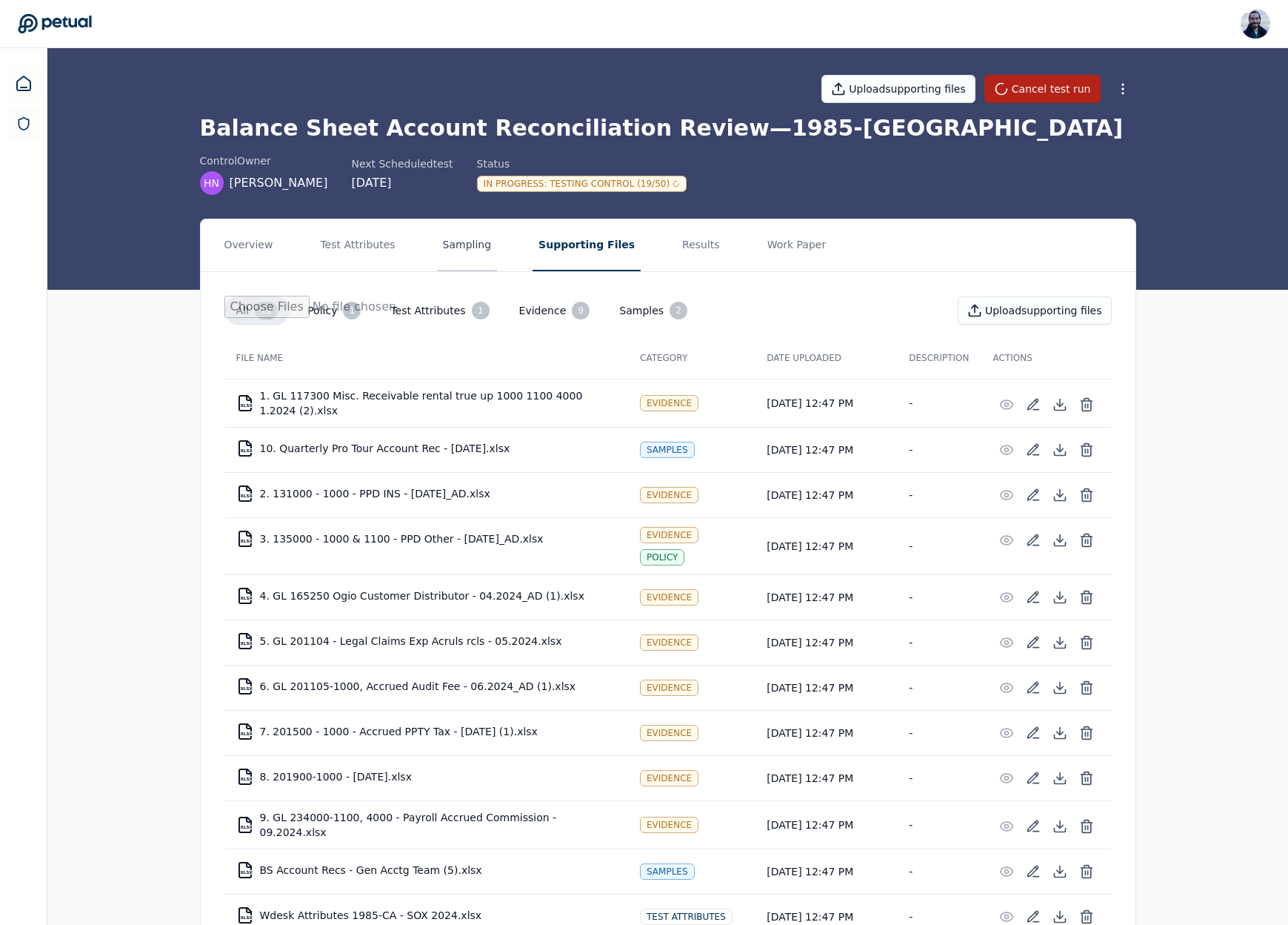
click at [473, 249] on button "Sampling" at bounding box center [468, 245] width 61 height 52
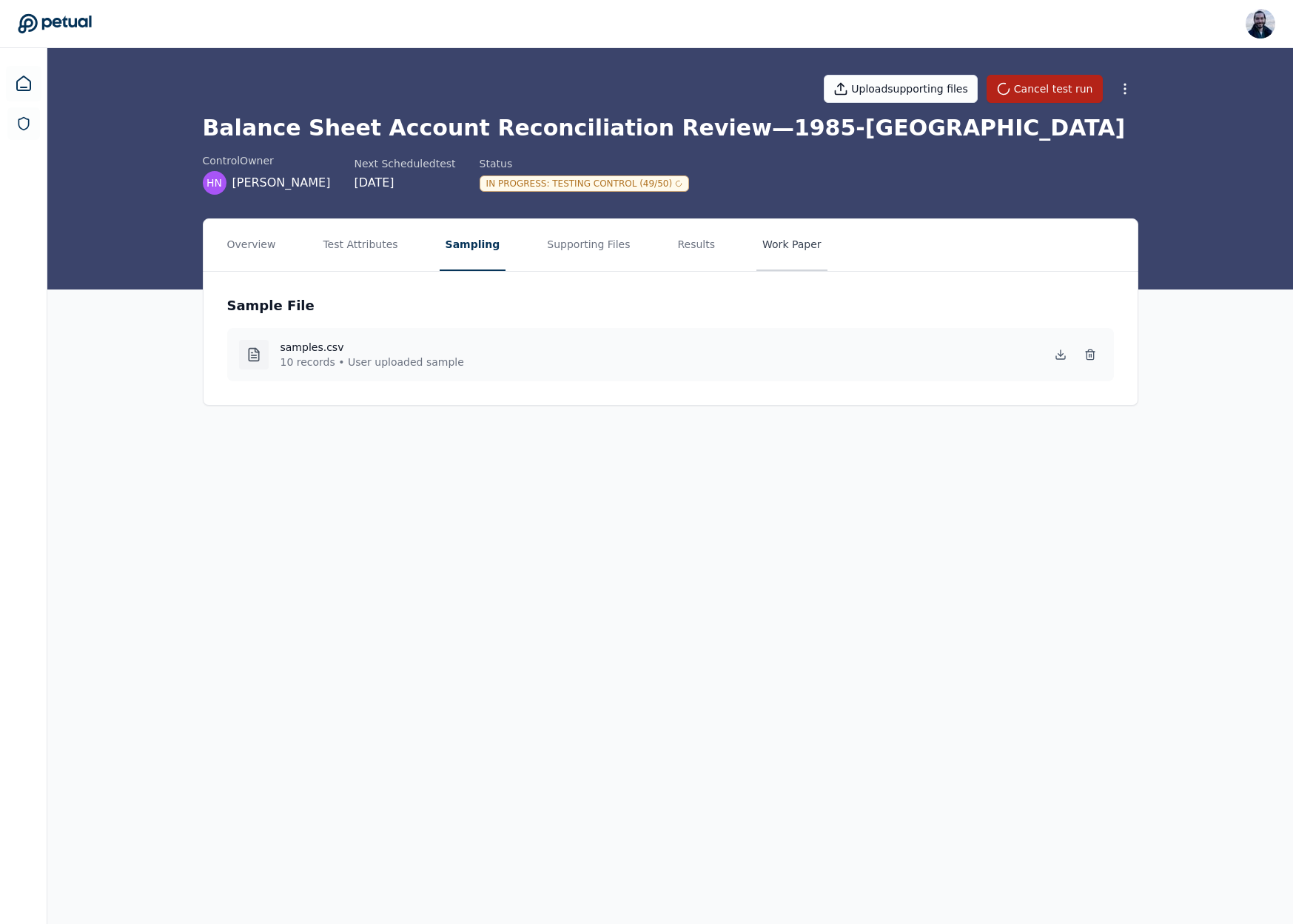
click at [794, 236] on button "Work Paper" at bounding box center [792, 244] width 71 height 52
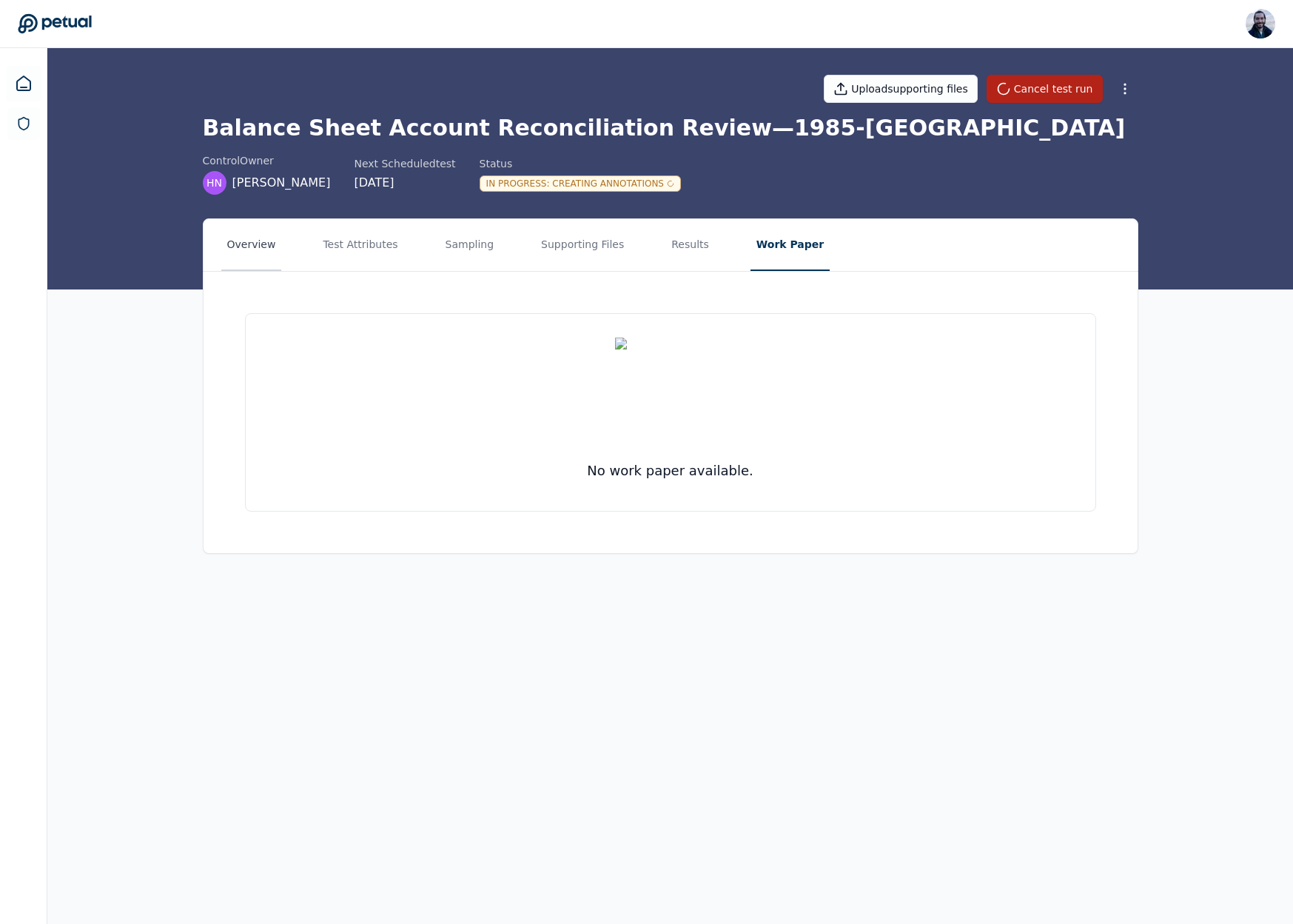
click at [267, 252] on button "Overview" at bounding box center [252, 244] width 61 height 52
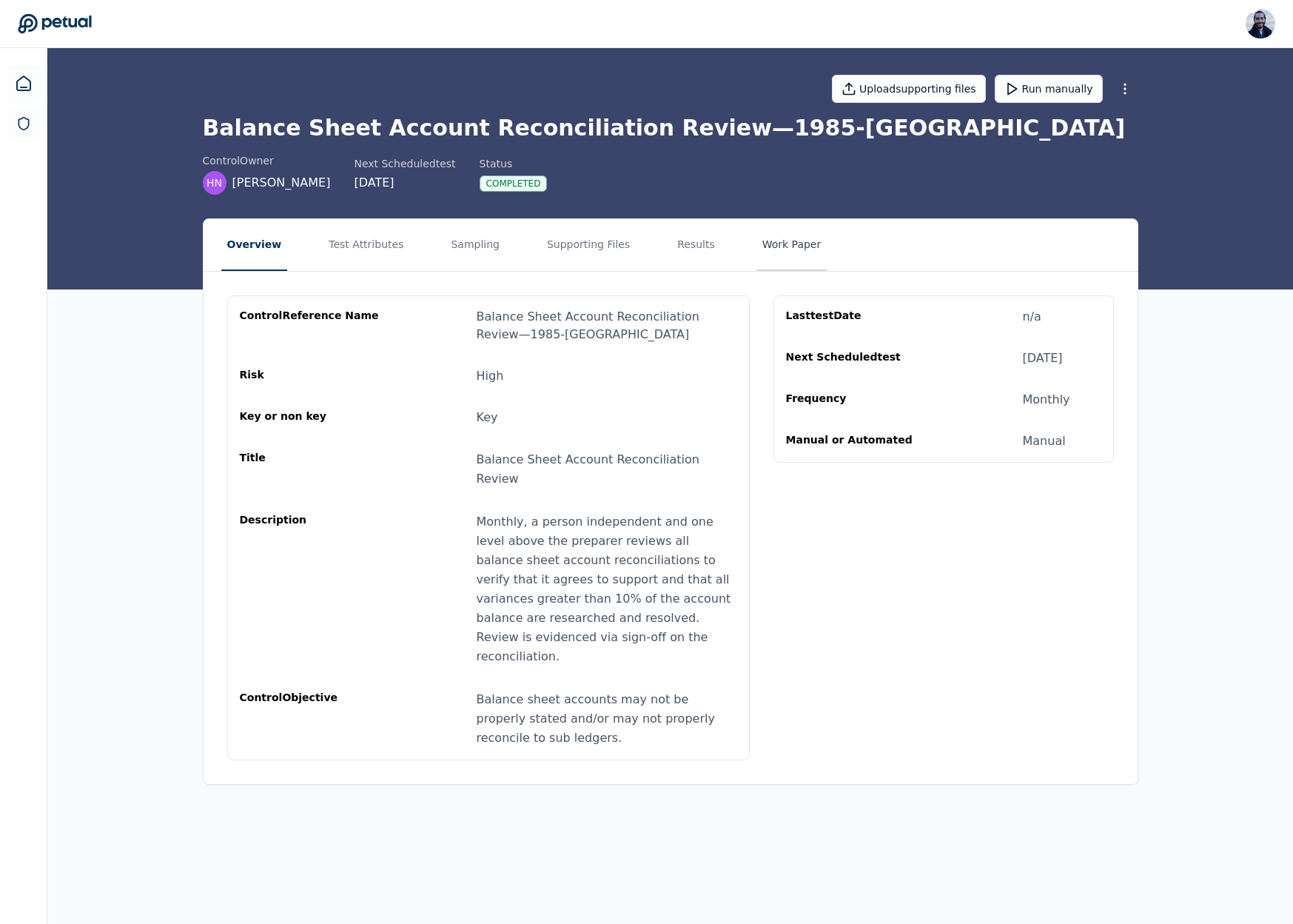
click at [762, 245] on button "Work Paper" at bounding box center [792, 244] width 71 height 52
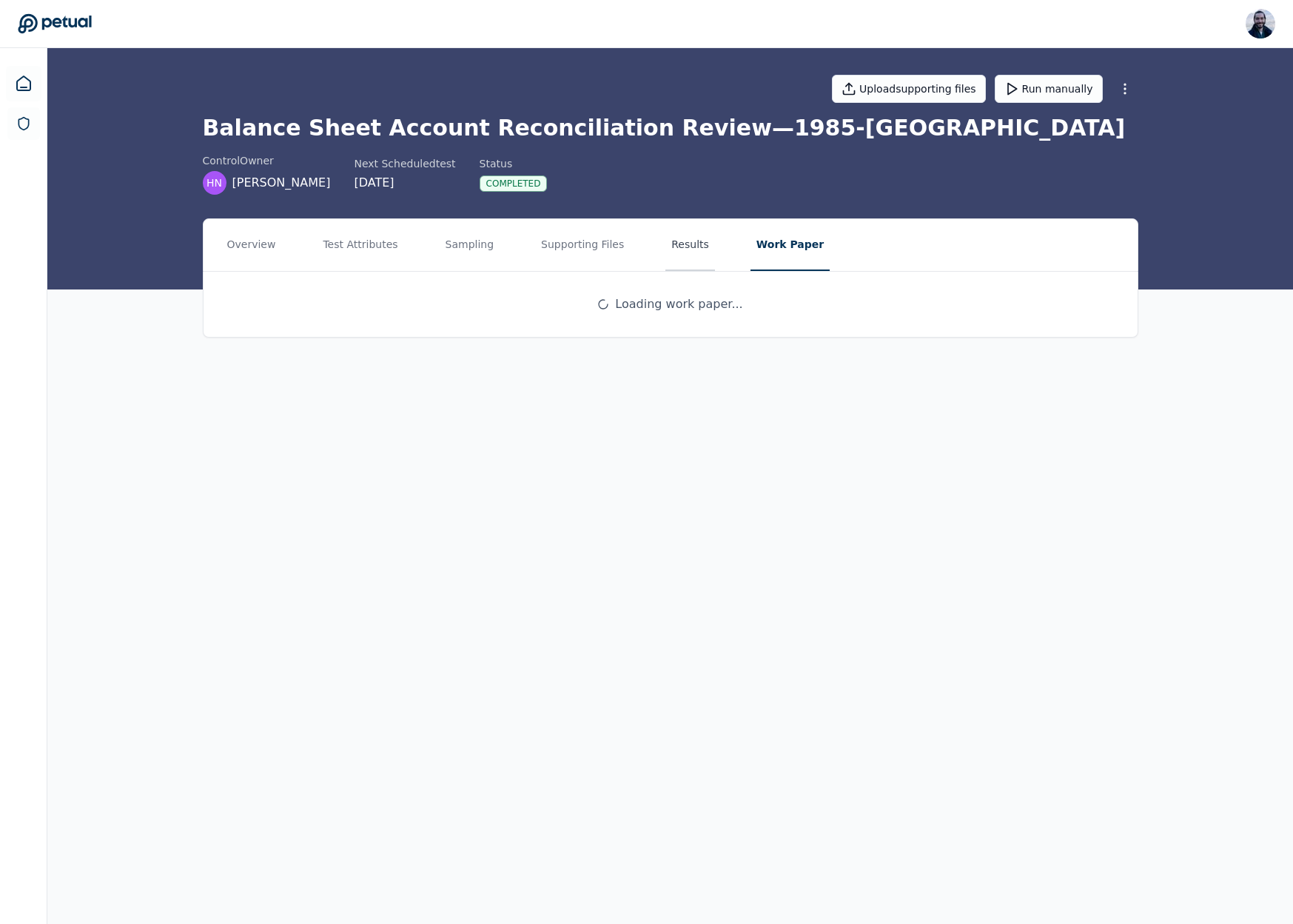
click at [669, 239] on button "Results" at bounding box center [690, 244] width 49 height 52
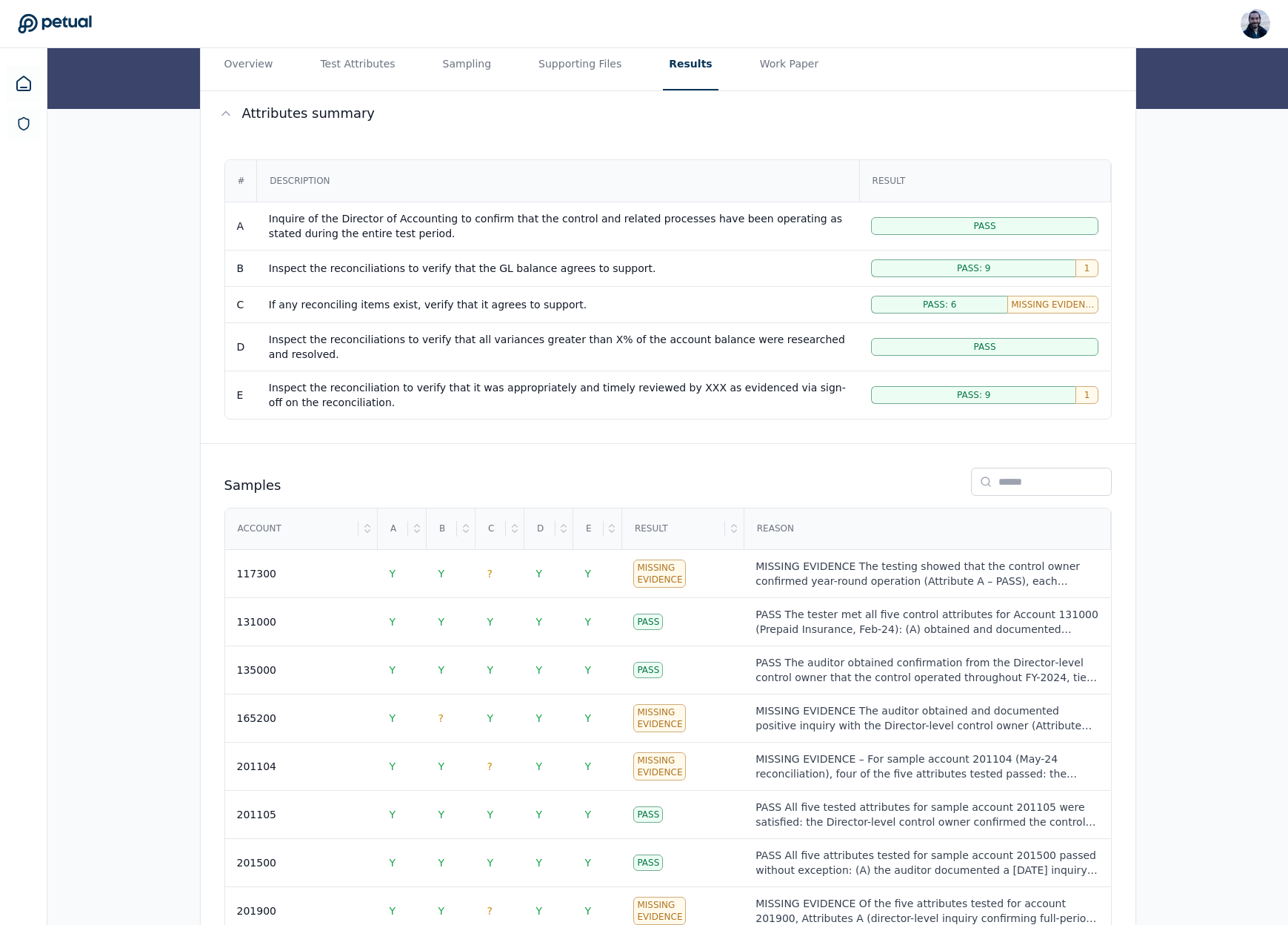
scroll to position [336, 0]
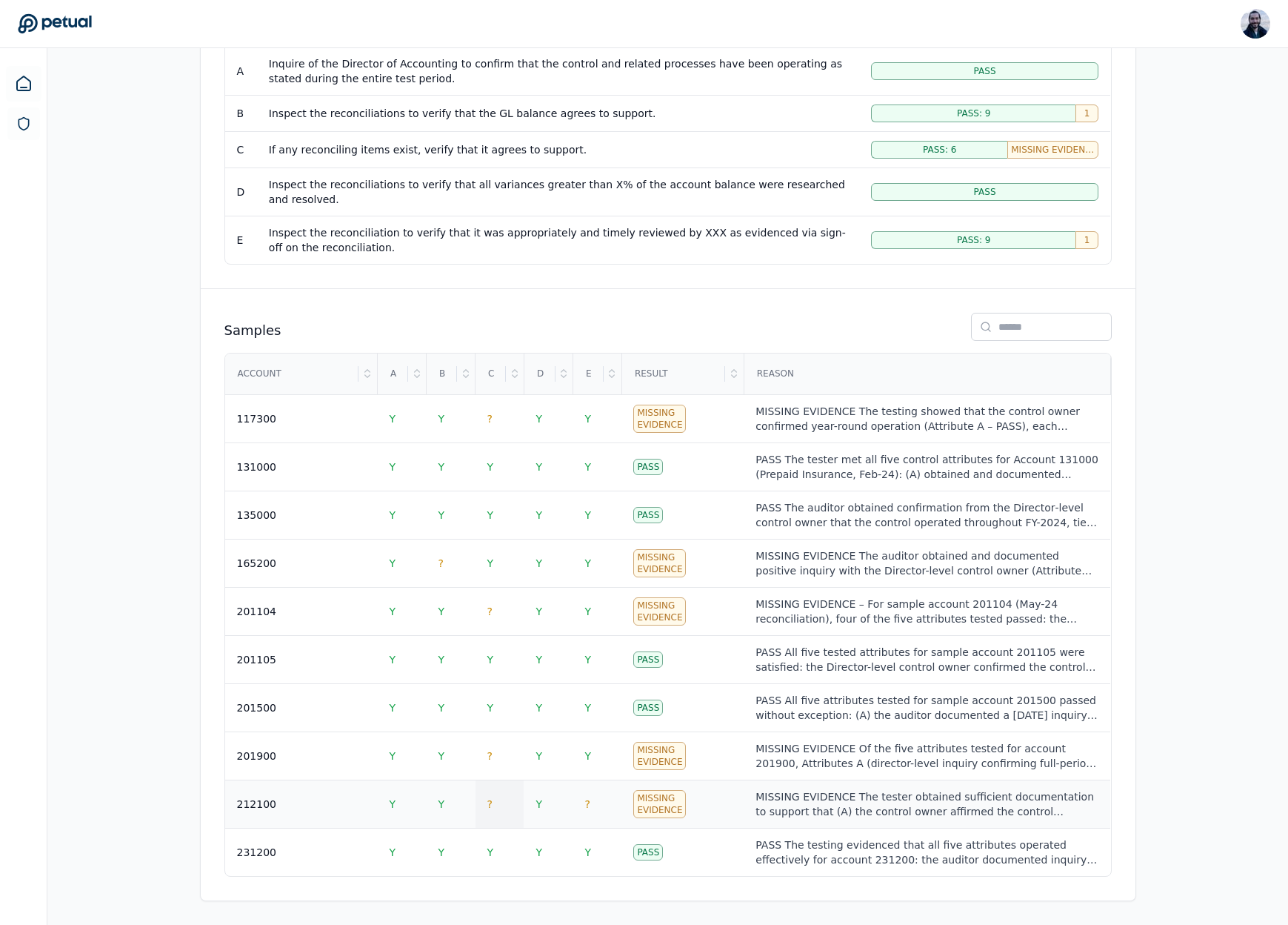
click at [494, 804] on td "?" at bounding box center [500, 804] width 49 height 48
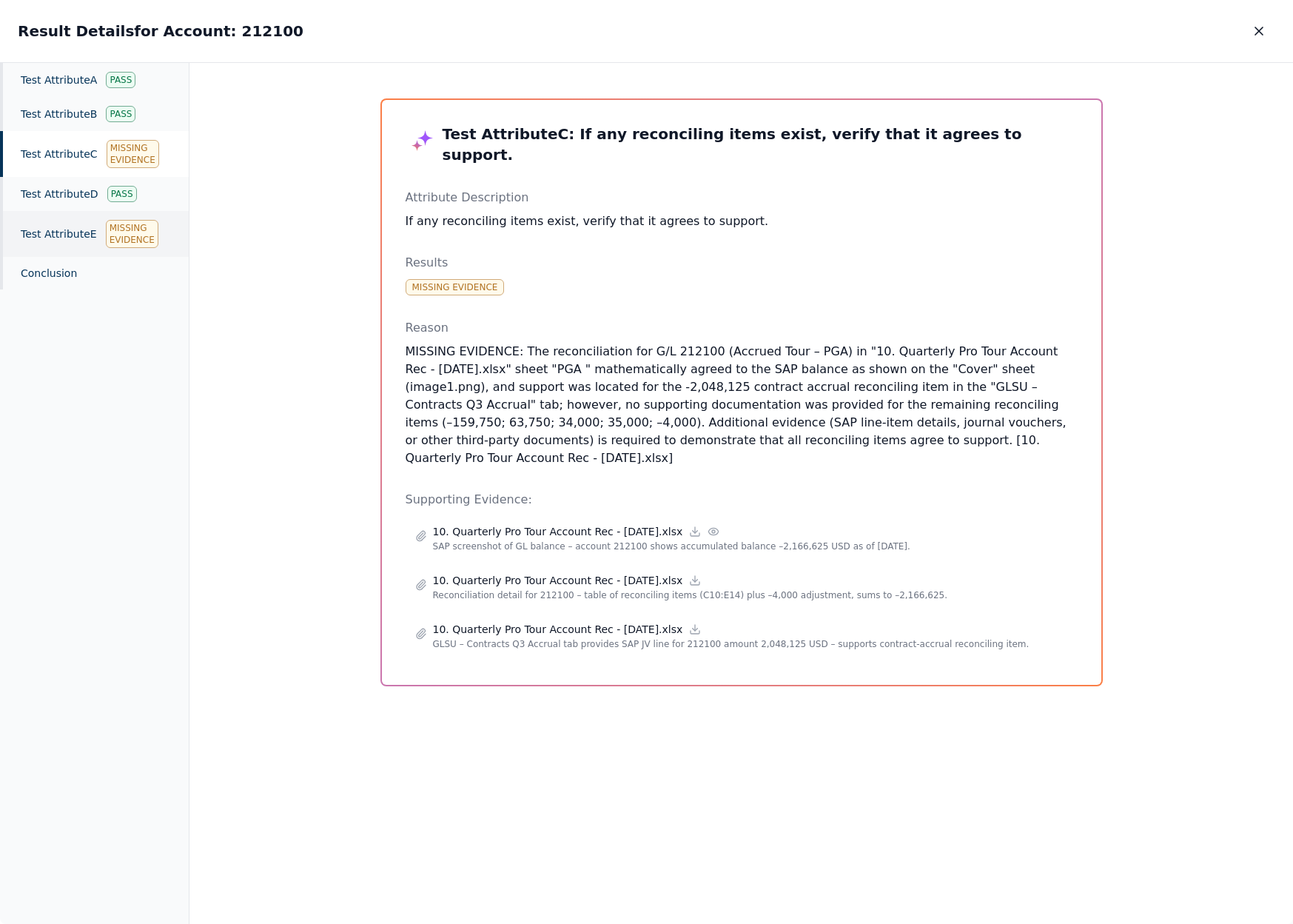
click at [74, 241] on div "Test Attribute E Missing Evidence" at bounding box center [94, 234] width 189 height 46
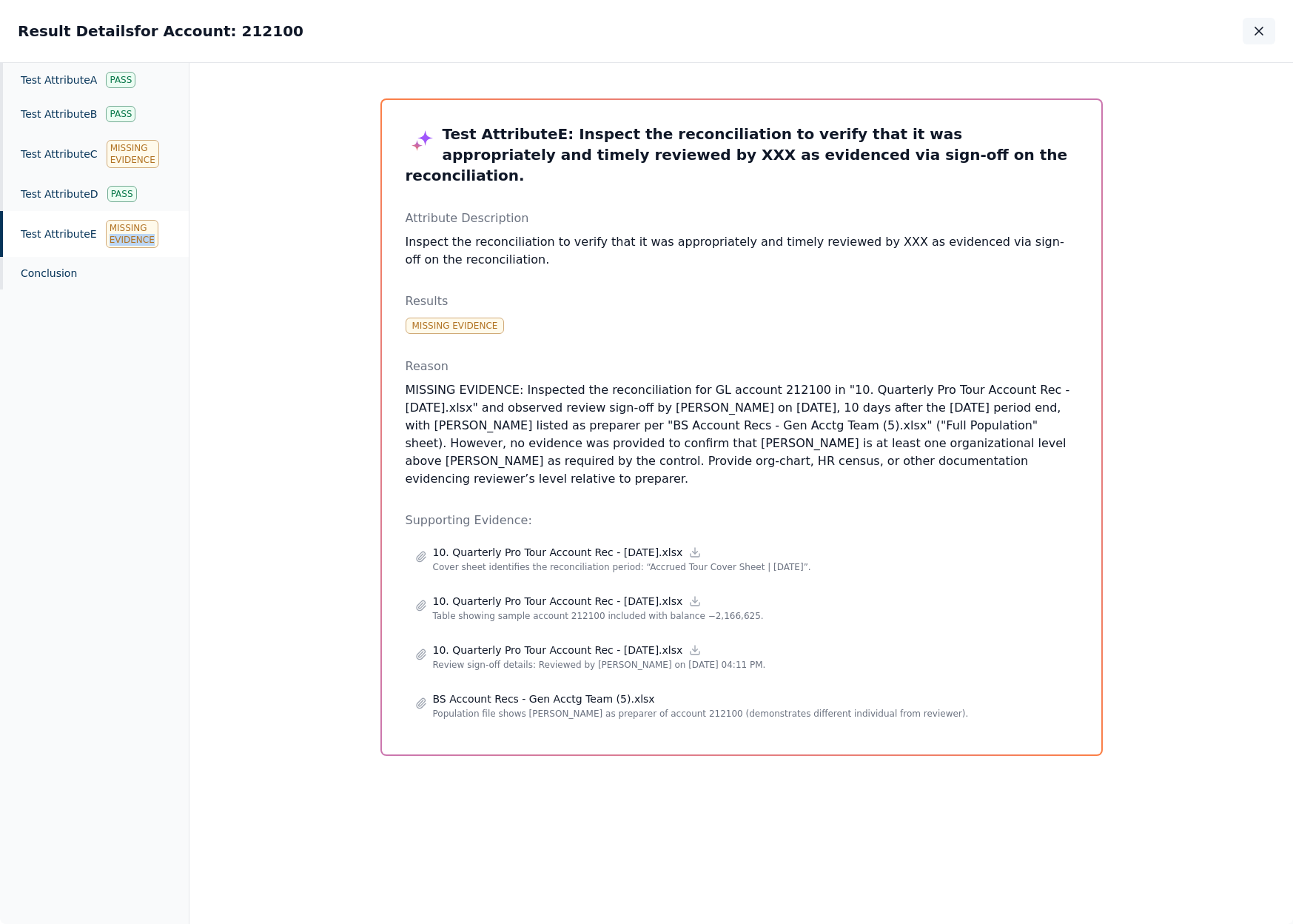
click at [1258, 33] on icon "button" at bounding box center [1259, 30] width 7 height 7
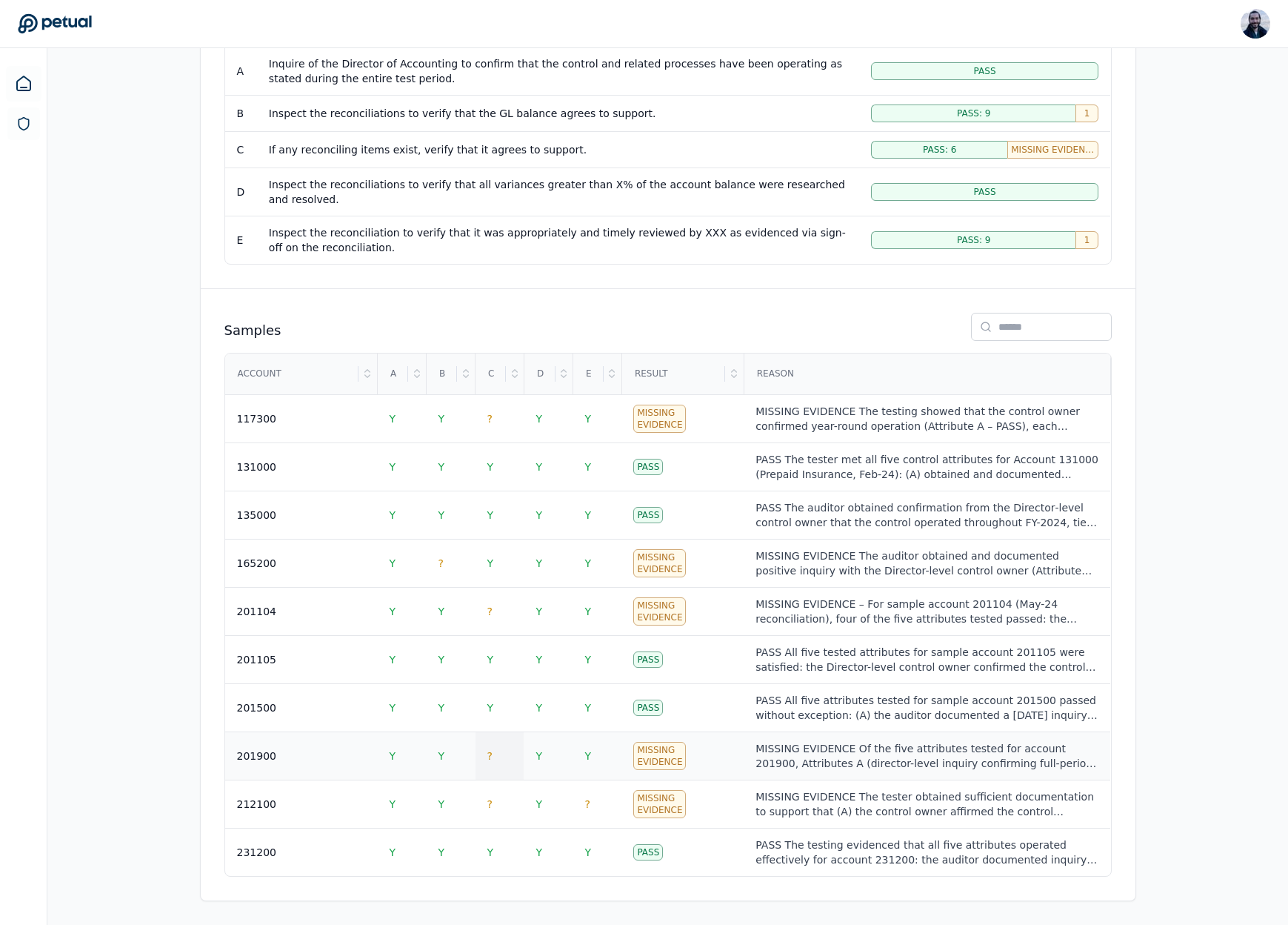
click at [494, 758] on td "?" at bounding box center [500, 756] width 49 height 48
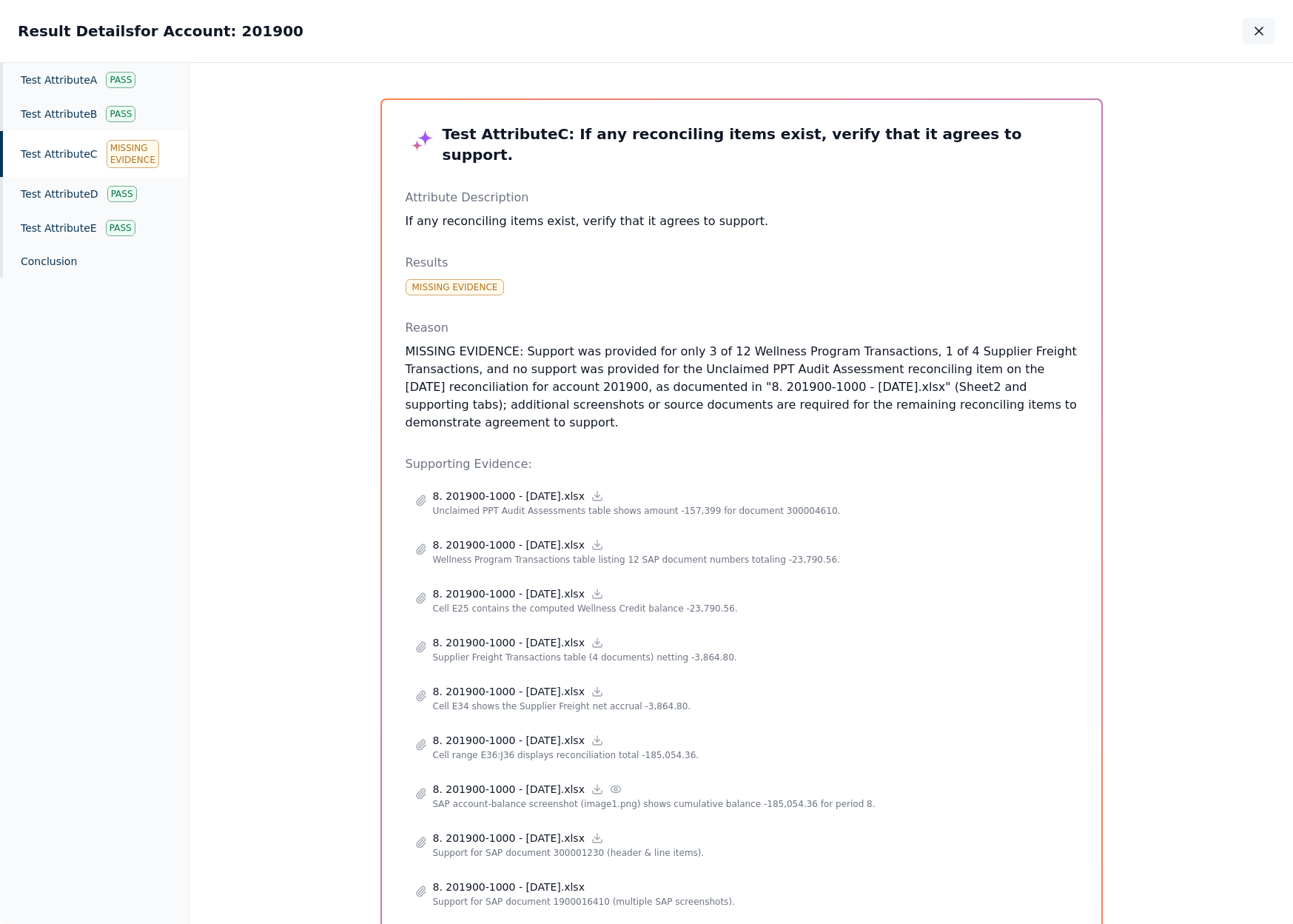
click at [1254, 26] on icon "button" at bounding box center [1259, 31] width 15 height 15
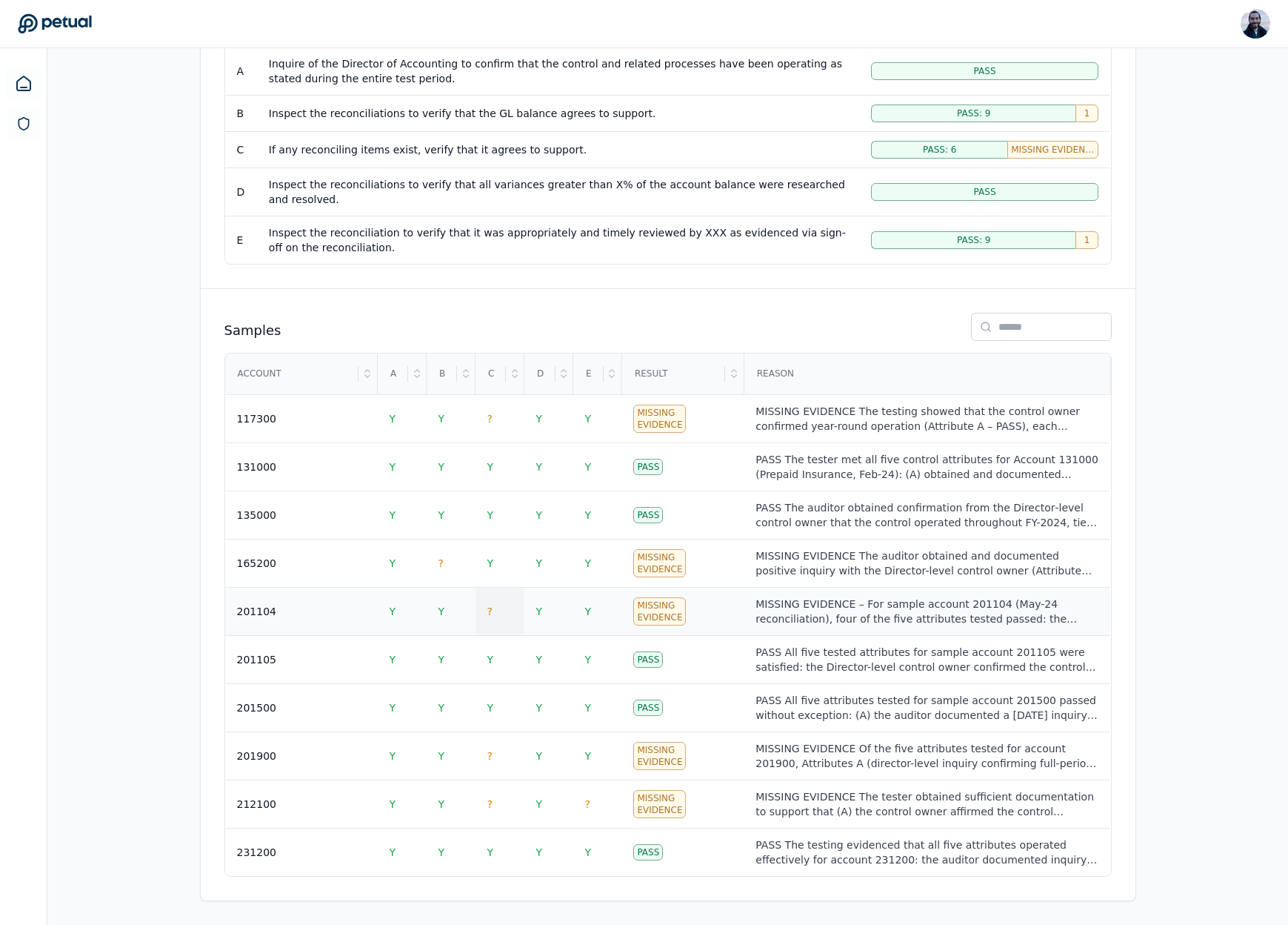
click at [491, 618] on td "?" at bounding box center [500, 611] width 49 height 48
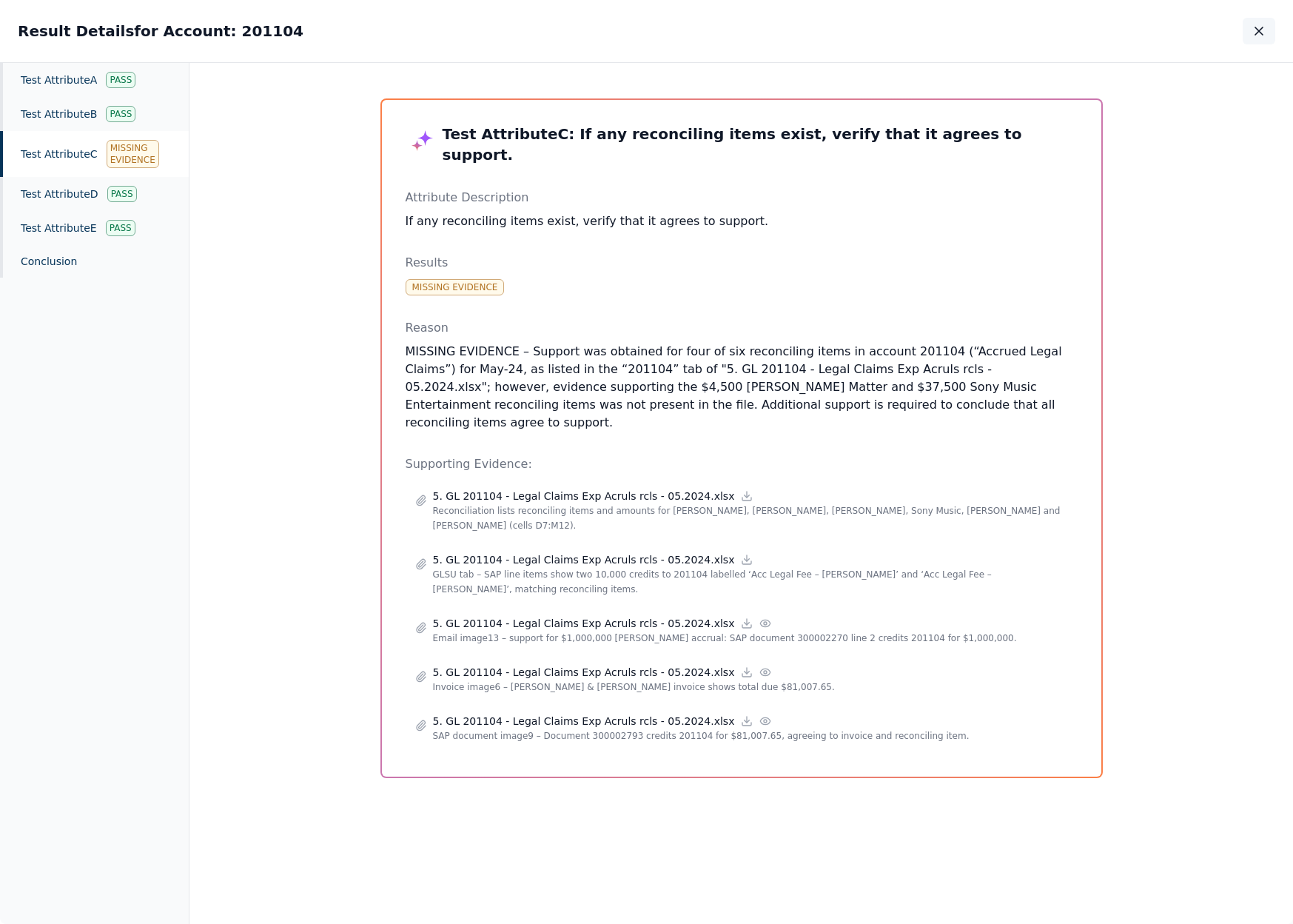
click at [1268, 35] on button "button" at bounding box center [1259, 31] width 33 height 26
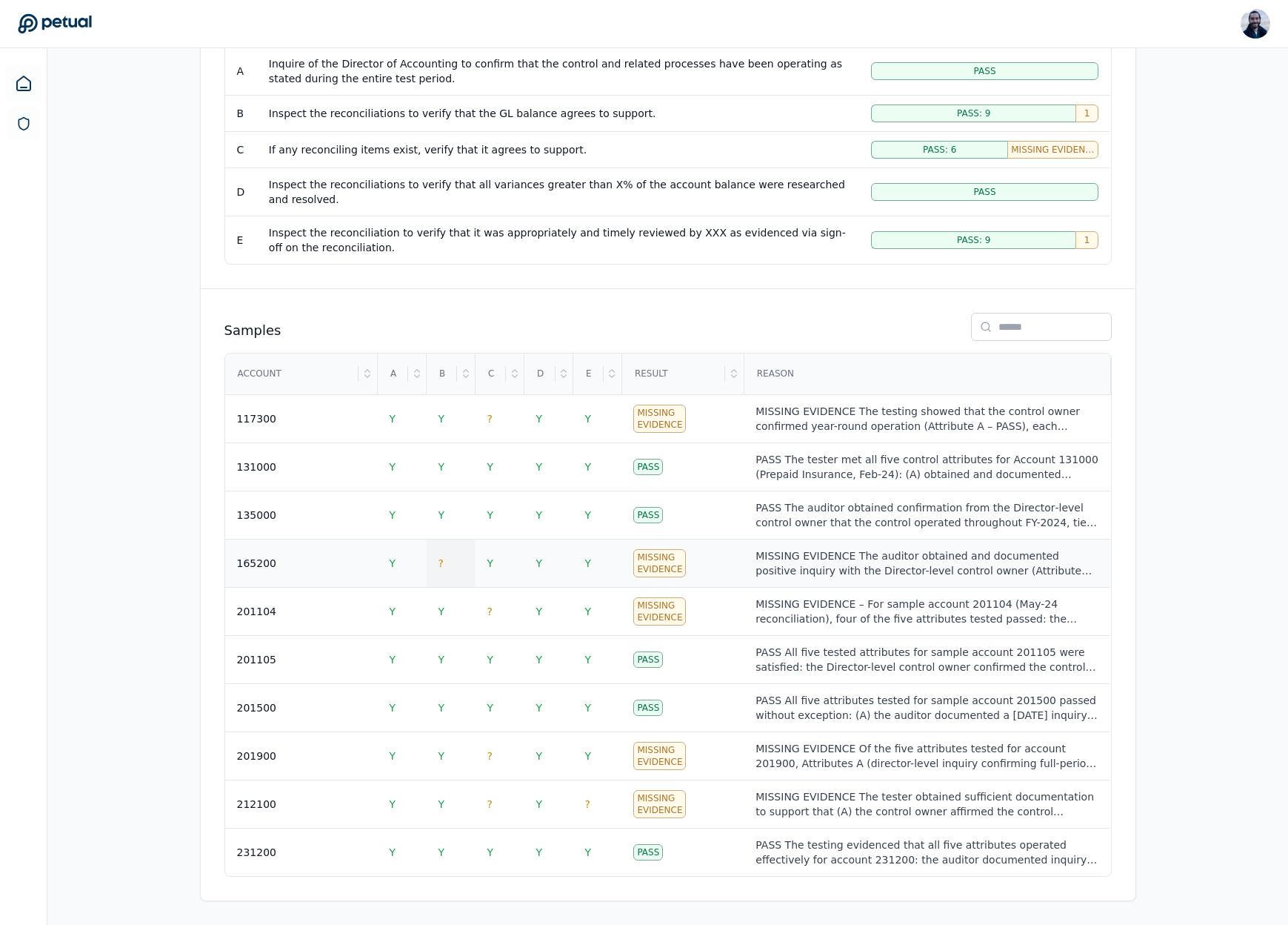
click at [445, 569] on td "?" at bounding box center [451, 563] width 49 height 48
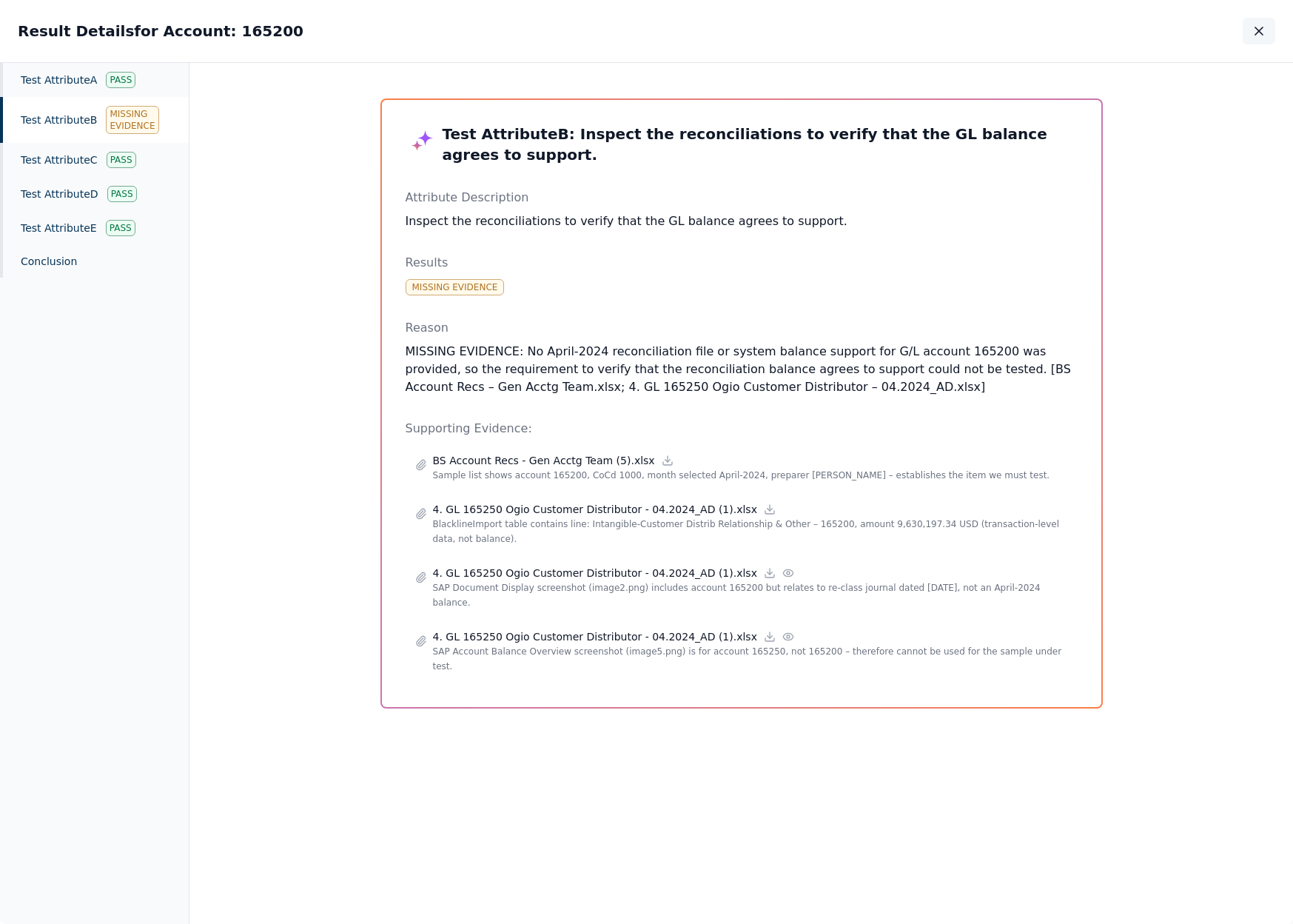
click at [1251, 33] on icon "button" at bounding box center [1259, 31] width 15 height 15
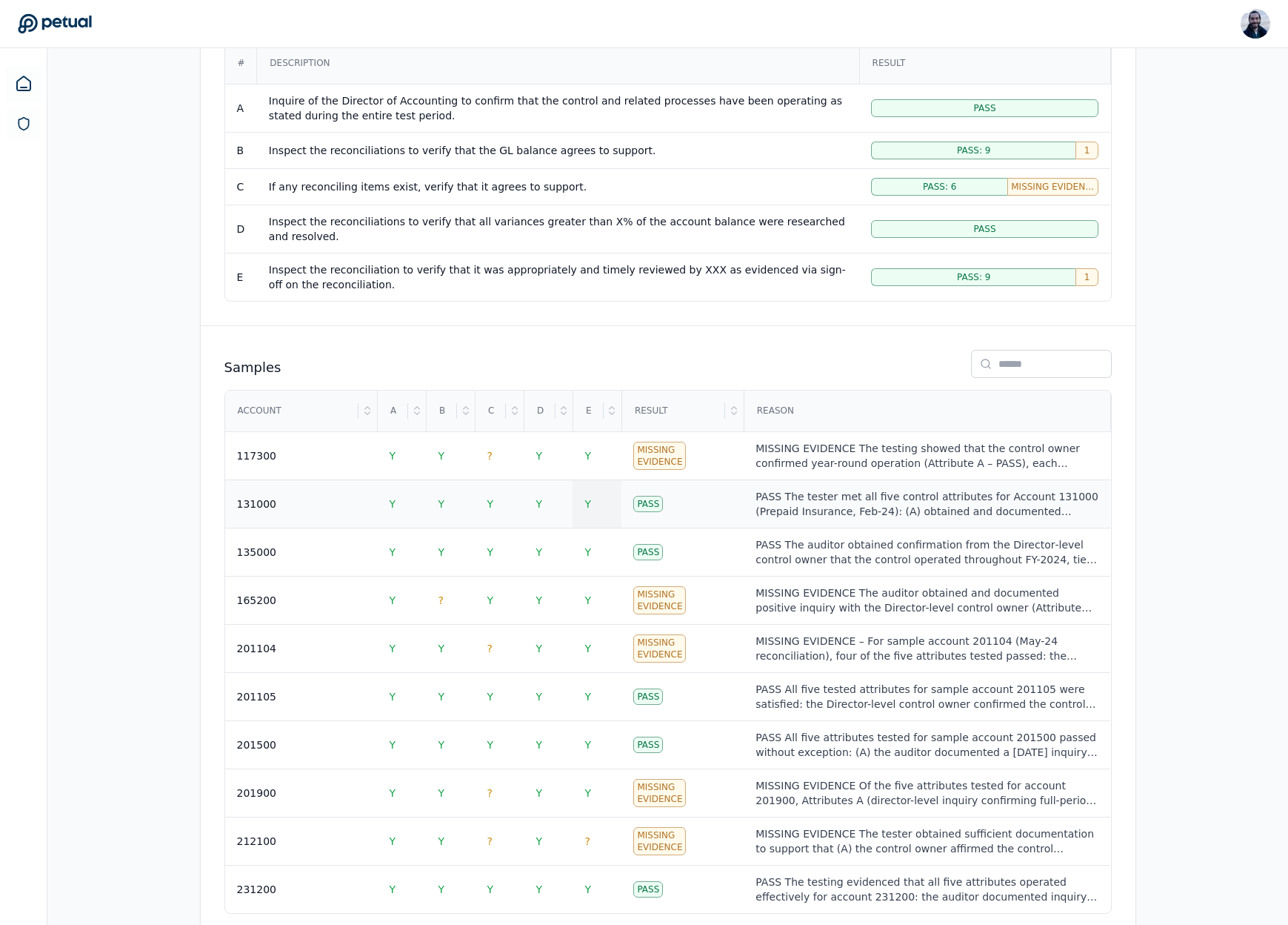
scroll to position [336, 0]
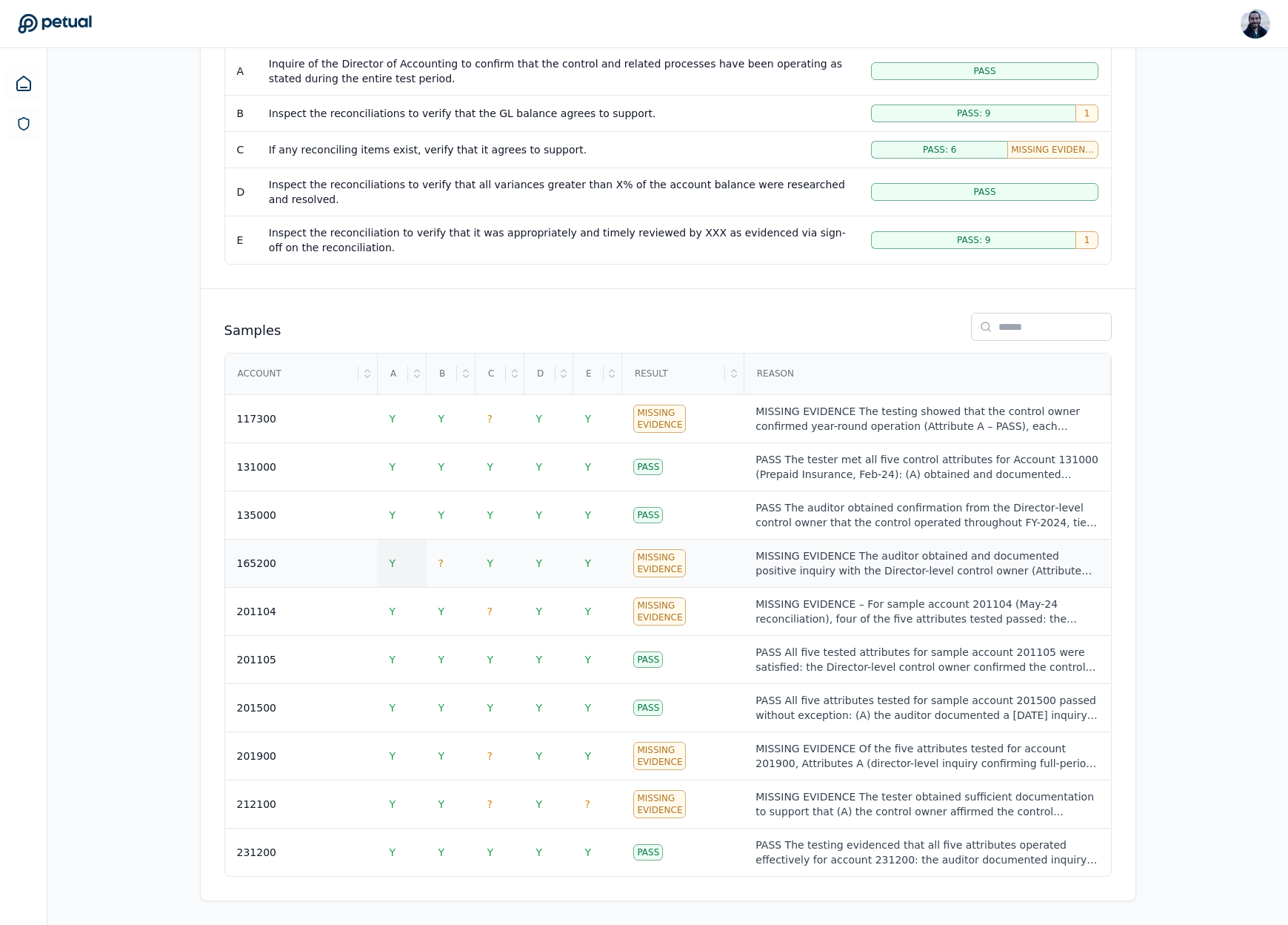
click at [397, 560] on td "Y" at bounding box center [402, 563] width 49 height 48
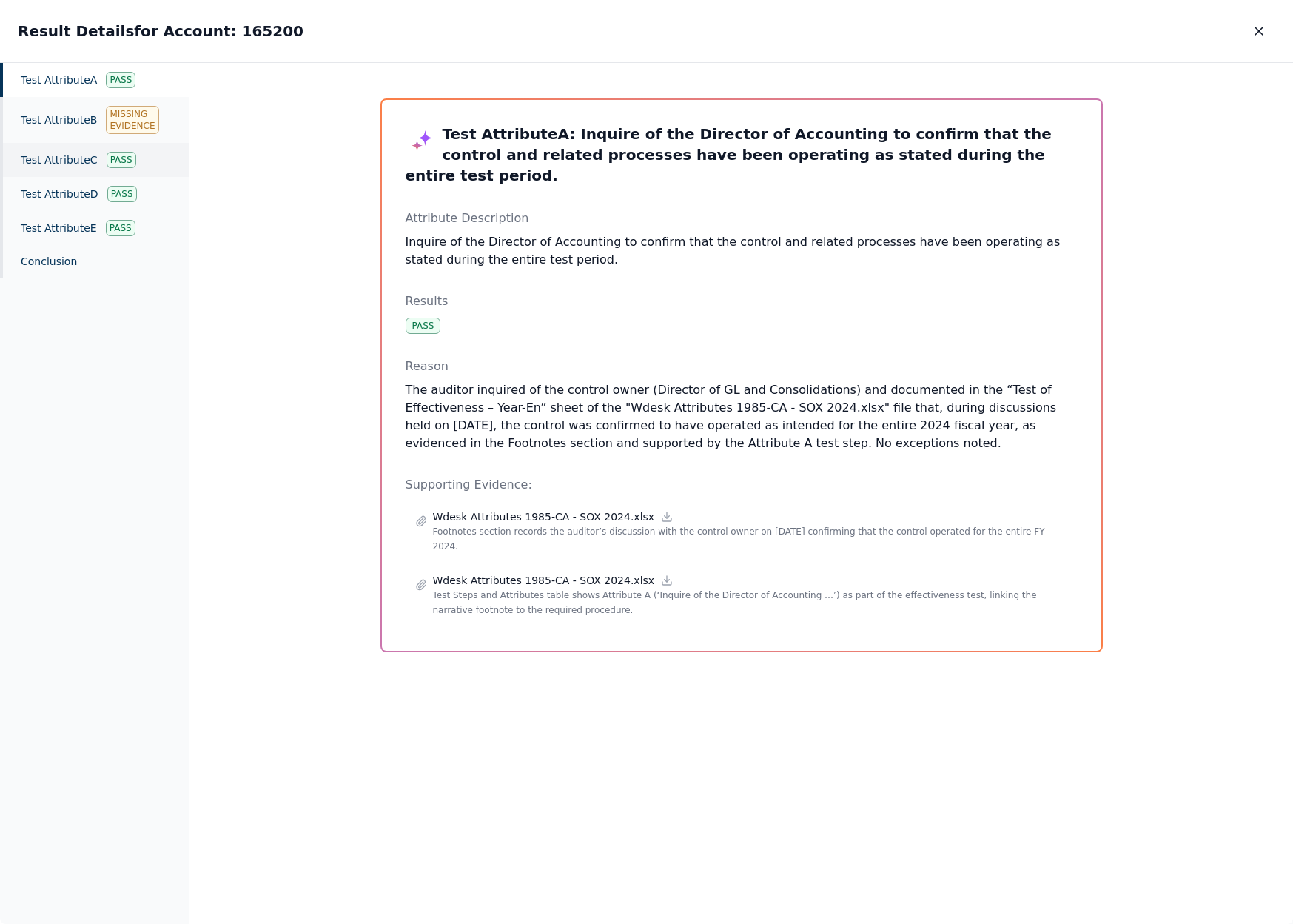
click at [72, 157] on div "Test Attribute C Pass" at bounding box center [94, 160] width 189 height 34
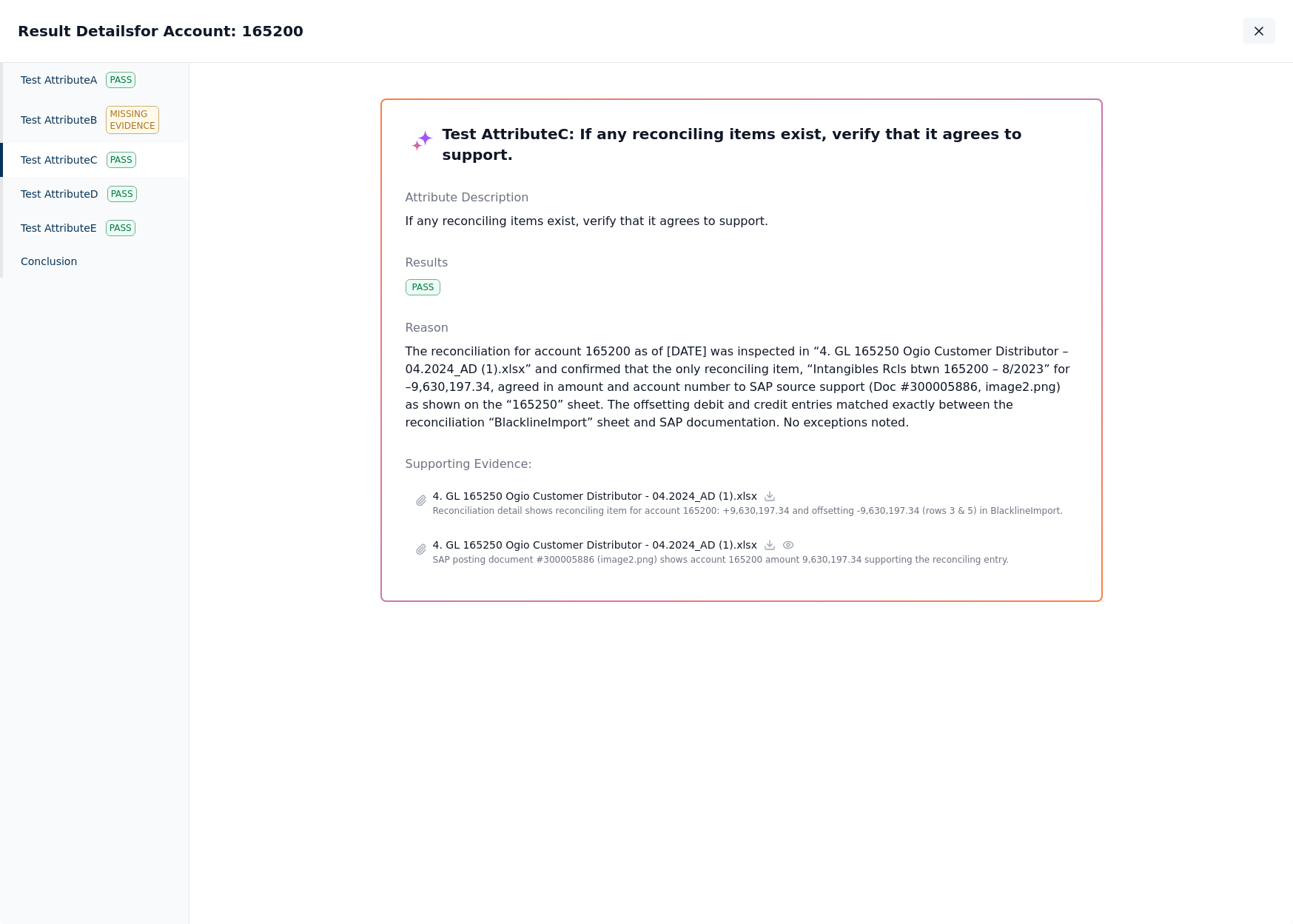
click at [1254, 27] on icon "button" at bounding box center [1259, 31] width 15 height 15
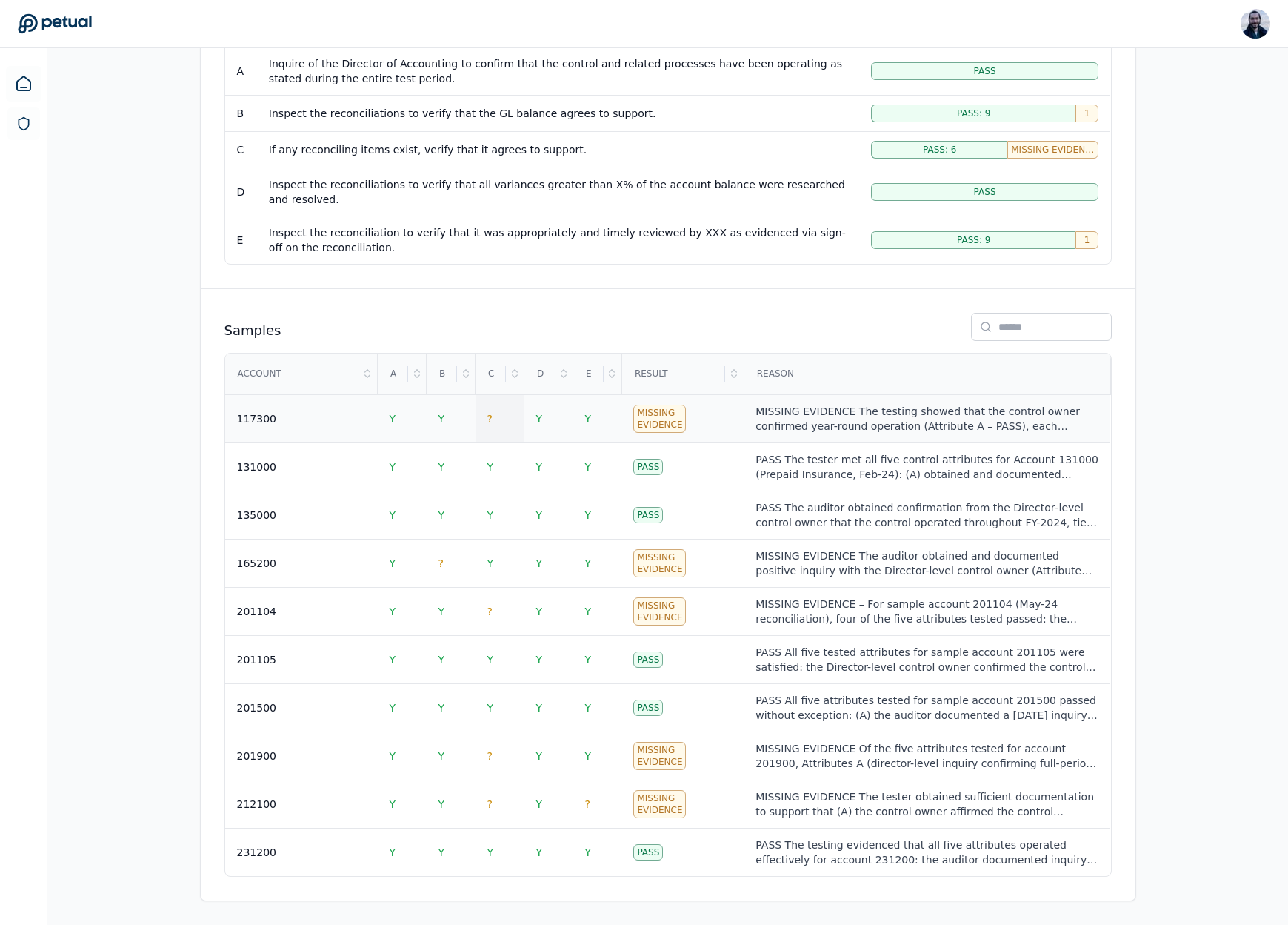
click at [479, 422] on td "?" at bounding box center [500, 419] width 49 height 48
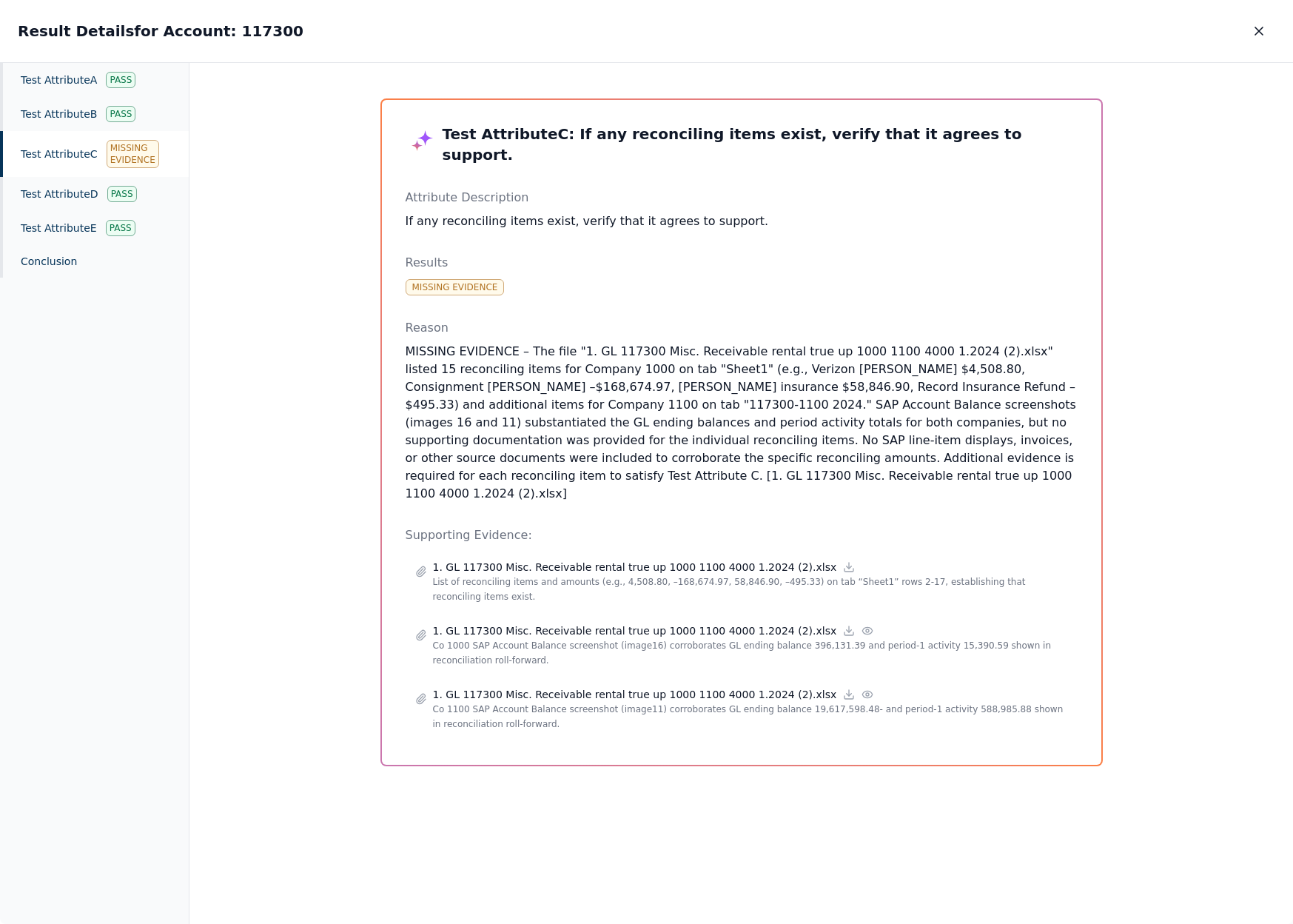
click at [472, 435] on p "MISSING EVIDENCE – The file "1. GL 117300 Misc. Receivable rental true up 1000 …" at bounding box center [742, 422] width 672 height 160
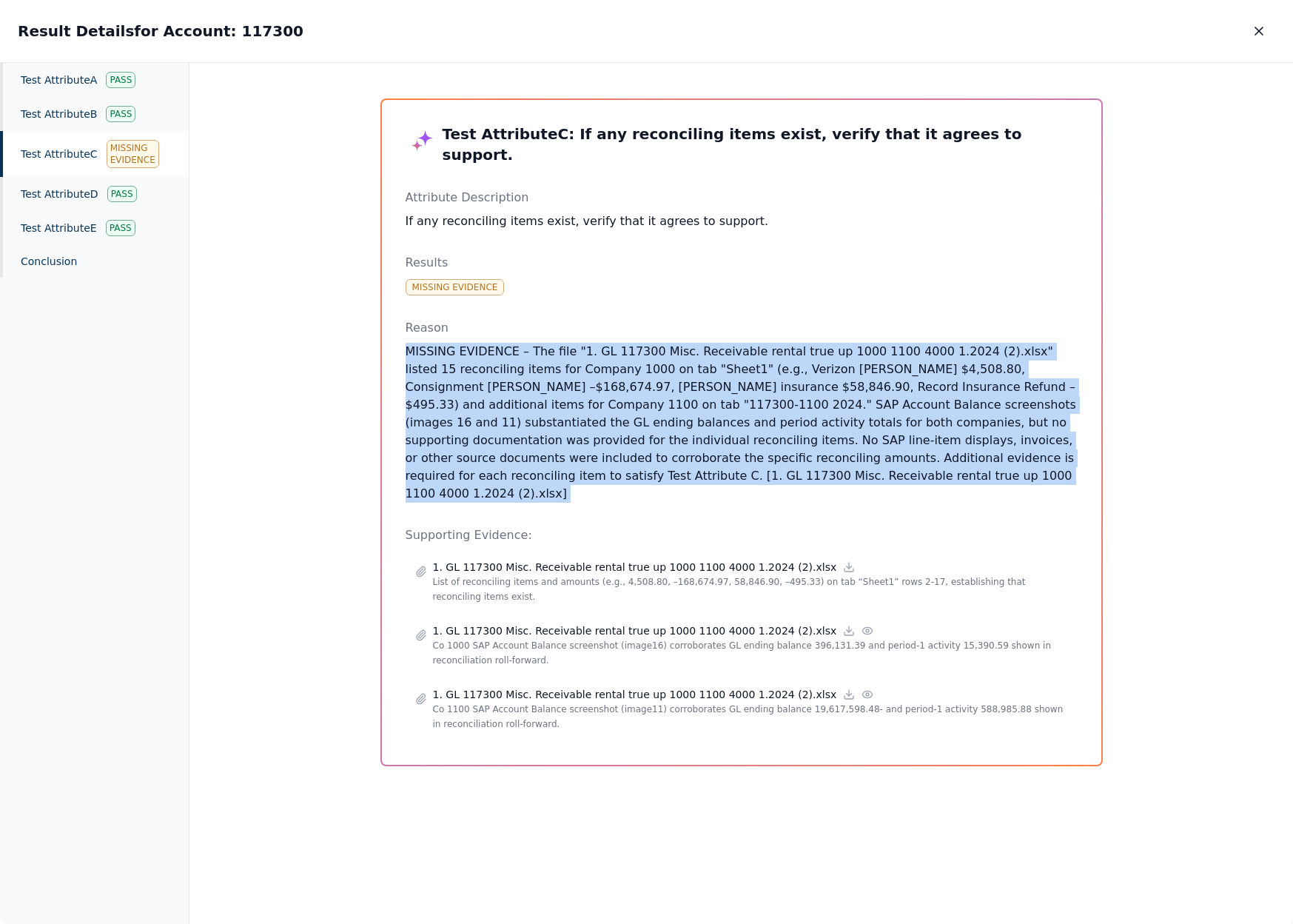
click at [472, 435] on p "MISSING EVIDENCE – The file "1. GL 117300 Misc. Receivable rental true up 1000 …" at bounding box center [742, 422] width 672 height 160
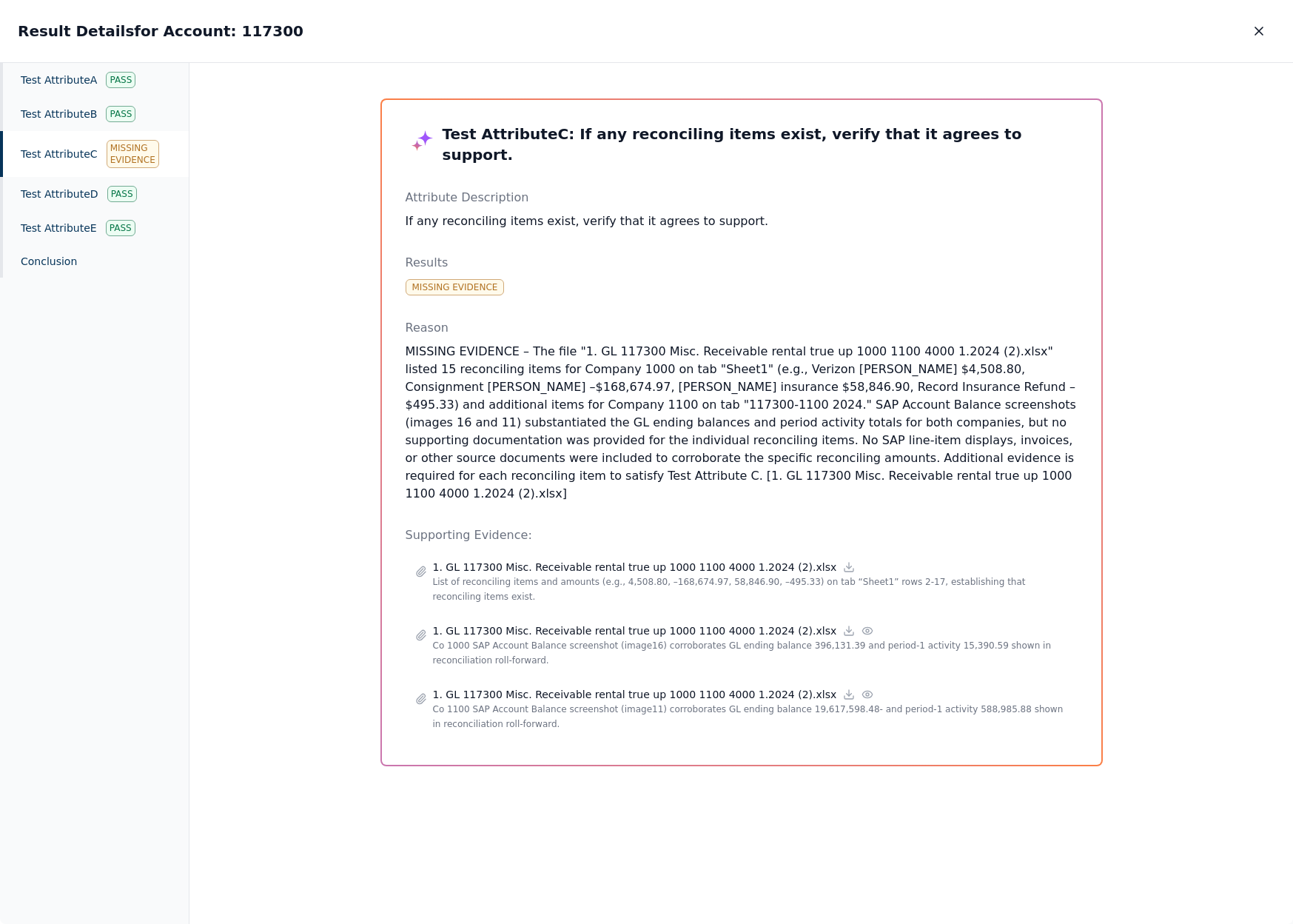
click at [530, 408] on p "MISSING EVIDENCE – The file "1. GL 117300 Misc. Receivable rental true up 1000 …" at bounding box center [742, 422] width 672 height 160
click at [1265, 32] on icon "button" at bounding box center [1259, 31] width 15 height 15
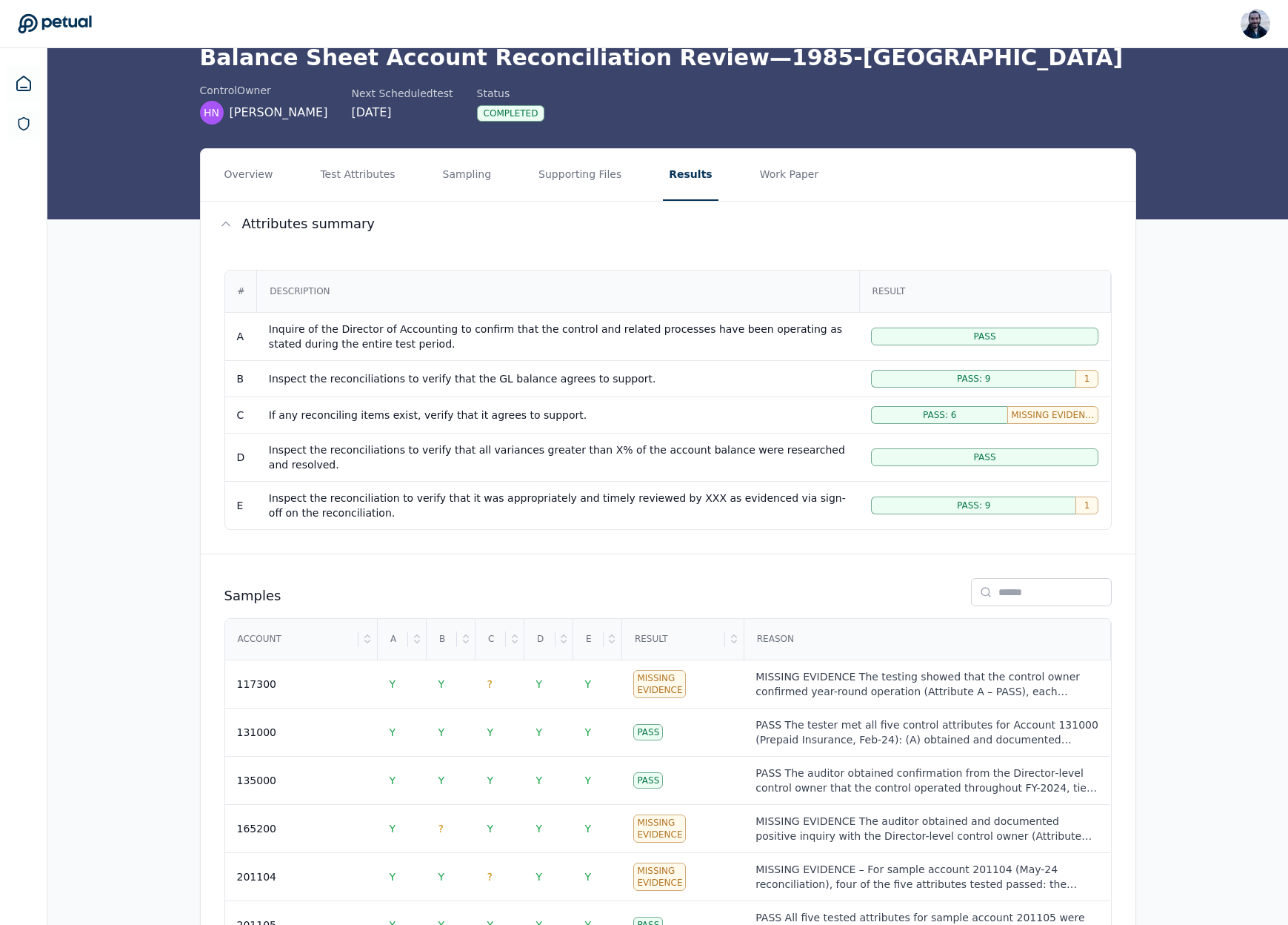
scroll to position [336, 0]
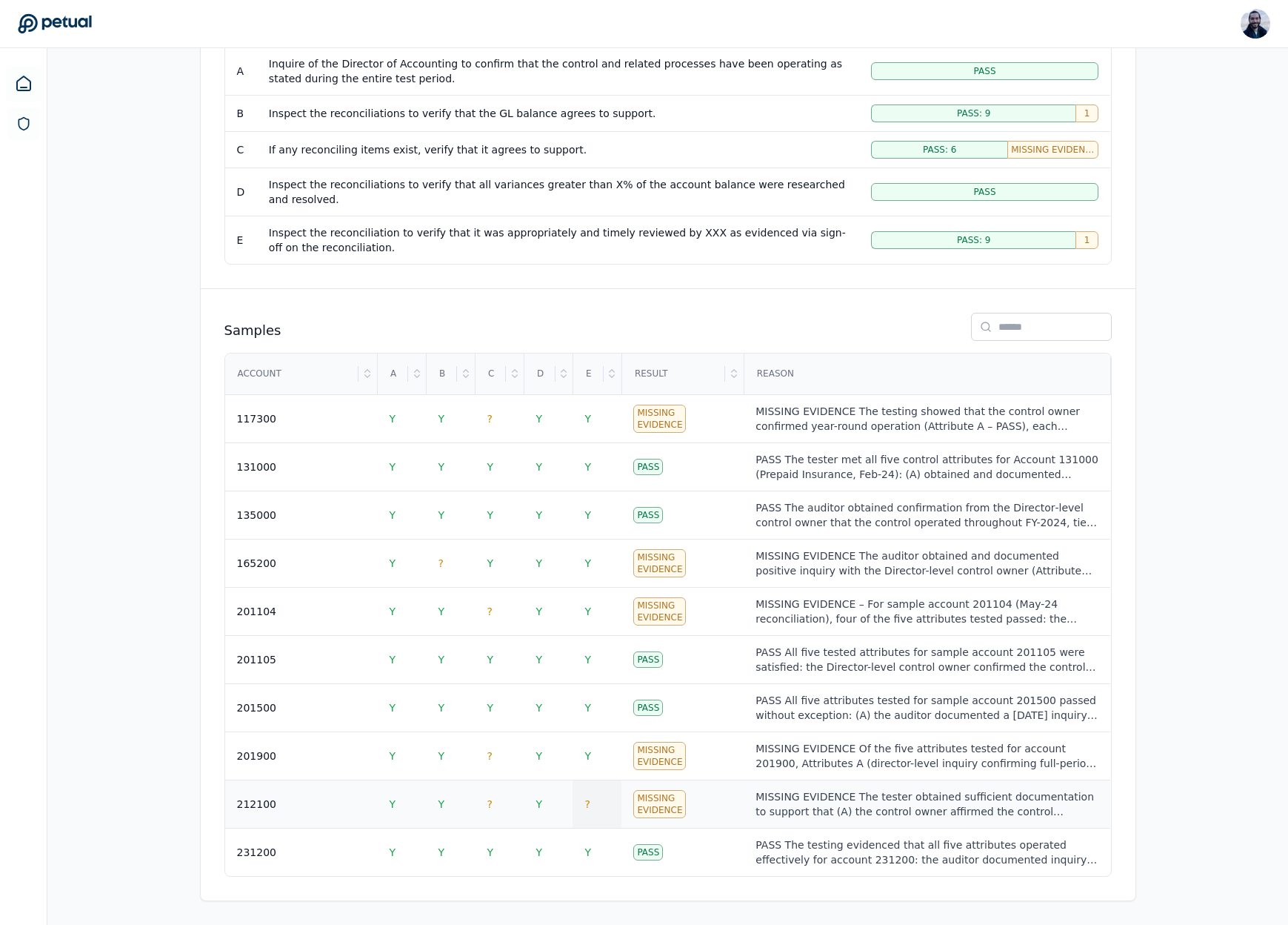
click at [601, 805] on td "?" at bounding box center [597, 804] width 49 height 48
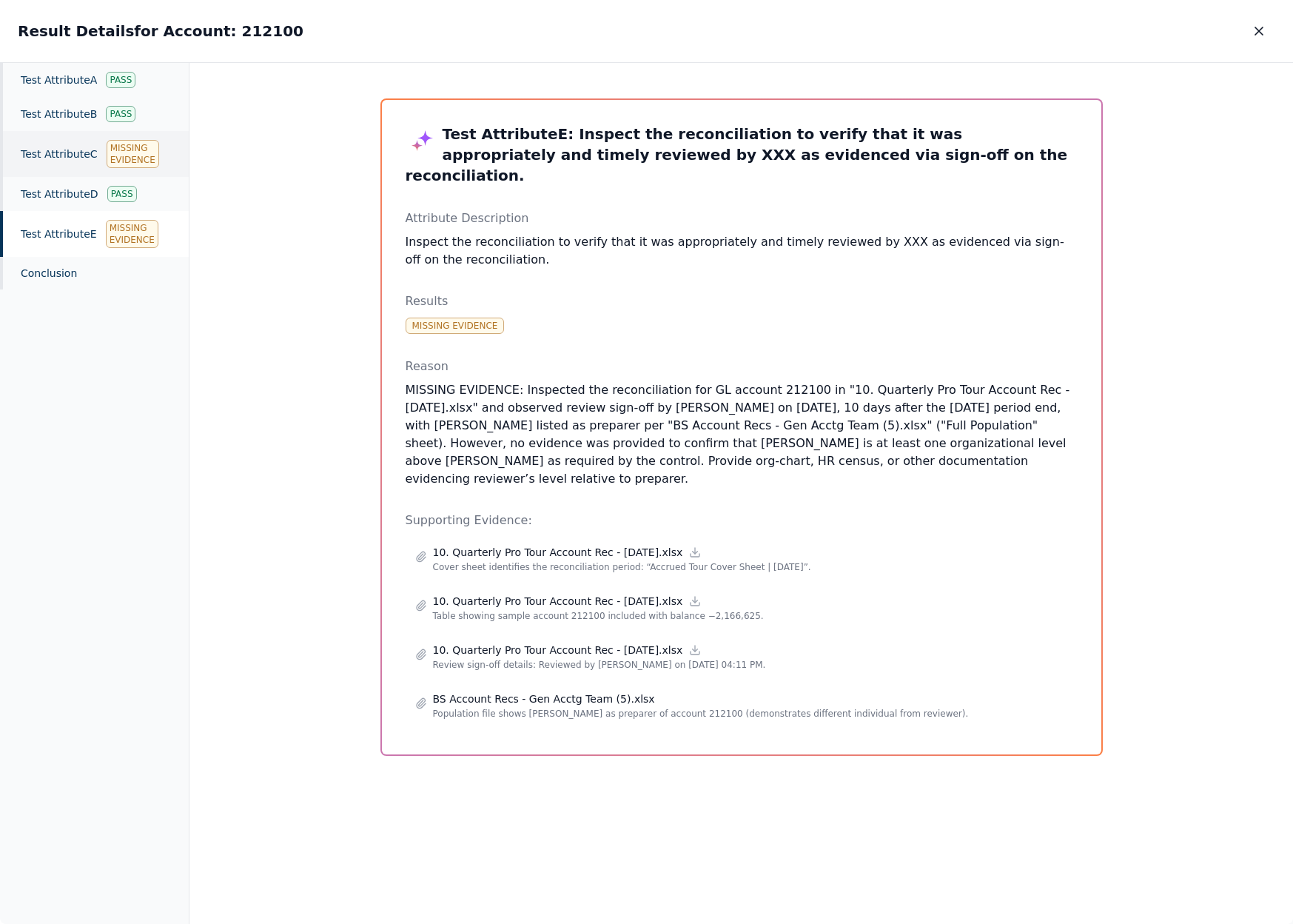
click at [89, 148] on div "Test Attribute C Missing Evidence" at bounding box center [94, 154] width 189 height 46
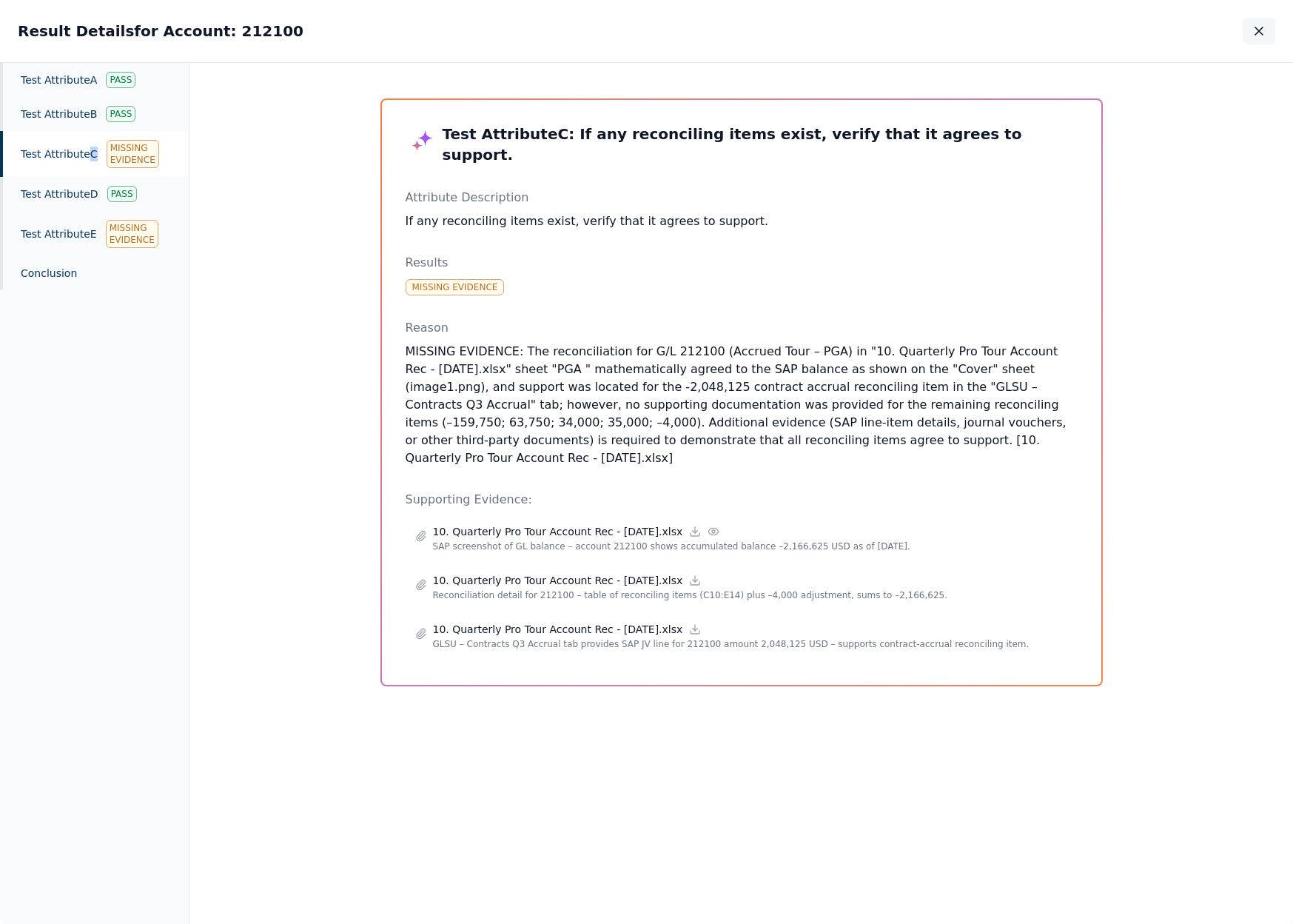
click at [1263, 32] on icon "button" at bounding box center [1259, 31] width 15 height 15
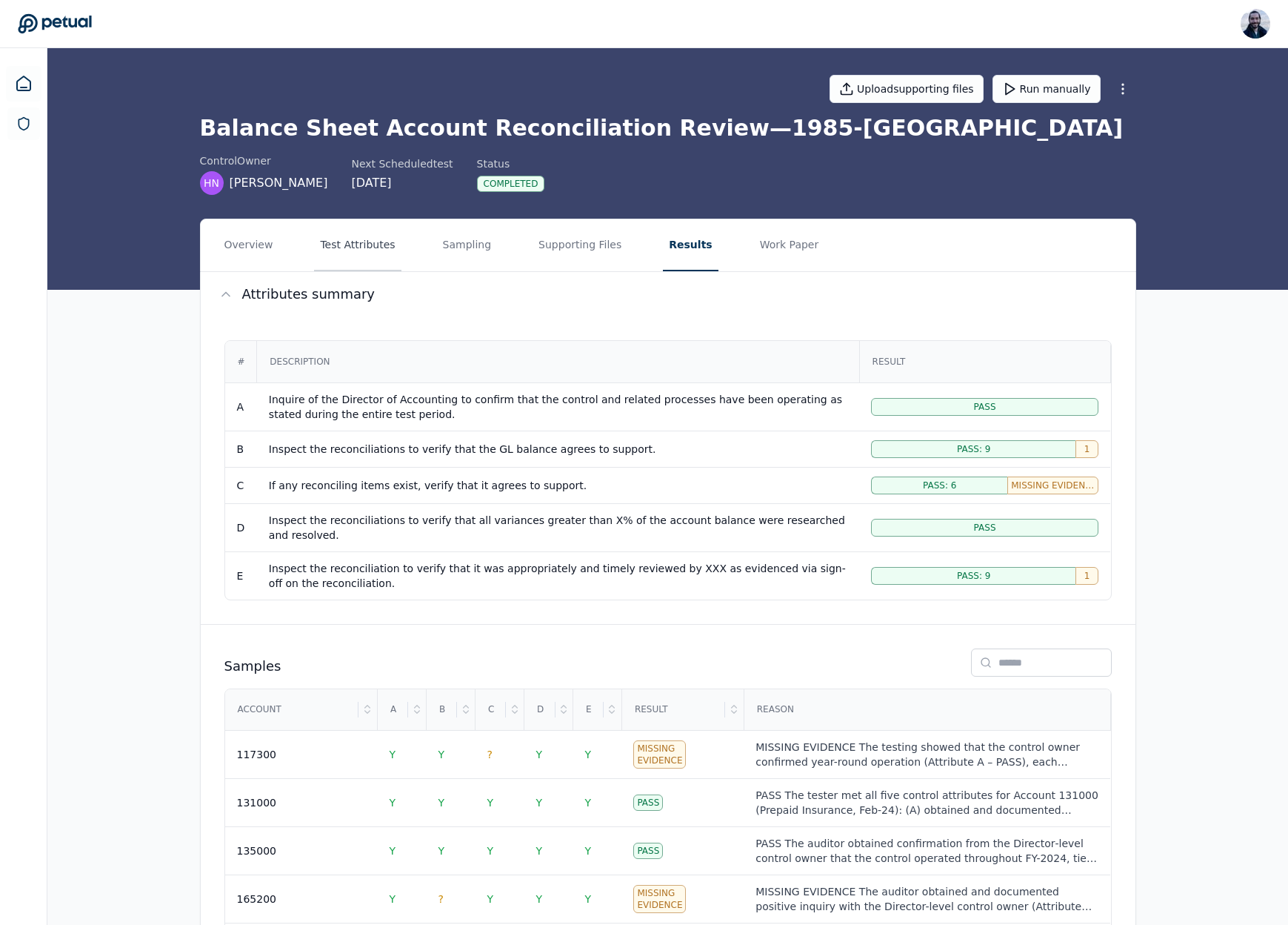
click at [331, 244] on button "Test Attributes" at bounding box center [358, 245] width 87 height 52
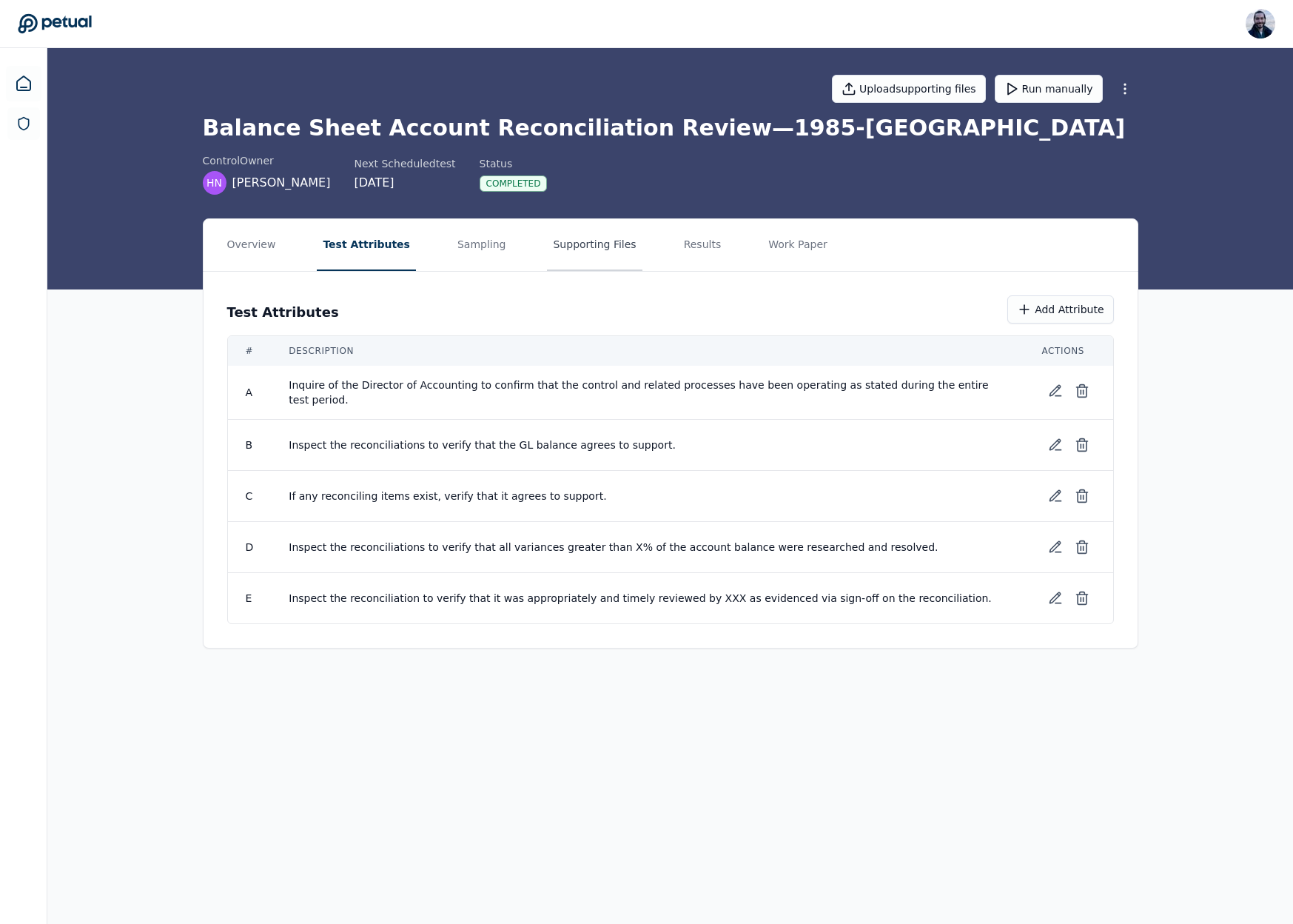
click at [585, 248] on button "Supporting Files" at bounding box center [594, 244] width 95 height 52
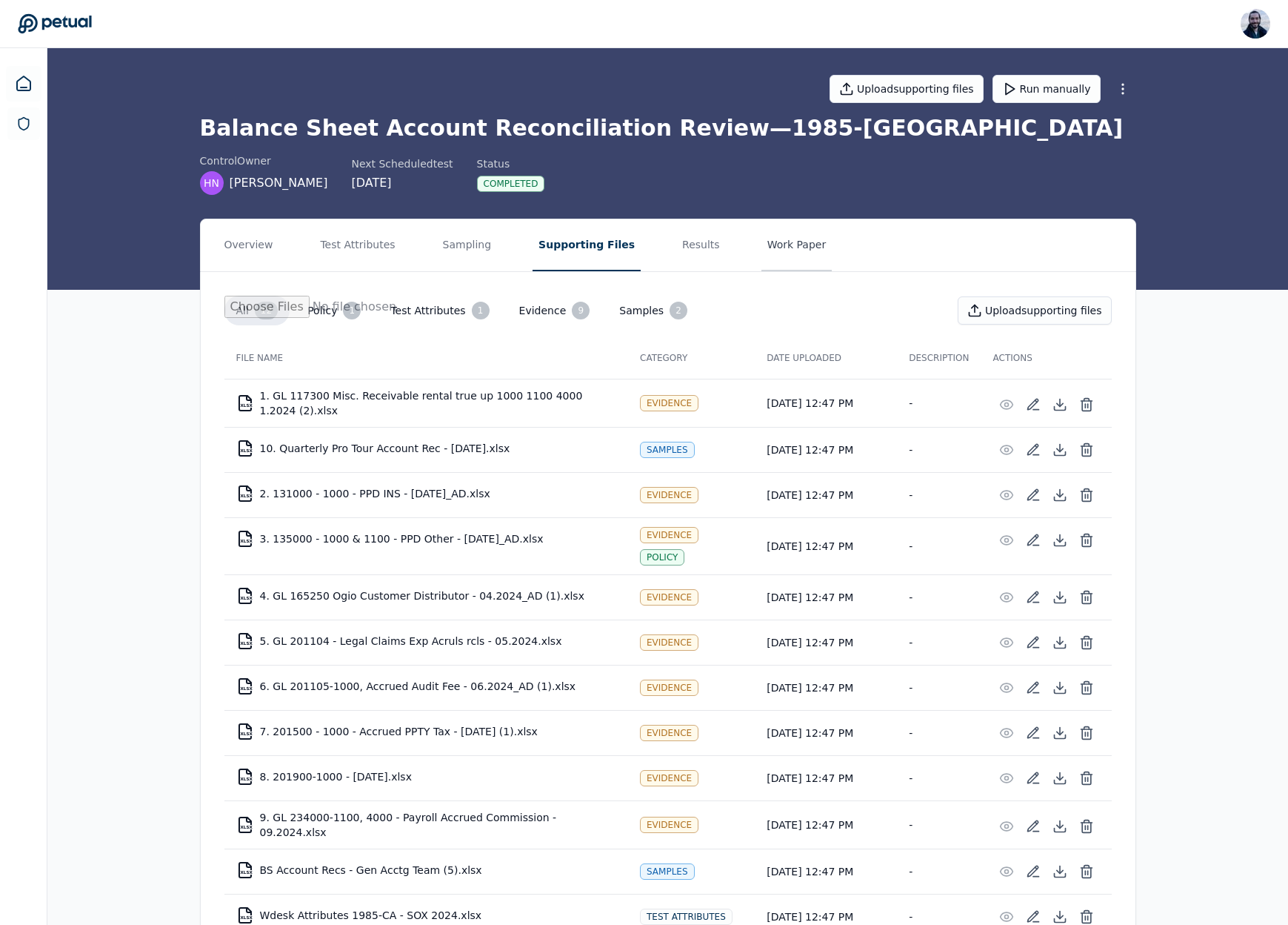
click at [761, 237] on button "Work Paper" at bounding box center [797, 245] width 71 height 52
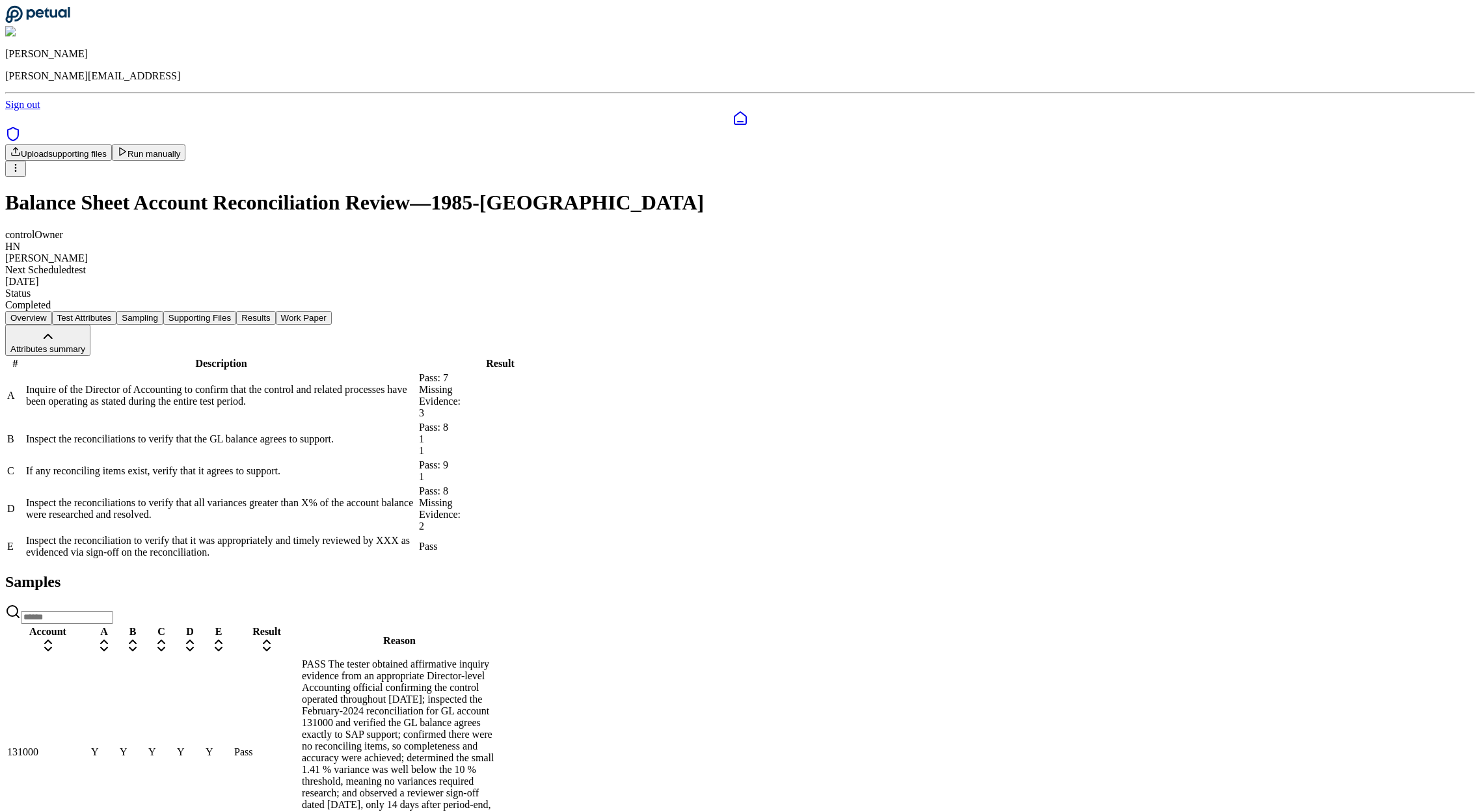
click at [52, 311] on button "Overview" at bounding box center [28, 317] width 47 height 14
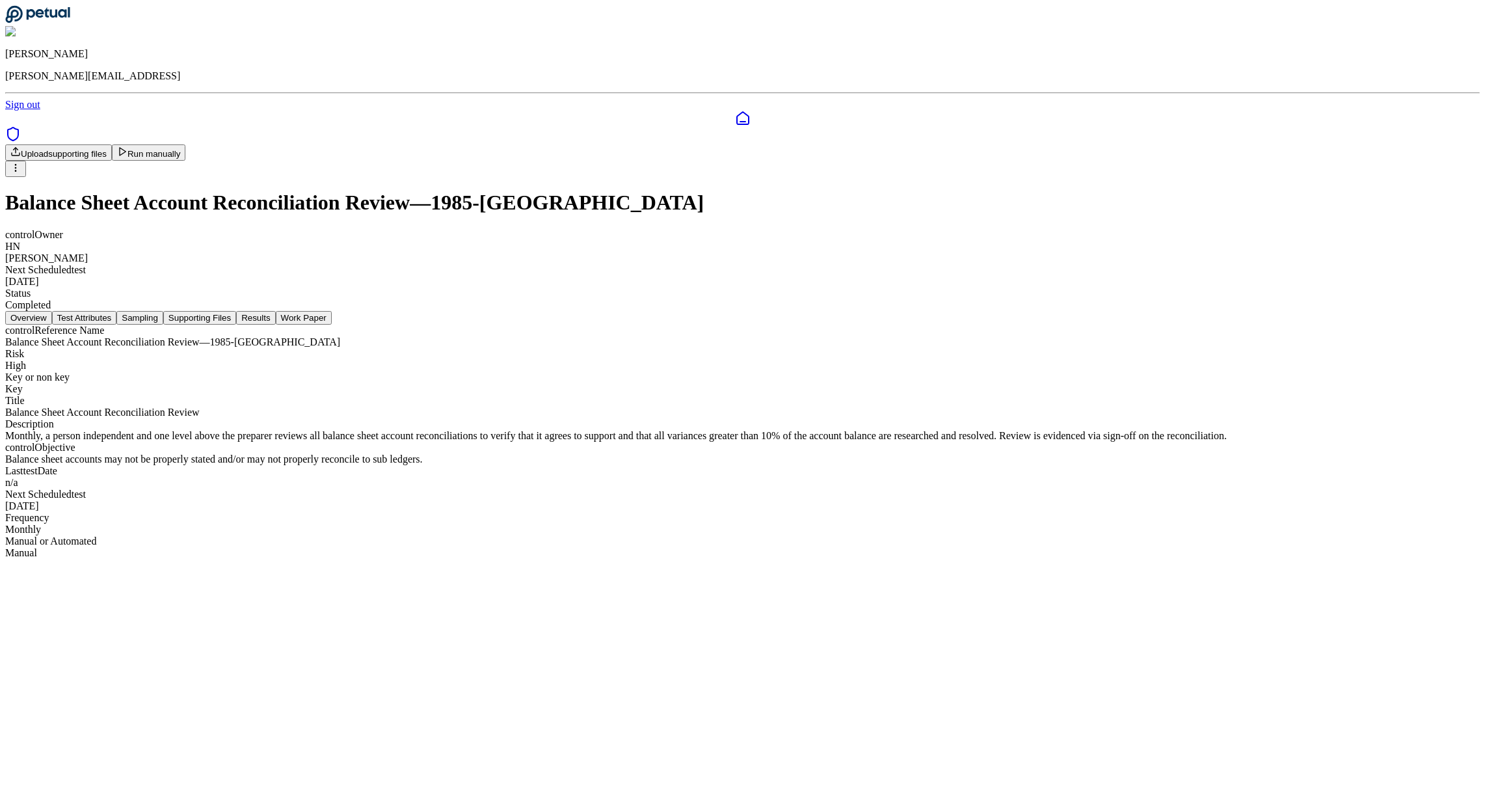
click at [117, 311] on button "Test Attributes" at bounding box center [84, 317] width 65 height 14
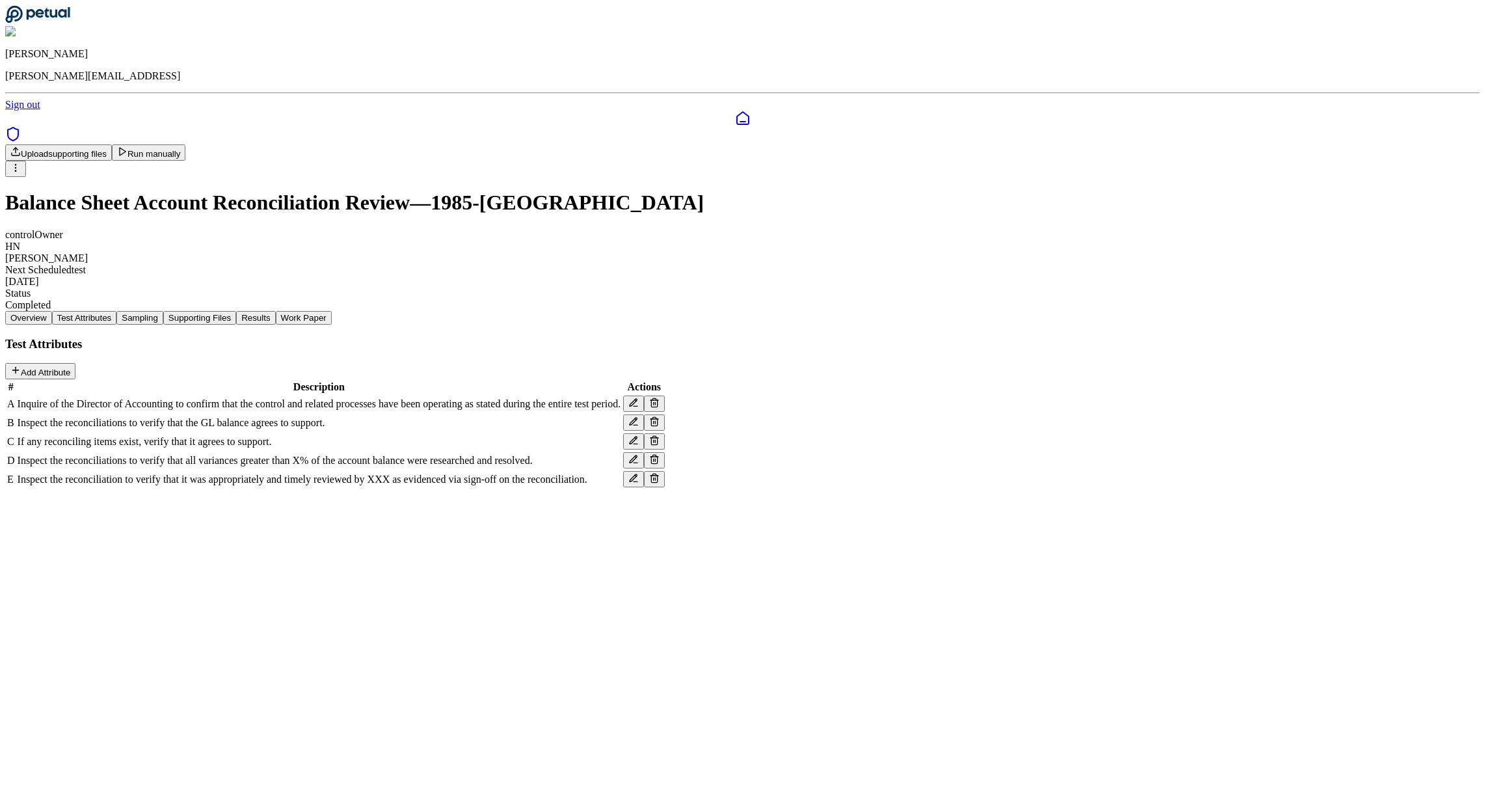
click at [621, 398] on span "Inquire of the Director of Accounting to confirm that the control and related p…" at bounding box center [319, 403] width 604 height 11
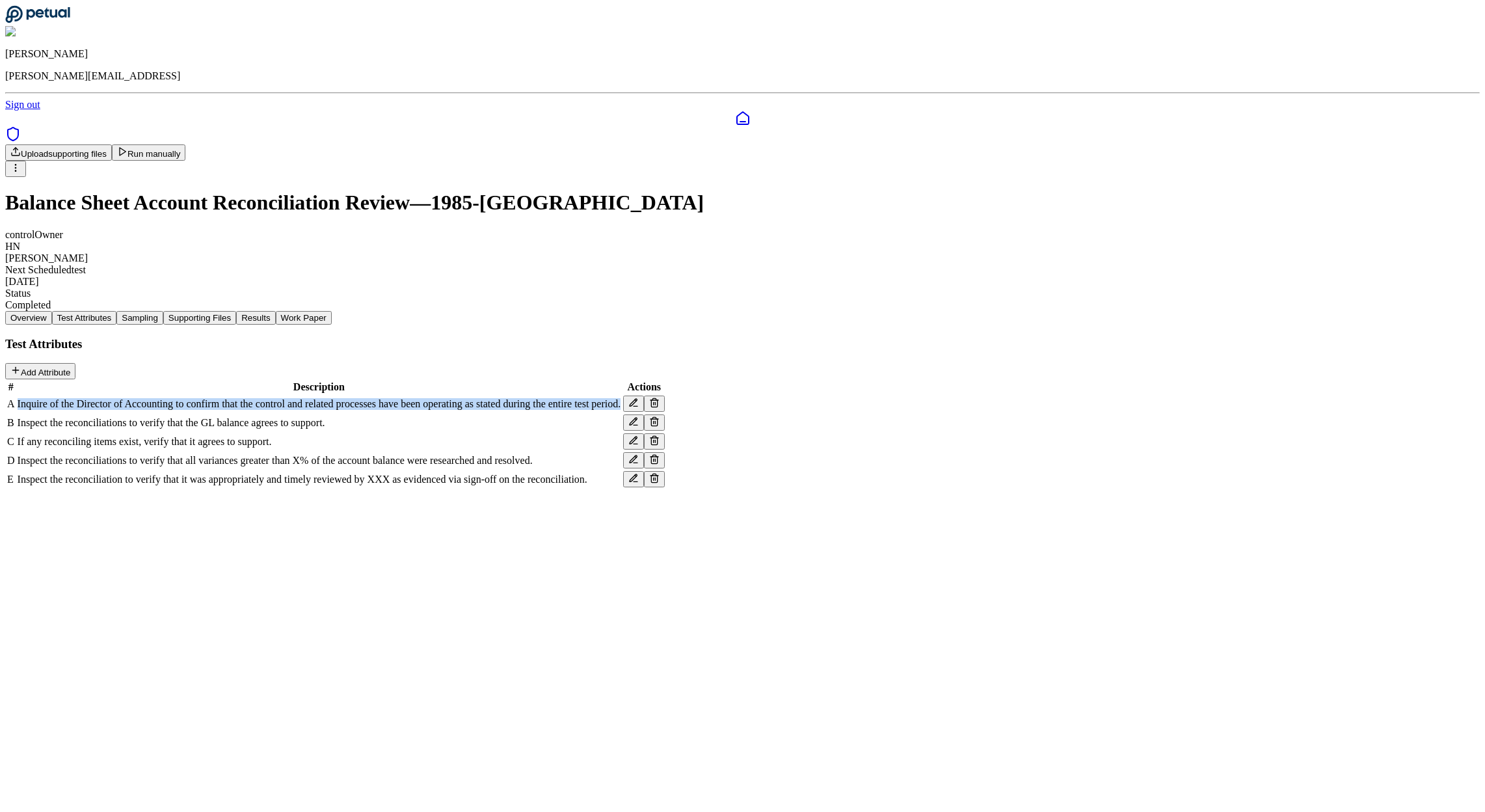
click at [621, 398] on span "Inquire of the Director of Accounting to confirm that the control and related p…" at bounding box center [319, 403] width 604 height 11
copy tr "Inquire of the Director of Accounting to confirm that the control and related p…"
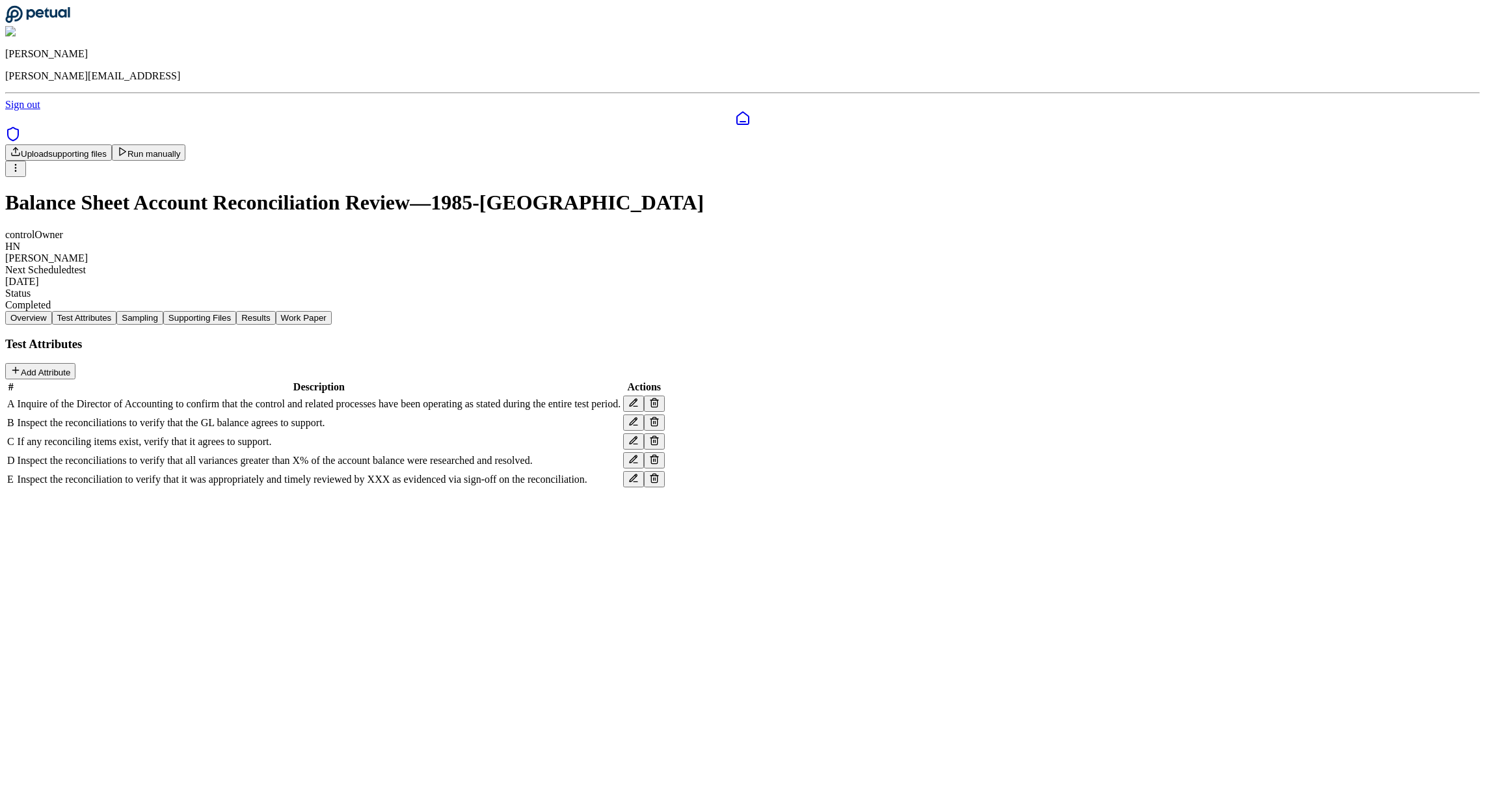
click at [622, 414] on td "Inspect the reconciliations to verify that the GL balance agrees to support." at bounding box center [318, 422] width 605 height 17
click at [325, 417] on span "Inspect the reconciliations to verify that the GL balance agrees to support." at bounding box center [171, 422] width 308 height 11
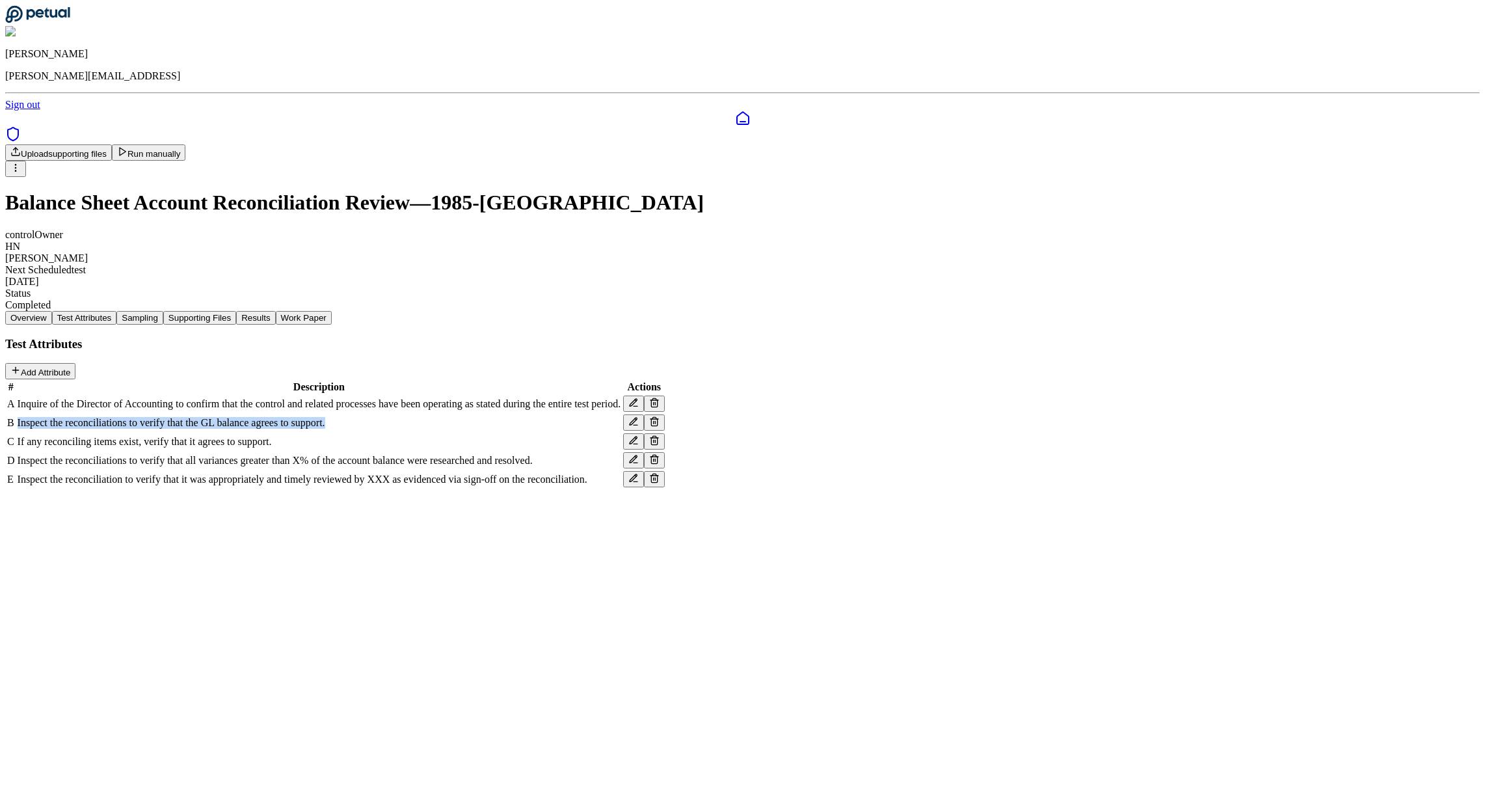
copy tr "Inspect the reconciliations to verify that the GL balance agrees to support."
click at [638, 437] on icon at bounding box center [633, 440] width 10 height 10
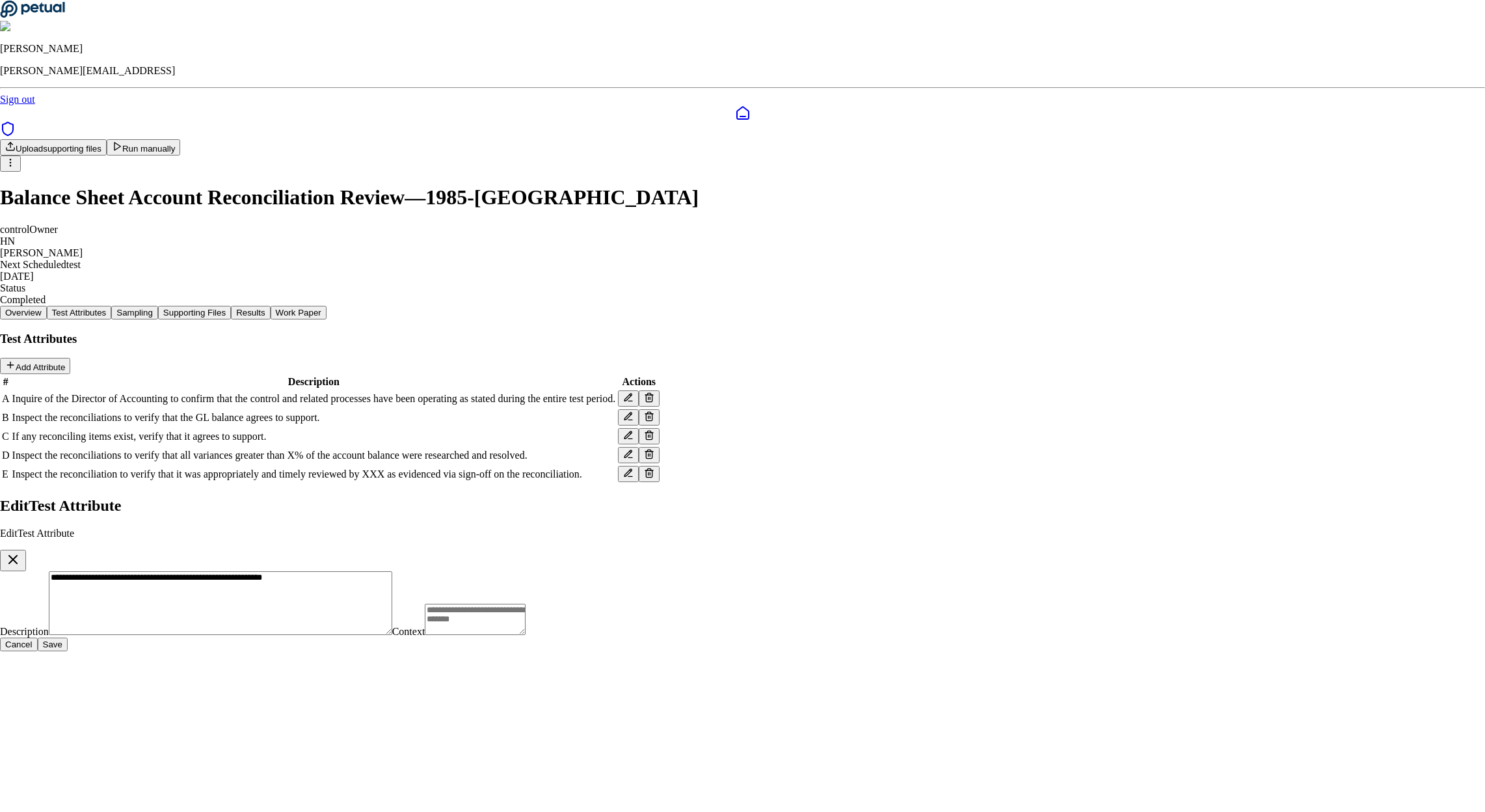
click at [392, 571] on textarea "**********" at bounding box center [220, 603] width 344 height 63
click at [21, 551] on icon "button" at bounding box center [13, 559] width 16 height 16
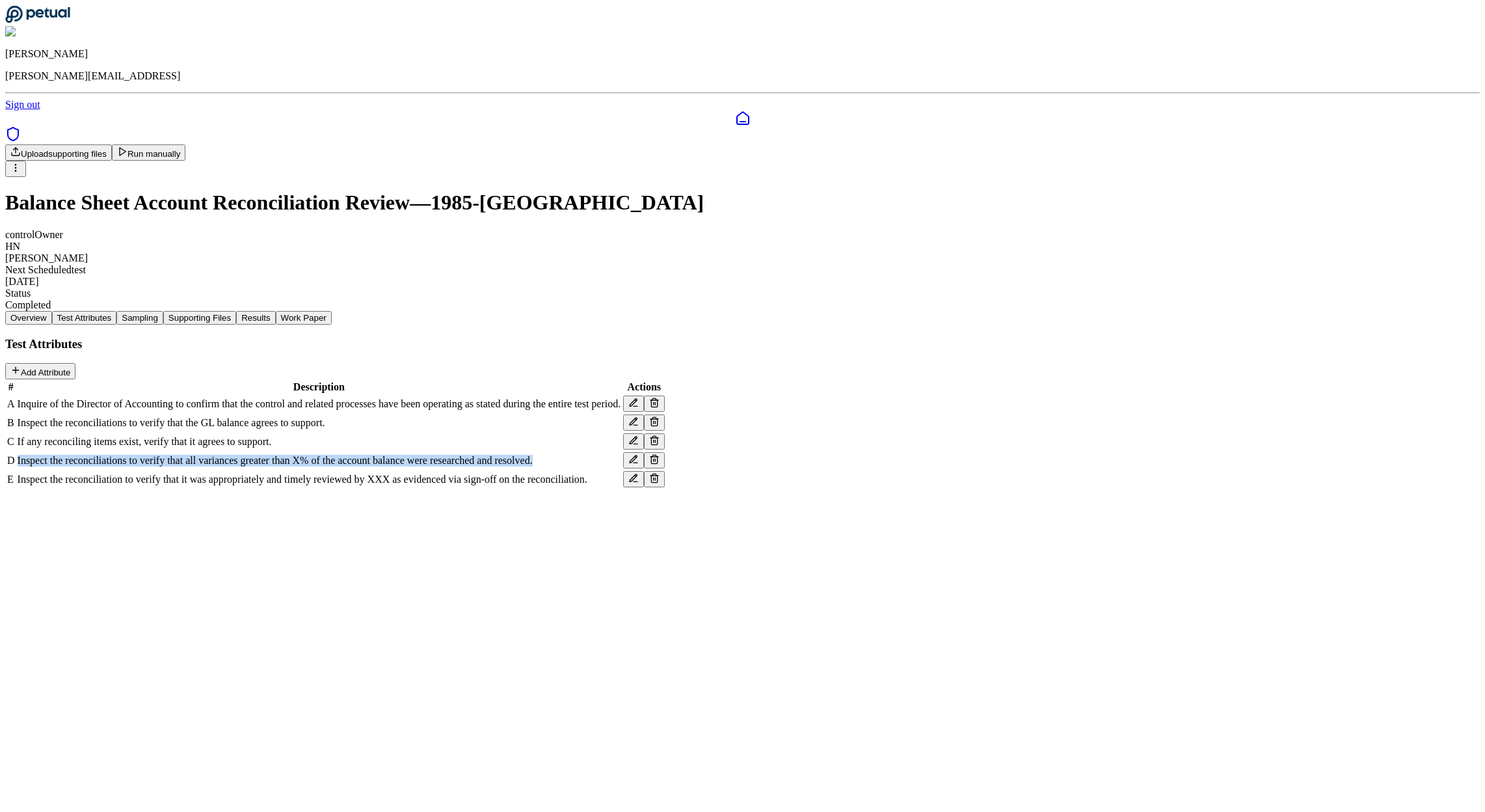
drag, startPoint x: 958, startPoint y: 478, endPoint x: 424, endPoint y: 482, distance: 534.0
click at [424, 469] on td "Inspect the reconciliations to verify that all variances greater than X% of the…" at bounding box center [318, 460] width 605 height 17
copy span "Inspect the reconciliations to verify that all variances greater than X% of the…"
click at [587, 485] on span "Inspect the reconciliation to verify that it was appropriately and timely revie…" at bounding box center [302, 478] width 570 height 11
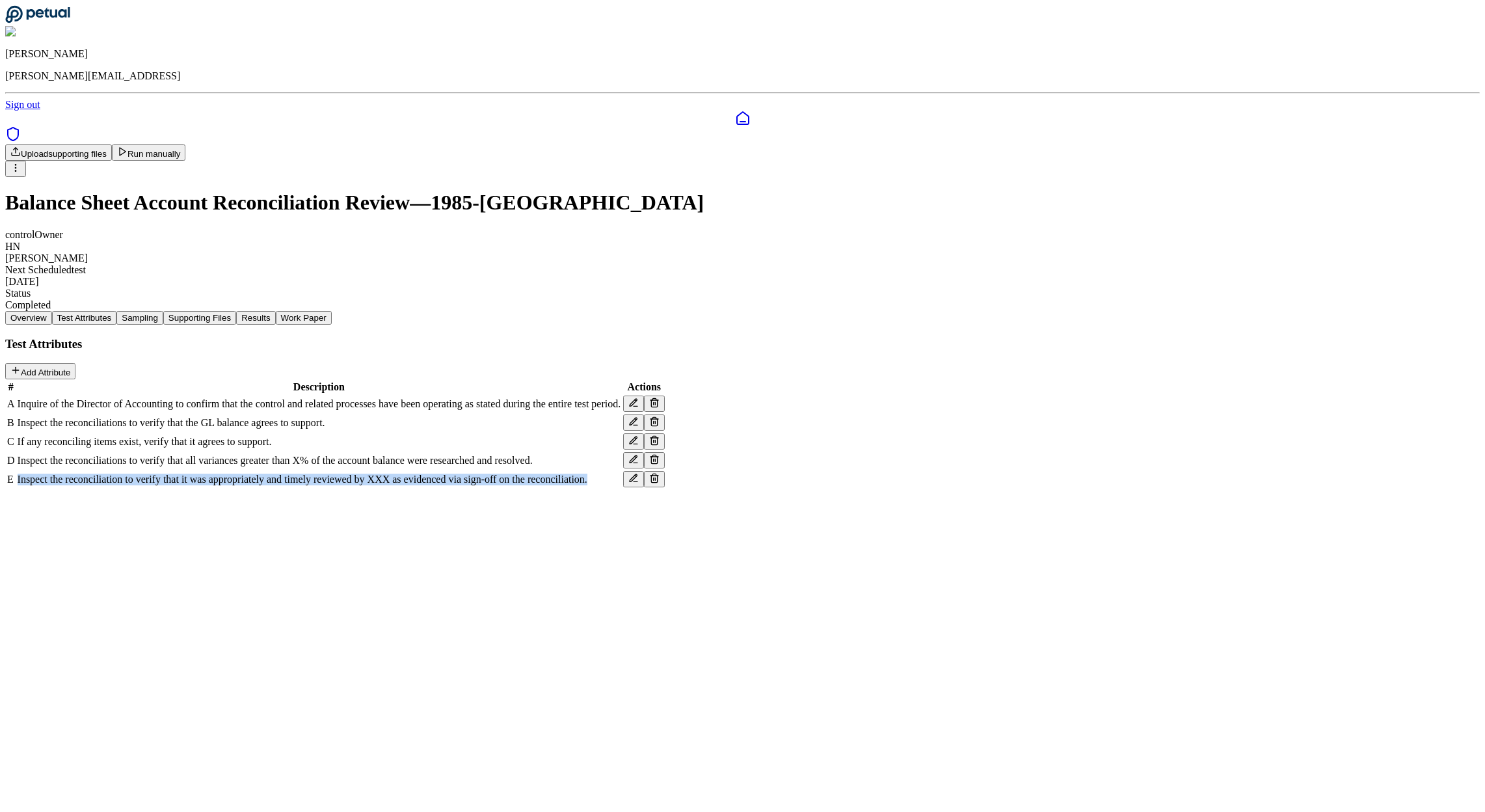
click at [587, 485] on span "Inspect the reconciliation to verify that it was appropriately and timely revie…" at bounding box center [302, 478] width 570 height 11
copy tr "Inspect the reconciliation to verify that it was appropriately and timely revie…"
click at [52, 311] on button "Overview" at bounding box center [28, 317] width 47 height 14
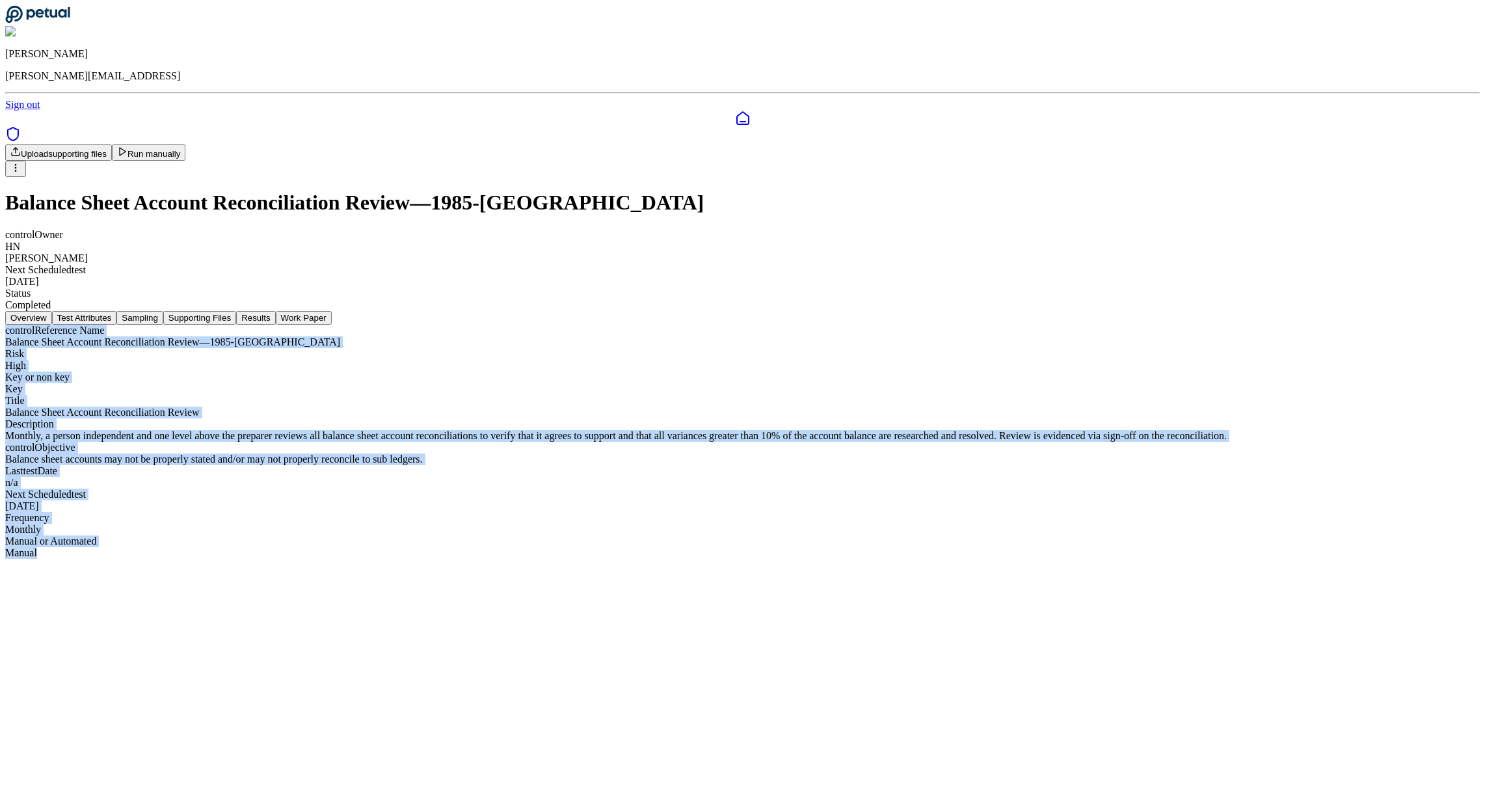
click at [164, 311] on button "Sampling" at bounding box center [140, 317] width 47 height 14
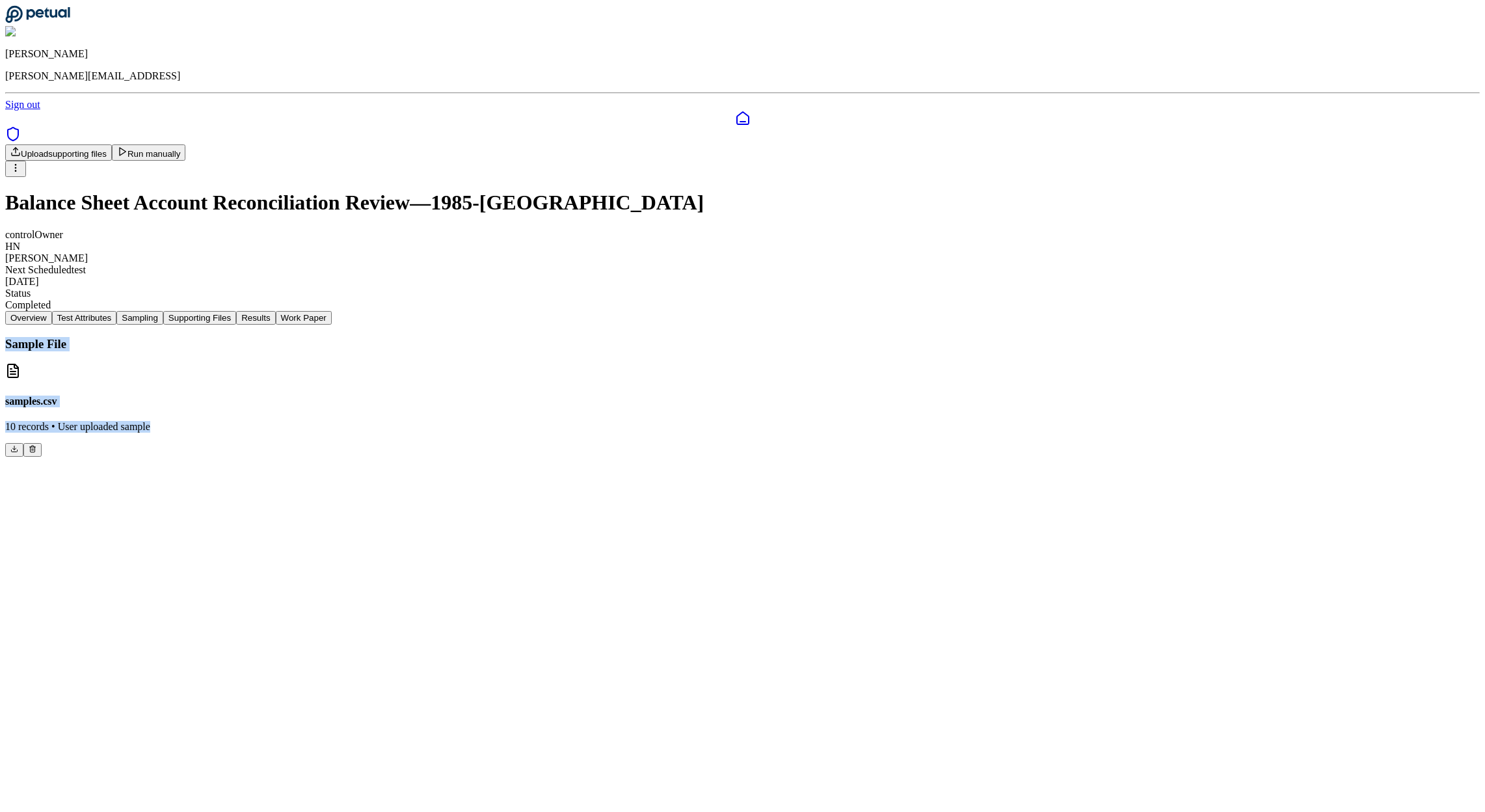
click at [236, 311] on button "Supporting Files" at bounding box center [200, 317] width 73 height 14
drag, startPoint x: 857, startPoint y: 208, endPoint x: 834, endPoint y: 208, distance: 23.0
click at [331, 311] on button "Work Paper" at bounding box center [304, 317] width 56 height 14
click at [48, 344] on span "Summary" at bounding box center [28, 349] width 37 height 10
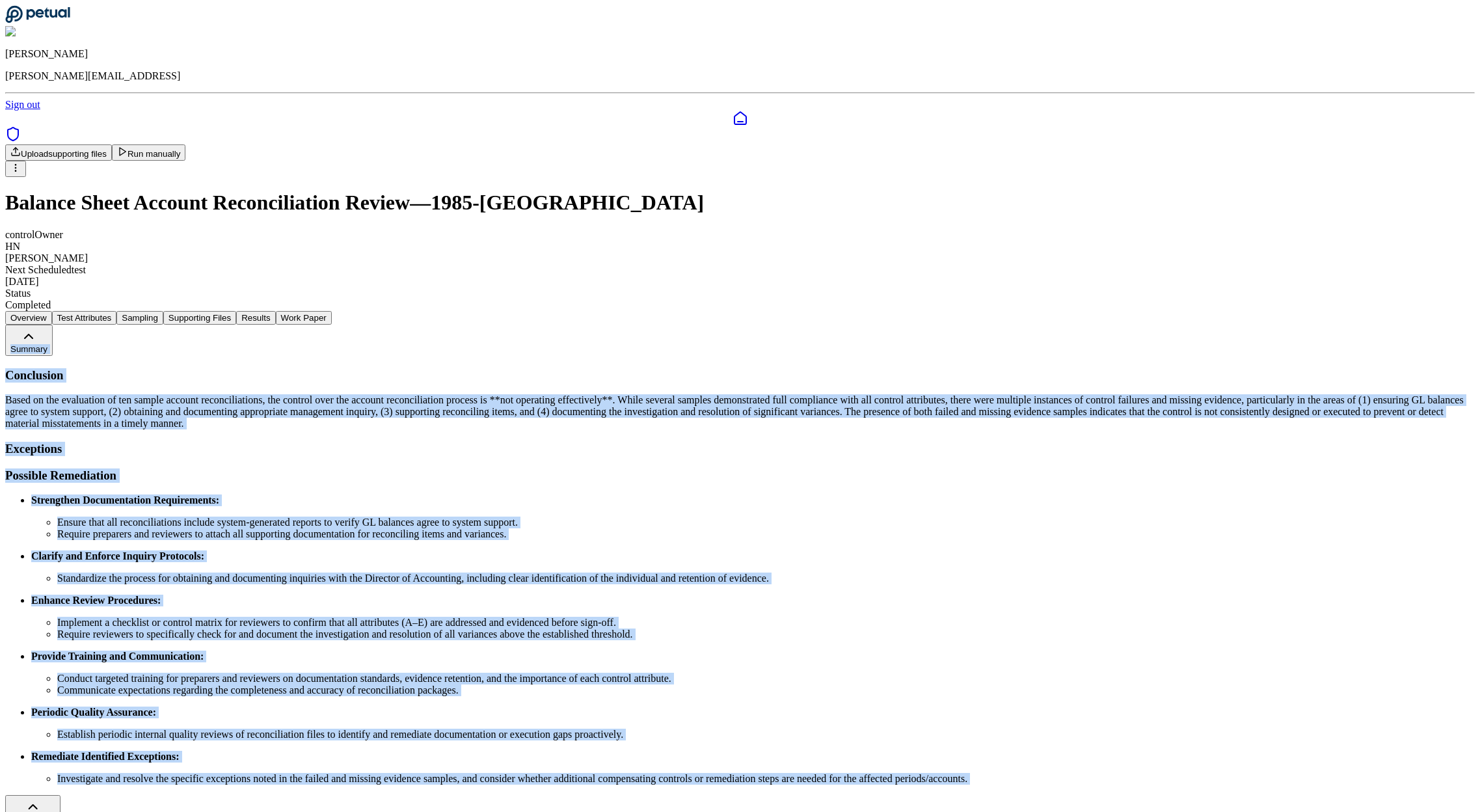
click at [275, 311] on button "Results" at bounding box center [256, 317] width 39 height 14
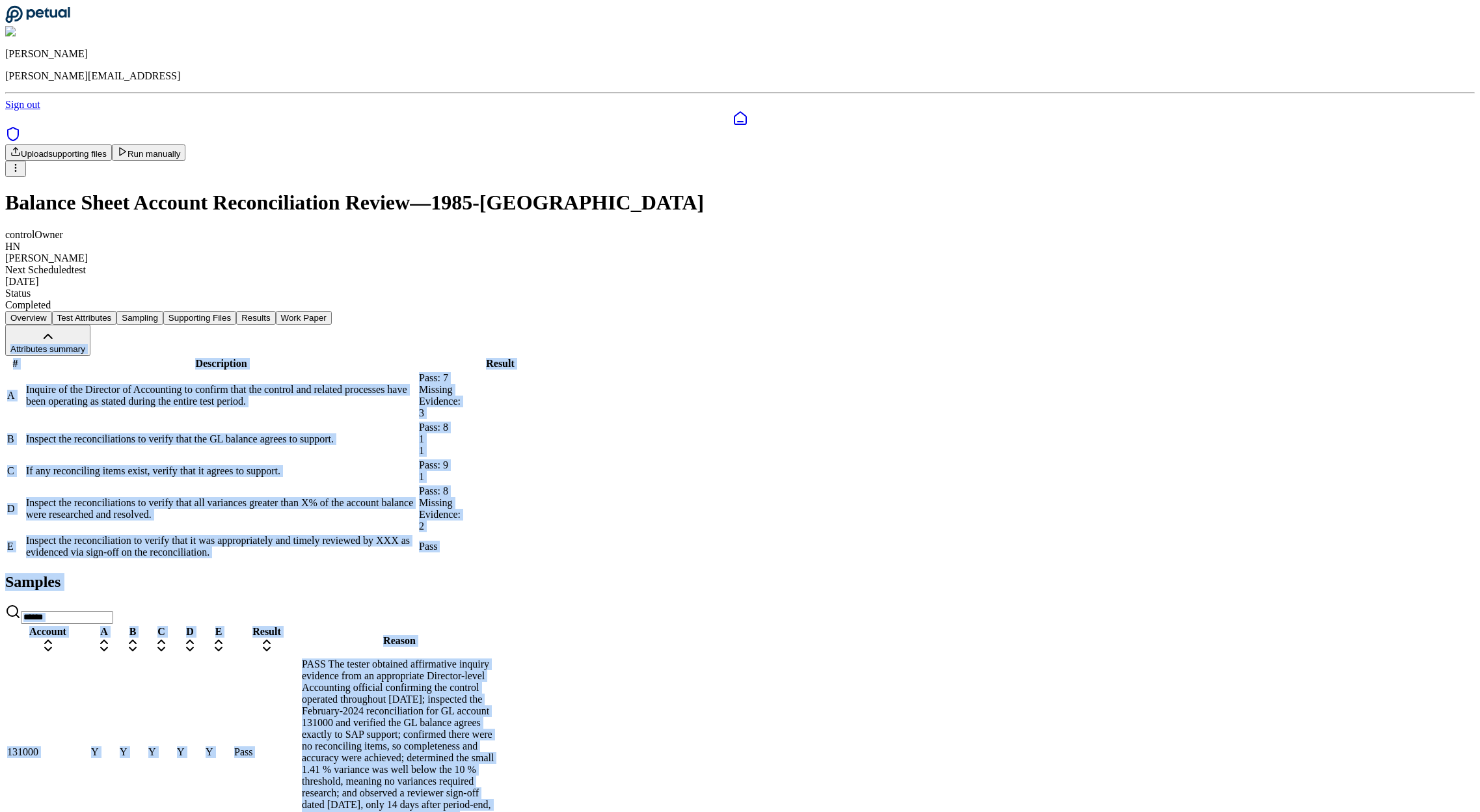
click at [665, 356] on div "# Description Result A Inquire of the Director of Accounting to confirm that th…" at bounding box center [739, 458] width 1469 height 204
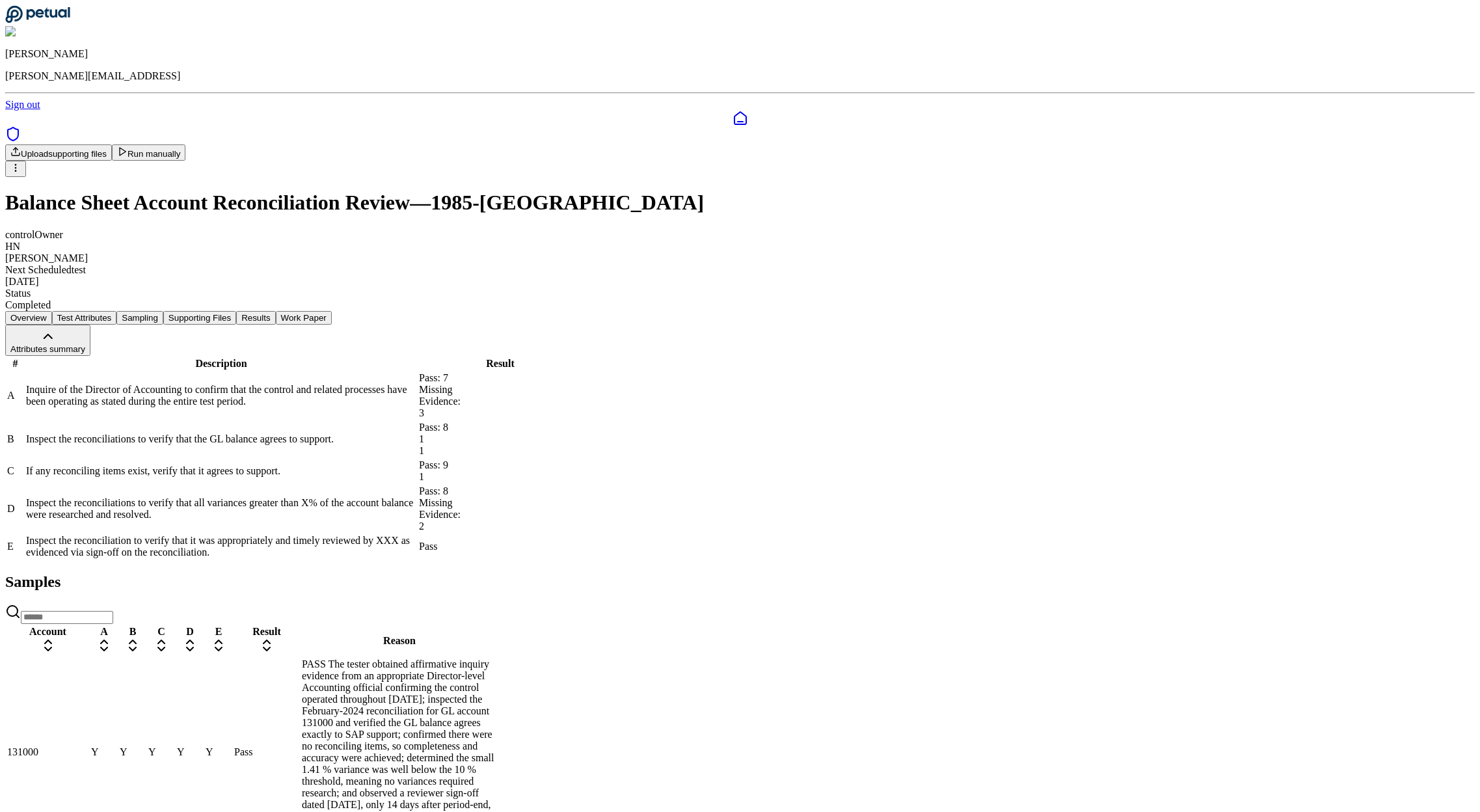
click at [236, 311] on button "Supporting Files" at bounding box center [200, 317] width 73 height 14
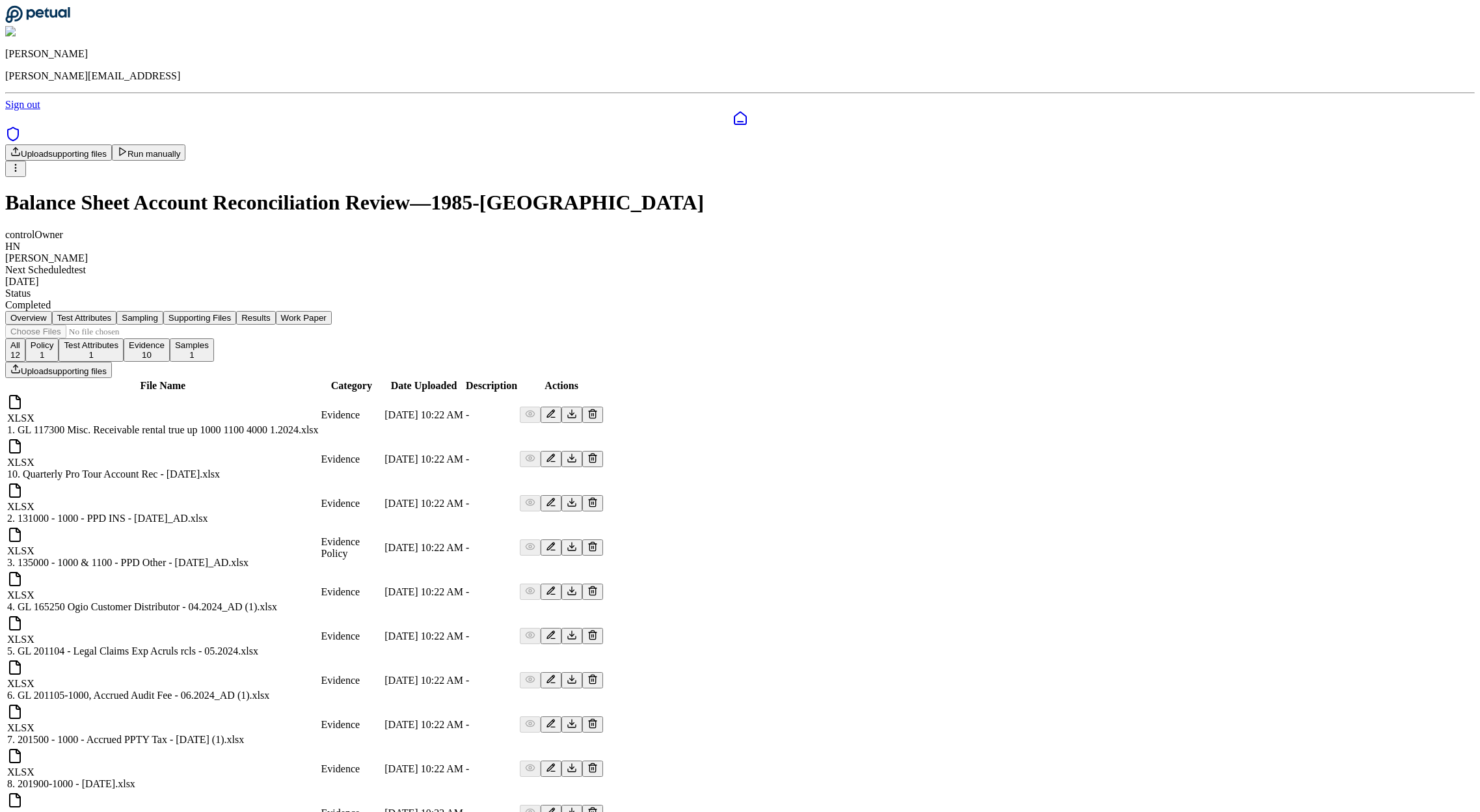
click at [164, 311] on button "Sampling" at bounding box center [140, 317] width 47 height 14
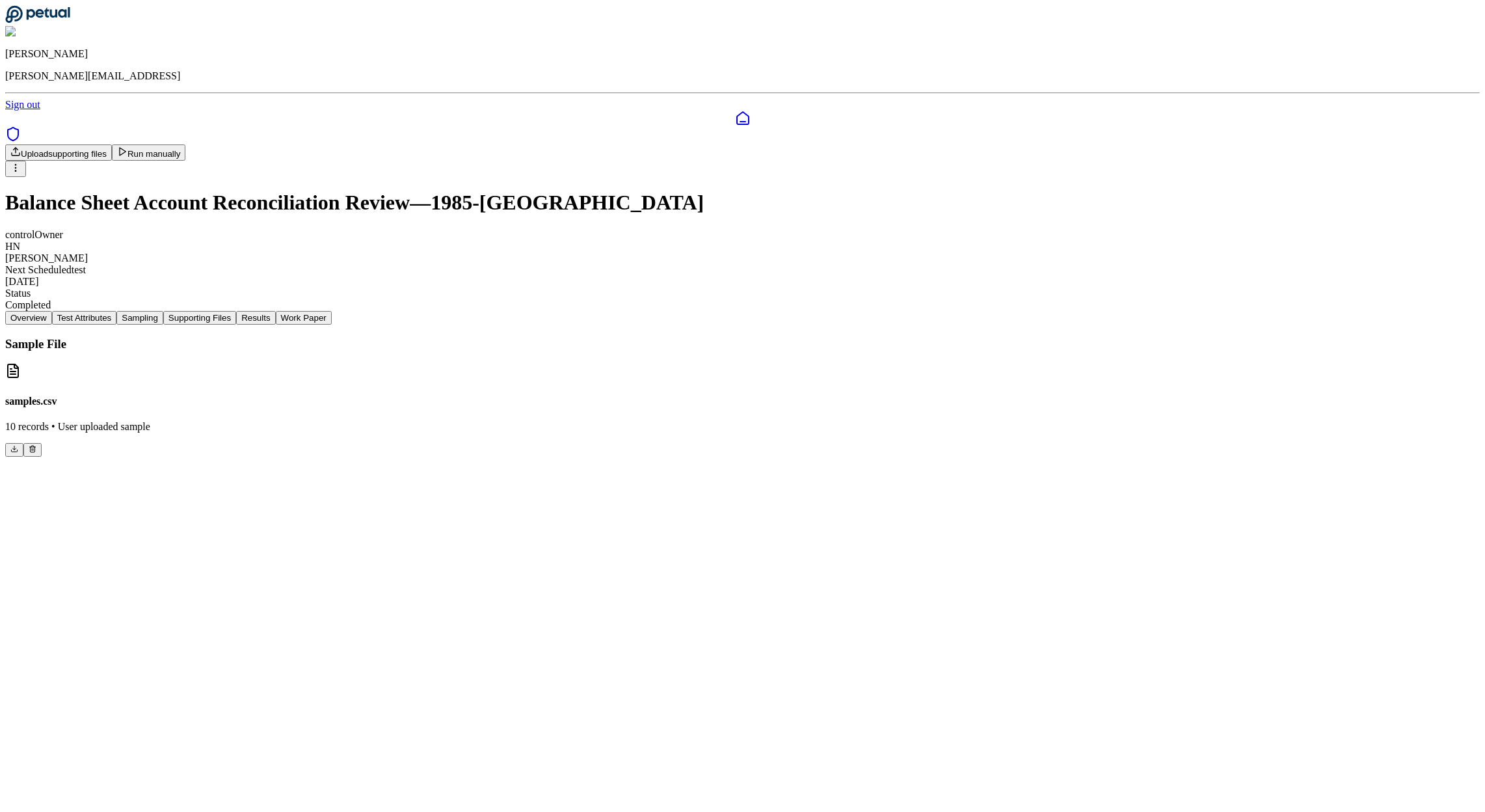
click at [117, 311] on button "Test Attributes" at bounding box center [84, 317] width 65 height 14
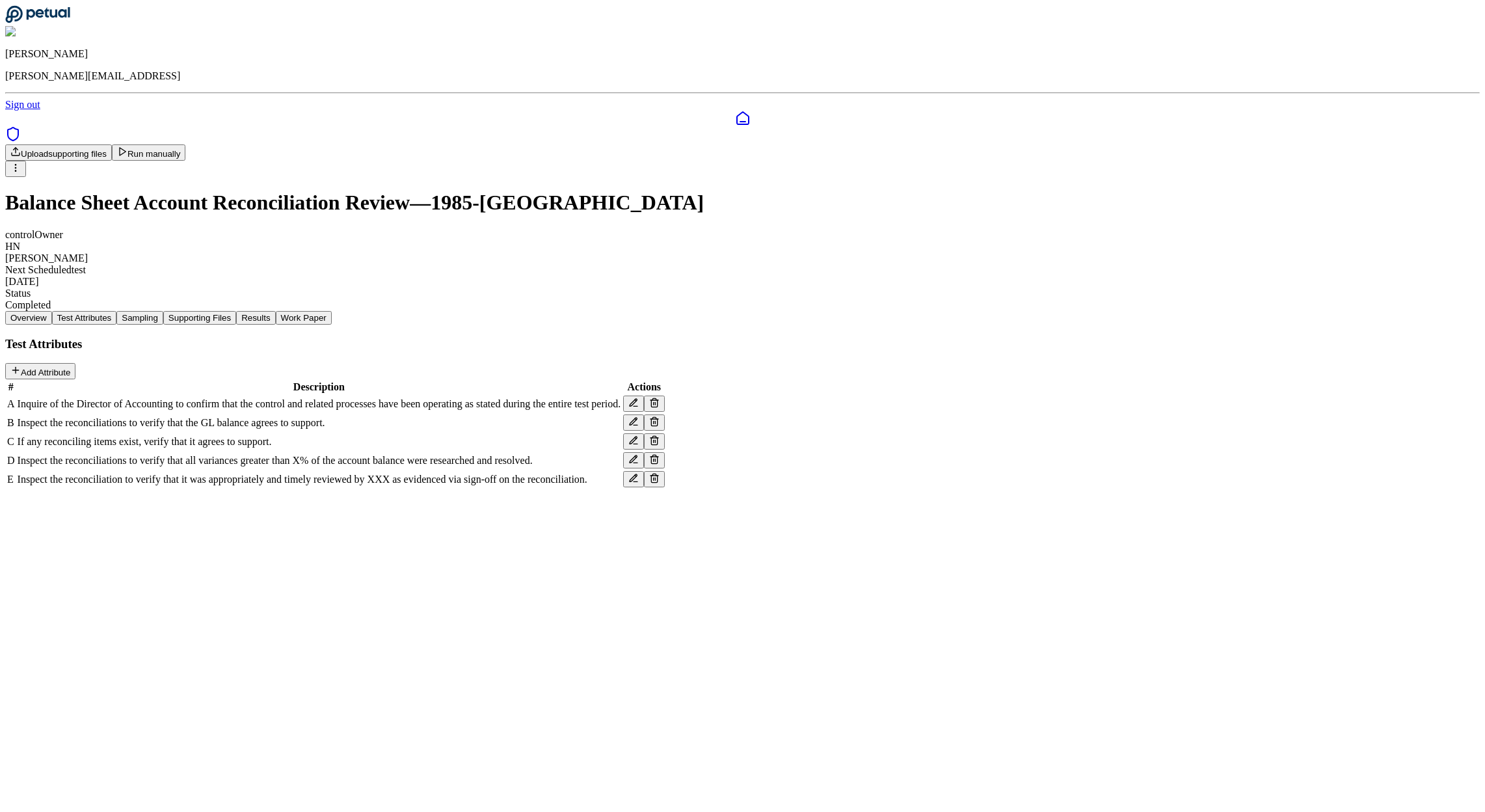
click at [52, 311] on button "Overview" at bounding box center [28, 317] width 47 height 14
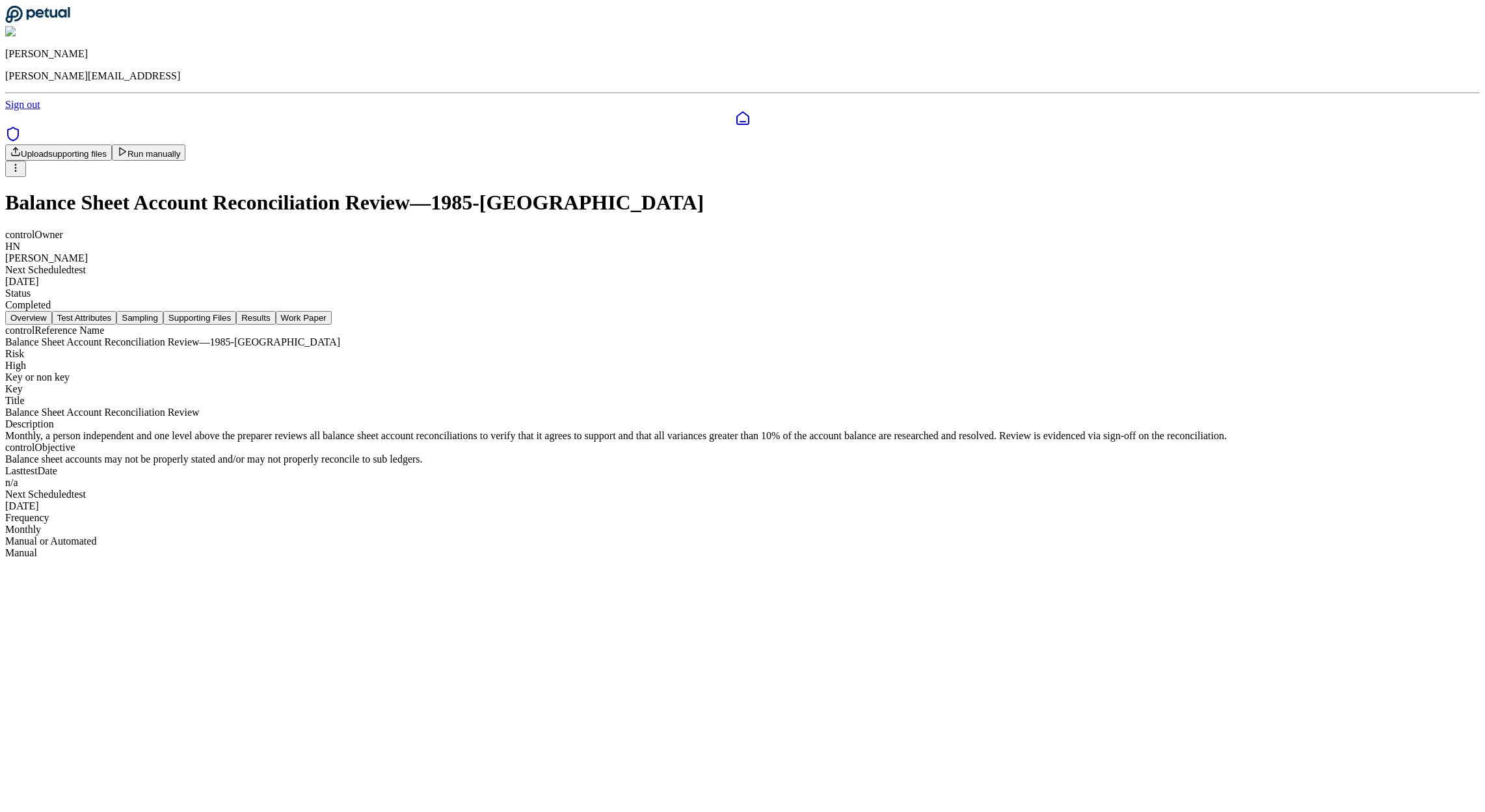
click at [1171, 144] on div "Upload supporting files Run manually Balance Sheet Account Reconciliation Revie…" at bounding box center [742, 227] width 1474 height 166
click at [1170, 79] on html "[PERSON_NAME] [PERSON_NAME][EMAIL_ADDRESS] Sign out Upload supporting files Run…" at bounding box center [742, 285] width 1485 height 569
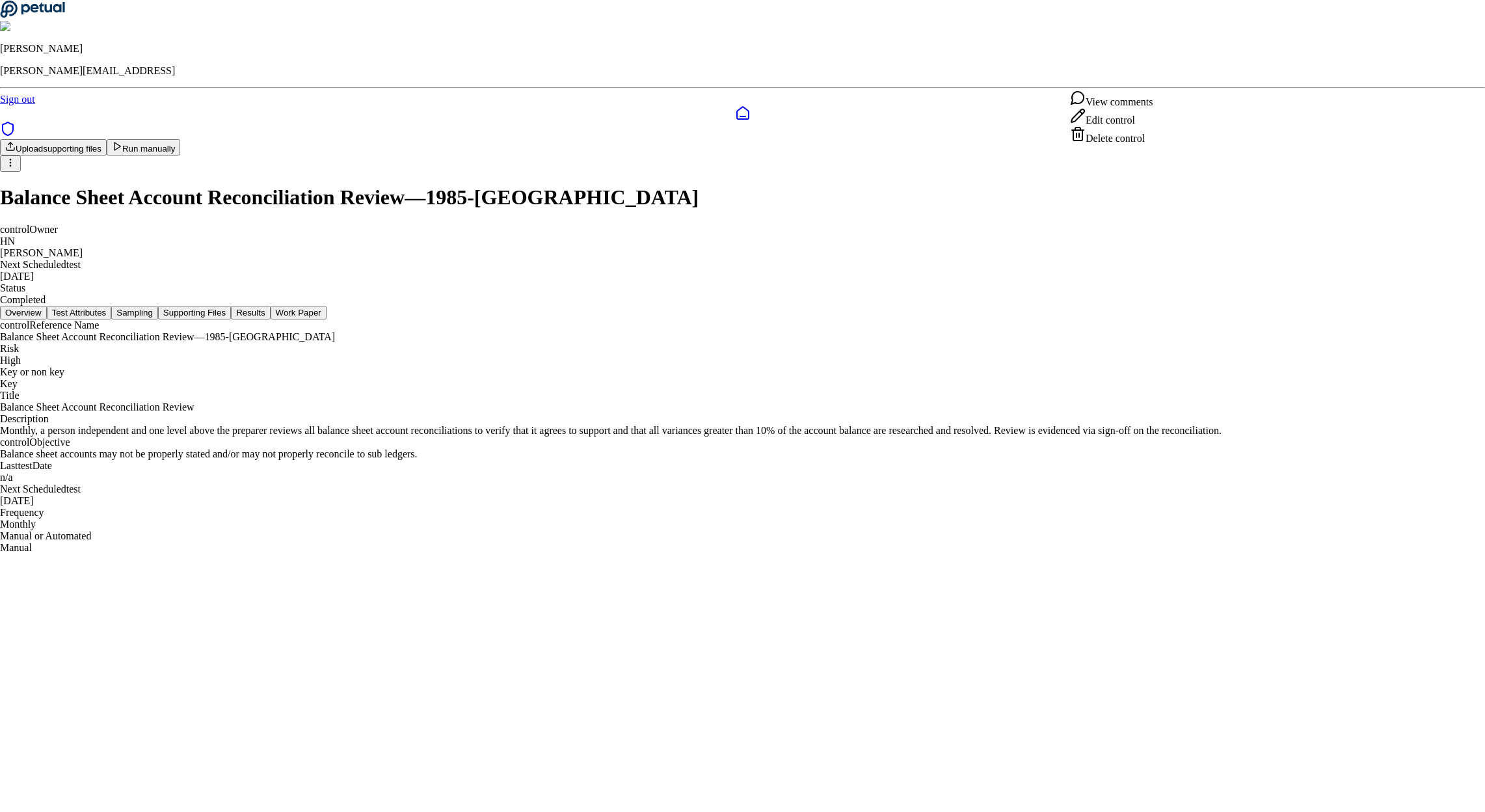
click at [1127, 126] on div "Edit control" at bounding box center [1111, 117] width 83 height 18
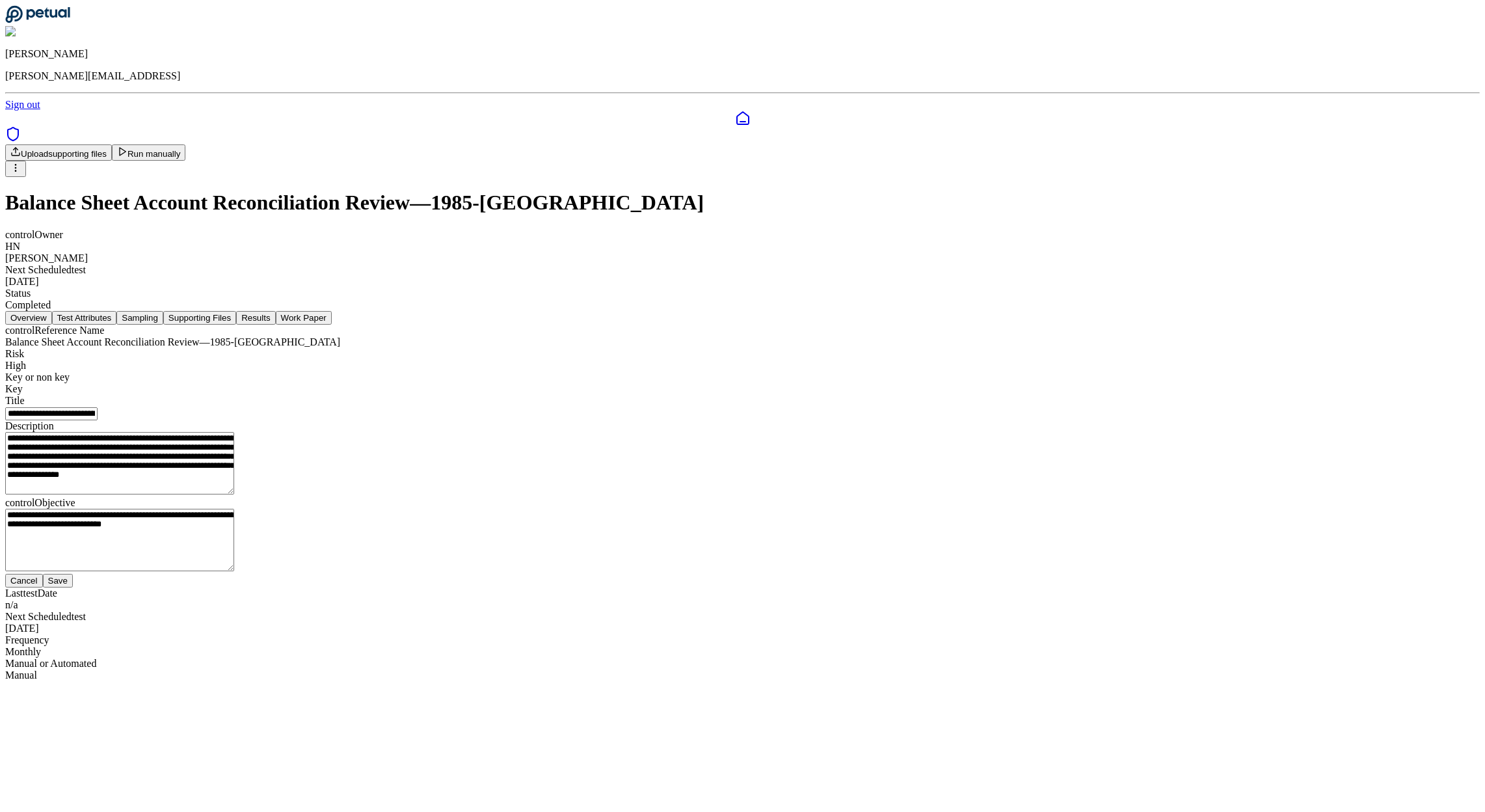
click at [43, 587] on button "Cancel" at bounding box center [24, 580] width 37 height 14
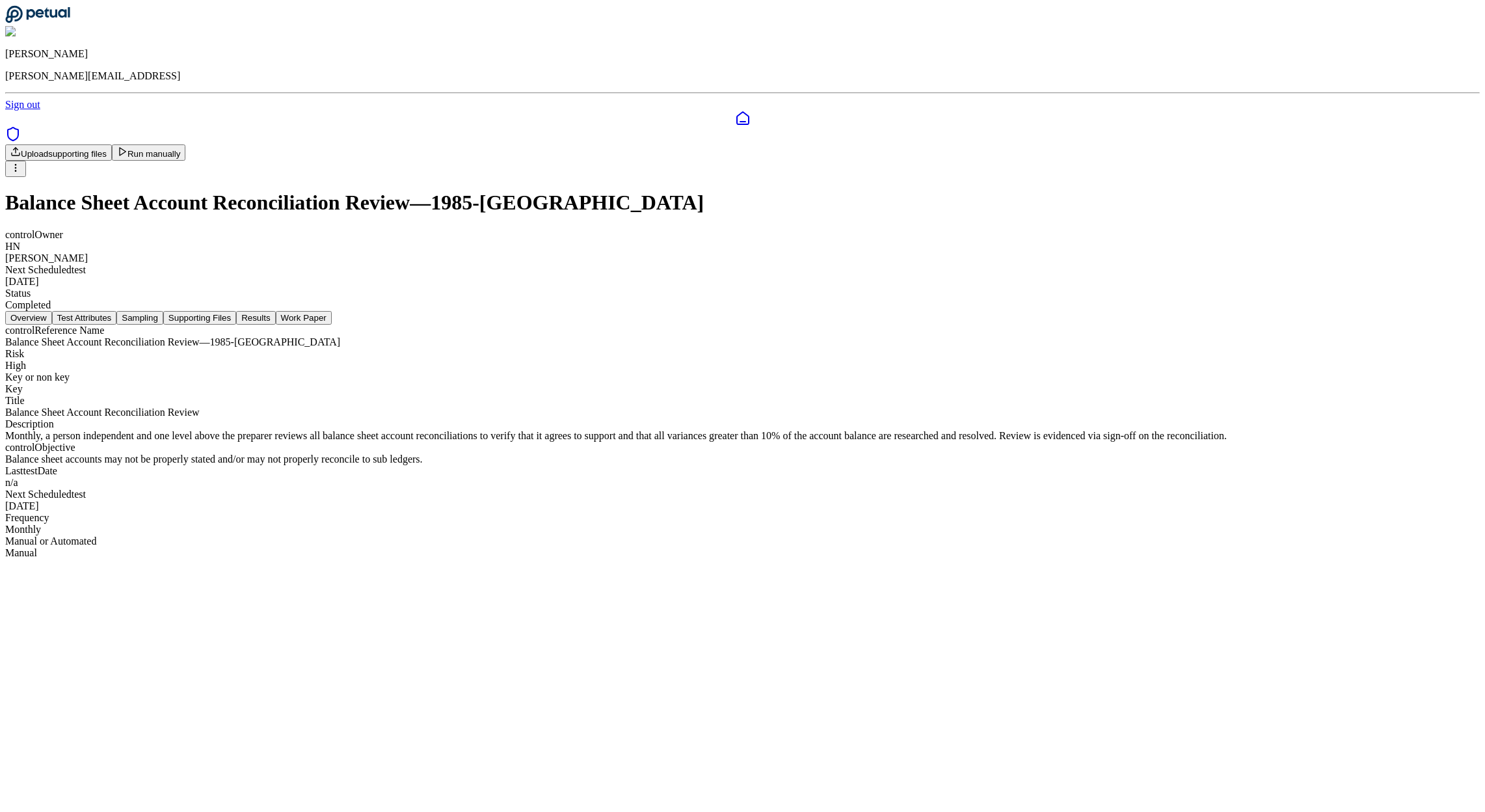
click at [737, 112] on icon at bounding box center [743, 117] width 12 height 12
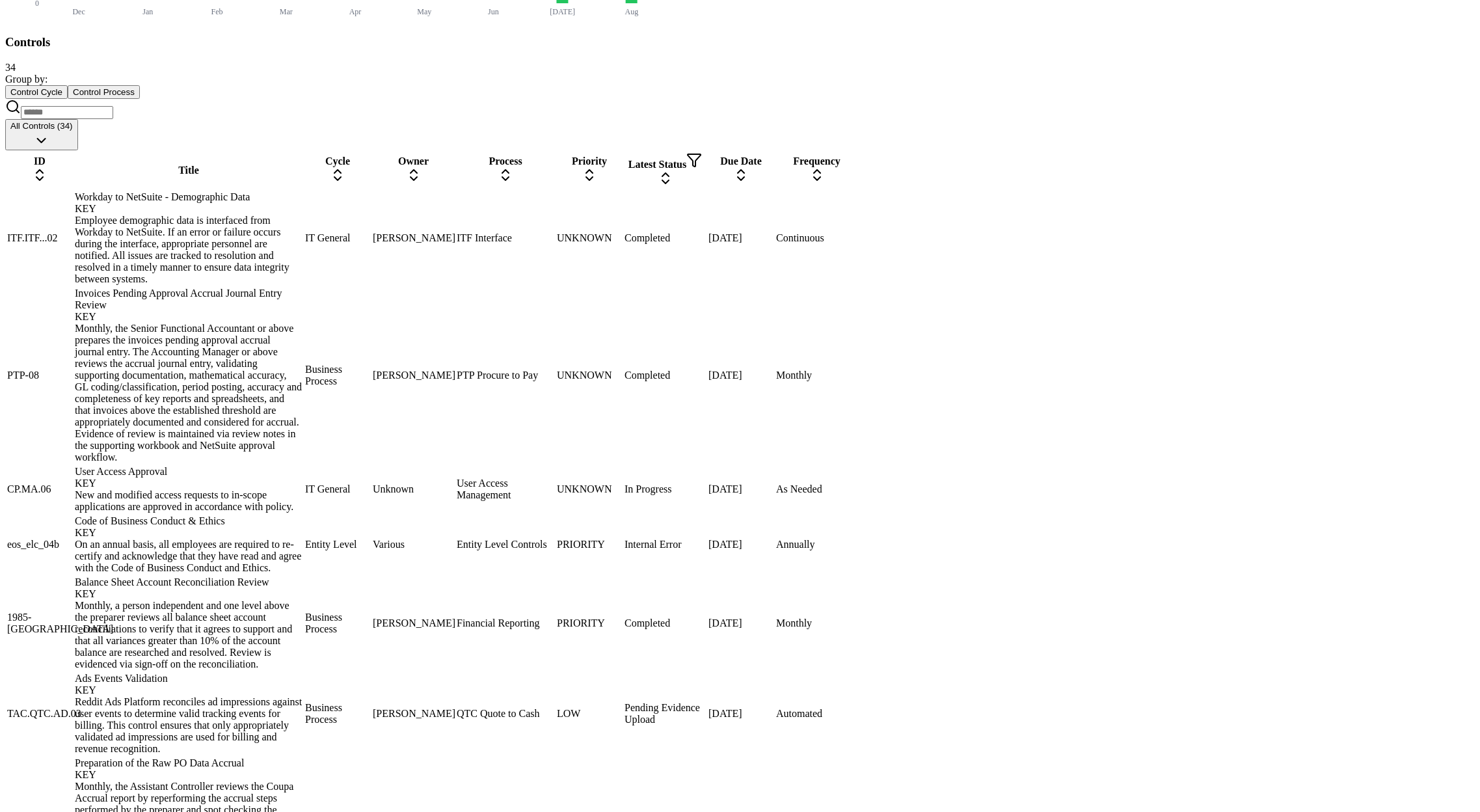
scroll to position [686, 0]
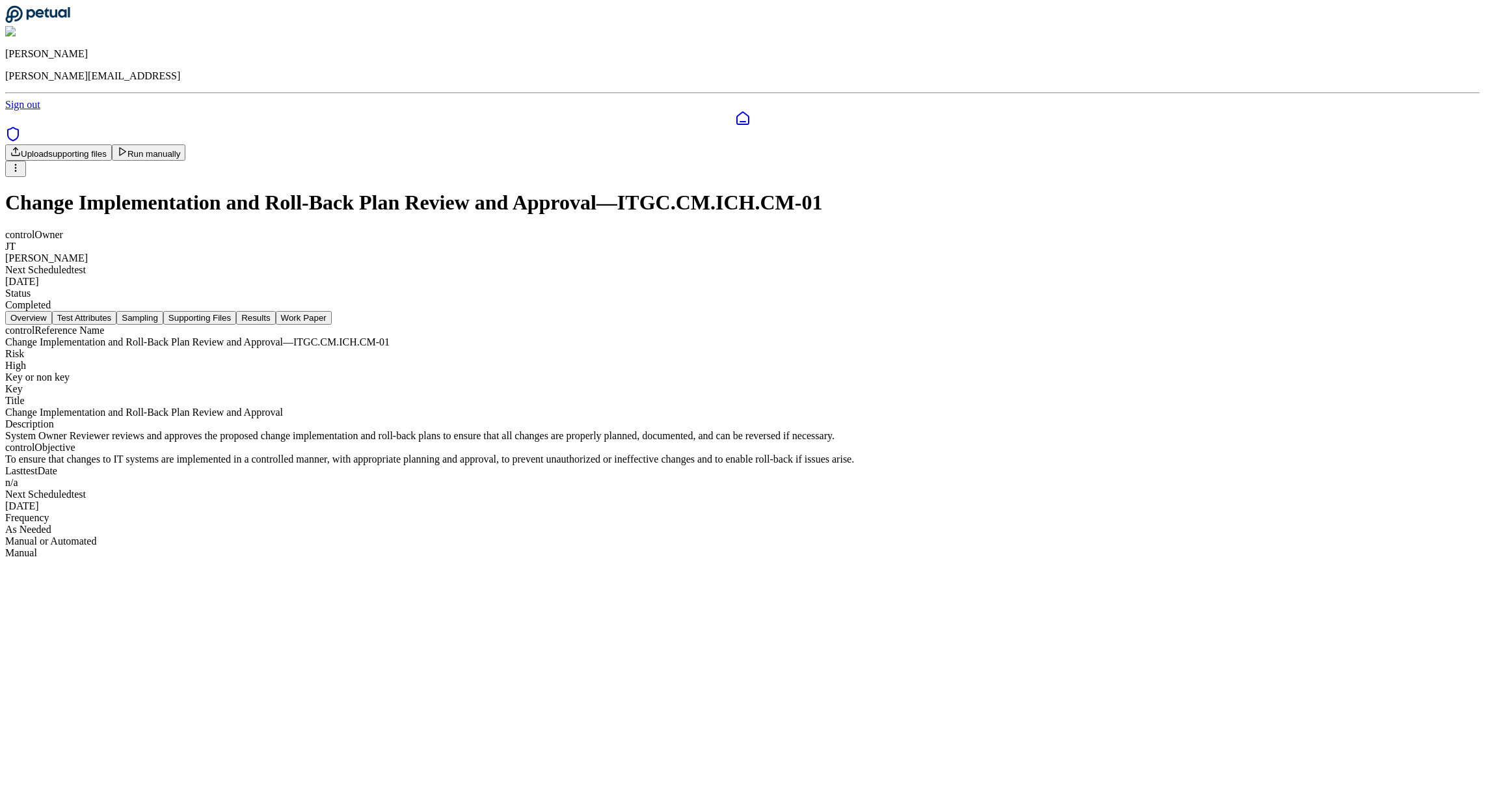
click at [275, 311] on button "Results" at bounding box center [256, 317] width 39 height 14
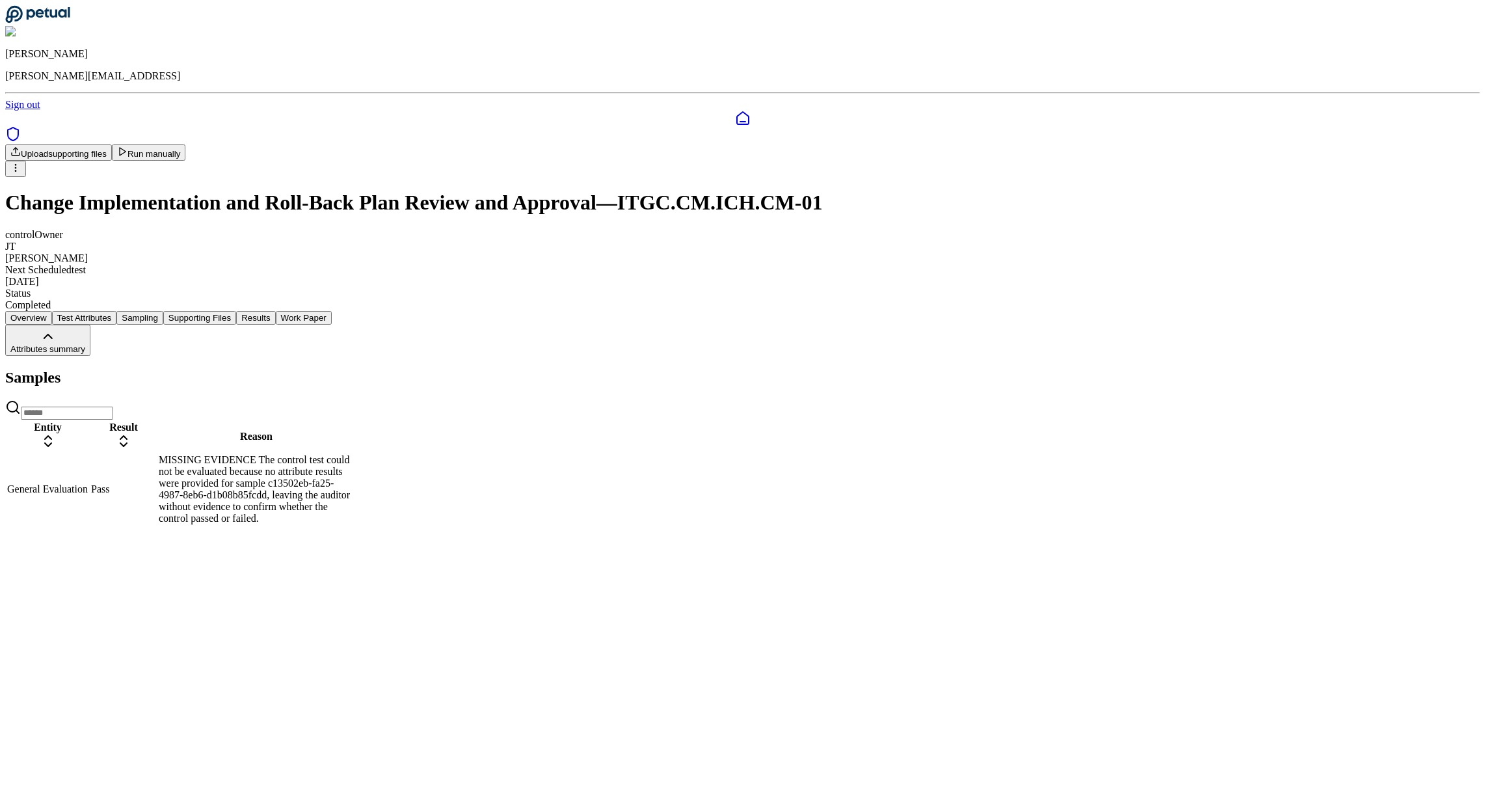
click at [331, 311] on button "Work Paper" at bounding box center [304, 317] width 56 height 14
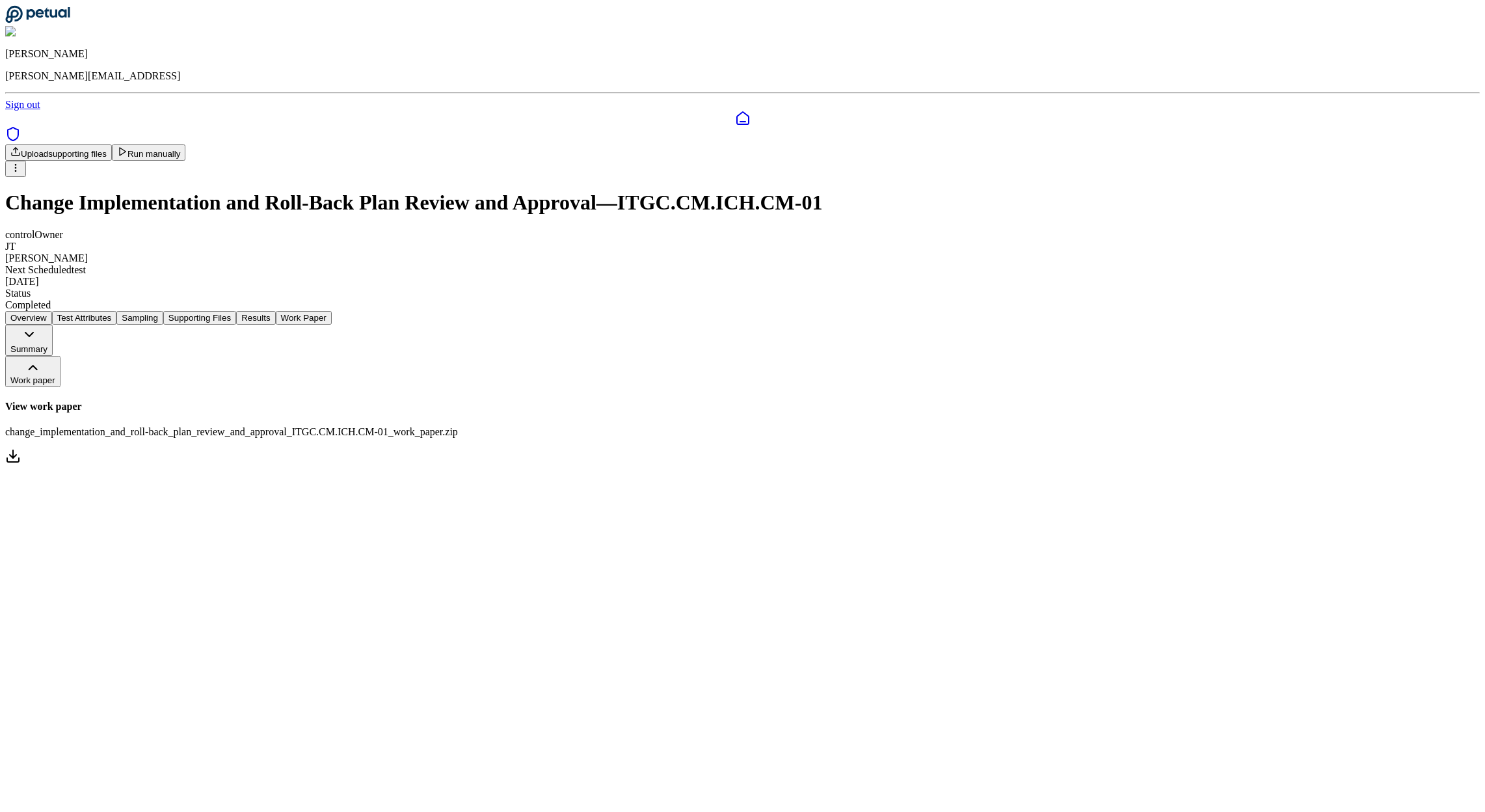
click at [236, 311] on button "Supporting Files" at bounding box center [200, 317] width 73 height 14
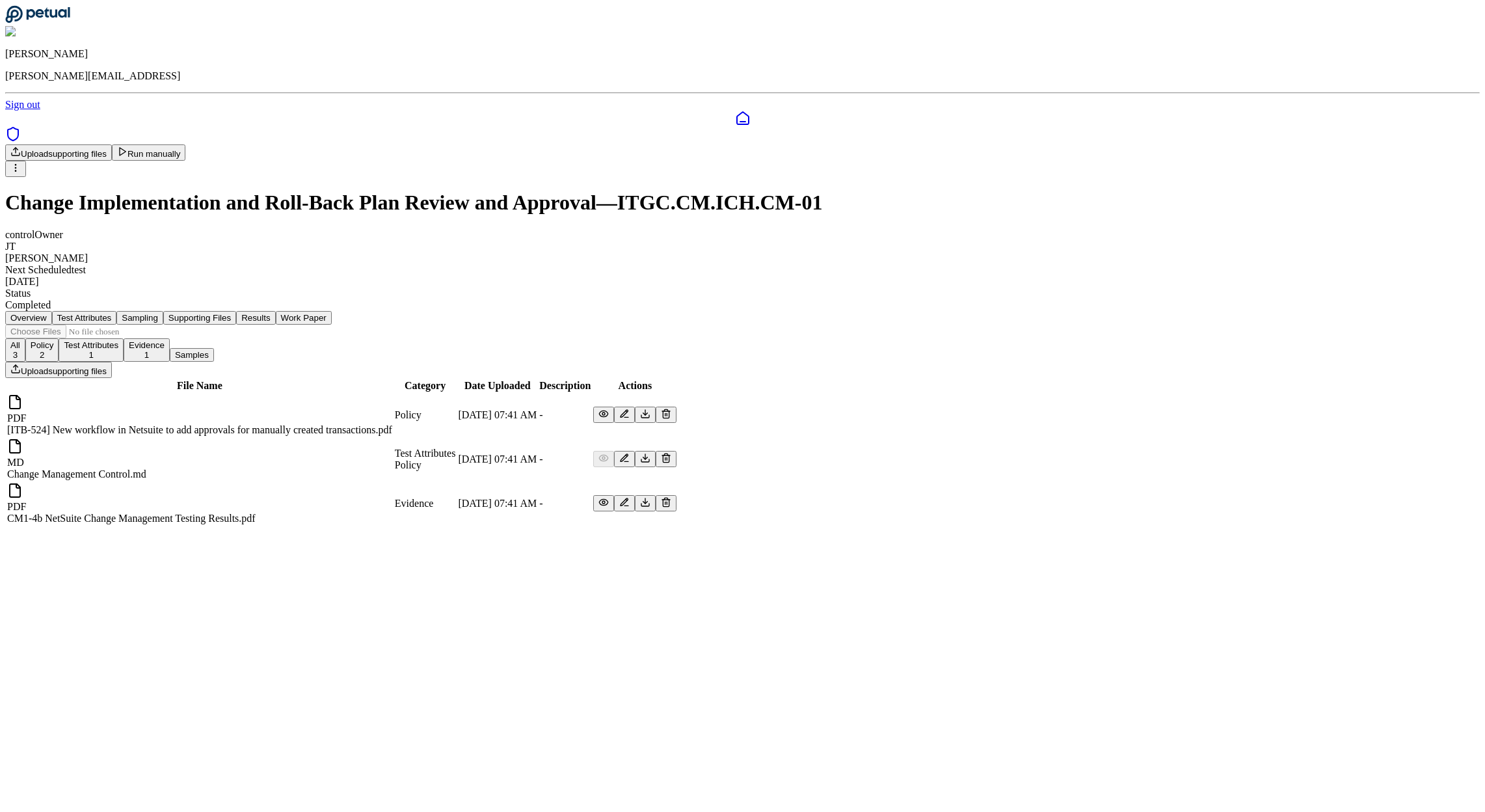
click at [164, 311] on button "Sampling" at bounding box center [140, 317] width 47 height 14
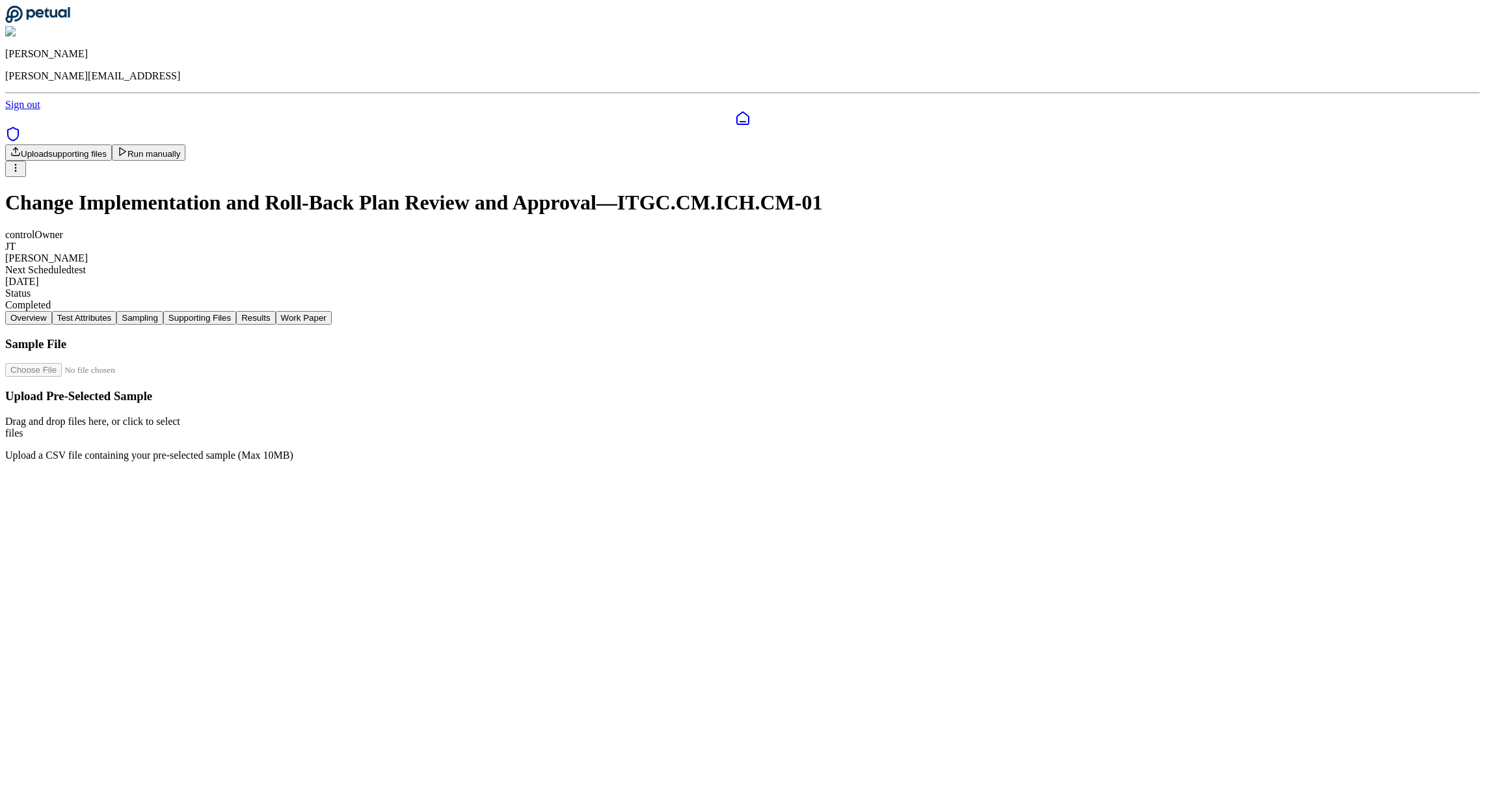
click at [275, 311] on button "Results" at bounding box center [256, 317] width 39 height 14
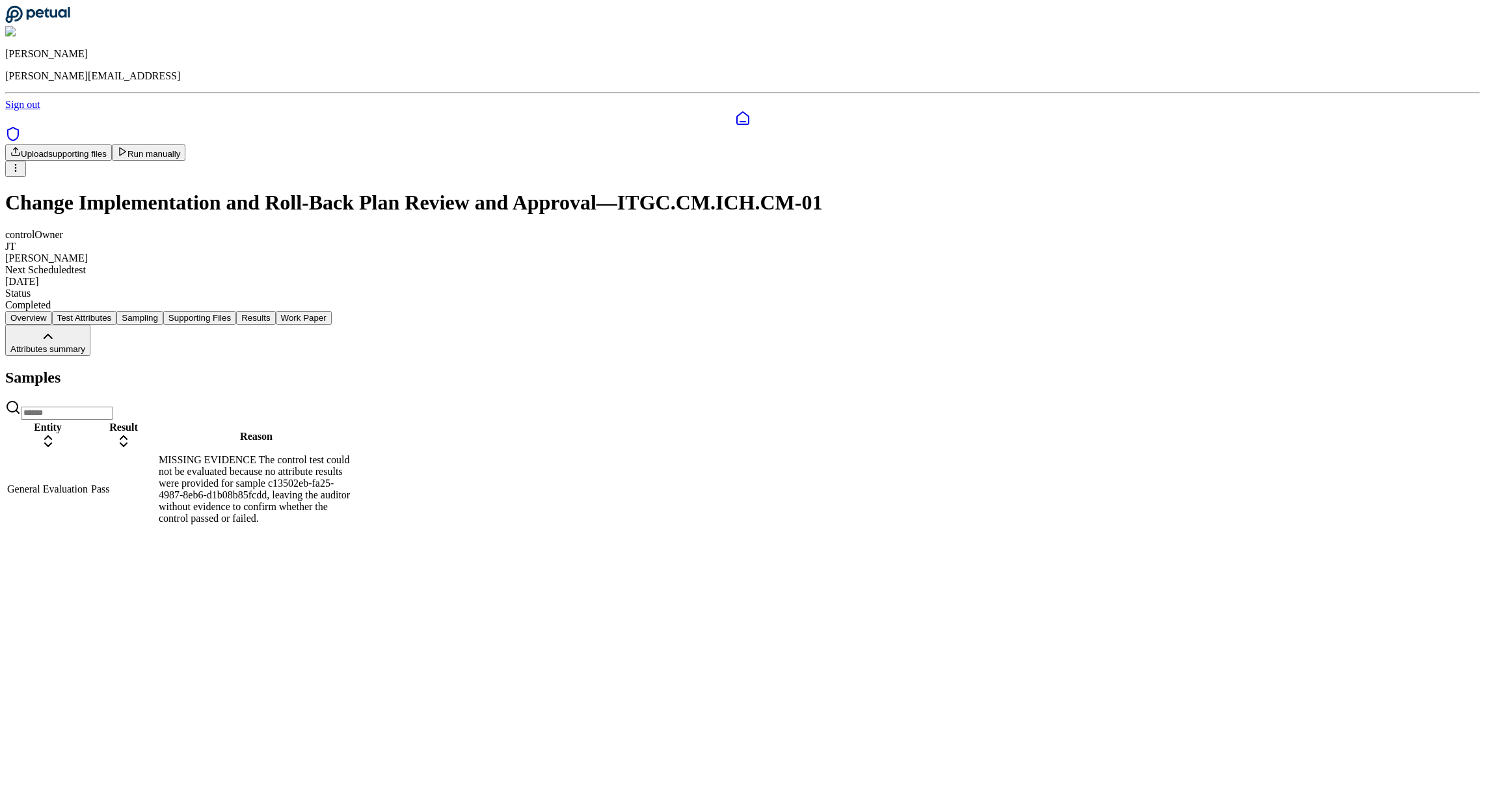
click at [354, 454] on div "MISSING EVIDENCE The control test could not be evaluated because no attribute r…" at bounding box center [256, 488] width 195 height 70
click at [591, 299] on div "Completed" at bounding box center [742, 305] width 1474 height 12
click at [95, 27] on img at bounding box center [50, 32] width 90 height 12
drag, startPoint x: 293, startPoint y: 197, endPoint x: 265, endPoint y: 194, distance: 28.2
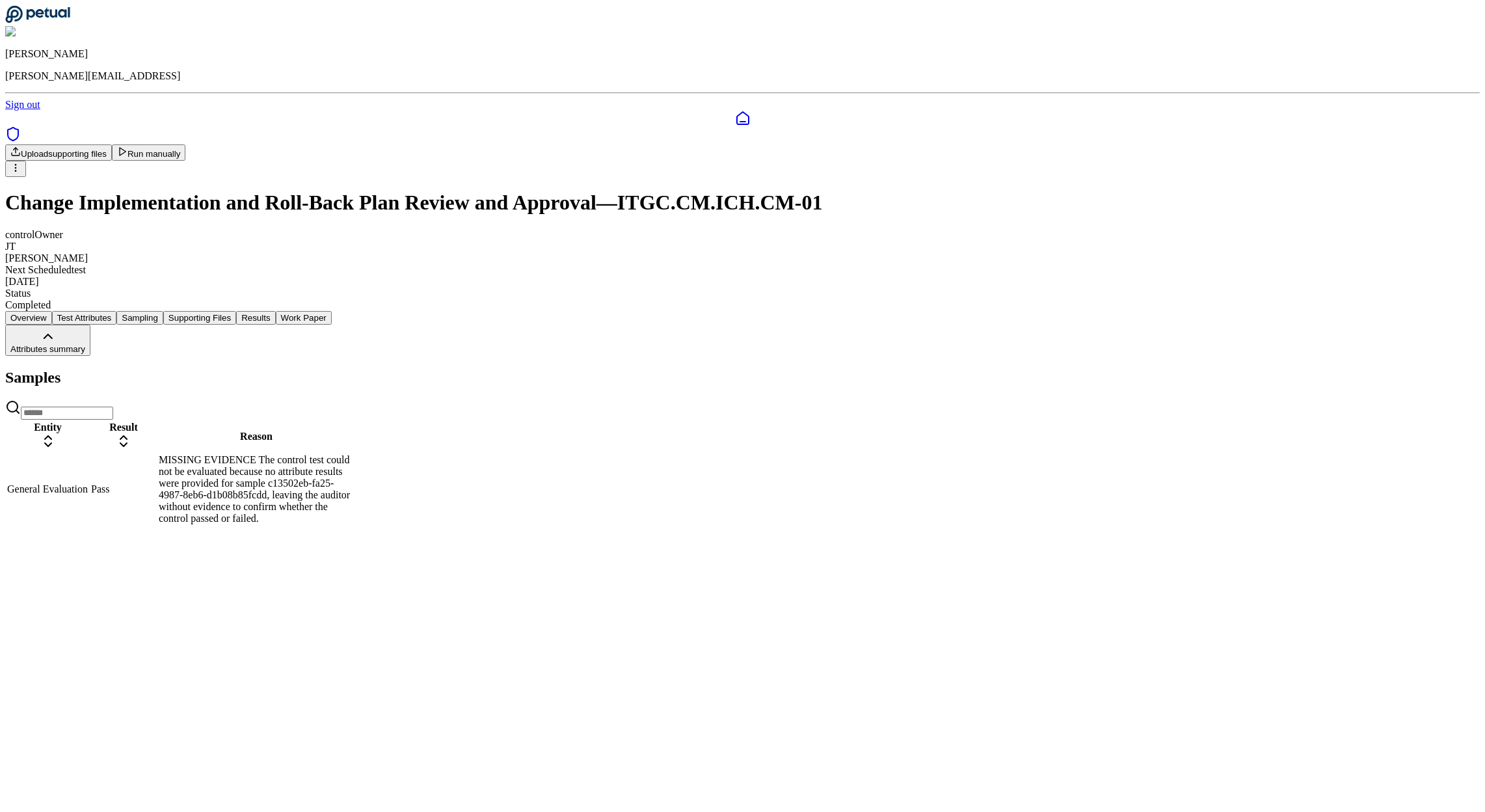
click at [293, 311] on div "Overview Test Attributes Sampling Supporting Files Results Work Paper Attribute…" at bounding box center [742, 418] width 1474 height 215
click at [236, 311] on button "Supporting Files" at bounding box center [200, 317] width 73 height 14
